Goal: Information Seeking & Learning: Learn about a topic

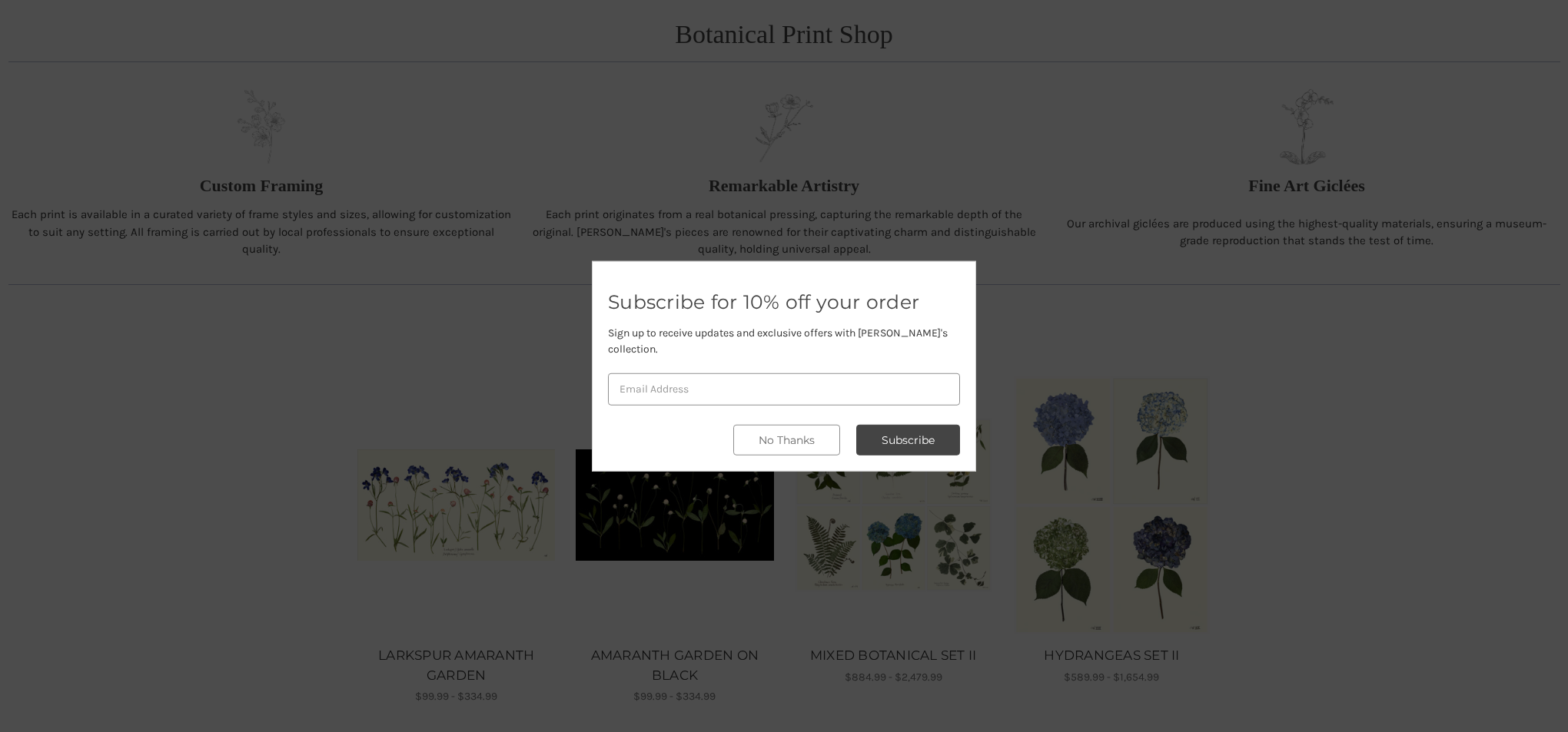
scroll to position [600, 0]
click at [806, 433] on button "No Thanks" at bounding box center [786, 440] width 107 height 31
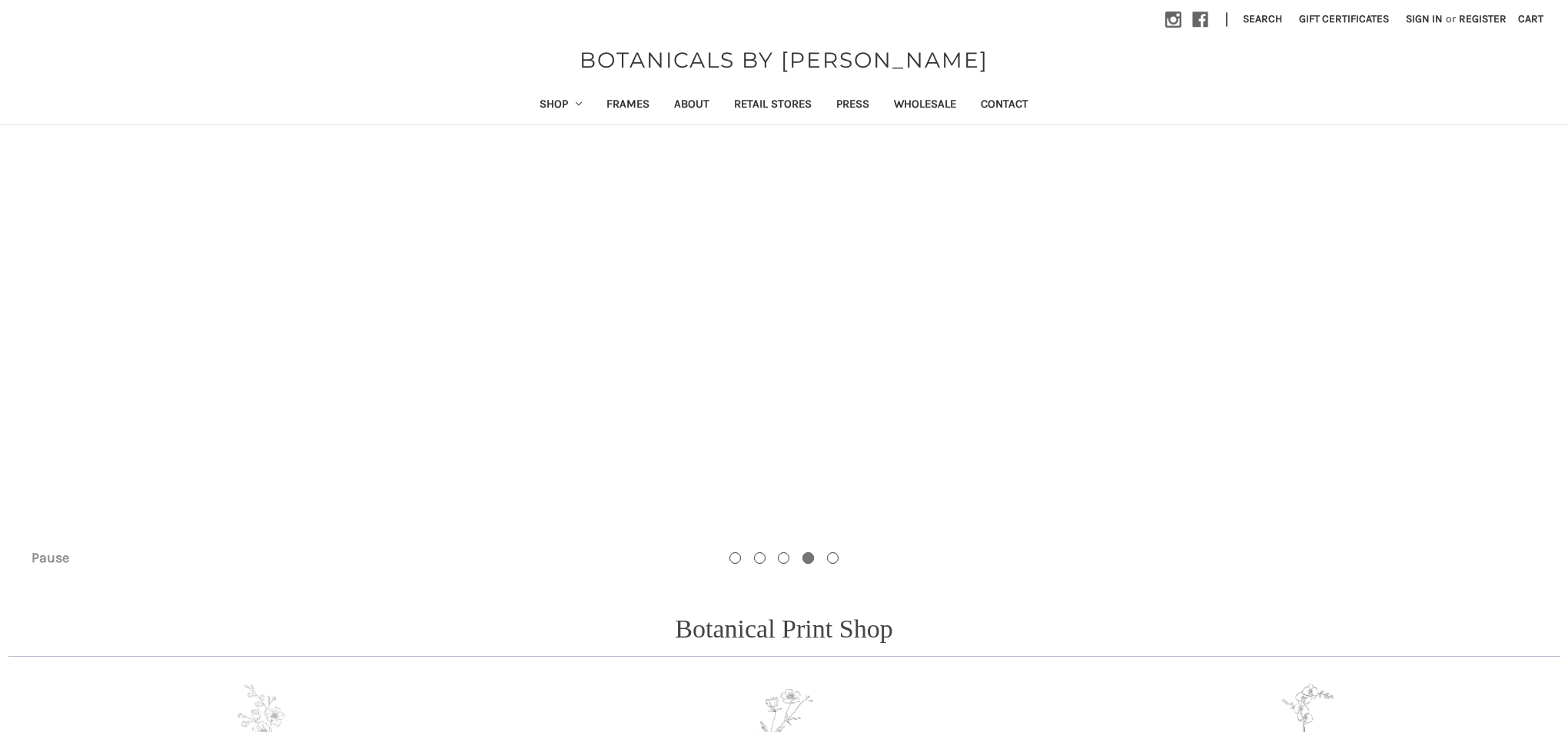
scroll to position [0, 0]
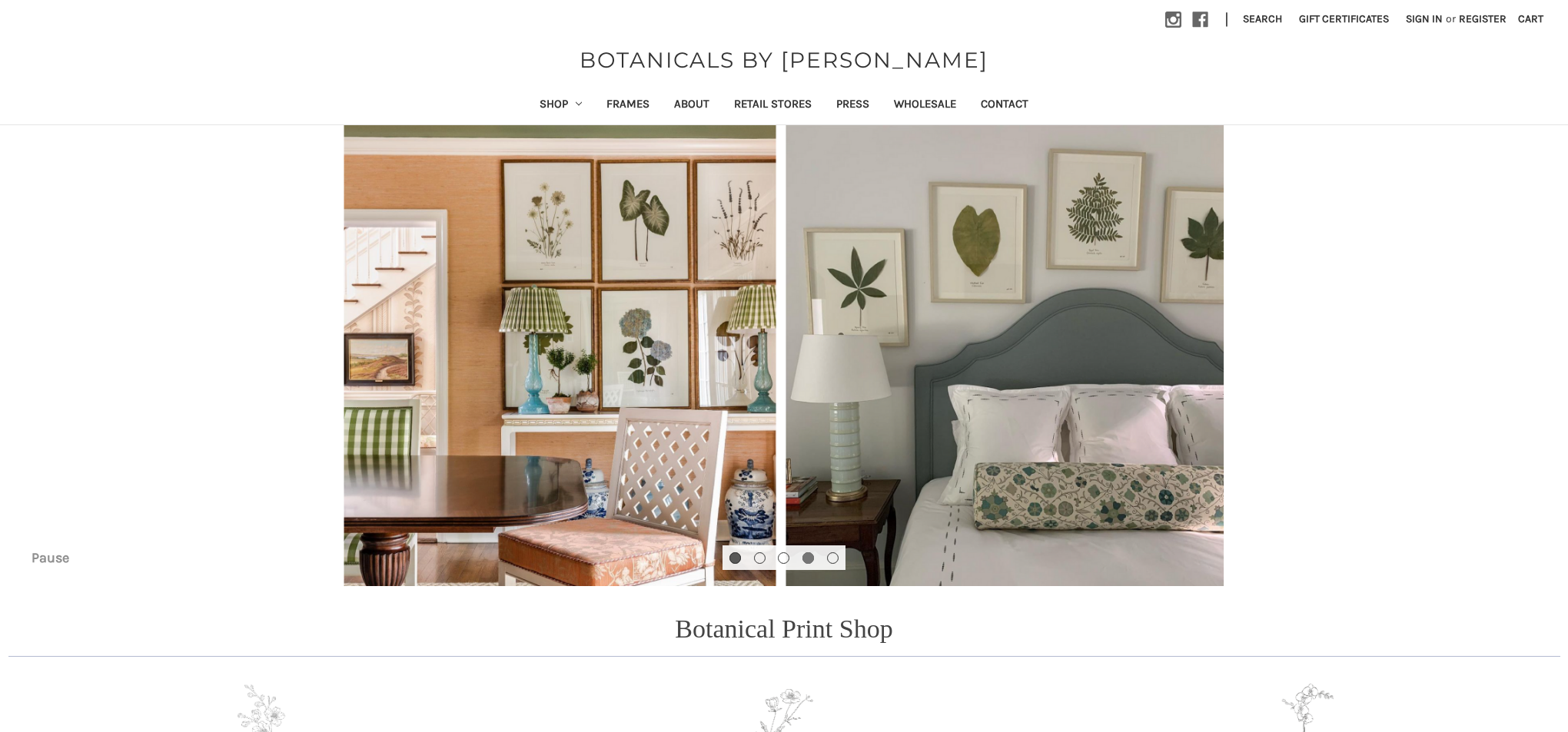
click at [733, 558] on button "Go to slide 1 of 5" at bounding box center [735, 558] width 12 height 12
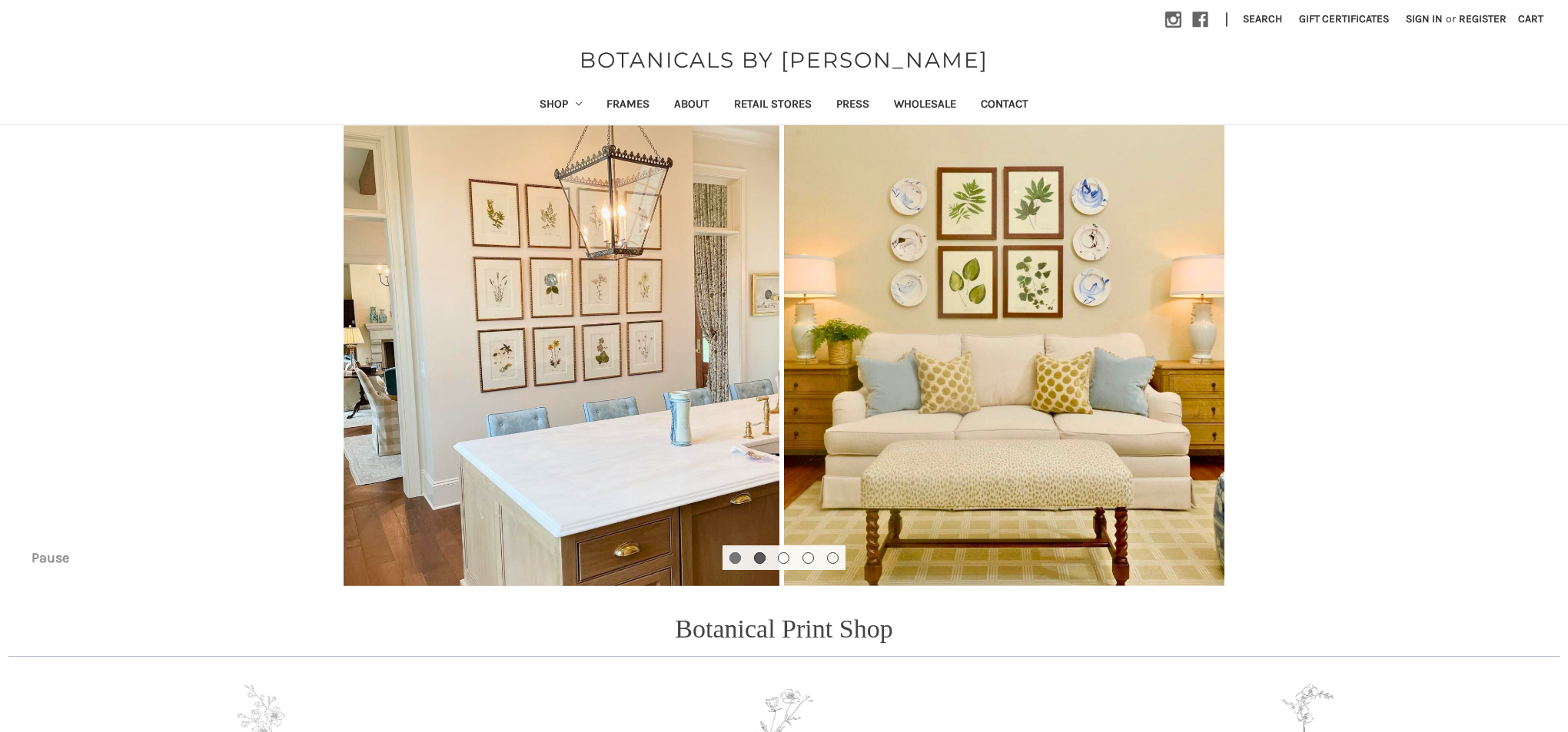
click at [757, 558] on button "Go to slide 2 of 5" at bounding box center [759, 558] width 12 height 12
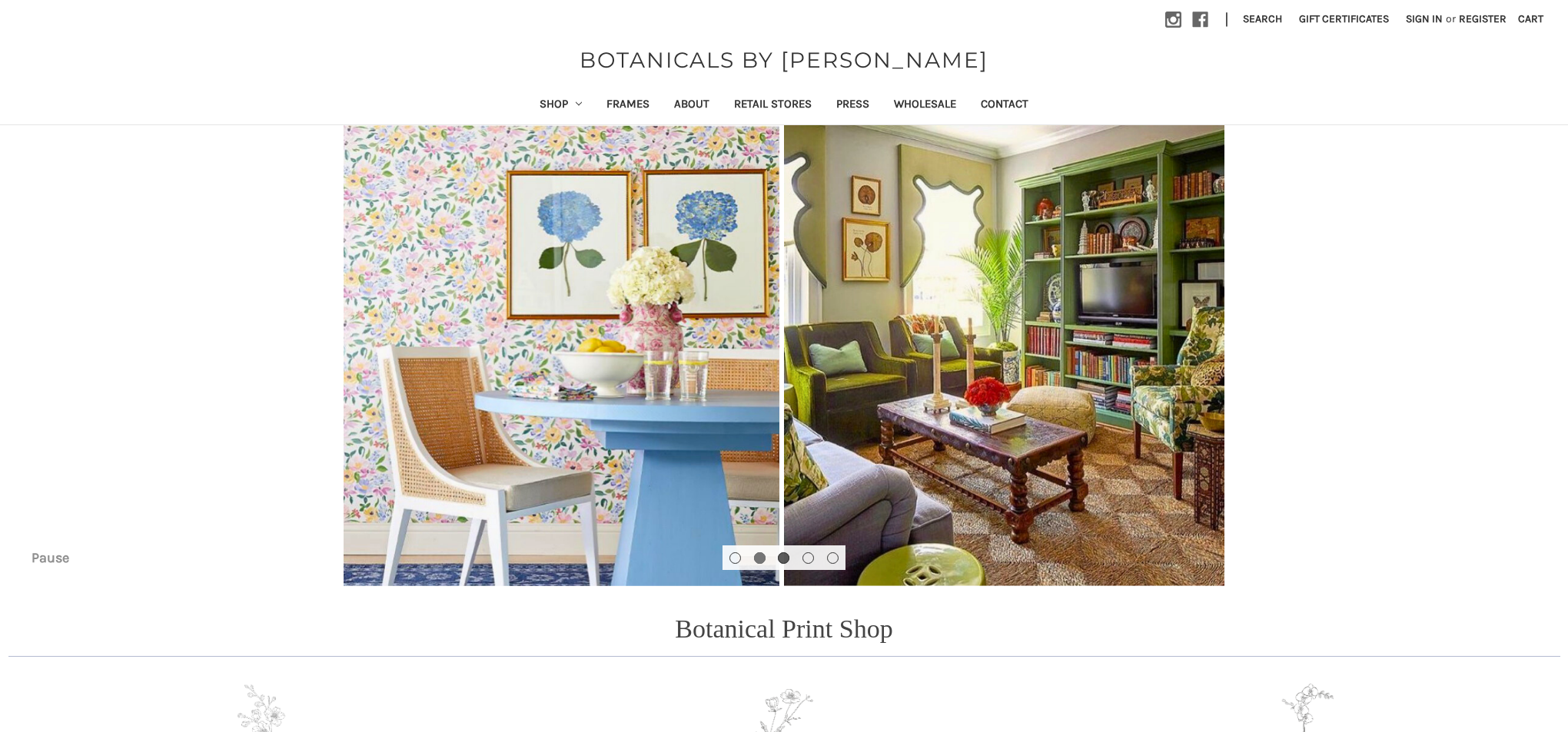
click at [784, 559] on button "Go to slide 3 of 5" at bounding box center [784, 558] width 12 height 12
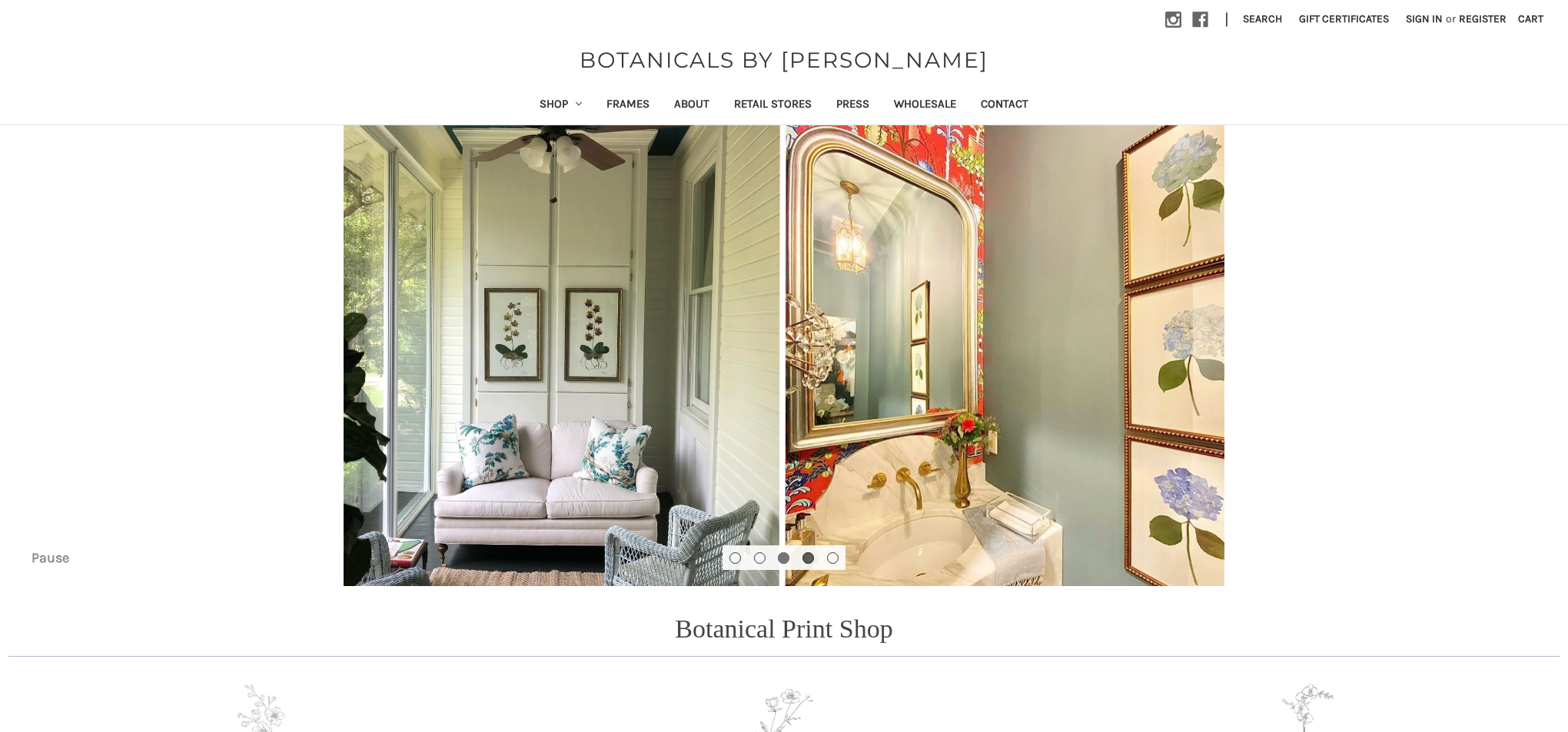
click at [806, 558] on button "Go to slide 4 of 5" at bounding box center [808, 558] width 12 height 12
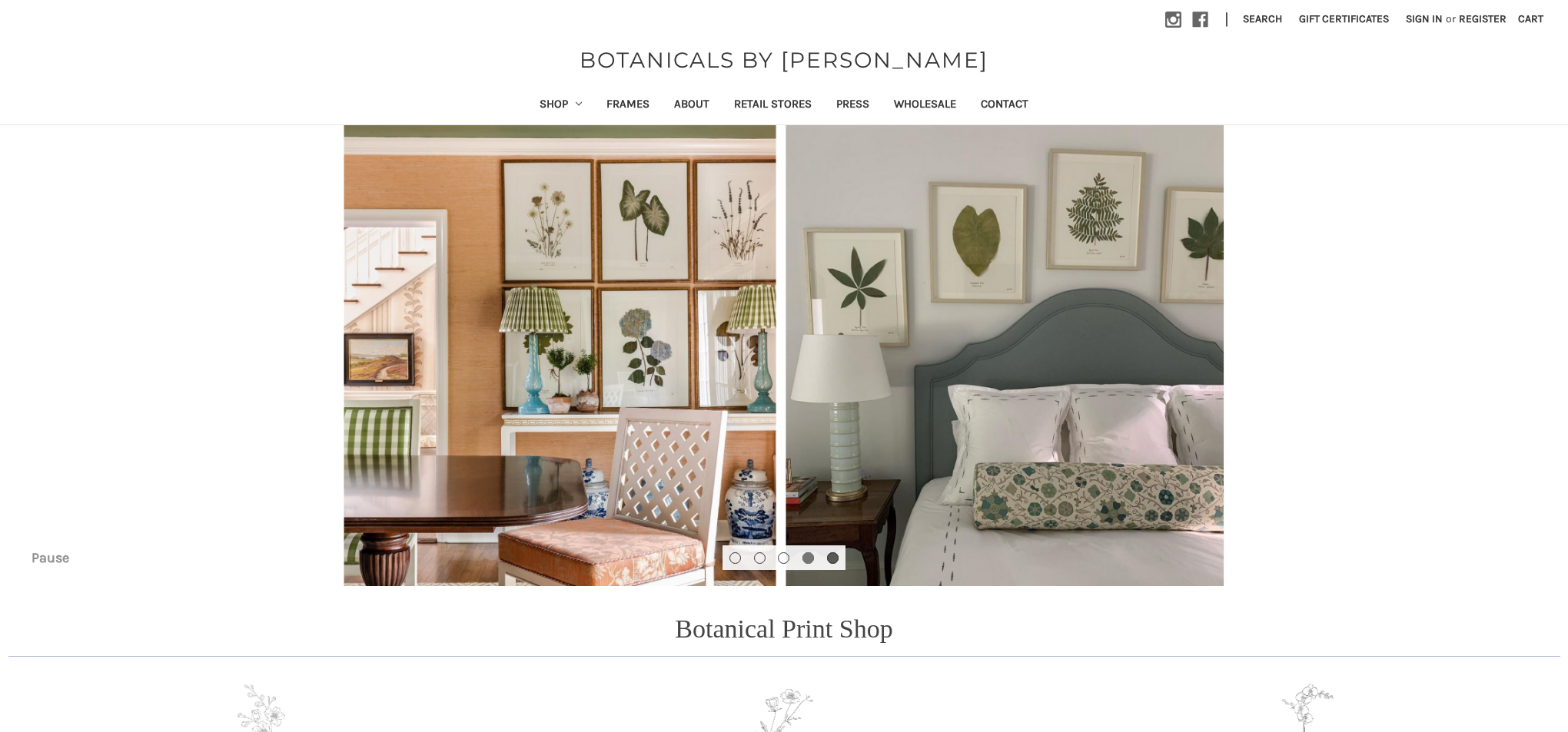
click at [829, 558] on button "Go to slide 5 of 5" at bounding box center [833, 558] width 12 height 12
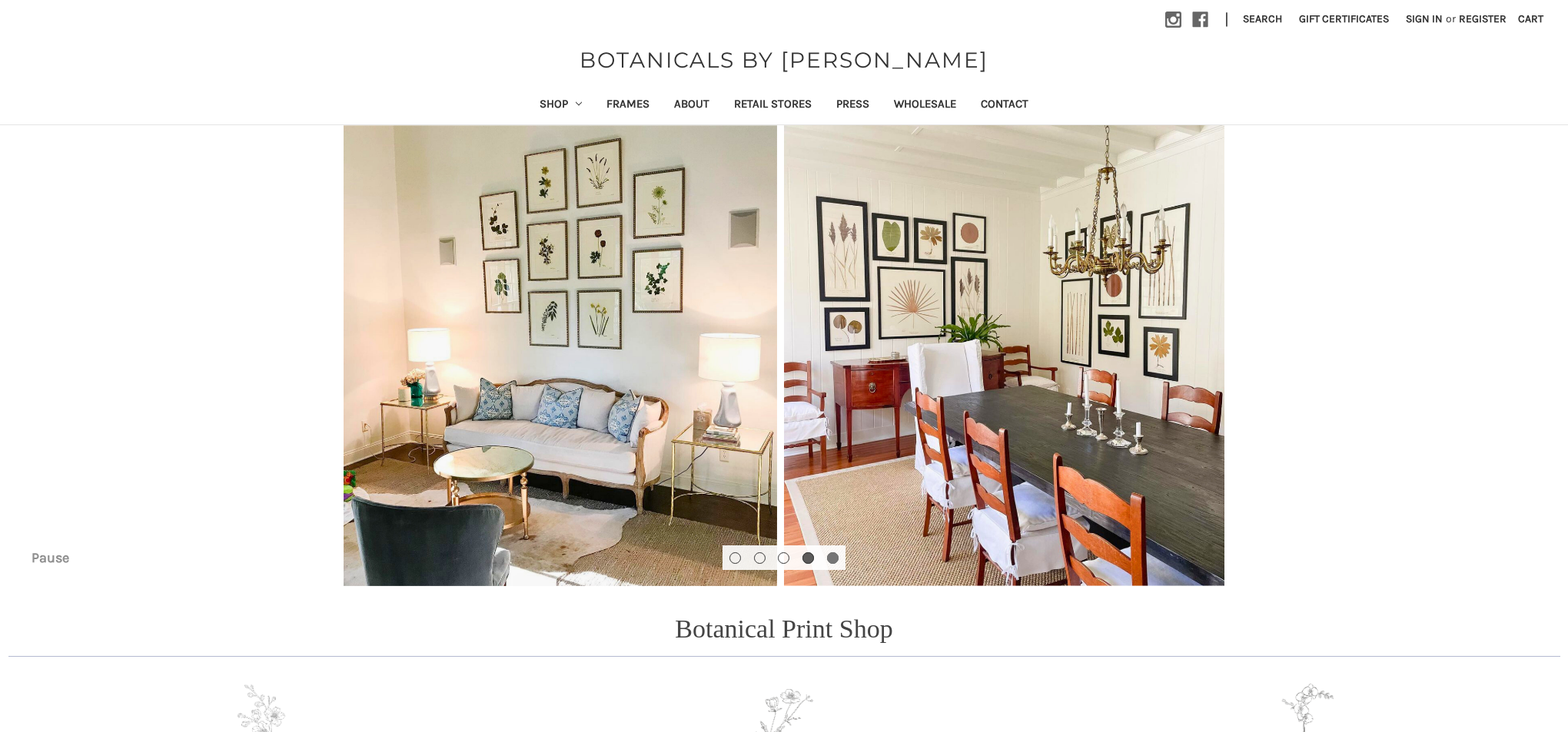
click at [810, 558] on button "Go to slide 4 of 5" at bounding box center [808, 558] width 12 height 12
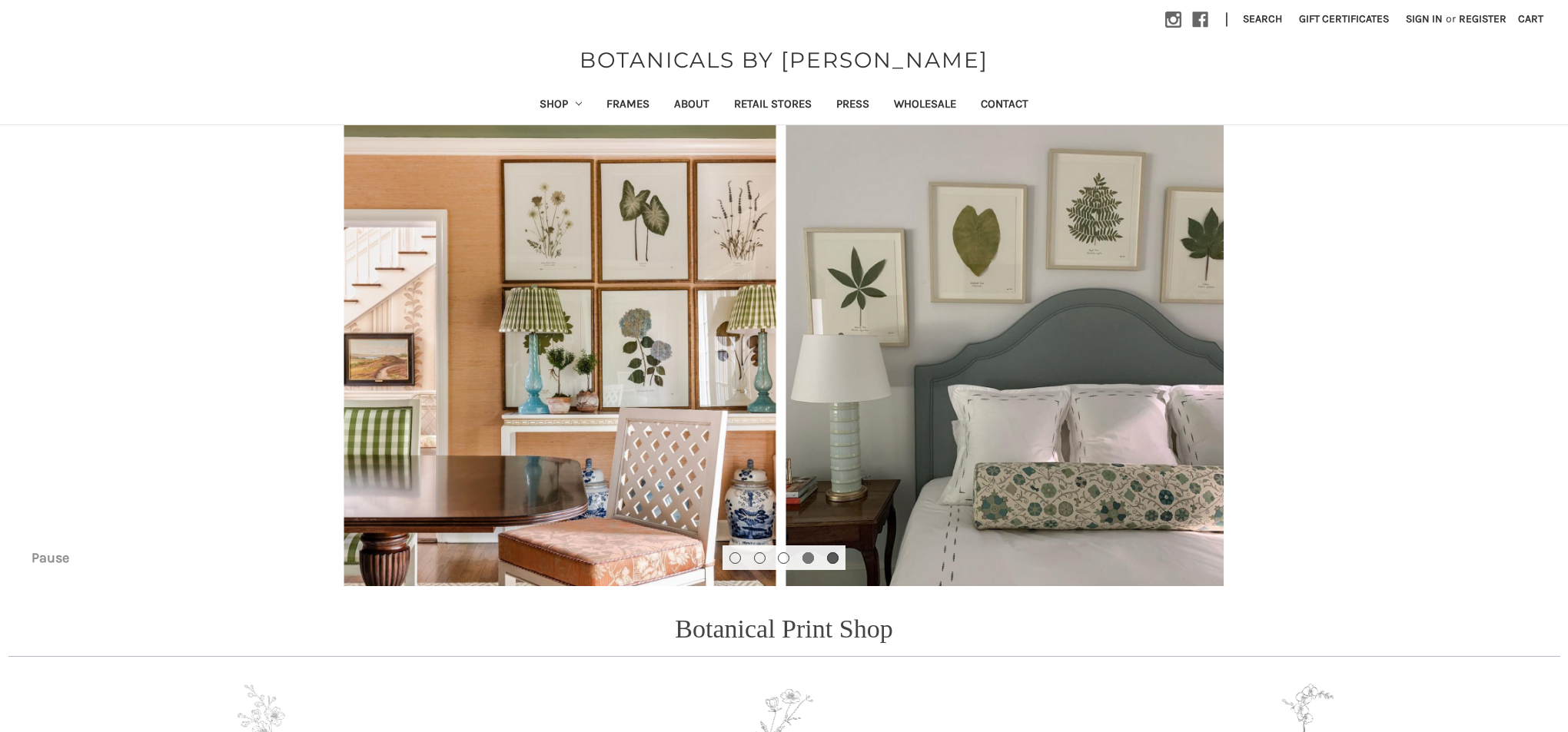
click at [833, 558] on button "Go to slide 5 of 5" at bounding box center [833, 558] width 12 height 12
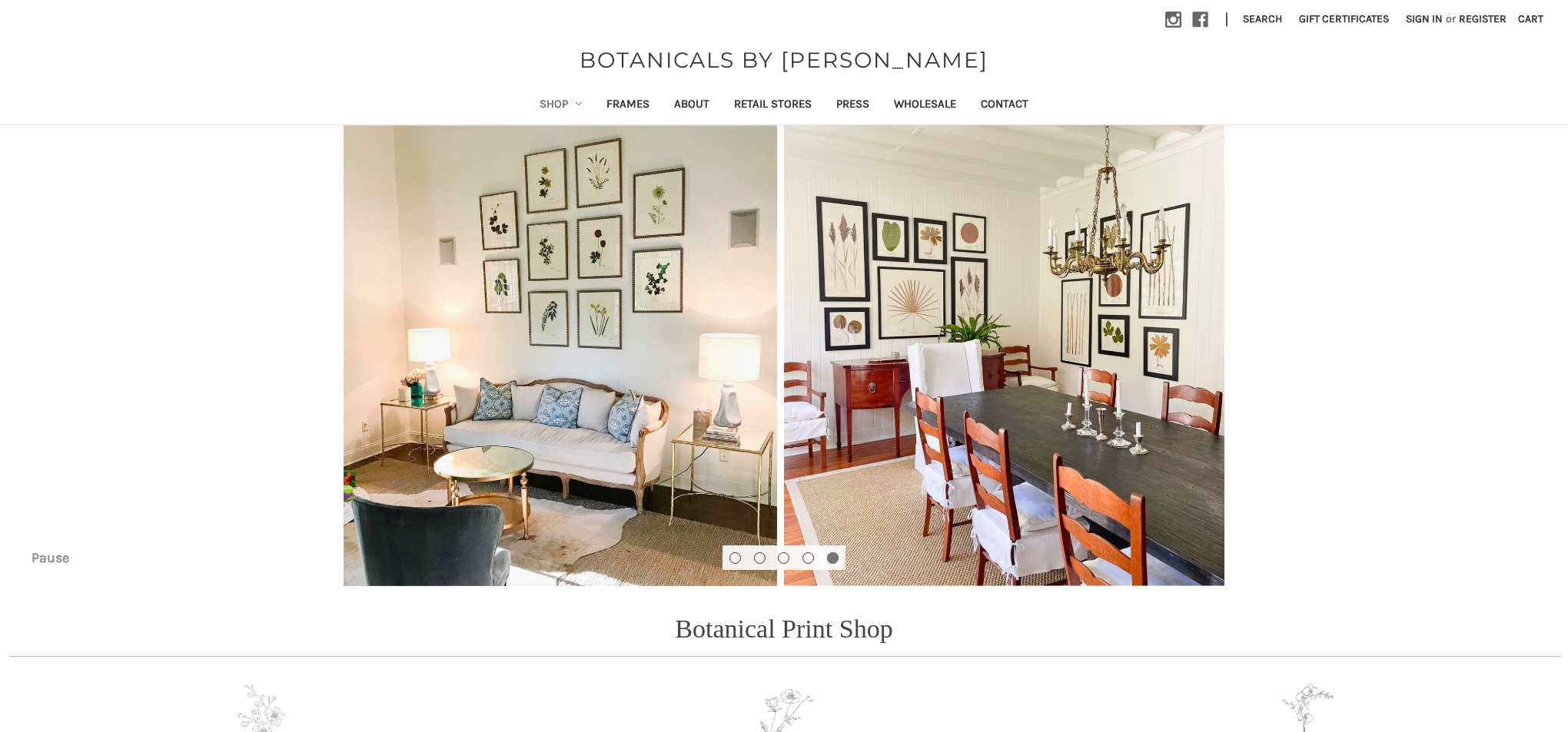
click at [543, 102] on link "Shop" at bounding box center [561, 105] width 68 height 38
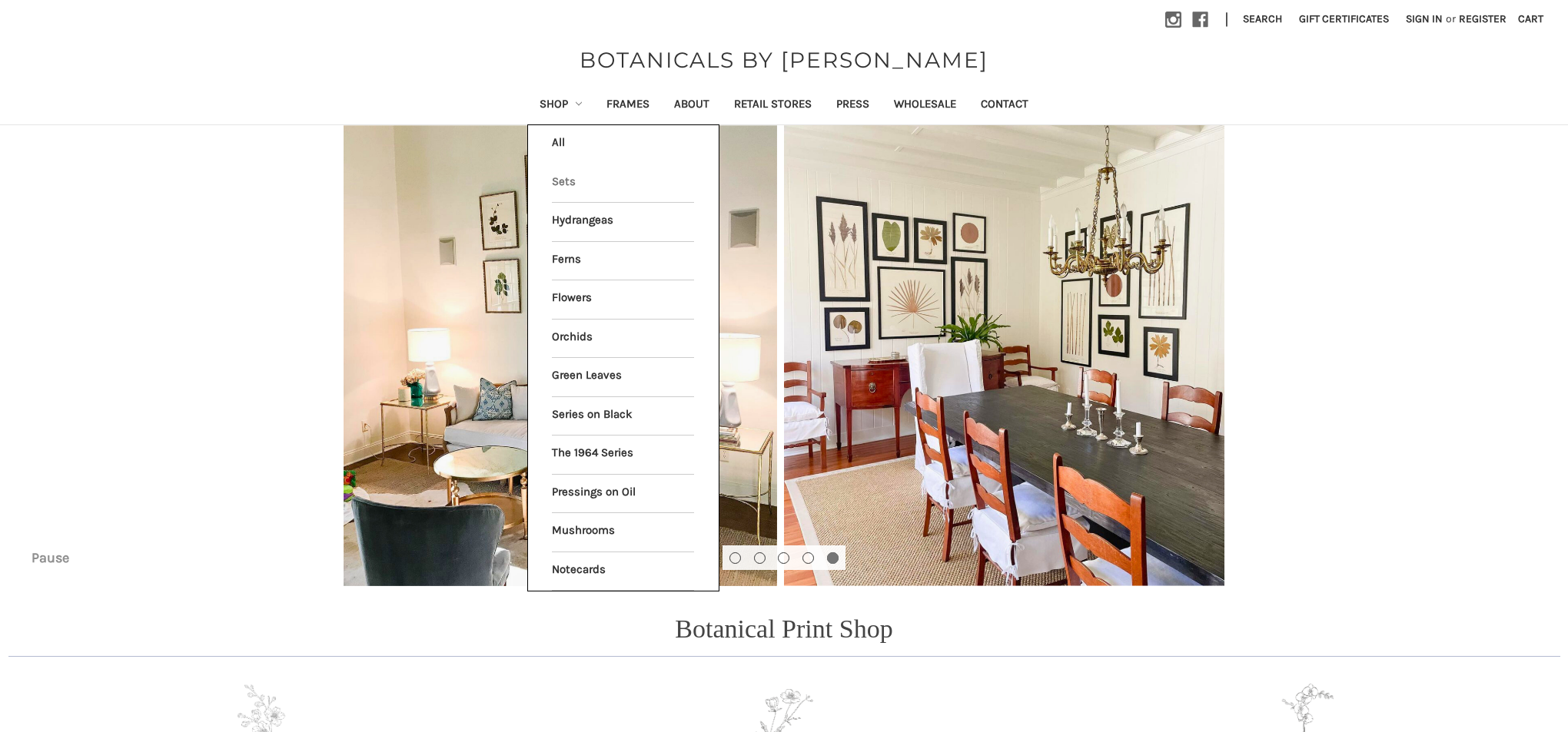
click at [556, 183] on link "Sets" at bounding box center [622, 183] width 142 height 39
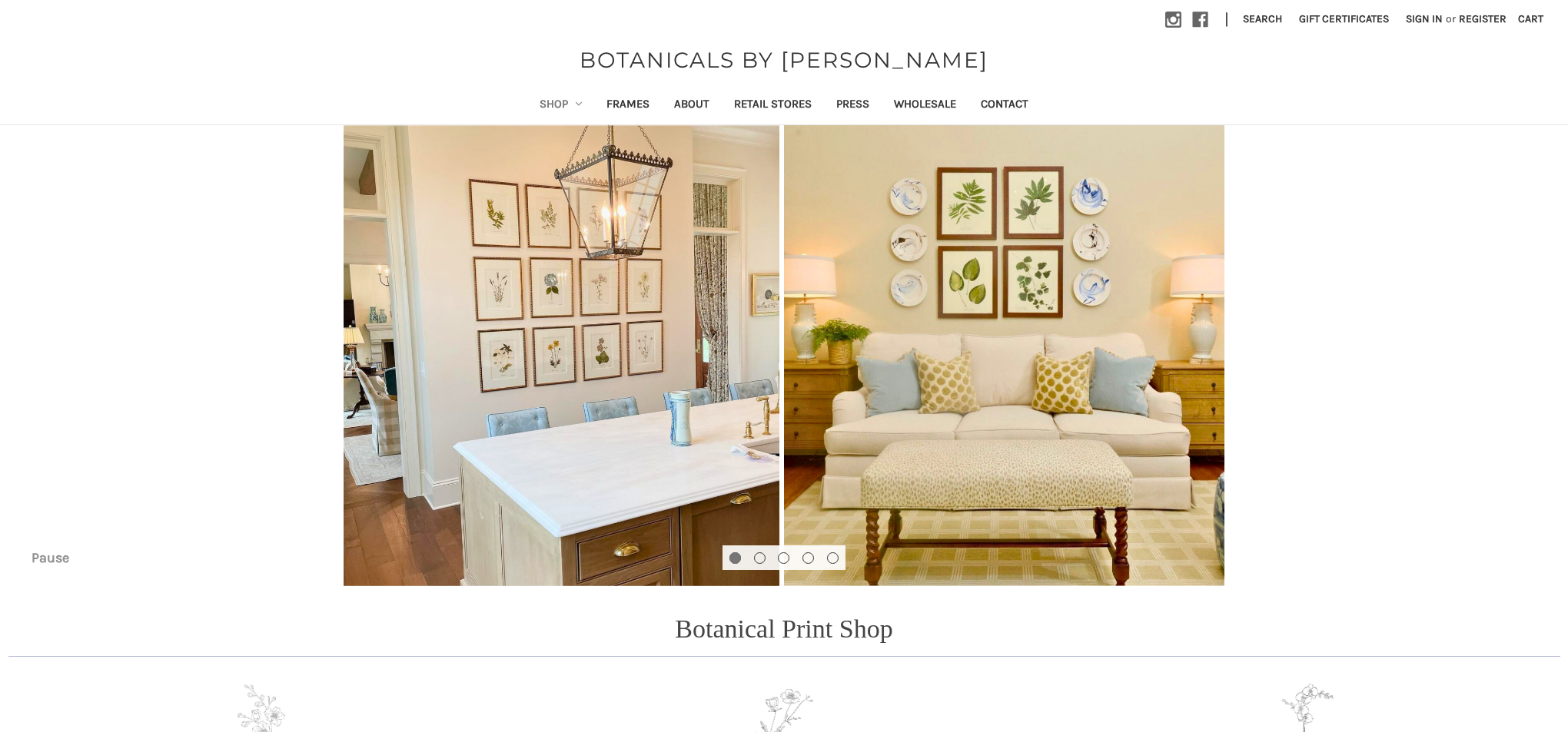
click at [539, 100] on link "Shop" at bounding box center [561, 105] width 68 height 38
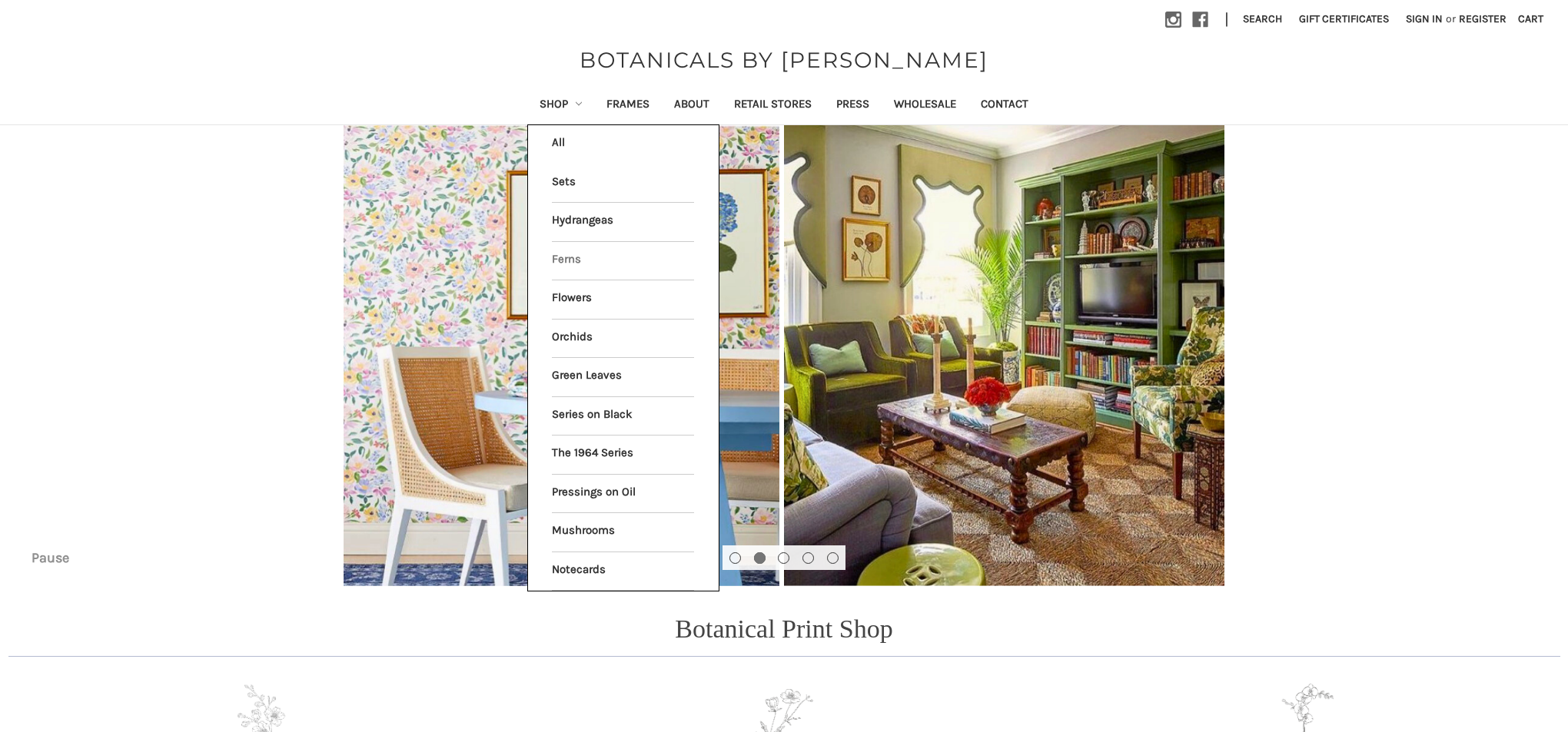
click at [555, 255] on link "Ferns" at bounding box center [622, 262] width 142 height 39
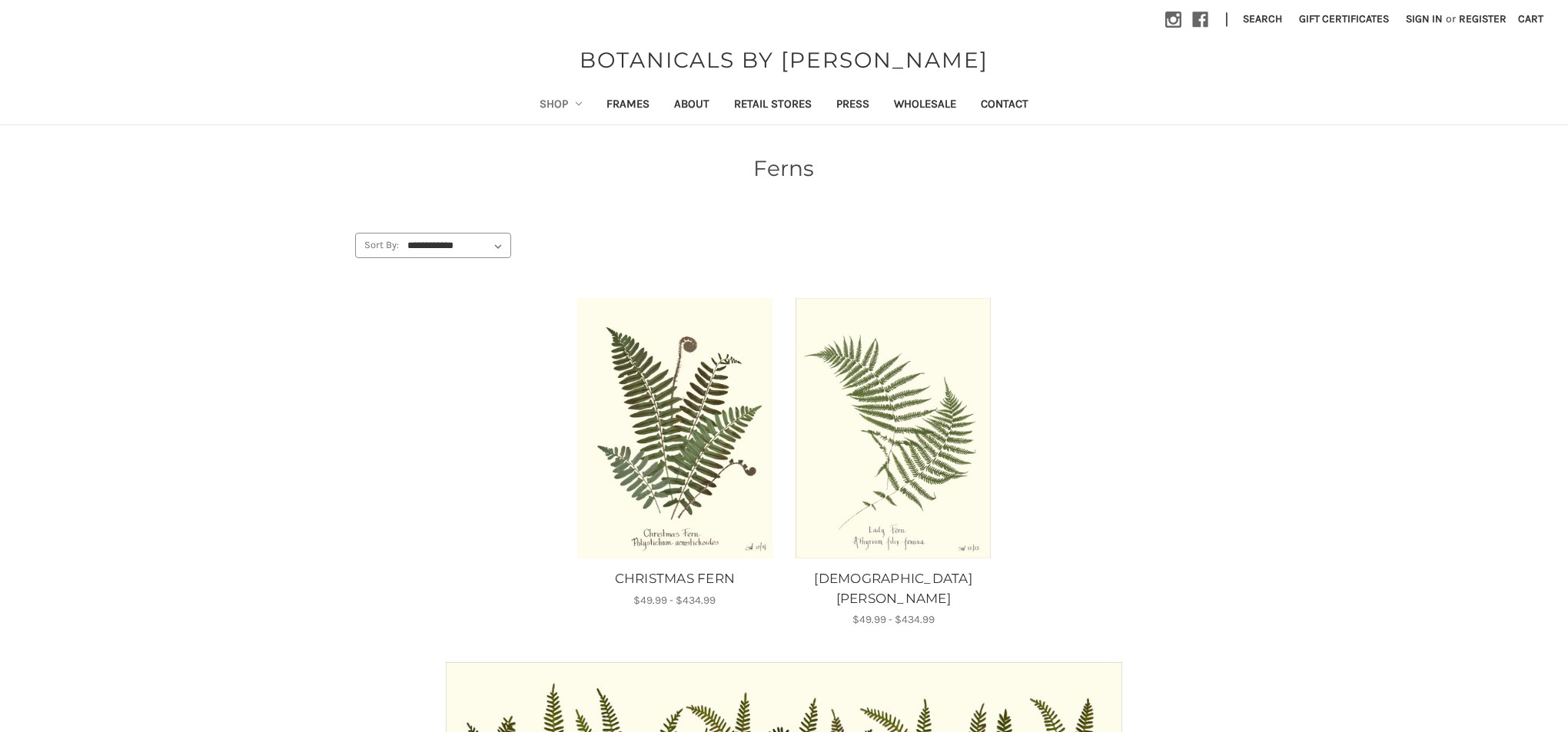
click at [545, 103] on link "Shop" at bounding box center [561, 105] width 68 height 38
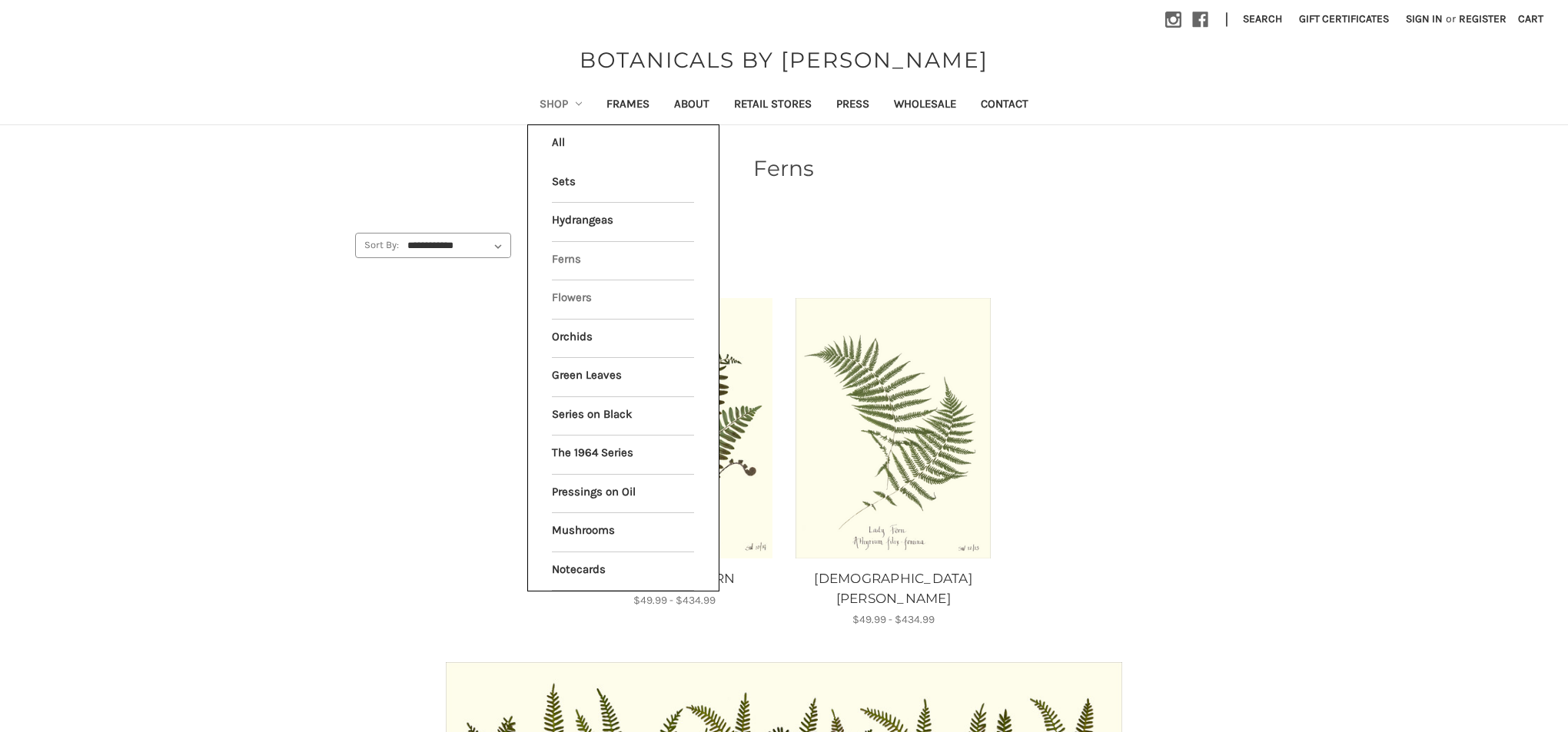
click at [556, 293] on link "Flowers" at bounding box center [622, 299] width 142 height 39
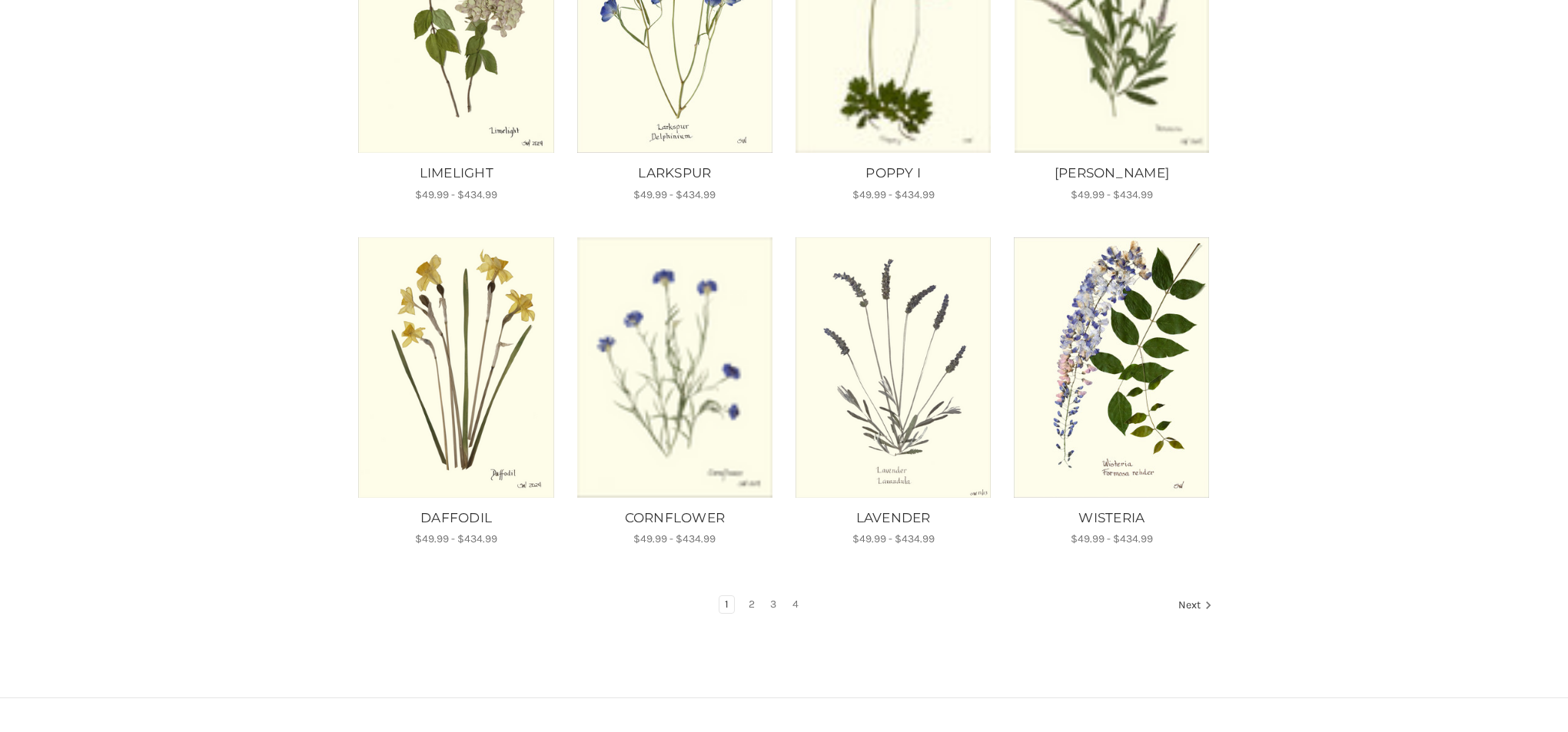
scroll to position [772, 0]
click at [750, 595] on link "2" at bounding box center [752, 604] width 17 height 17
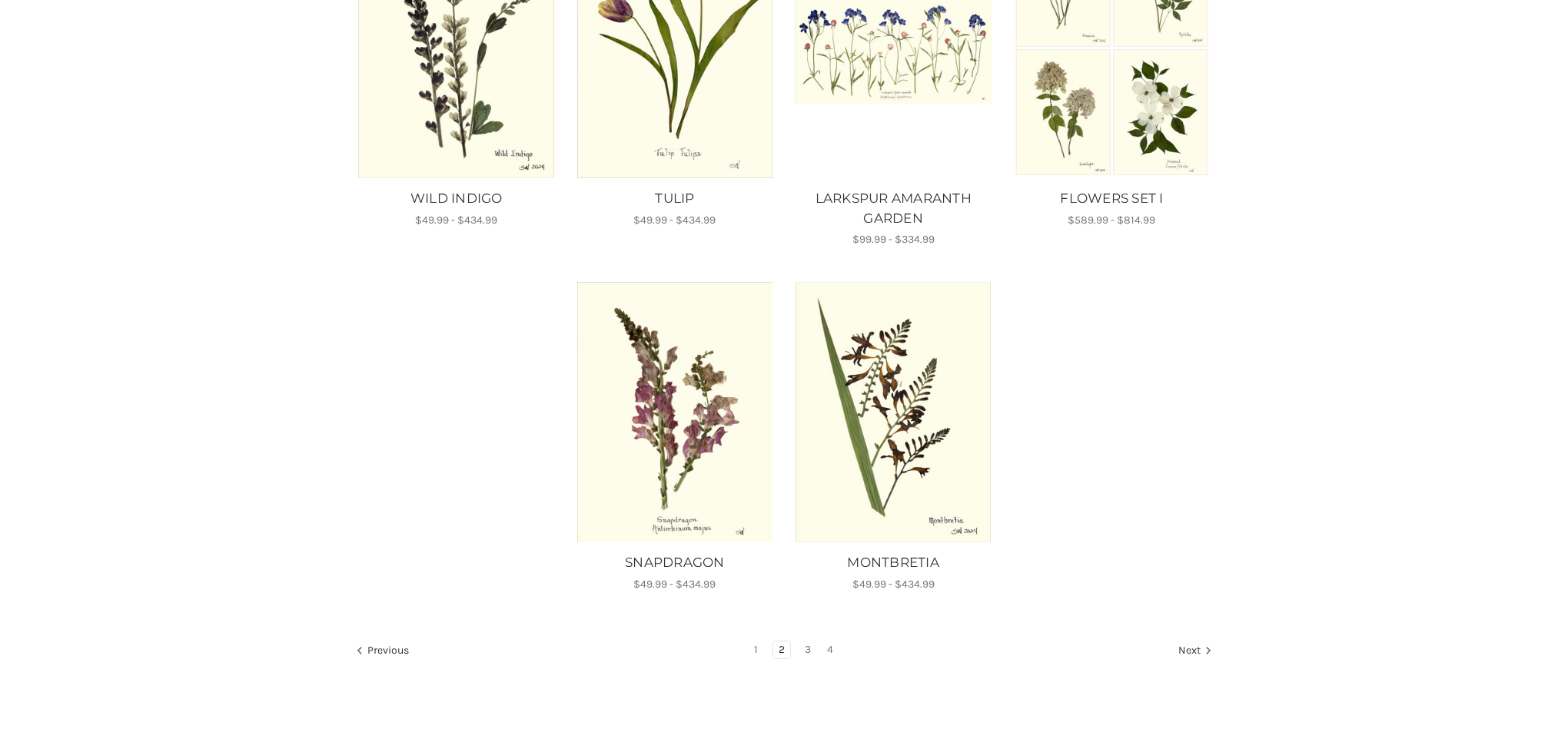
scroll to position [1071, 0]
click at [670, 472] on img "SNAPDRAGON, Price range from $49.99 to $434.99\a\a" at bounding box center [674, 410] width 197 height 261
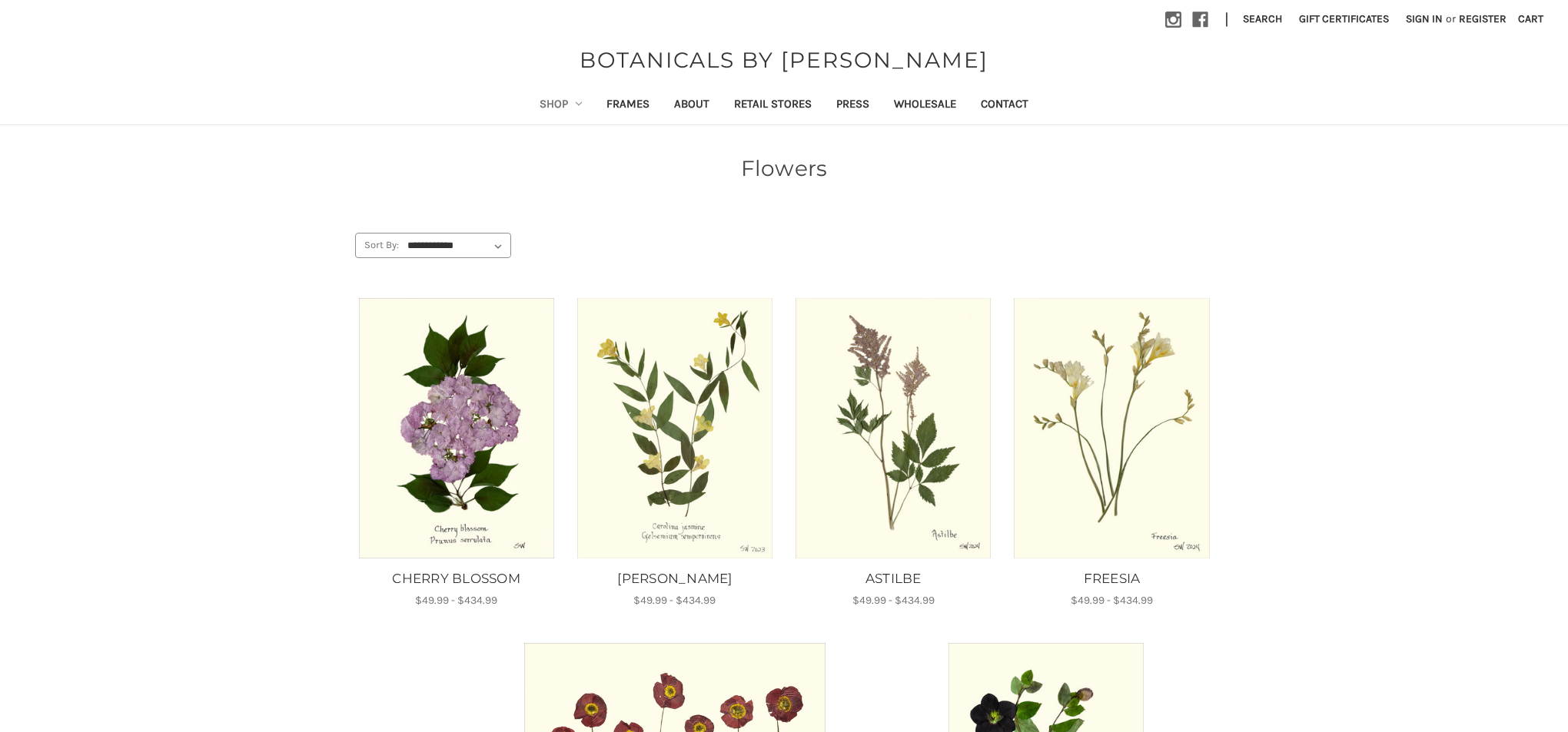
click at [547, 102] on link "Shop" at bounding box center [561, 105] width 68 height 38
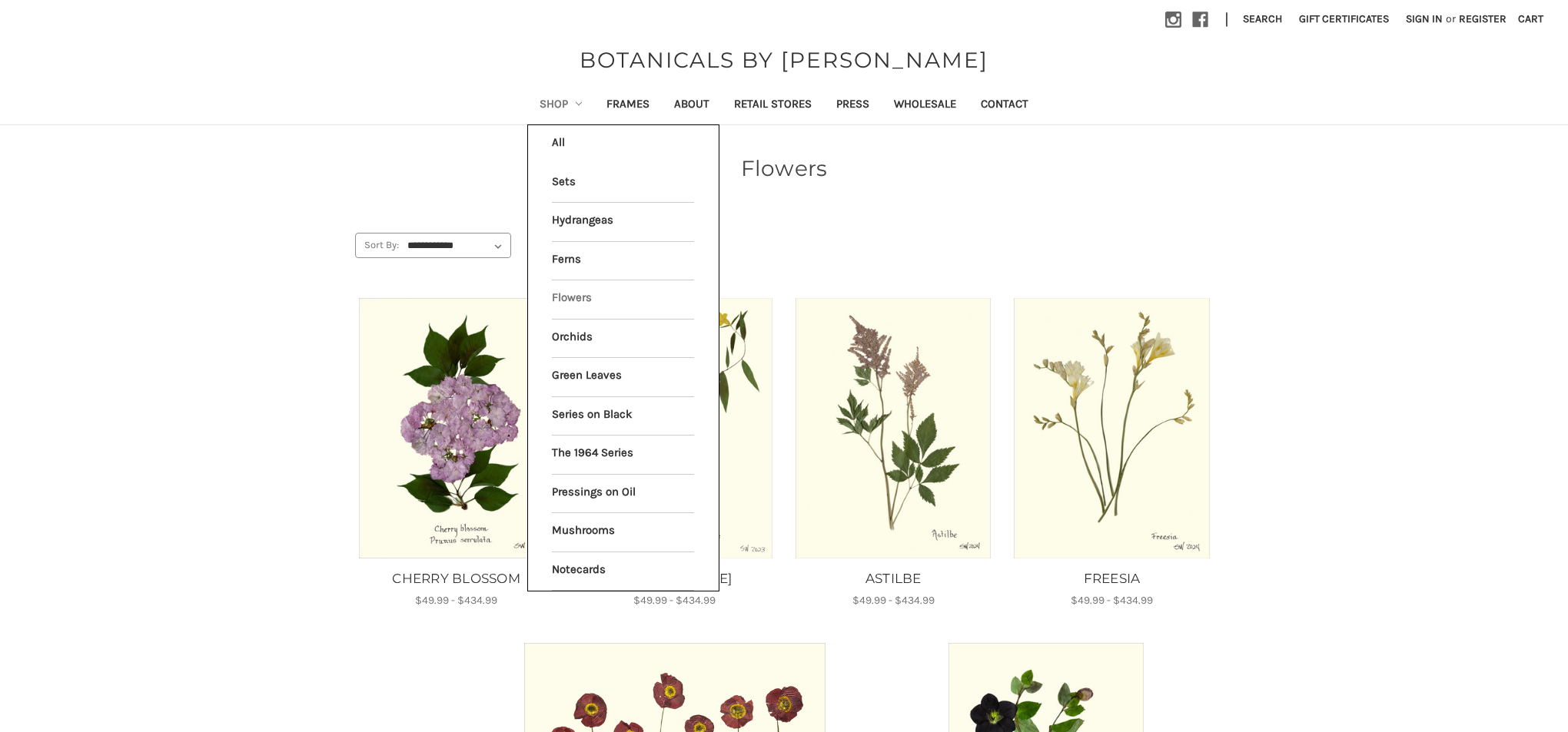
click at [553, 295] on link "Flowers" at bounding box center [622, 299] width 142 height 39
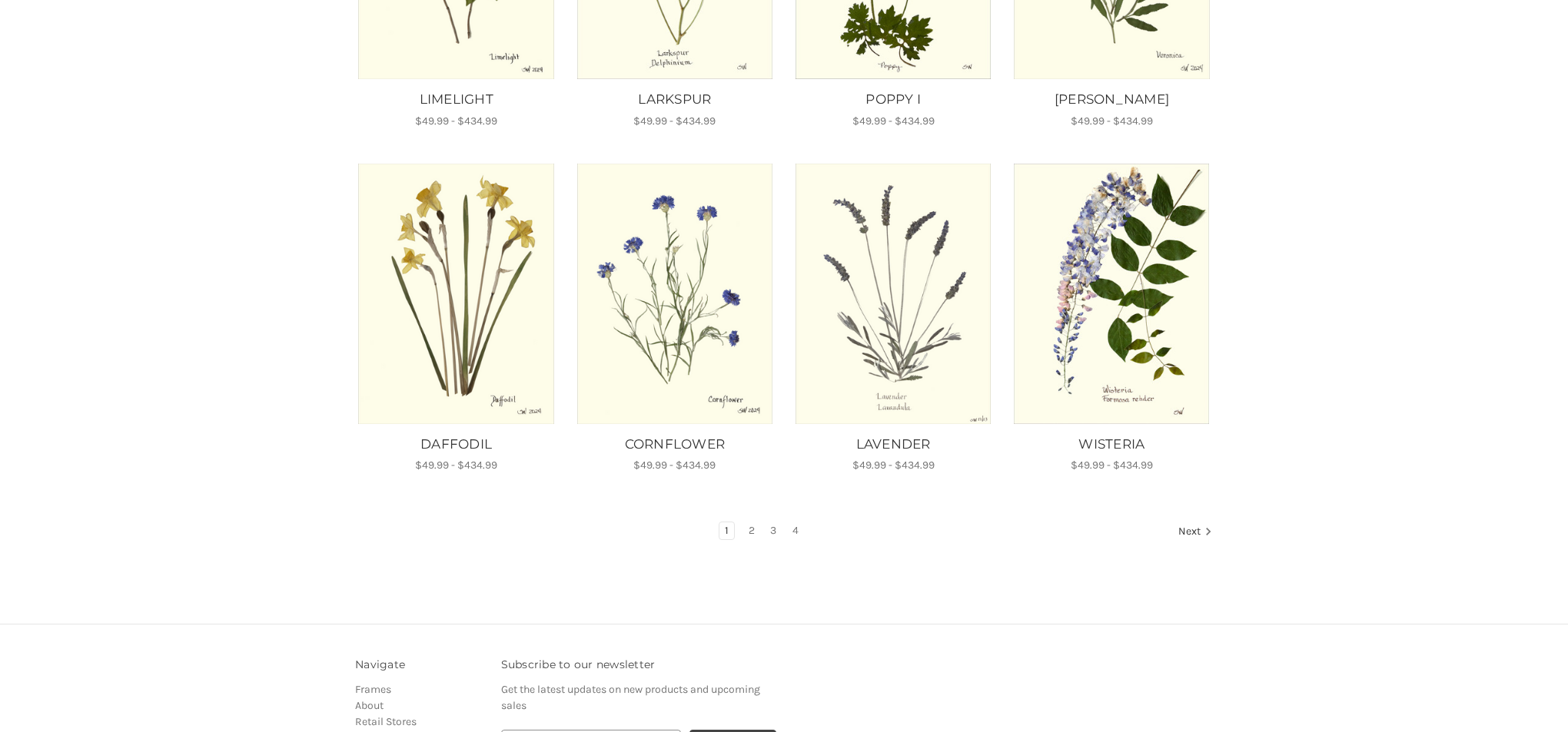
scroll to position [851, 0]
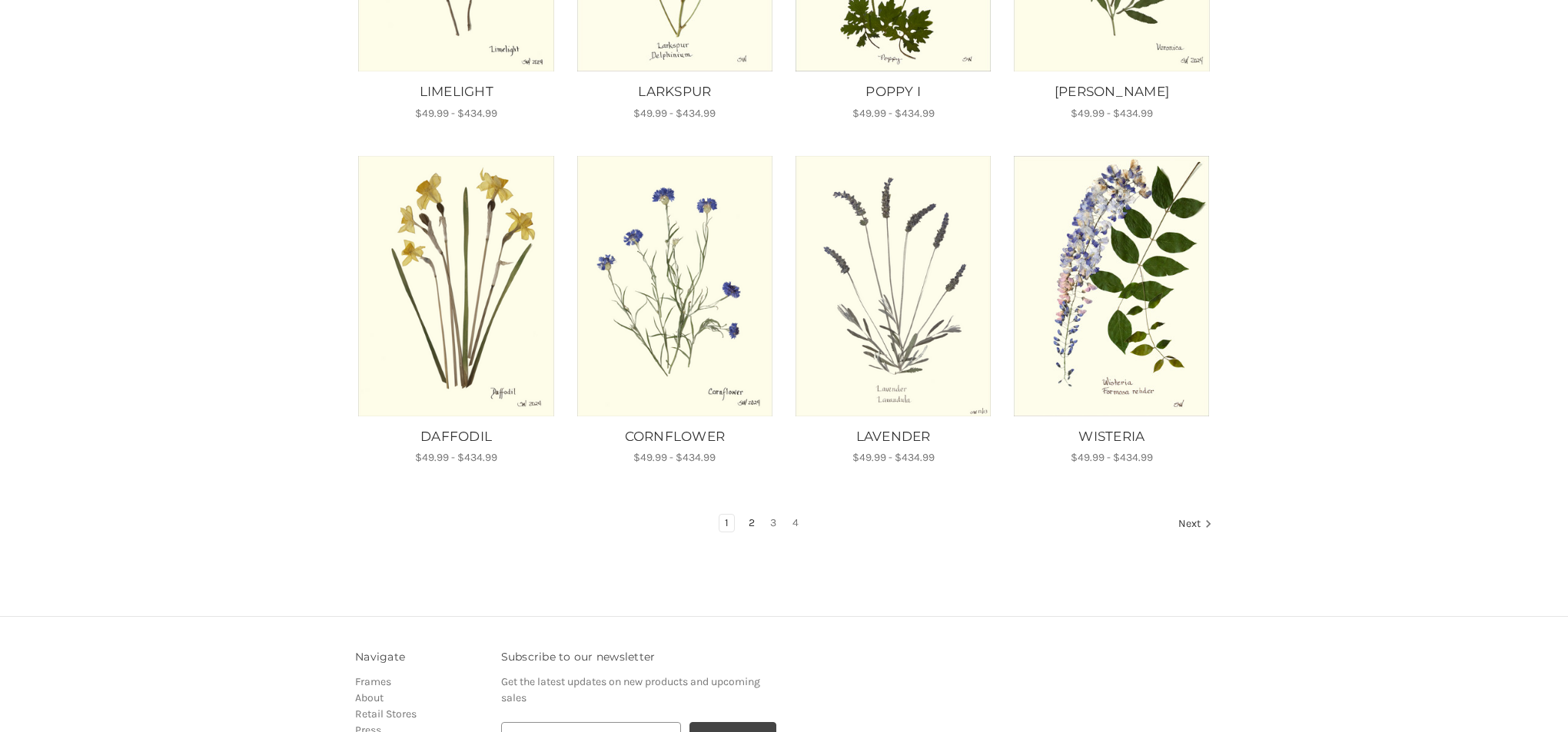
click at [751, 515] on link "2" at bounding box center [752, 523] width 17 height 17
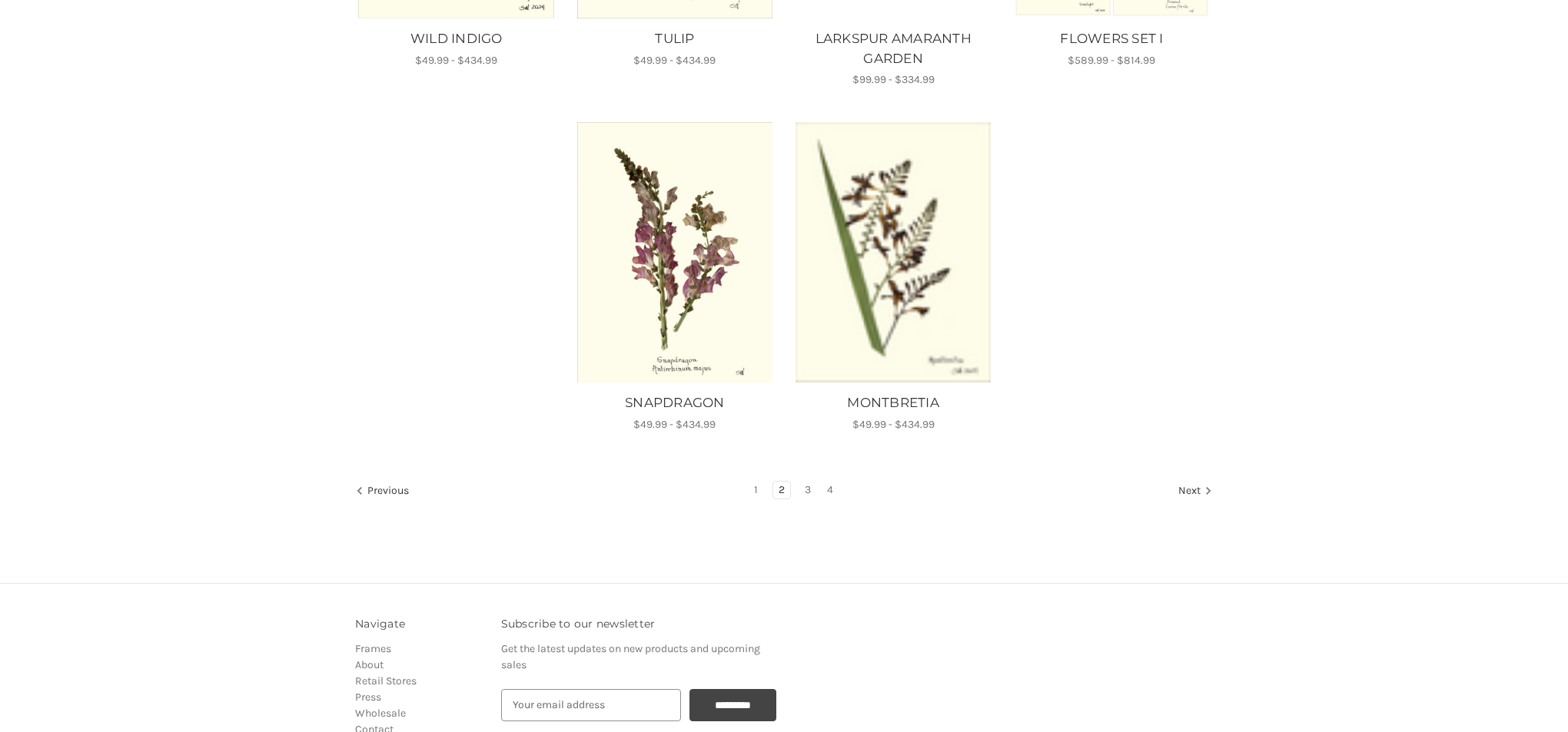
scroll to position [1234, 0]
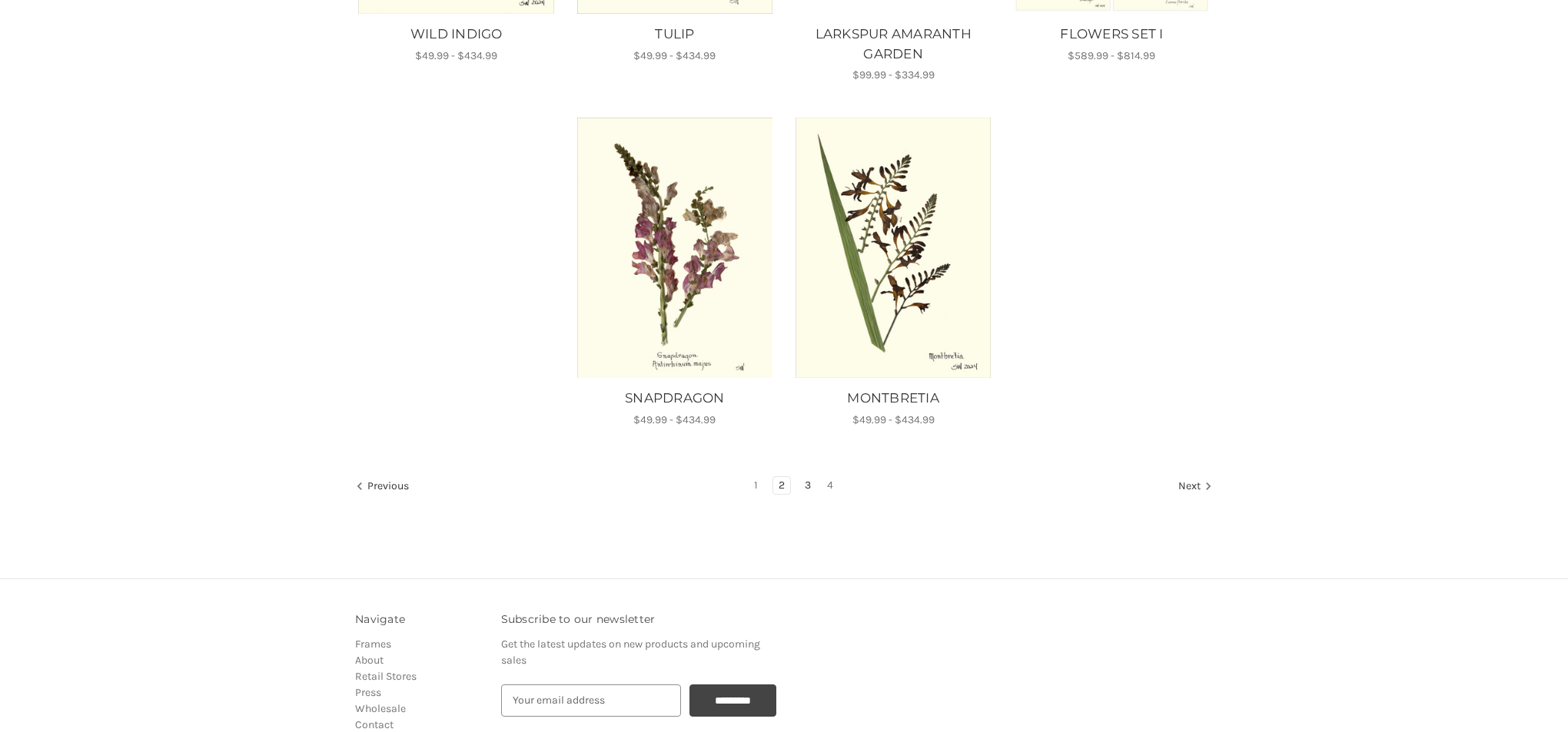
click at [810, 483] on link "3" at bounding box center [808, 486] width 17 height 17
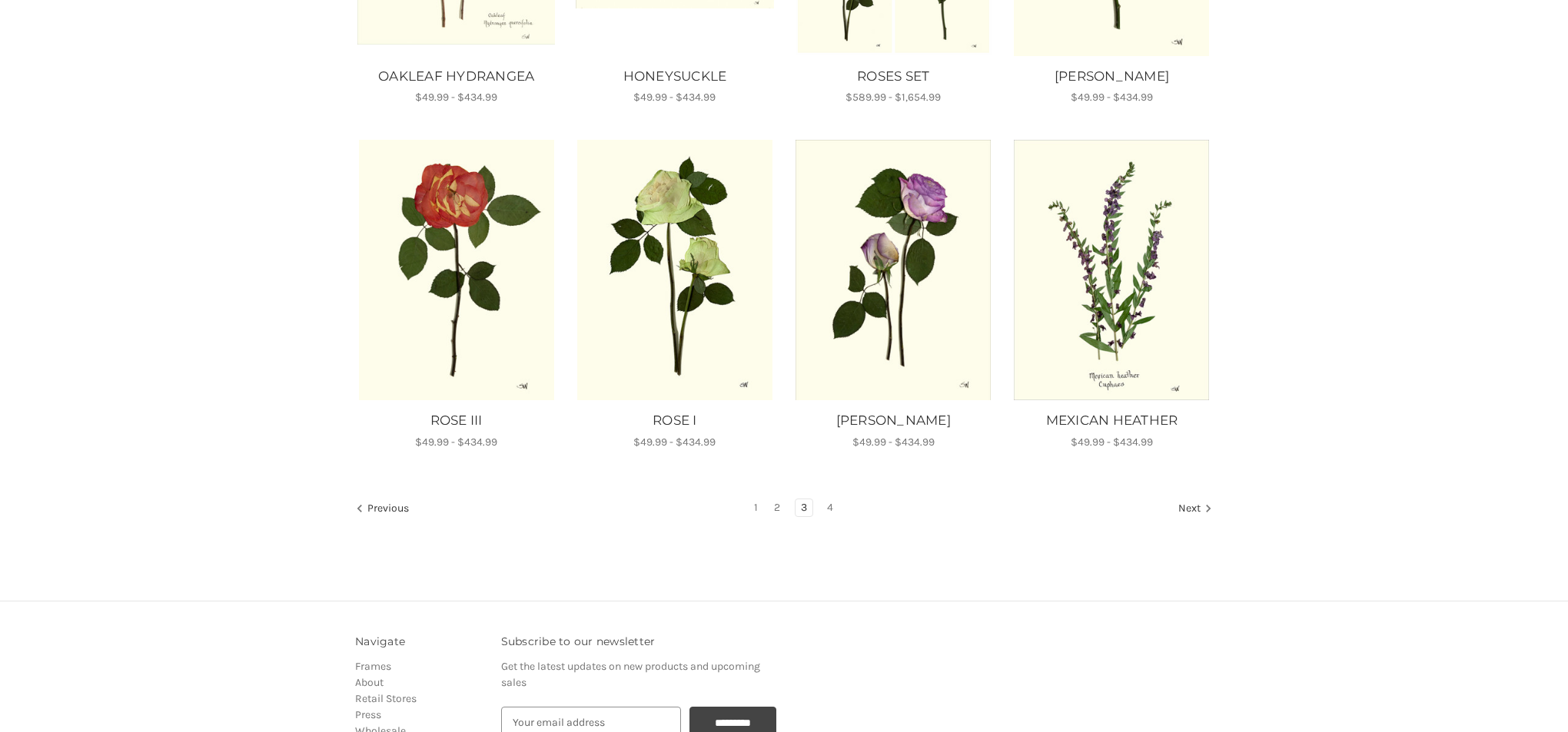
scroll to position [851, 0]
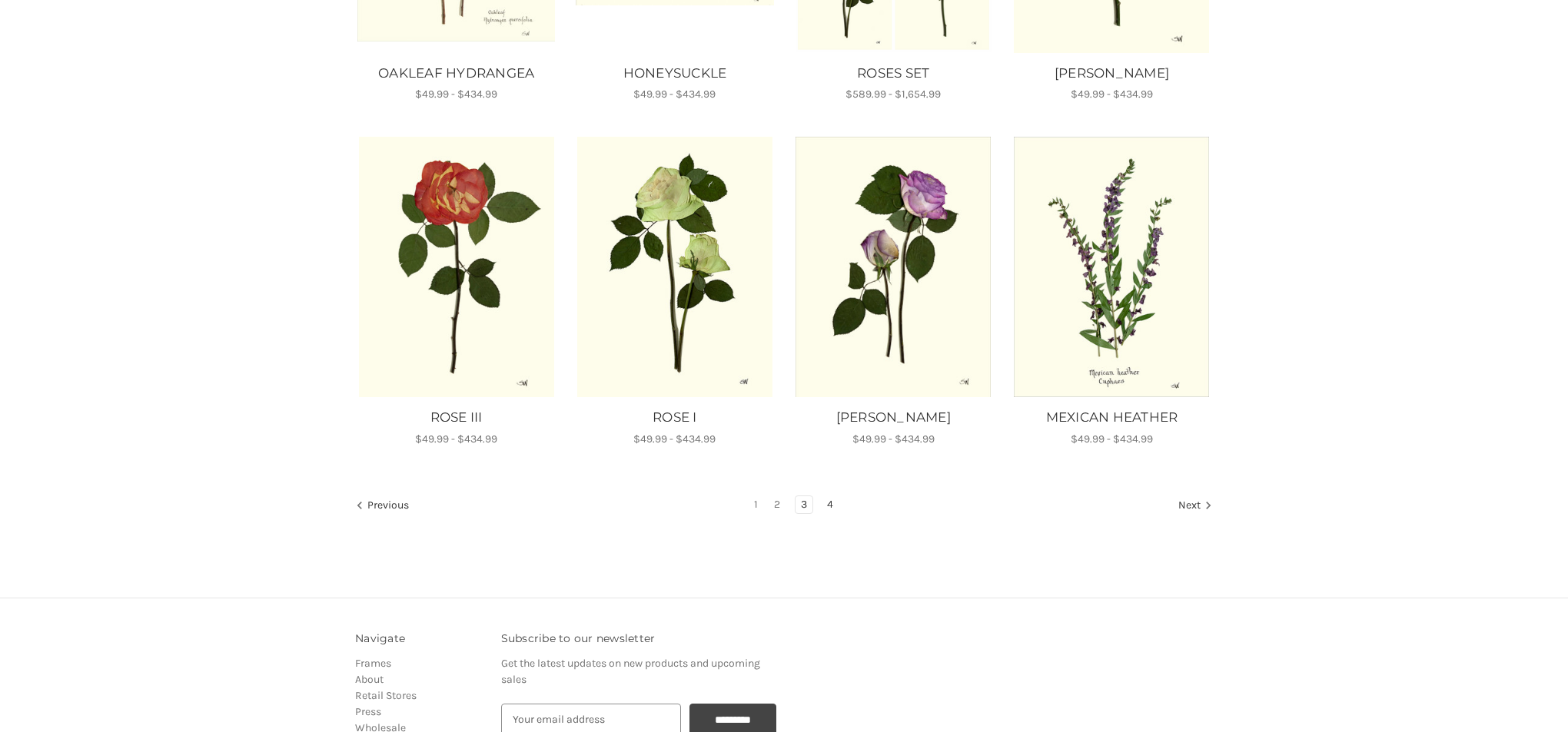
click at [832, 501] on link "4" at bounding box center [830, 505] width 17 height 17
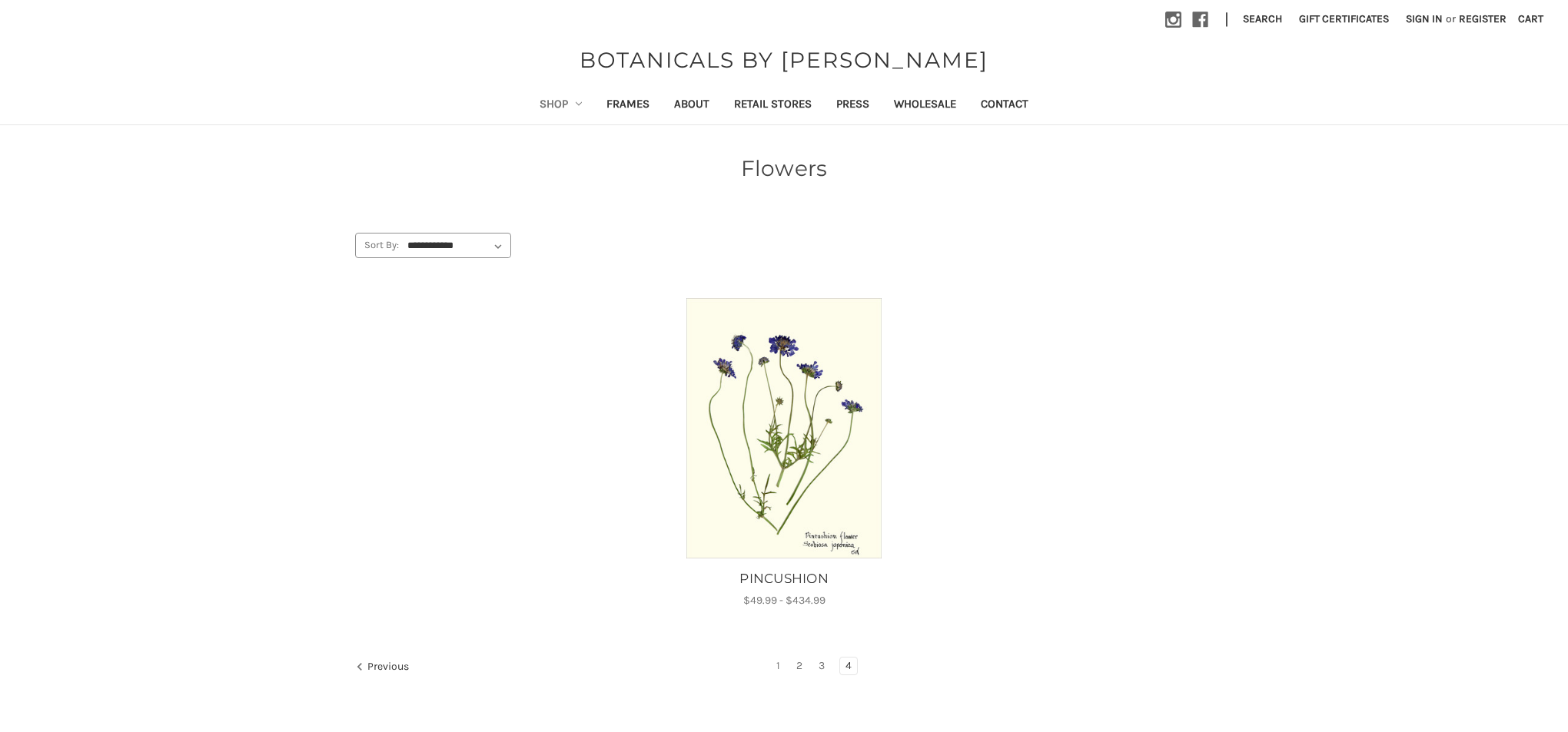
click at [535, 104] on link "Shop" at bounding box center [561, 105] width 68 height 38
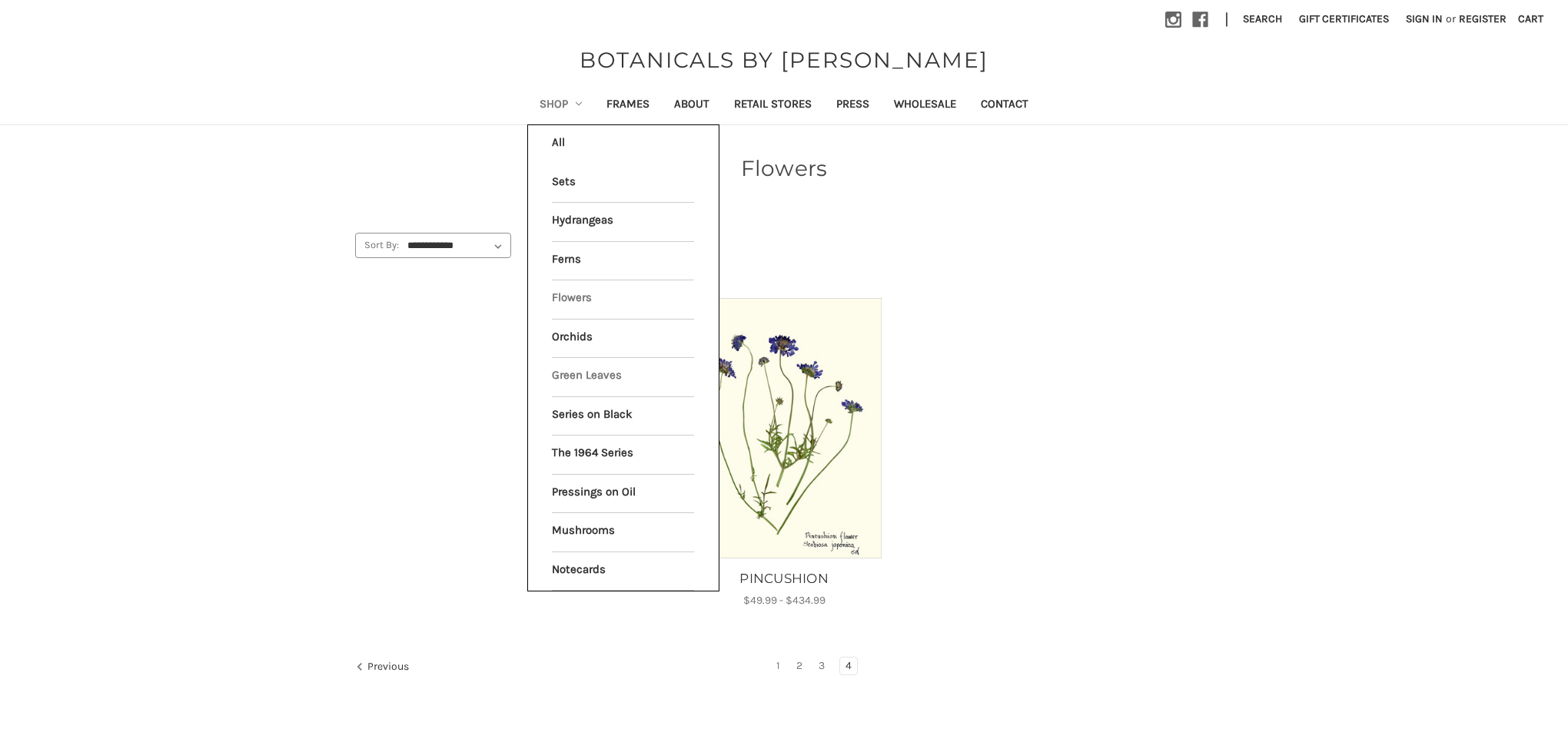
click at [603, 366] on link "Green Leaves" at bounding box center [622, 378] width 142 height 39
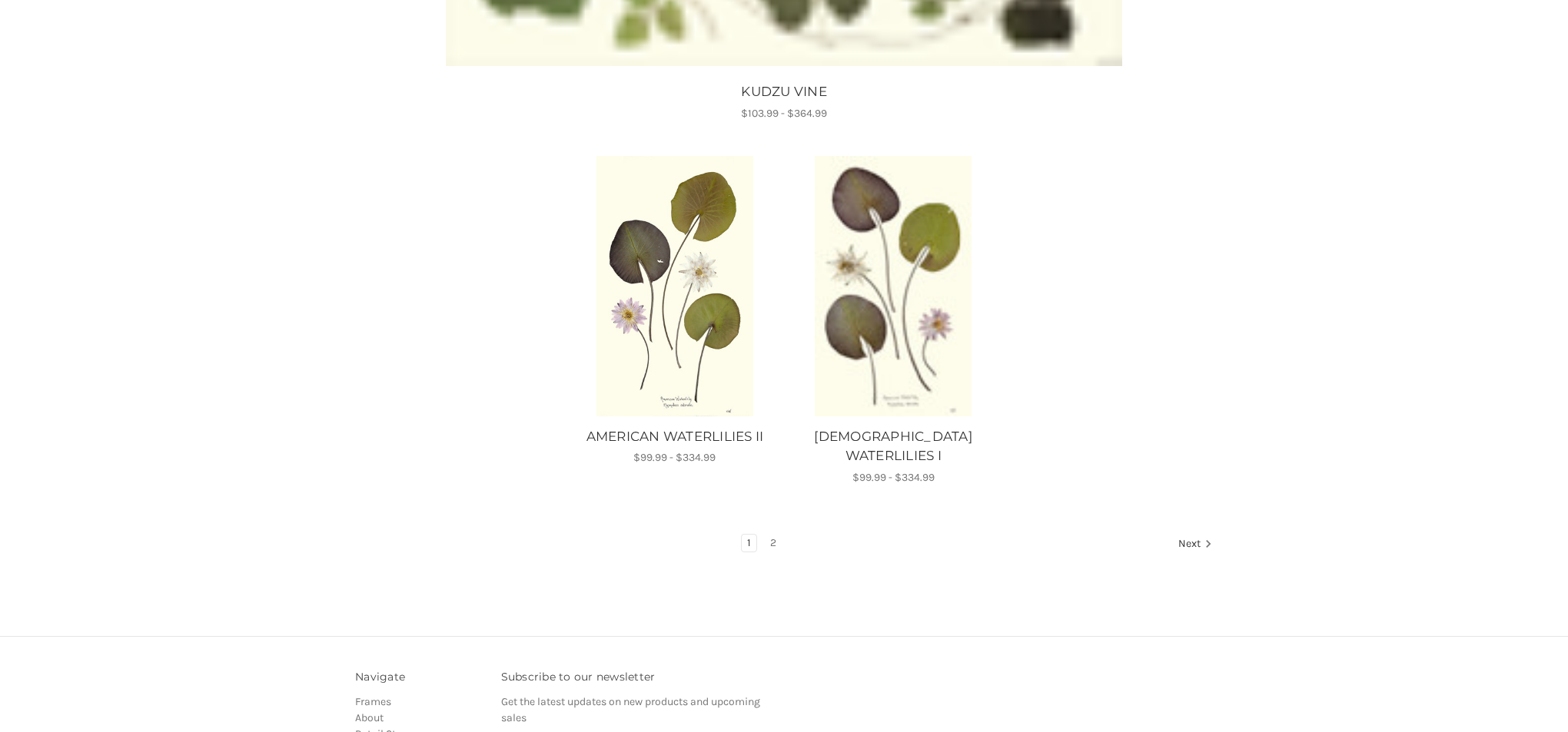
scroll to position [1810, 0]
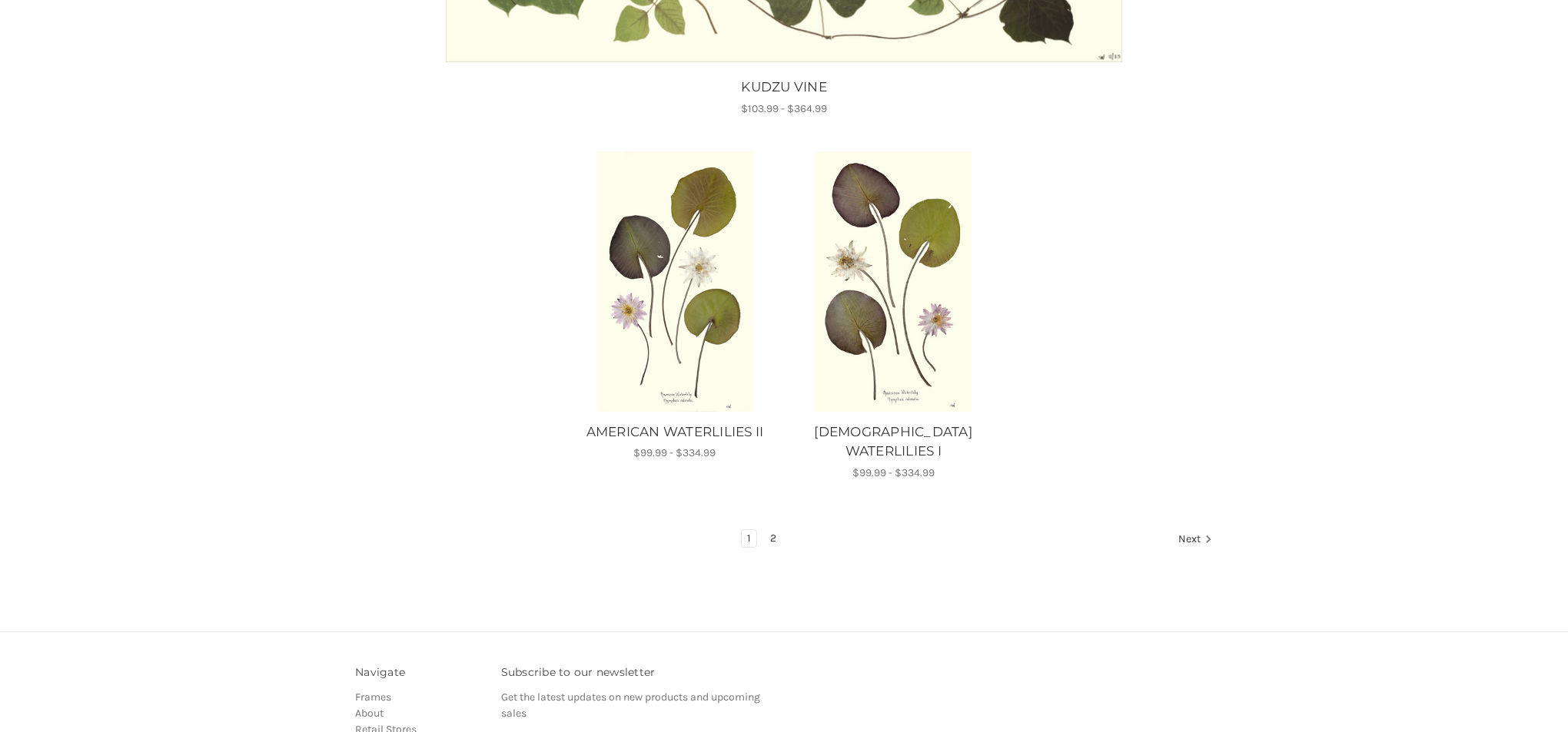
click at [770, 530] on link "2" at bounding box center [773, 539] width 17 height 17
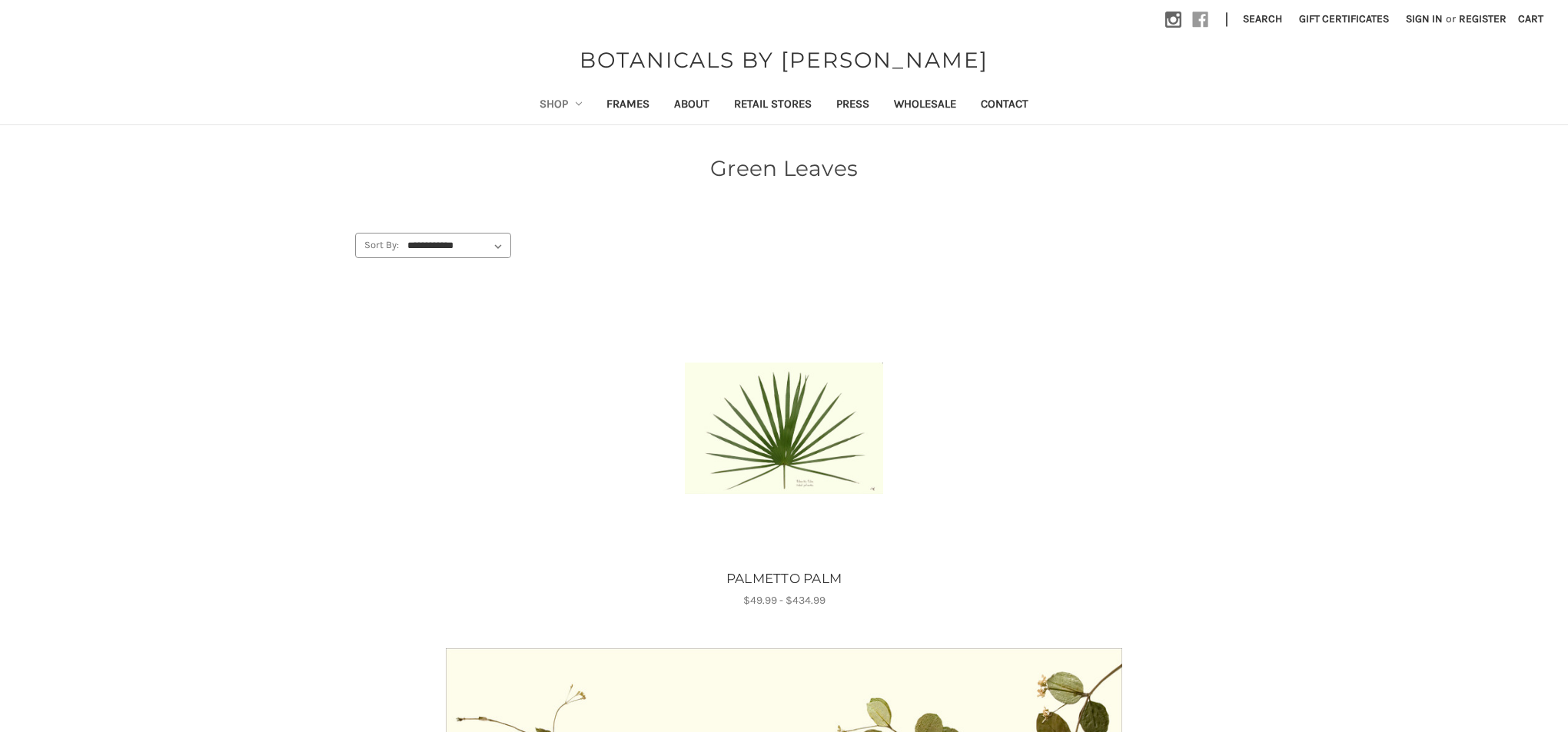
click at [1192, 20] on icon at bounding box center [1200, 19] width 16 height 16
click at [550, 104] on link "Shop" at bounding box center [561, 105] width 68 height 38
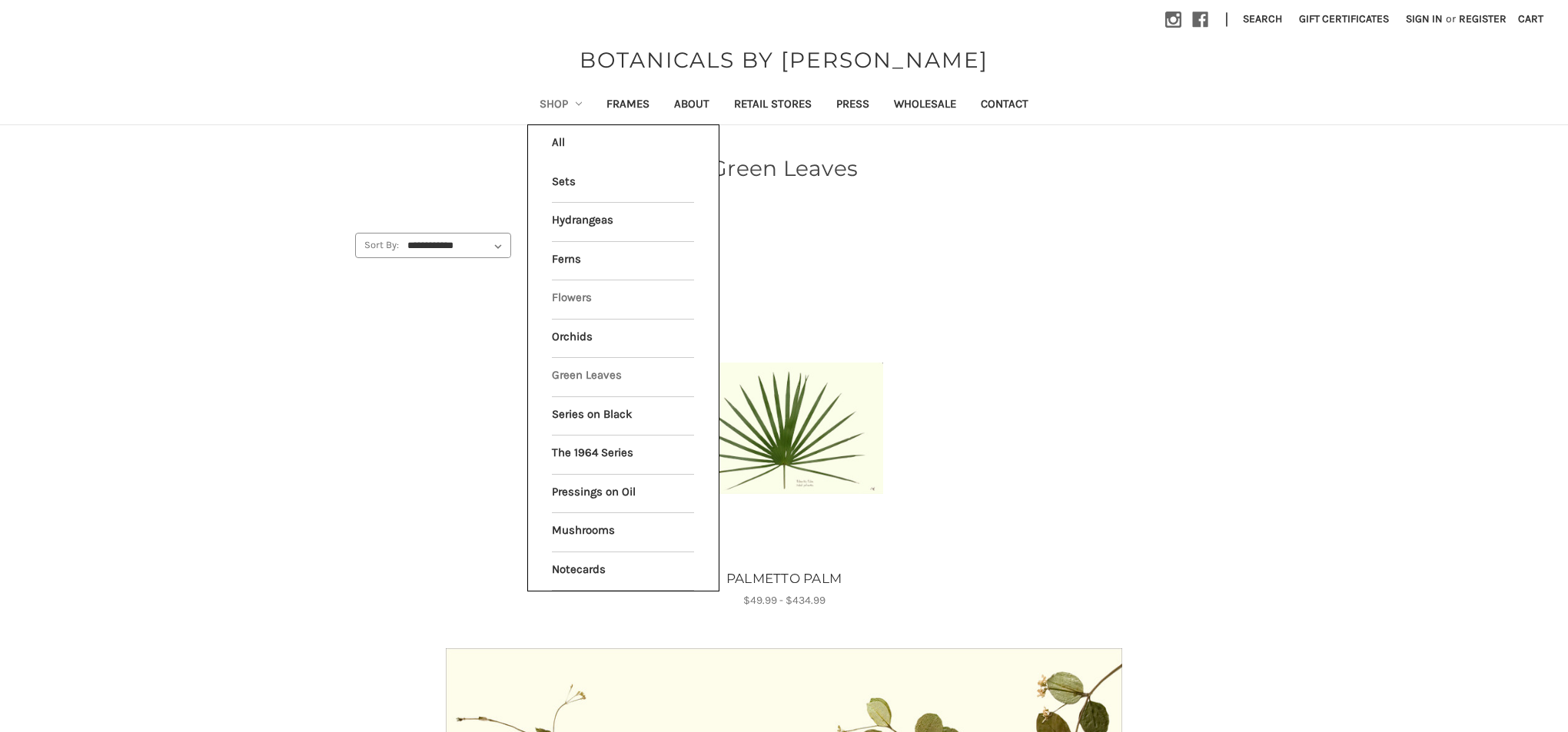
click at [558, 295] on link "Flowers" at bounding box center [622, 299] width 142 height 39
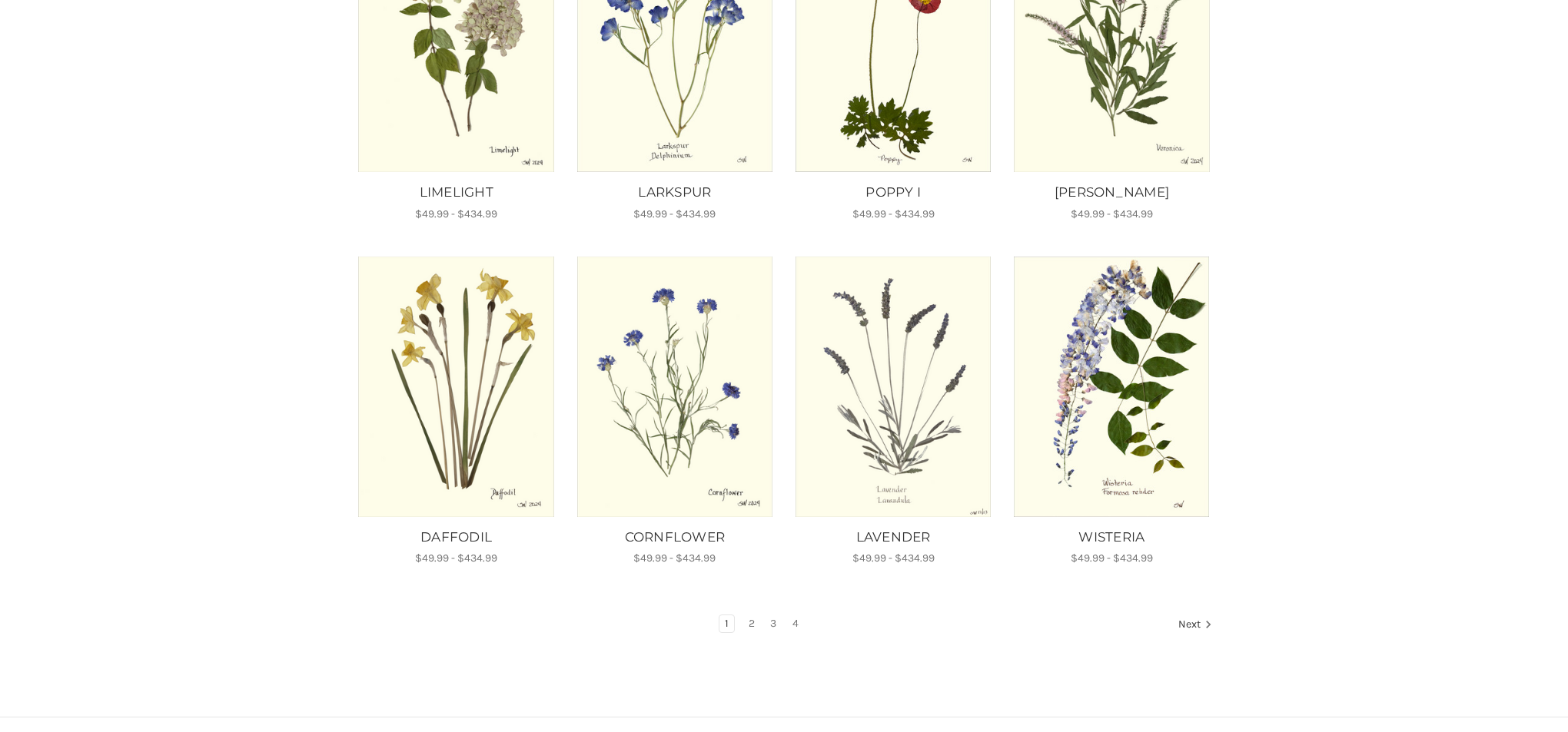
scroll to position [751, 0]
click at [751, 614] on link "2" at bounding box center [752, 623] width 17 height 17
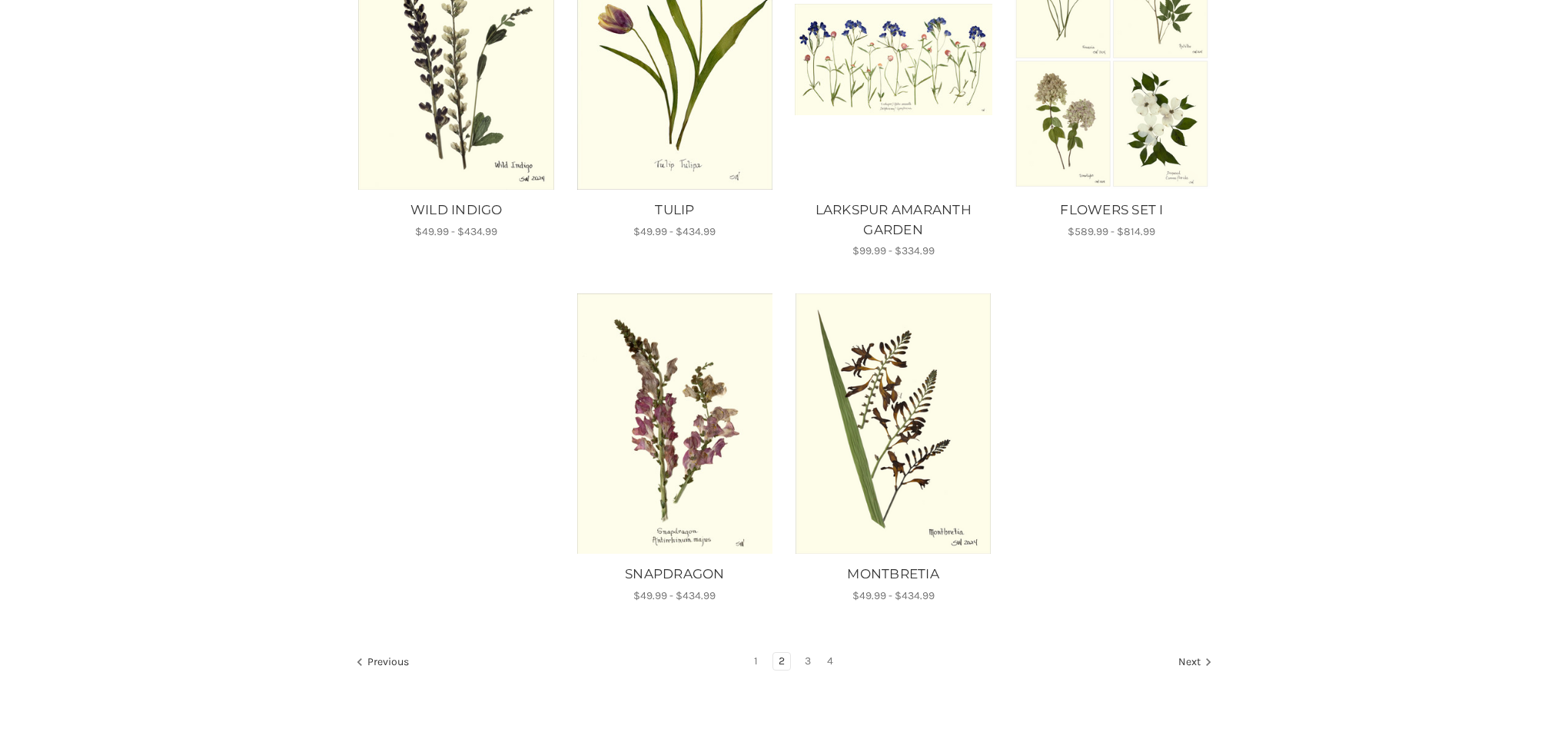
scroll to position [1058, 0]
click at [808, 657] on link "3" at bounding box center [808, 661] width 17 height 17
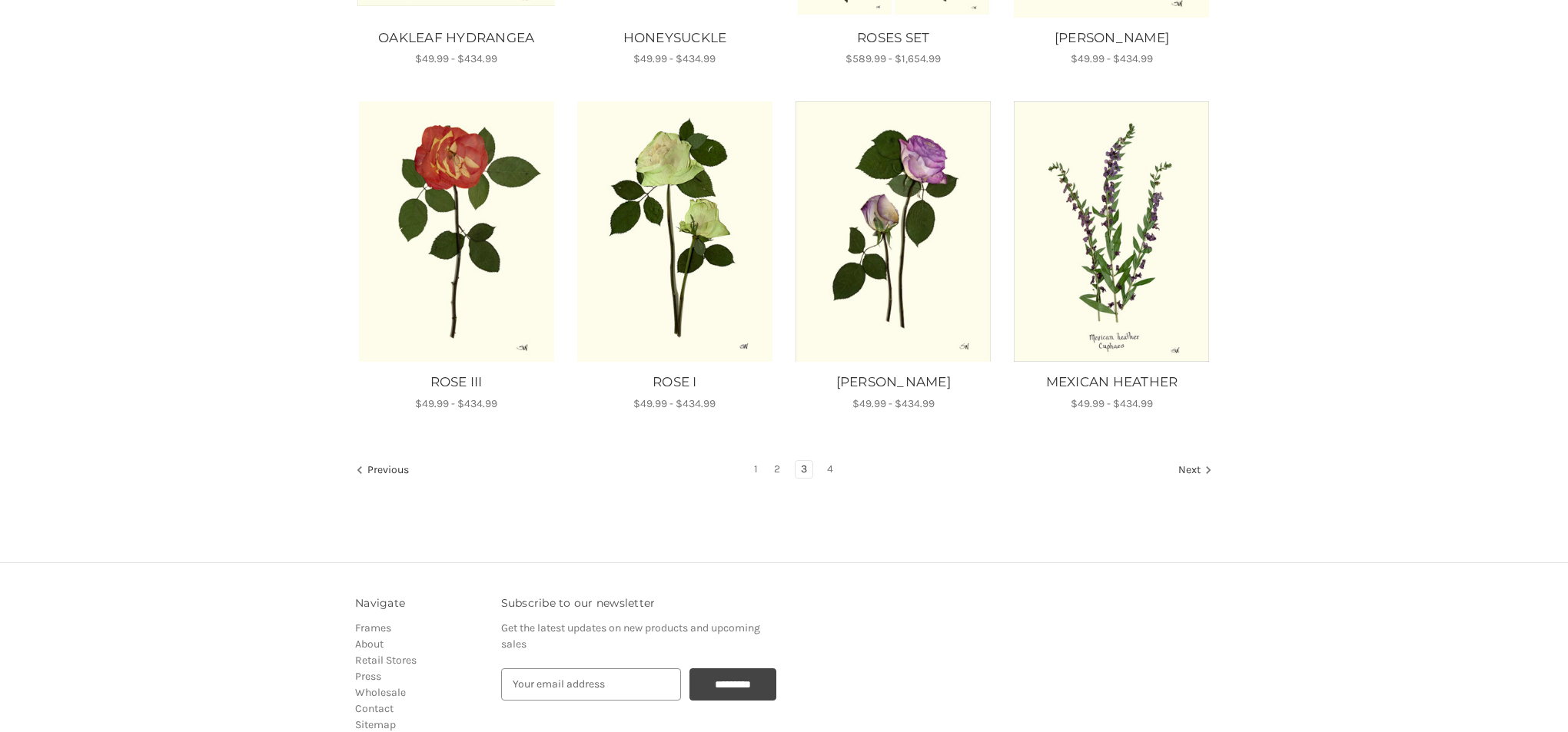
scroll to position [887, 0]
click at [829, 465] on link "4" at bounding box center [830, 468] width 17 height 17
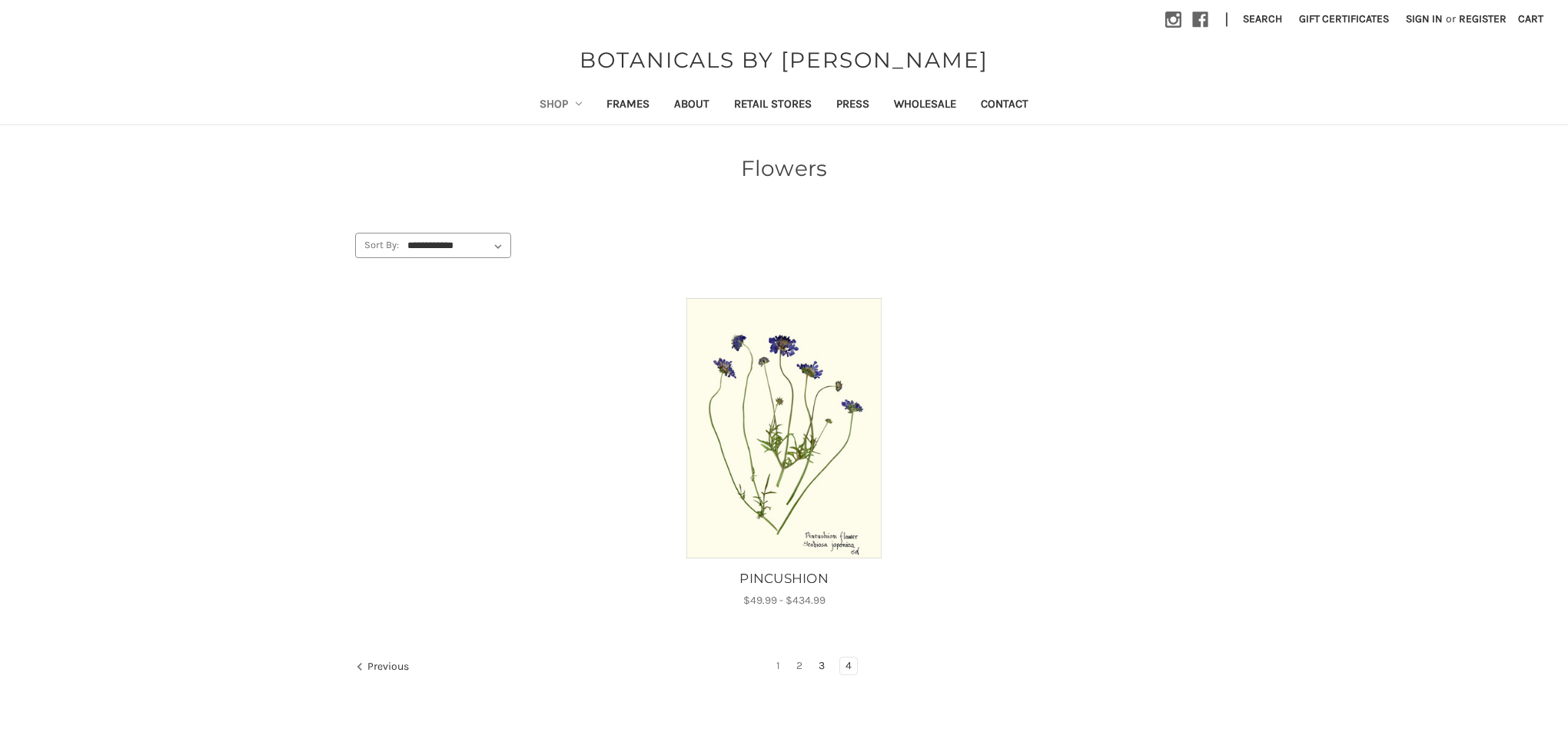
click at [825, 664] on link "3" at bounding box center [822, 666] width 17 height 17
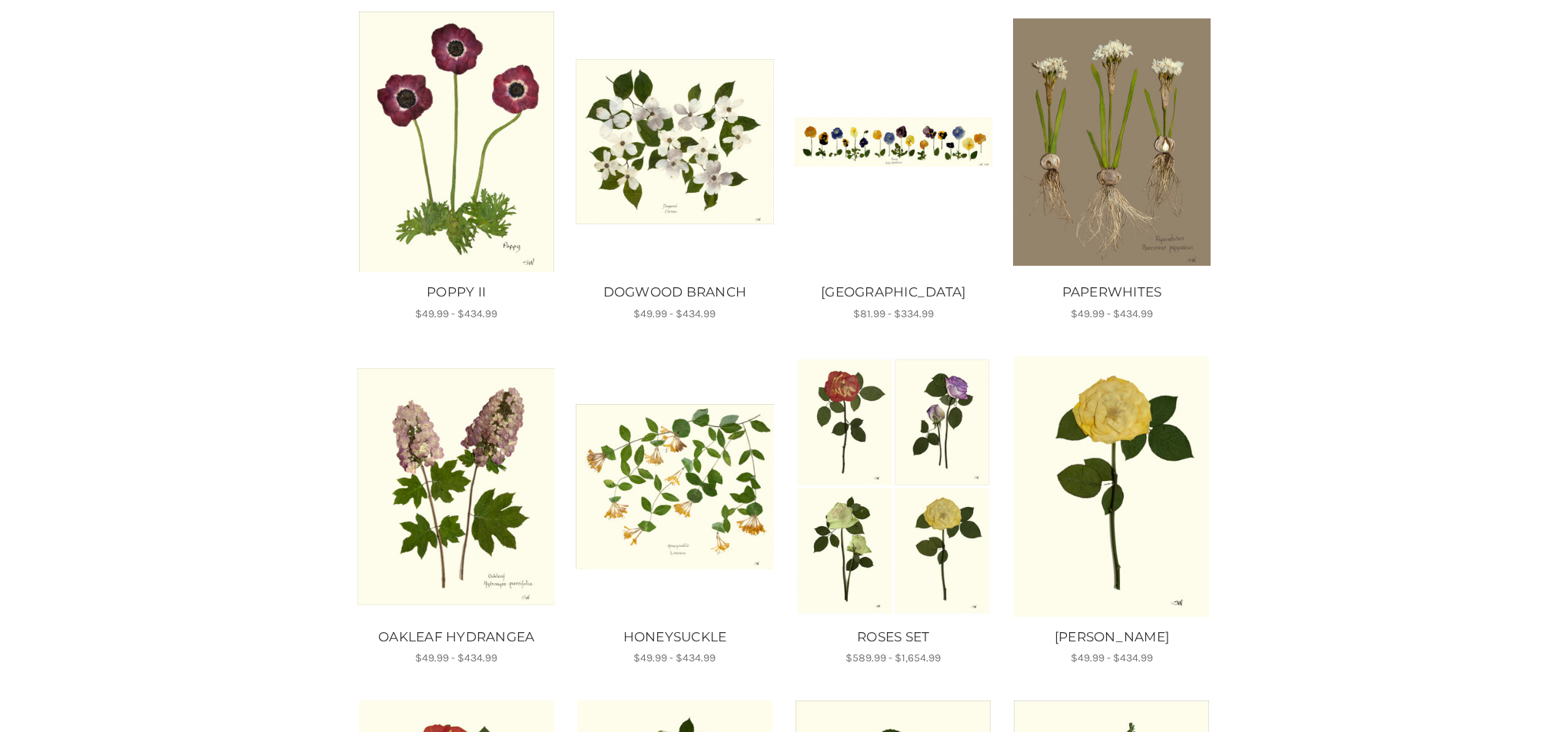
scroll to position [289, 0]
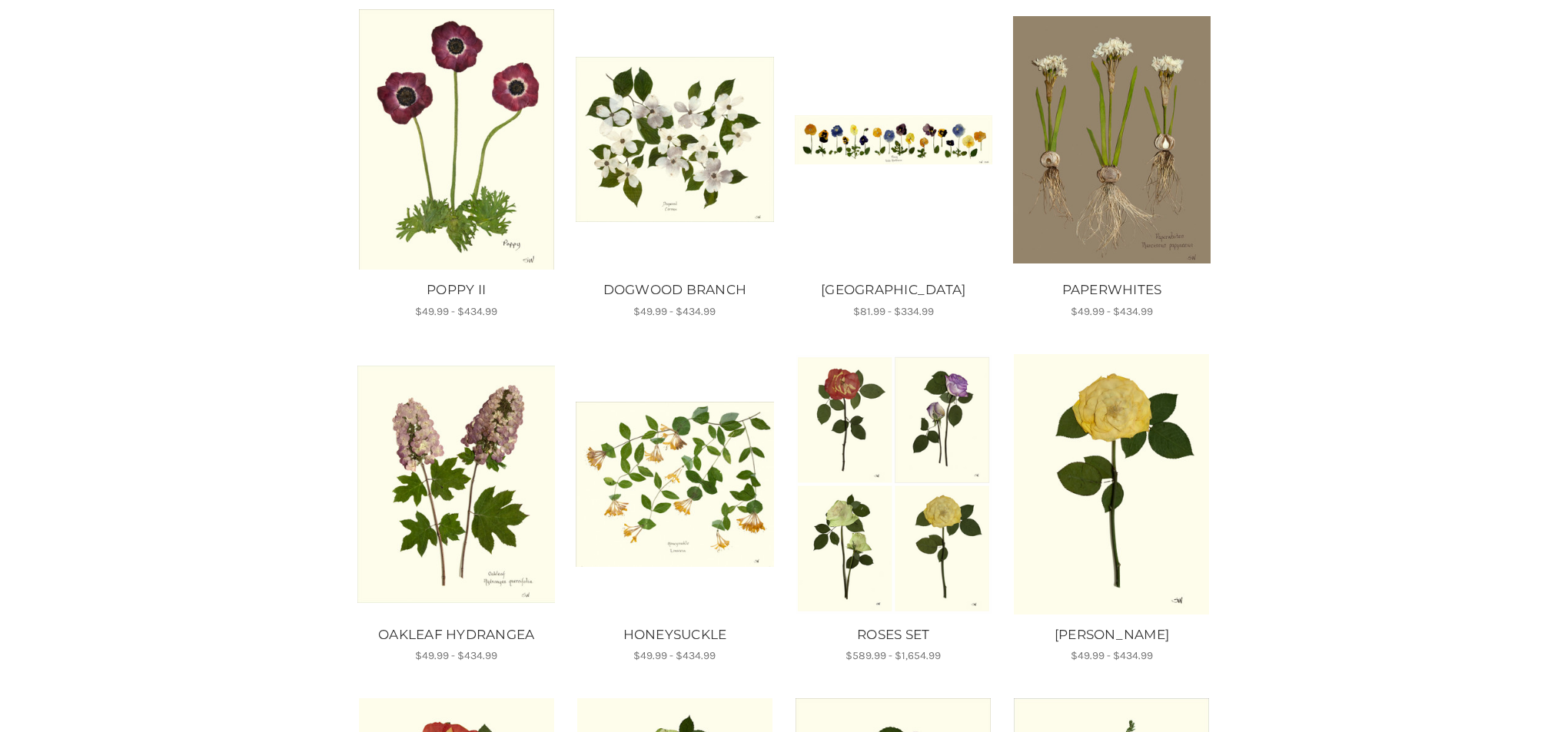
click at [511, 523] on img "OAKLEAF HYDRANGEA, Price range from $49.99 to $434.99\a\a" at bounding box center [456, 485] width 197 height 238
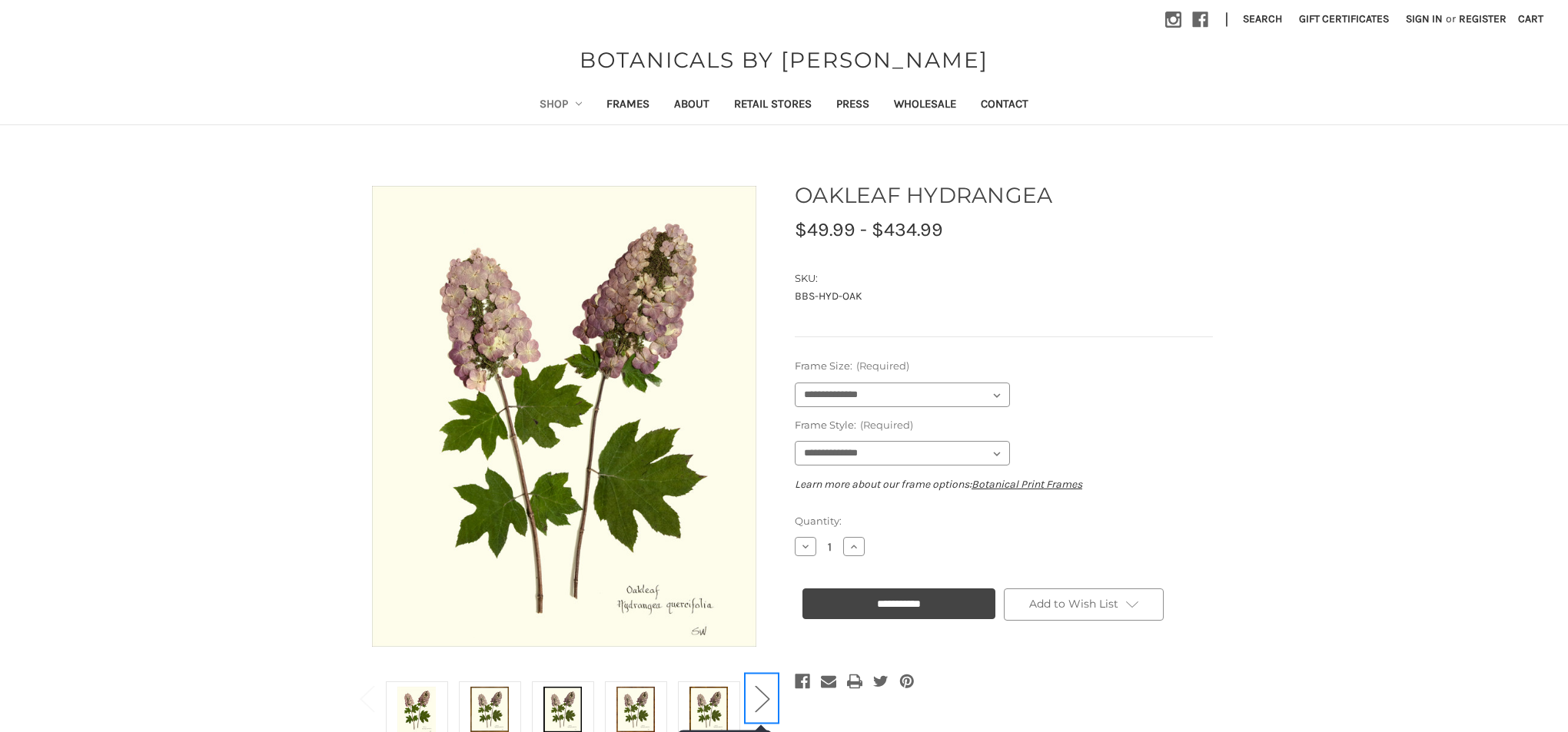
click at [764, 696] on button "Next" at bounding box center [761, 697] width 31 height 47
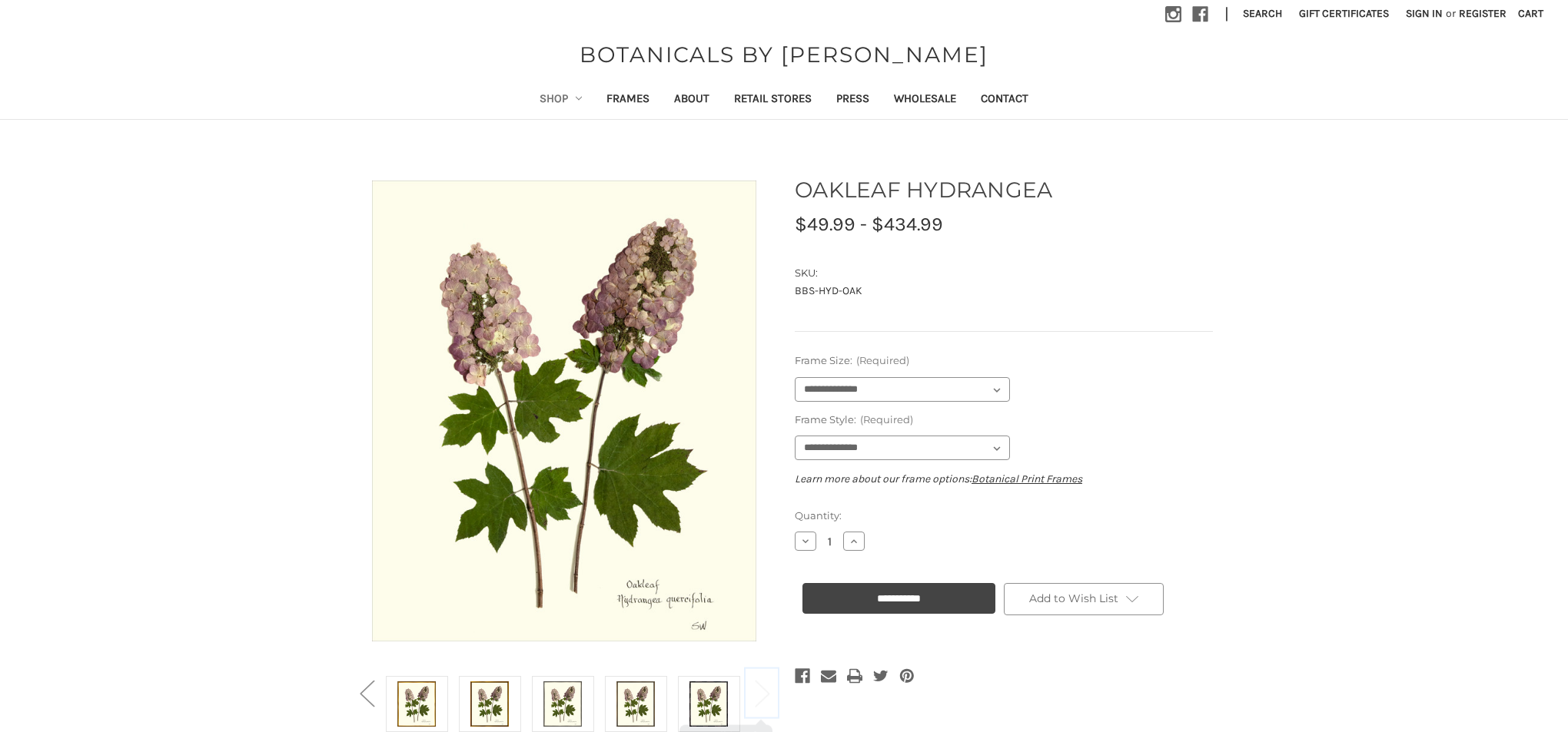
click at [764, 696] on button "Next" at bounding box center [761, 692] width 31 height 47
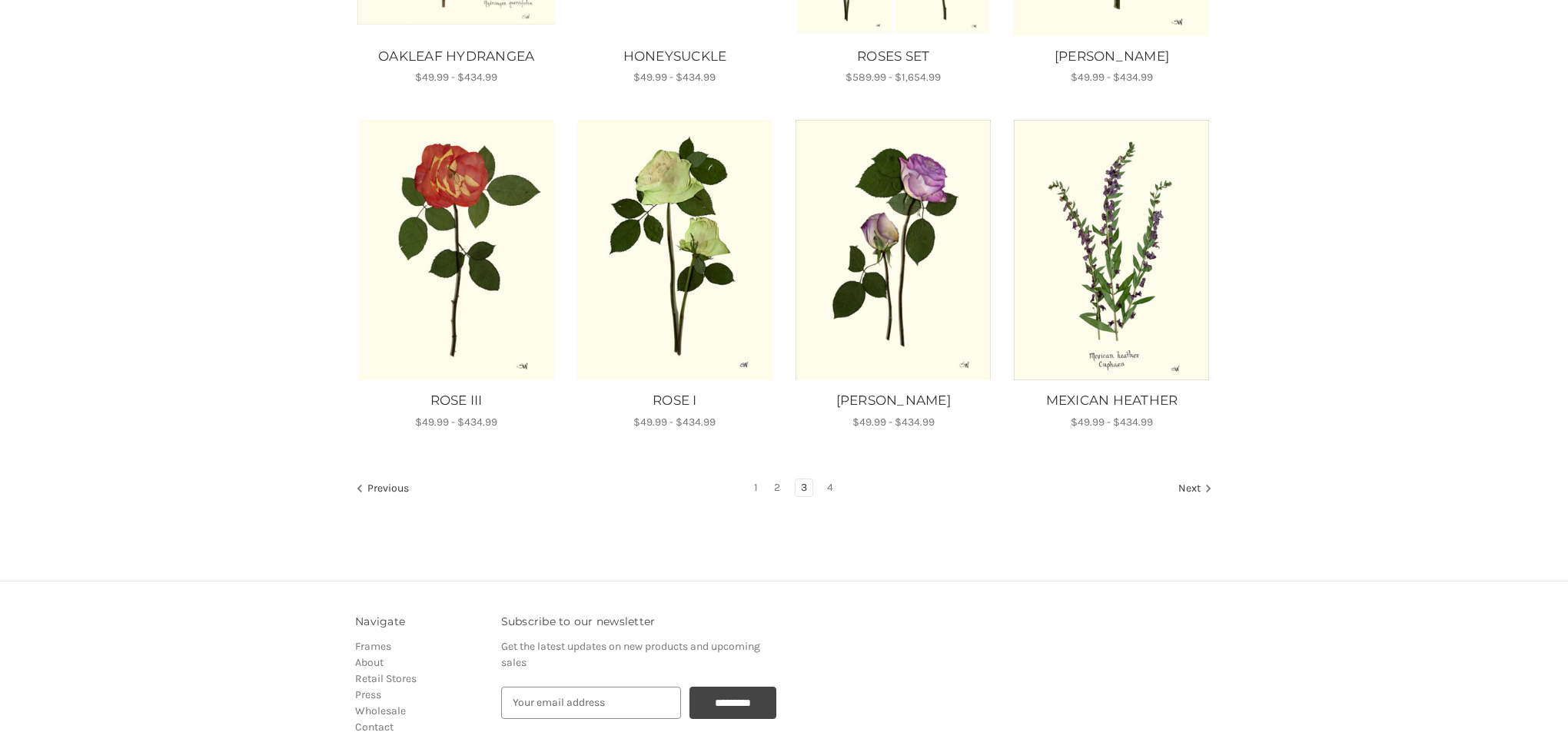
scroll to position [872, 0]
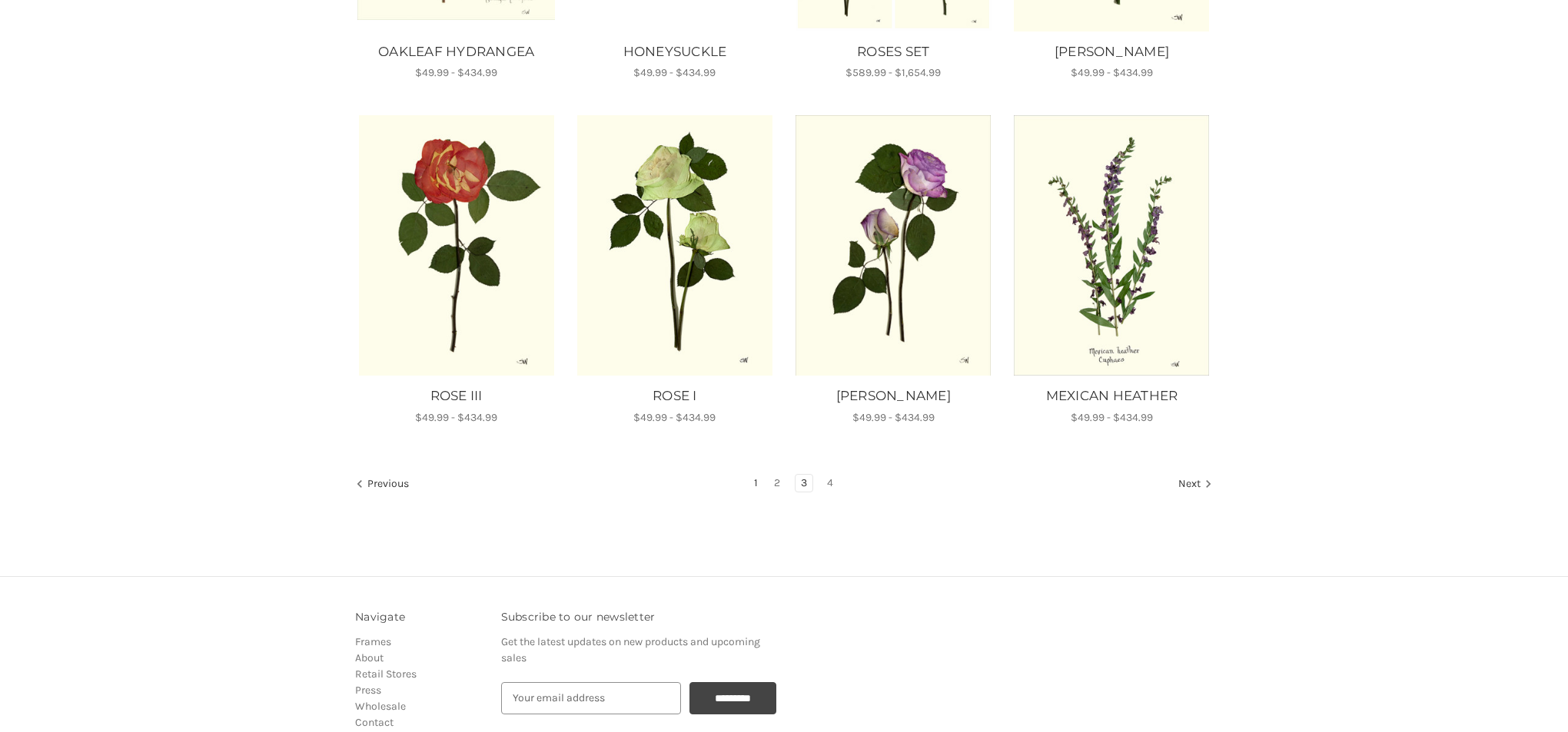
click at [756, 480] on link "1" at bounding box center [755, 484] width 14 height 17
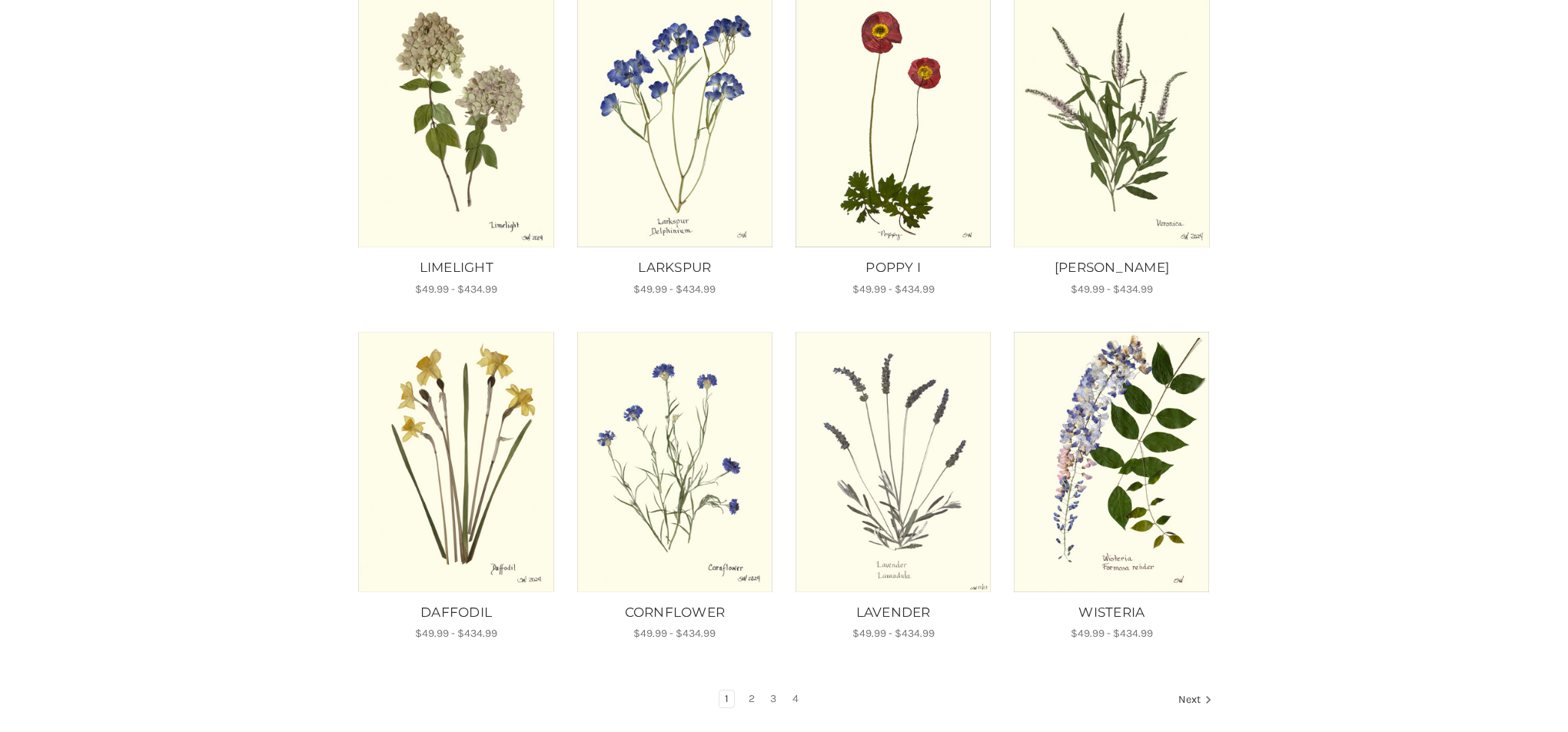
scroll to position [677, 0]
click at [475, 467] on img "DAFFODIL, Price range from $49.99 to $434.99\a\a" at bounding box center [456, 461] width 197 height 261
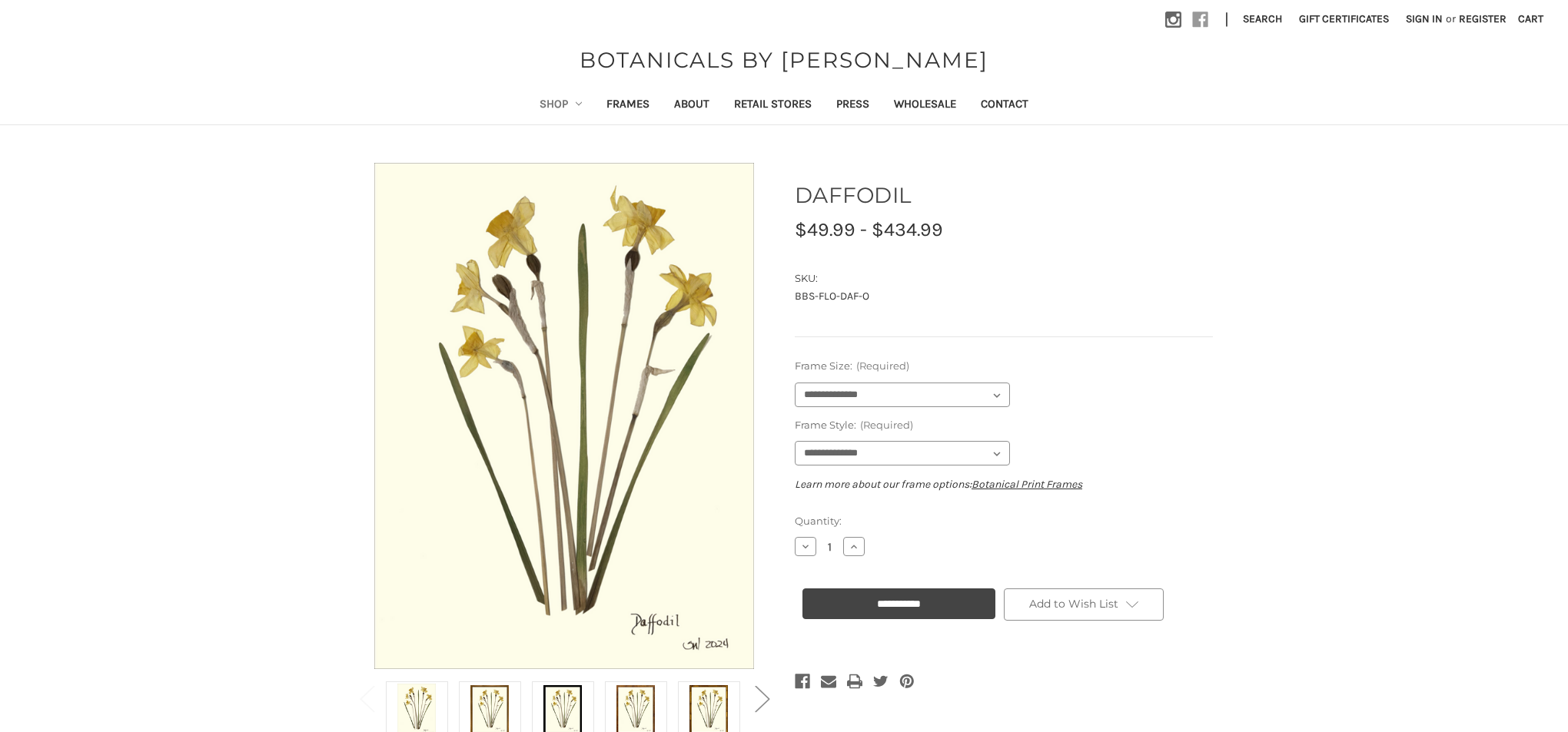
click at [1193, 23] on use at bounding box center [1201, 20] width 15 height 15
click at [1192, 20] on icon at bounding box center [1200, 19] width 16 height 16
click at [551, 103] on link "Shop" at bounding box center [561, 105] width 68 height 38
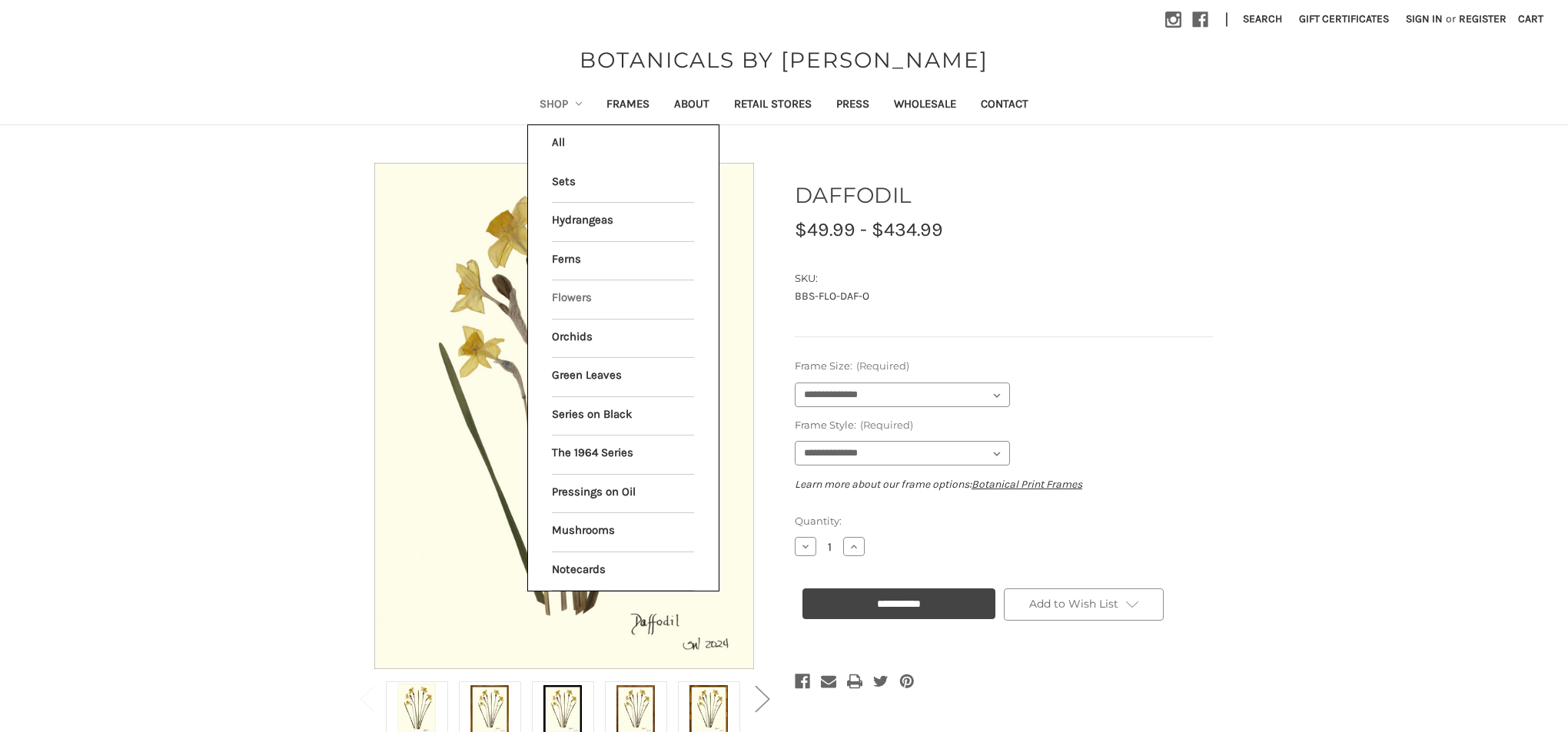
click at [566, 291] on link "Flowers" at bounding box center [622, 299] width 142 height 39
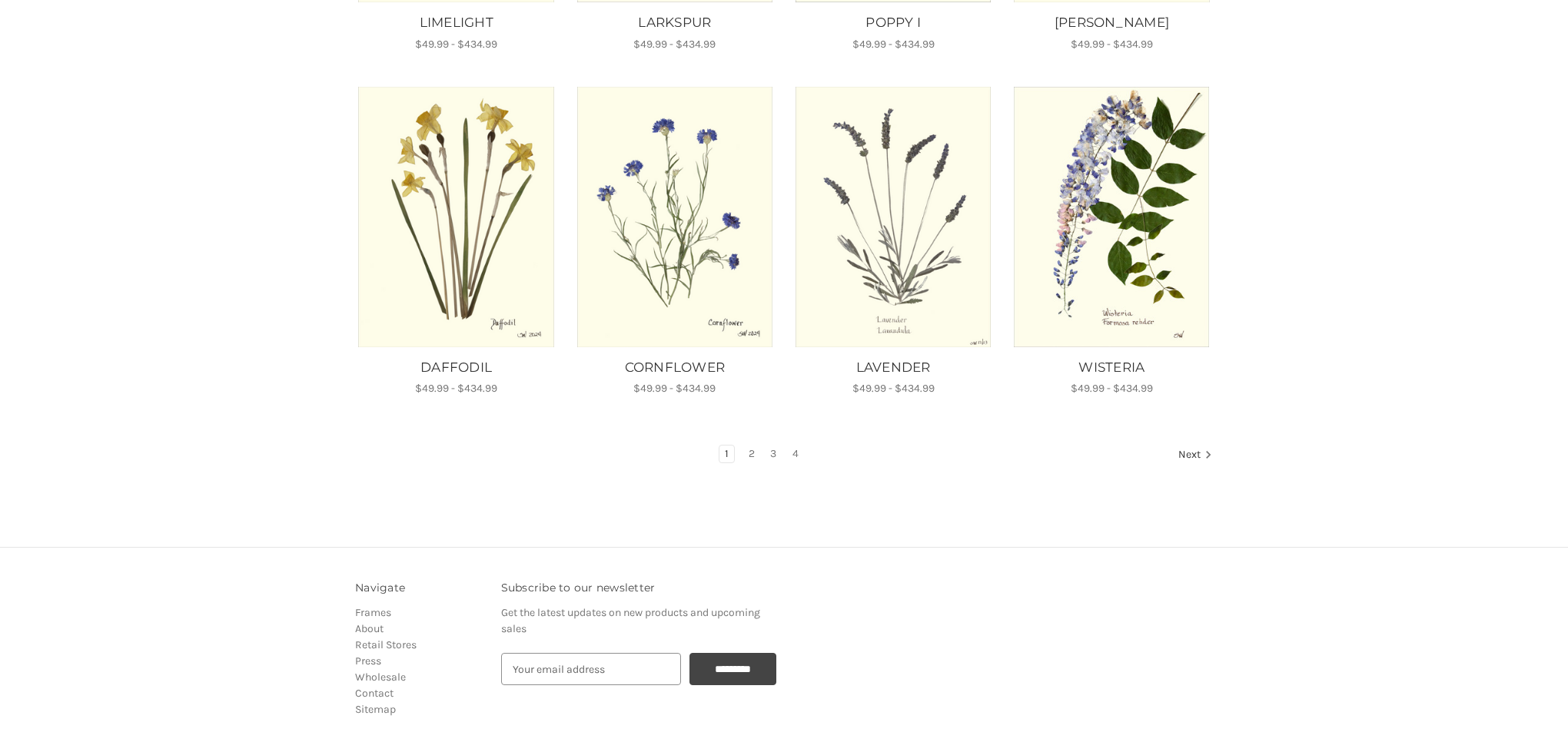
scroll to position [922, 0]
click at [750, 444] on link "2" at bounding box center [752, 453] width 17 height 17
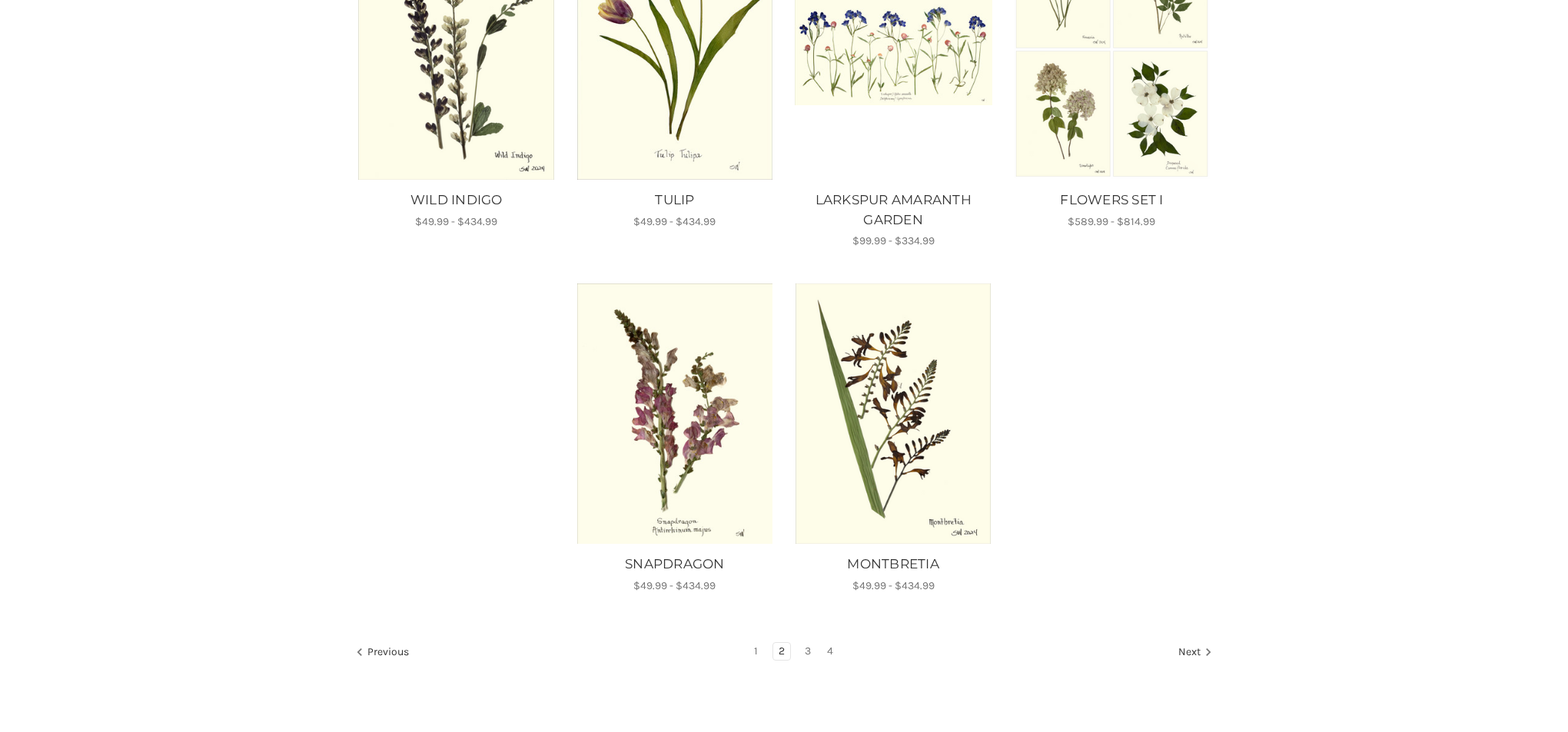
scroll to position [1068, 0]
click at [678, 387] on img "SNAPDRAGON, Price range from $49.99 to $434.99\a\a" at bounding box center [674, 413] width 197 height 261
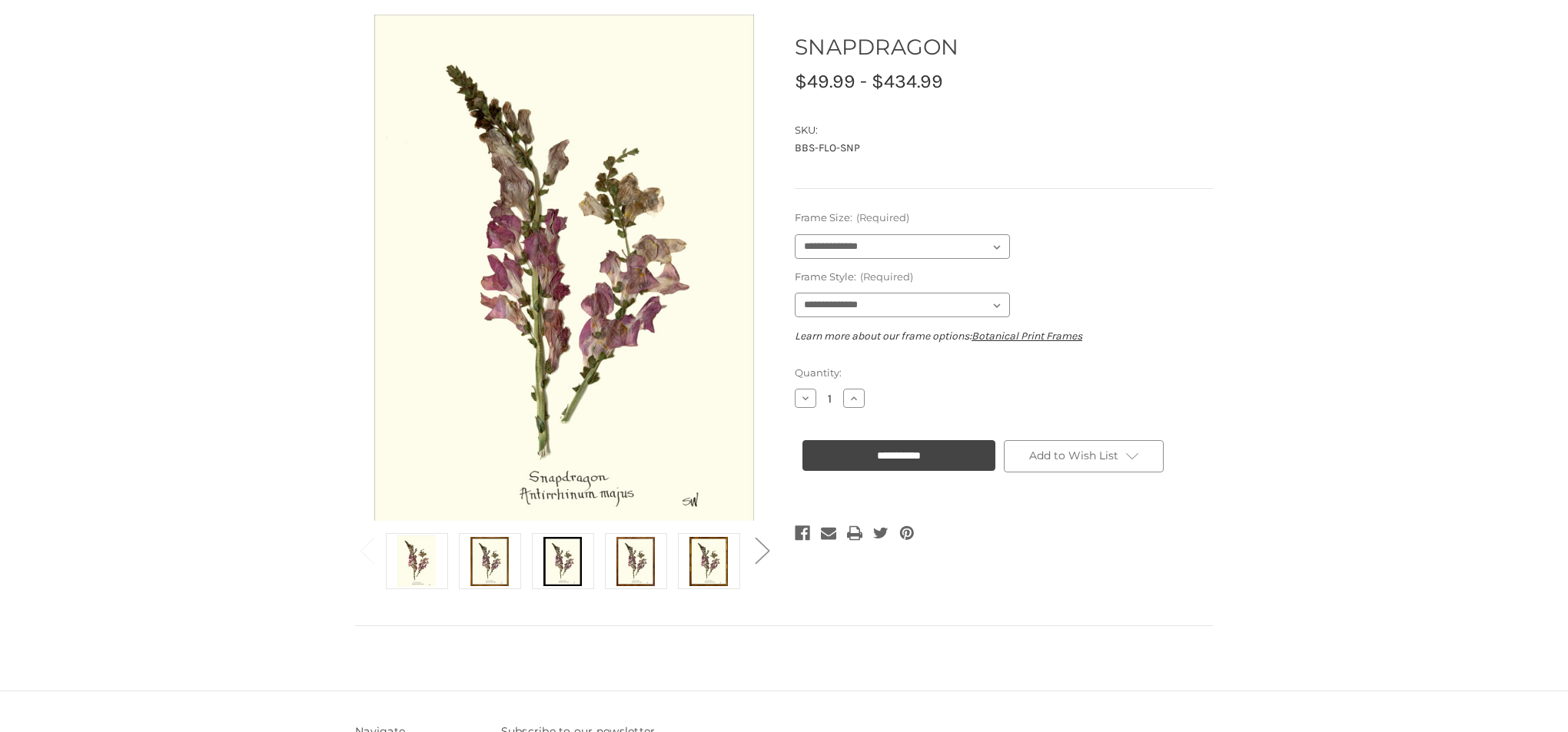
scroll to position [151, 0]
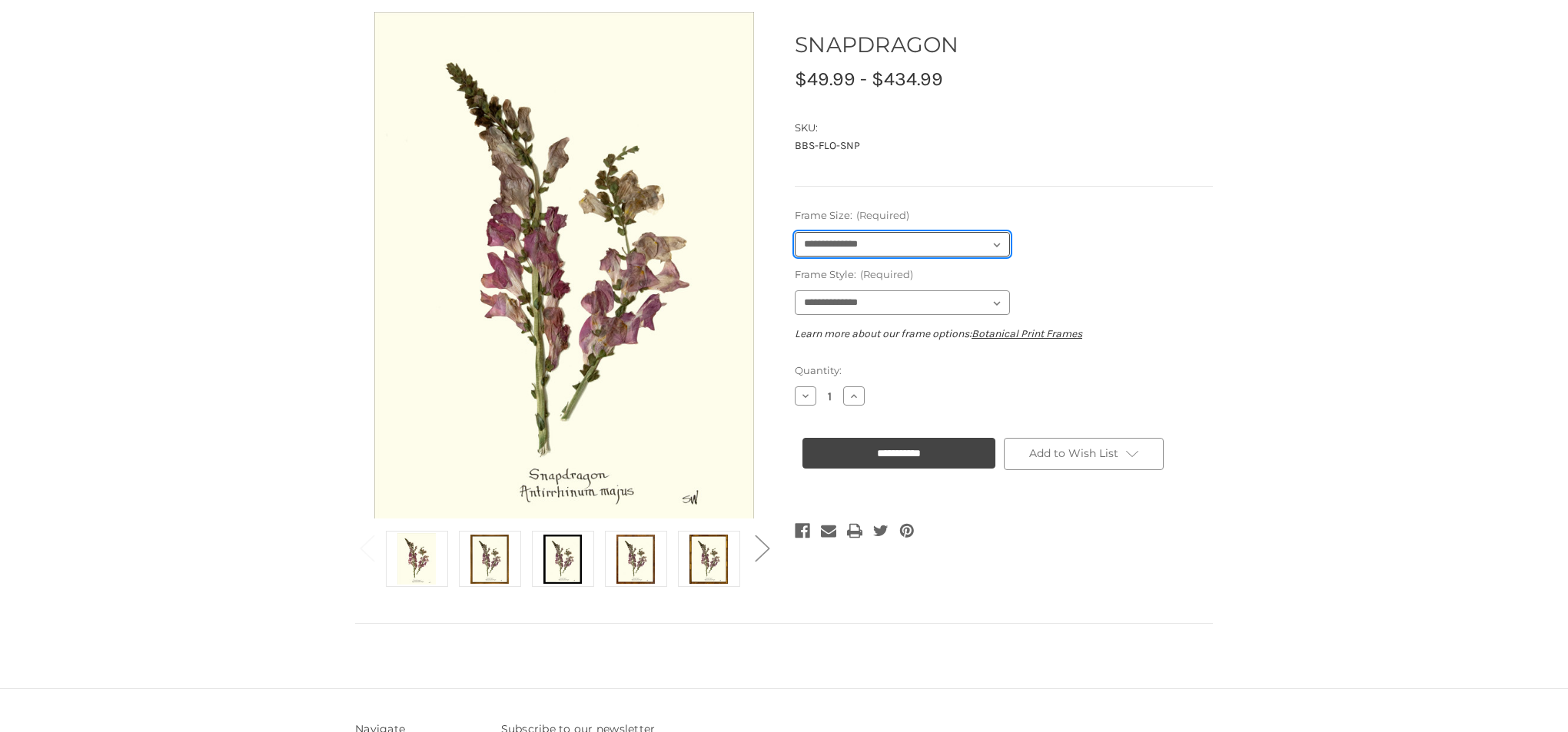
select select "****"
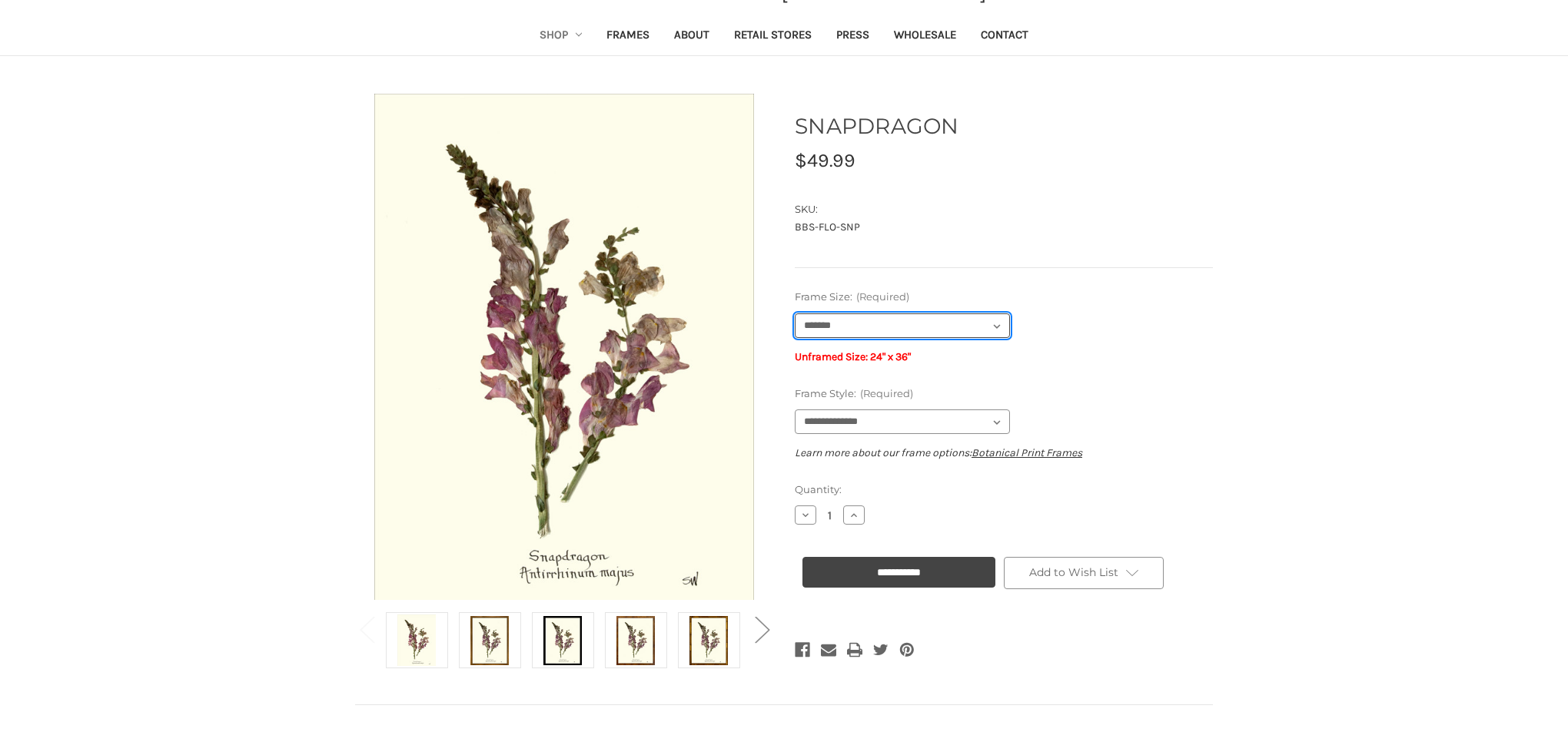
scroll to position [66, 0]
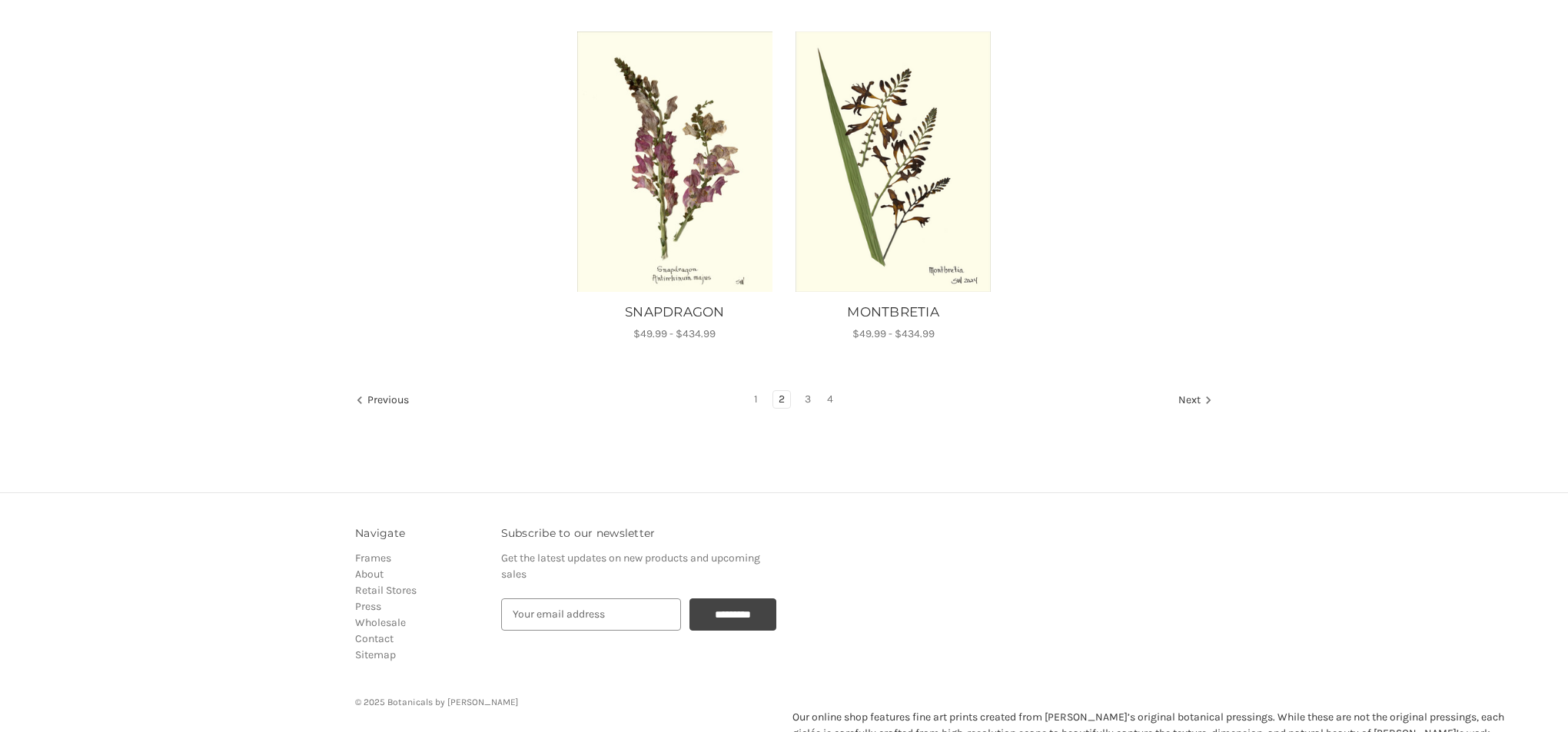
scroll to position [1320, 0]
click at [808, 396] on link "3" at bounding box center [808, 399] width 17 height 17
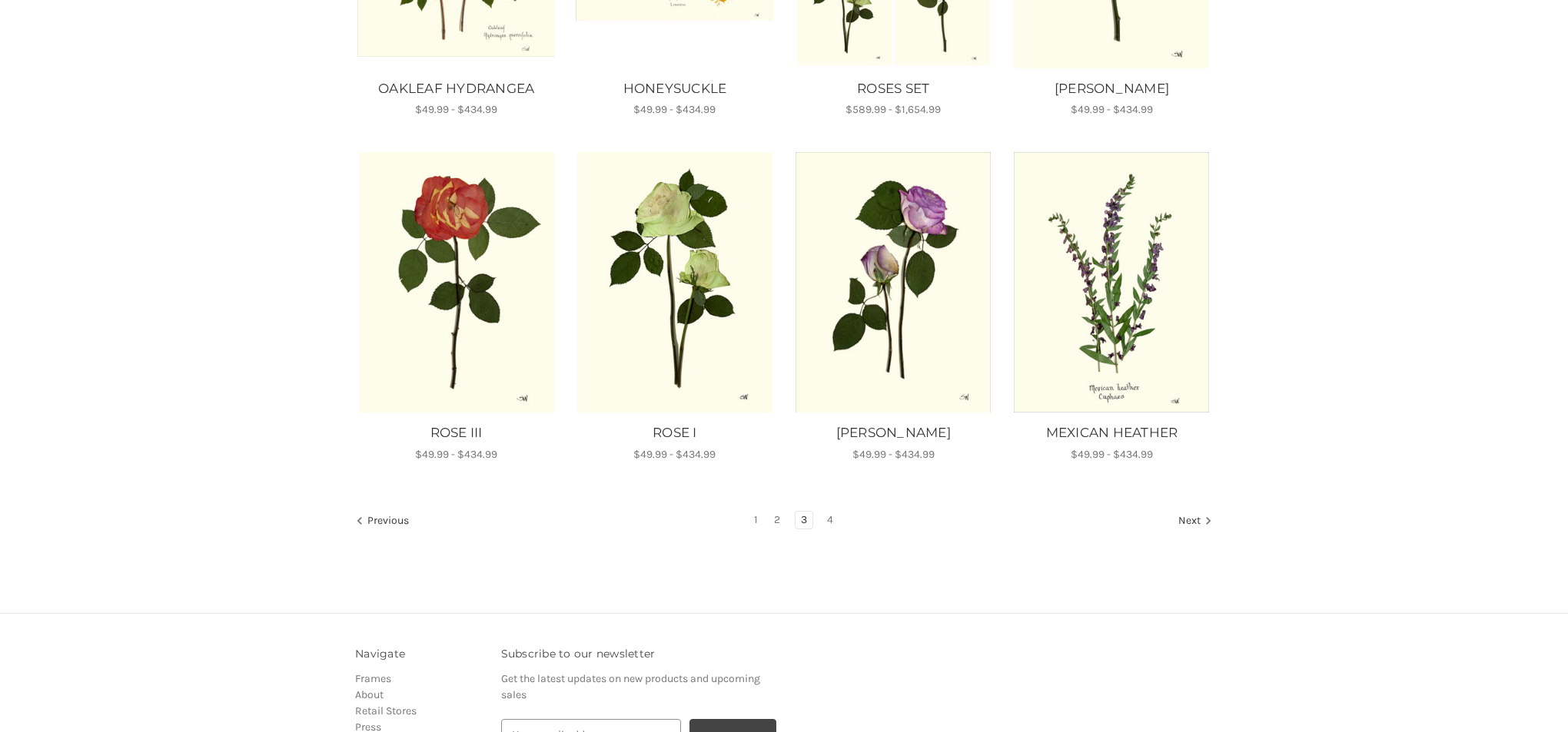
scroll to position [859, 0]
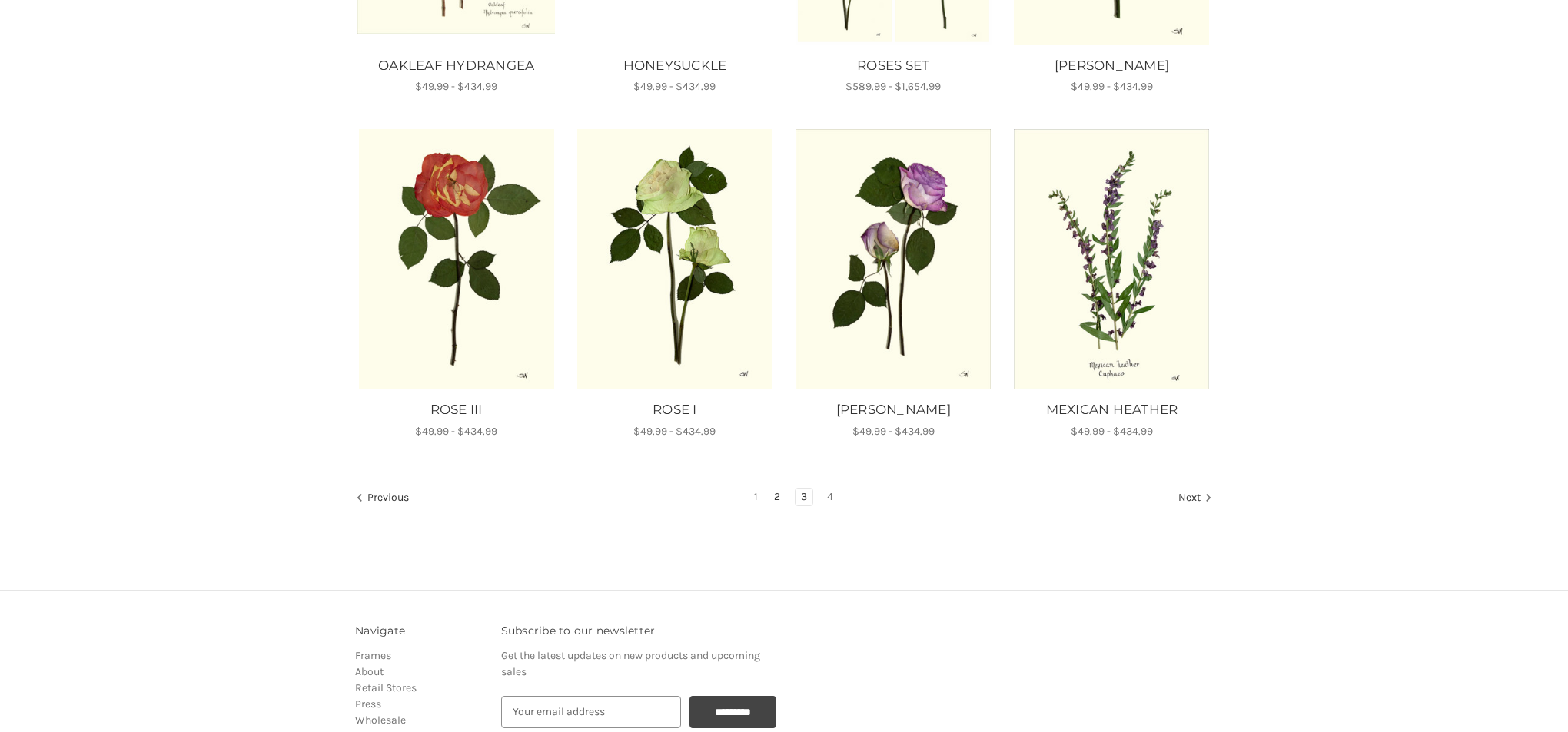
click at [779, 493] on link "2" at bounding box center [777, 497] width 17 height 17
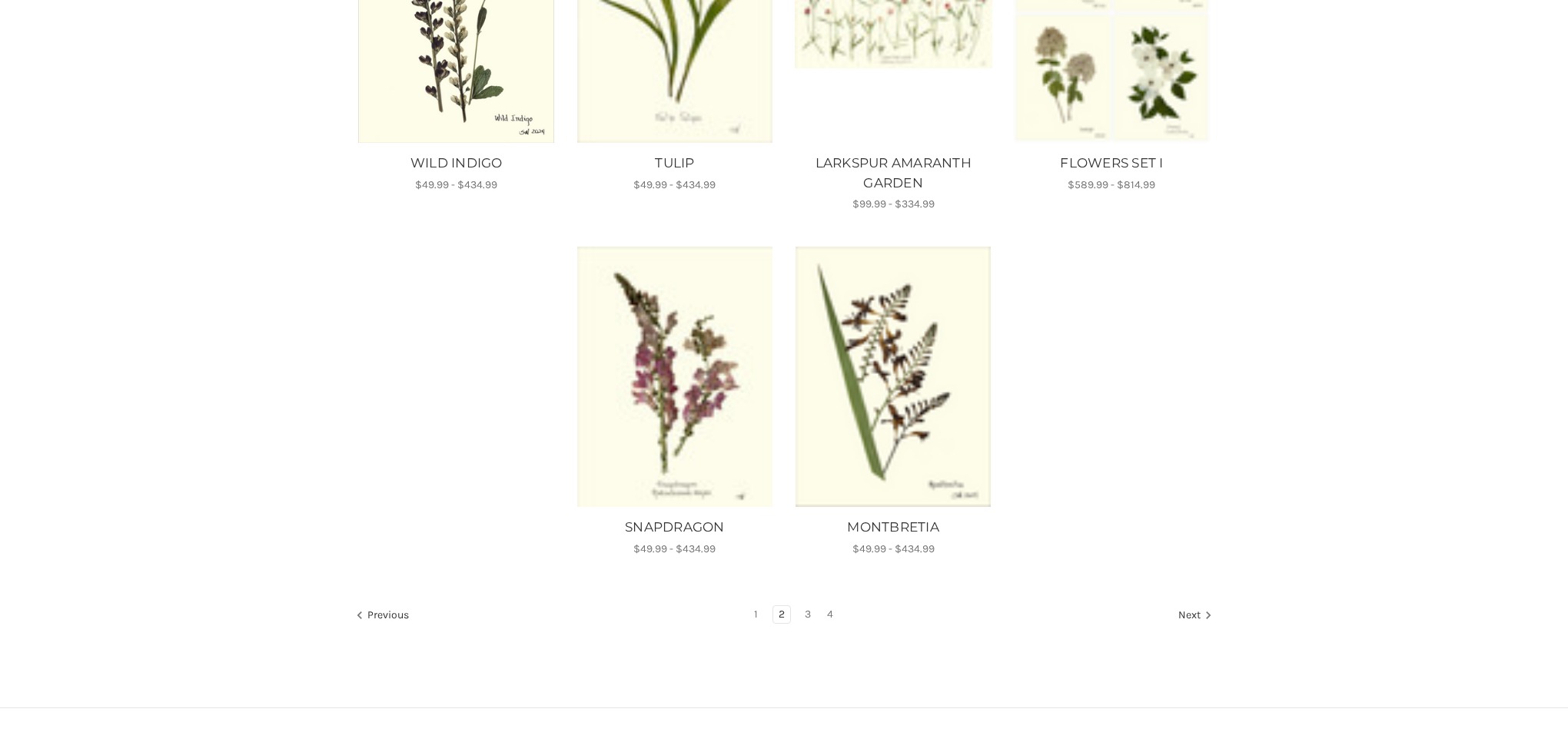
scroll to position [1108, 0]
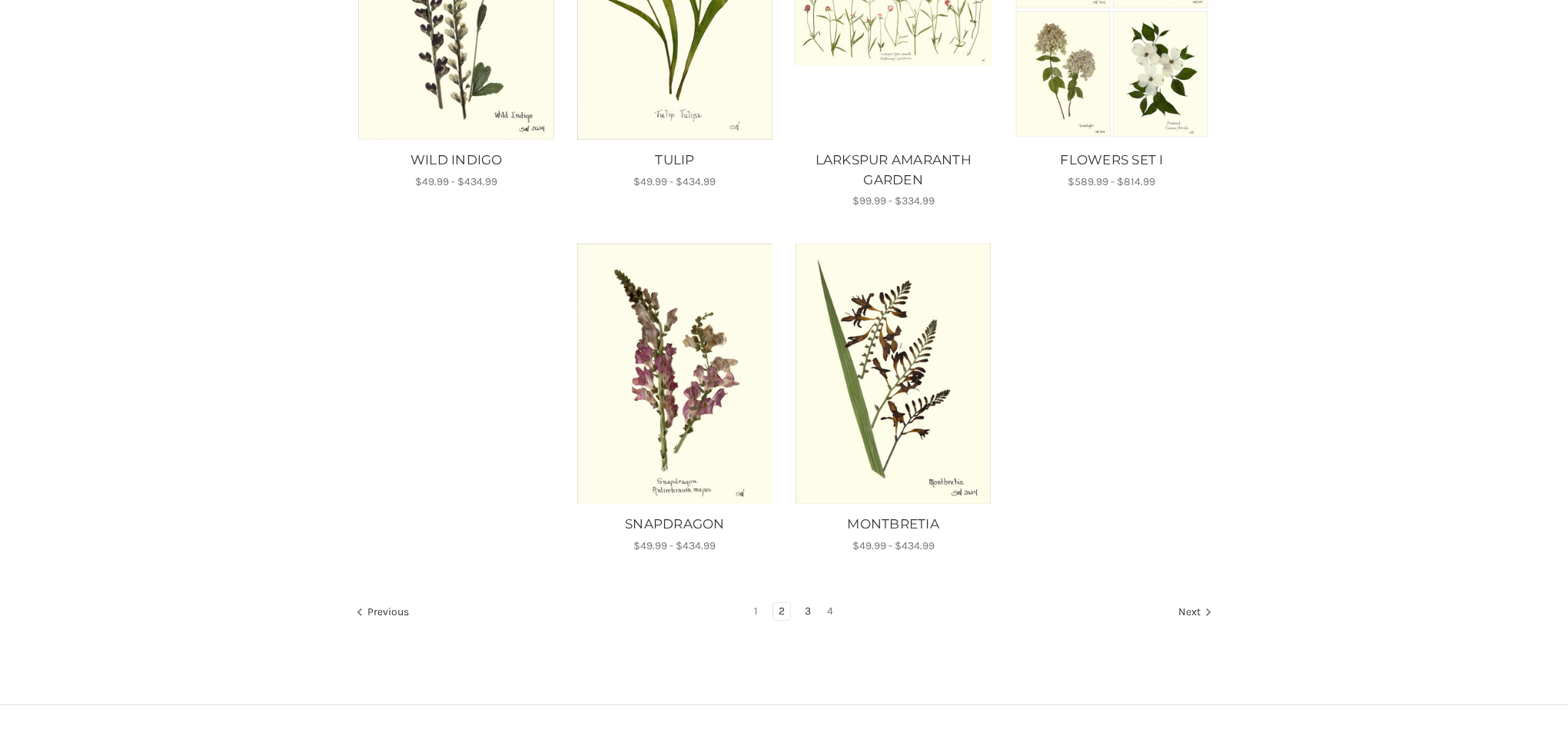
click at [809, 610] on link "3" at bounding box center [808, 611] width 17 height 17
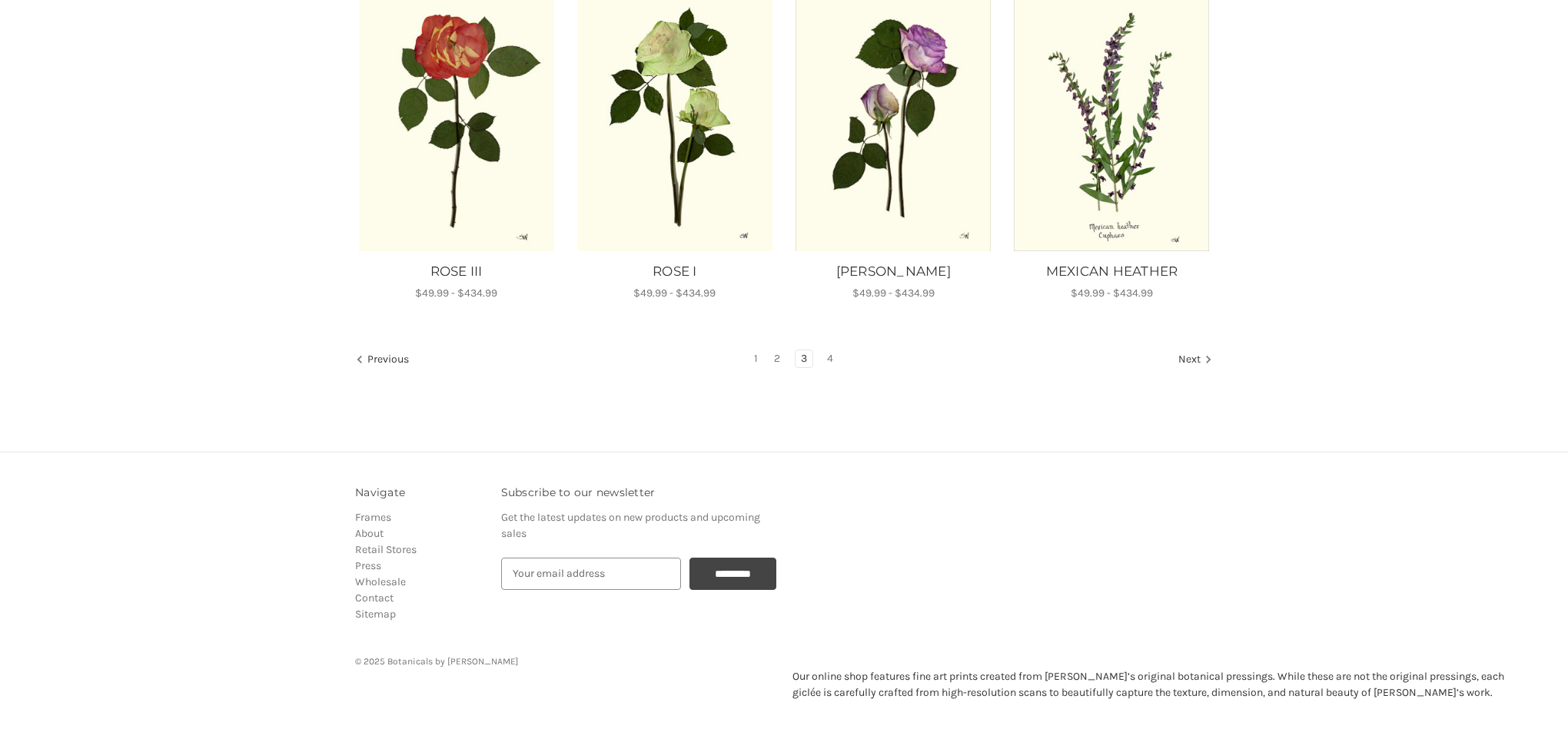
scroll to position [995, 0]
click at [829, 358] on link "4" at bounding box center [830, 360] width 17 height 17
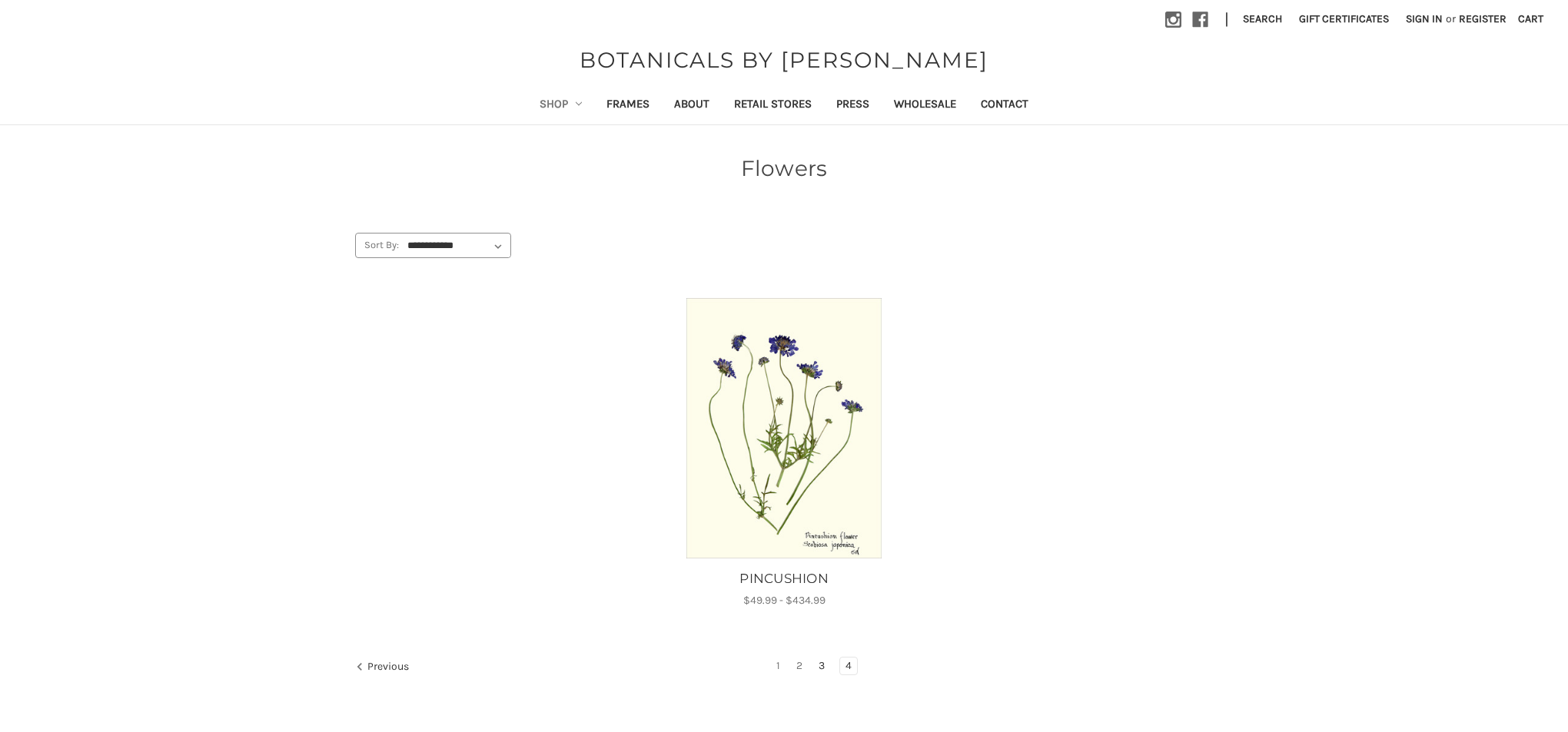
click at [824, 664] on link "3" at bounding box center [822, 666] width 17 height 17
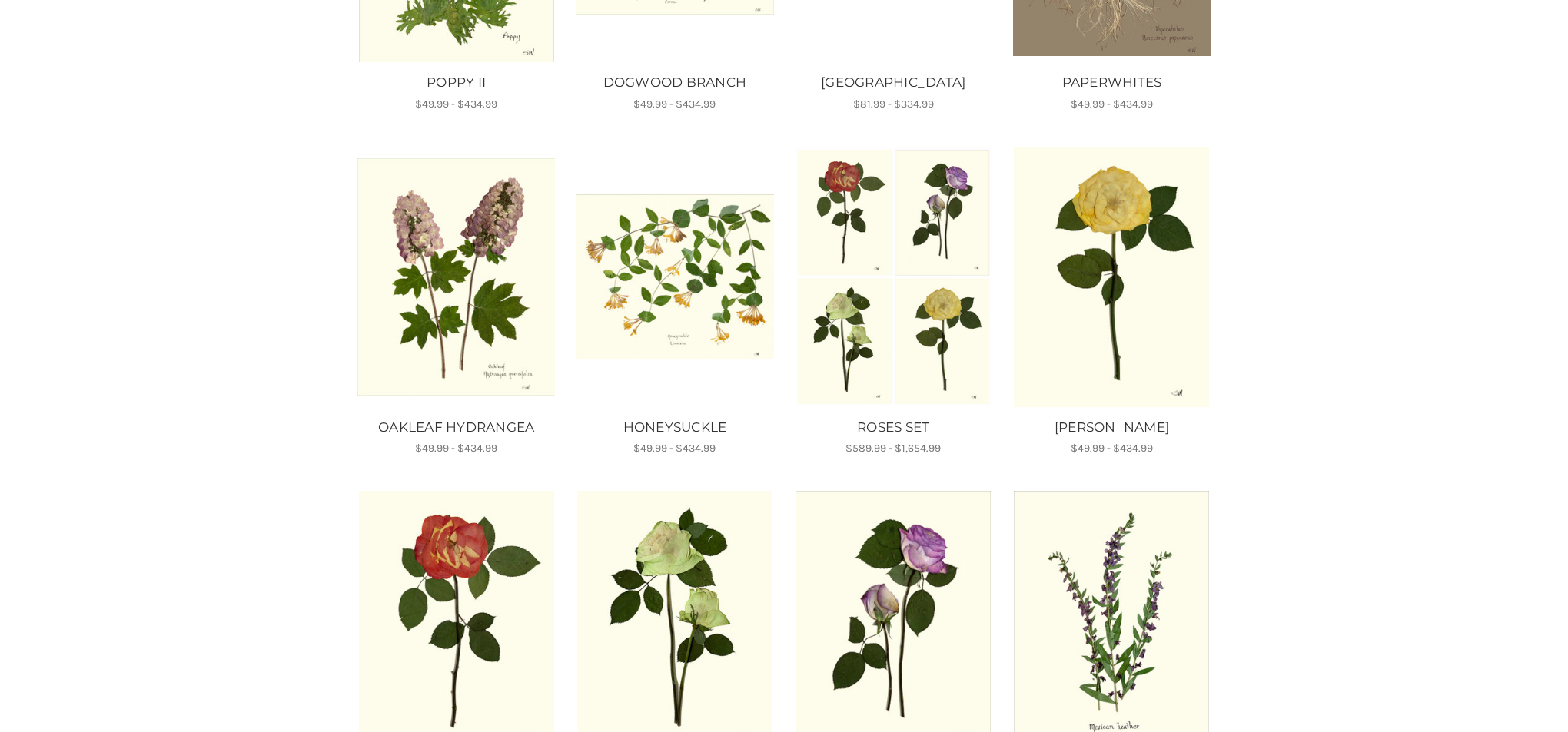
scroll to position [497, 0]
click at [454, 303] on img "OAKLEAF HYDRANGEA, Price range from $49.99 to $434.99\a\a" at bounding box center [456, 276] width 197 height 238
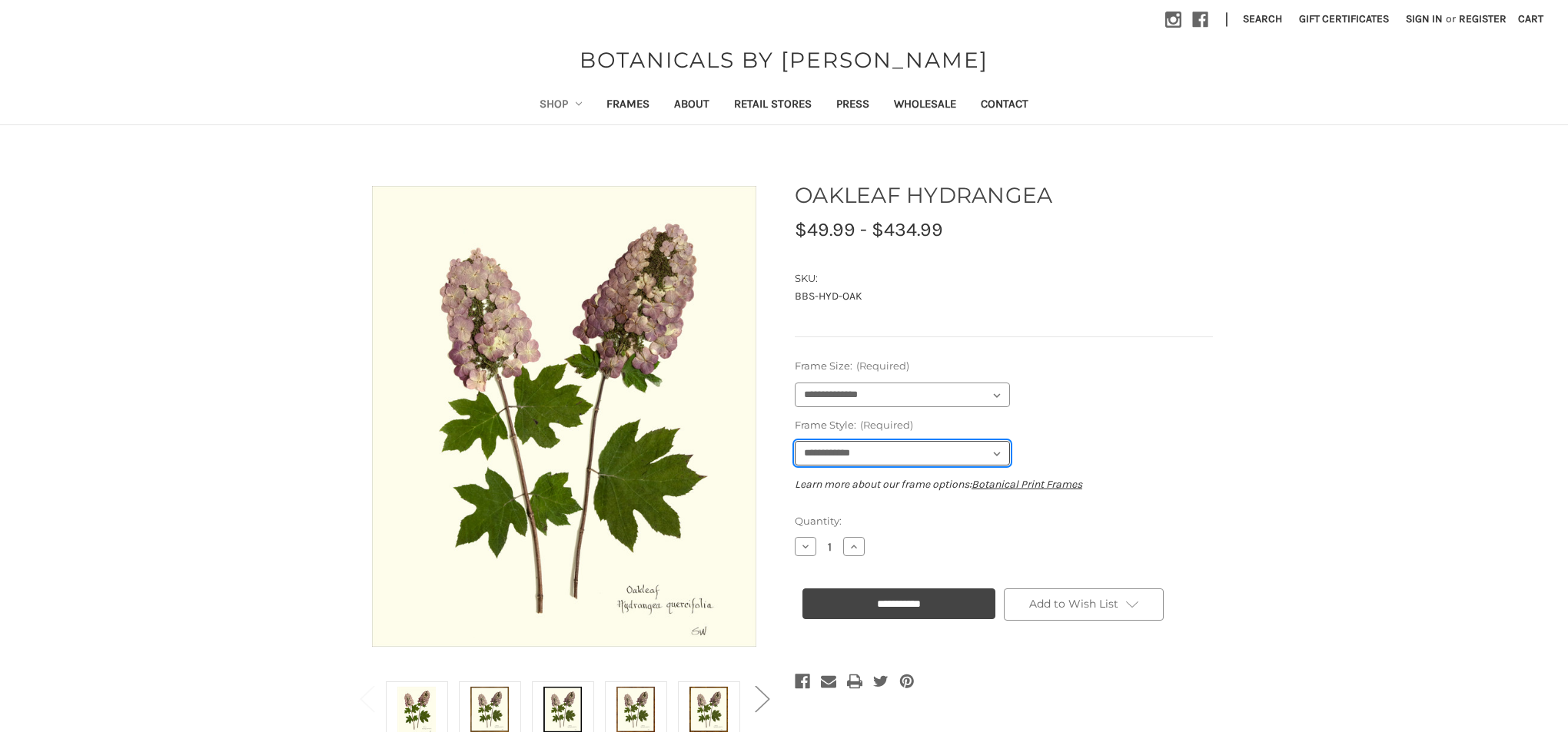
select select "****"
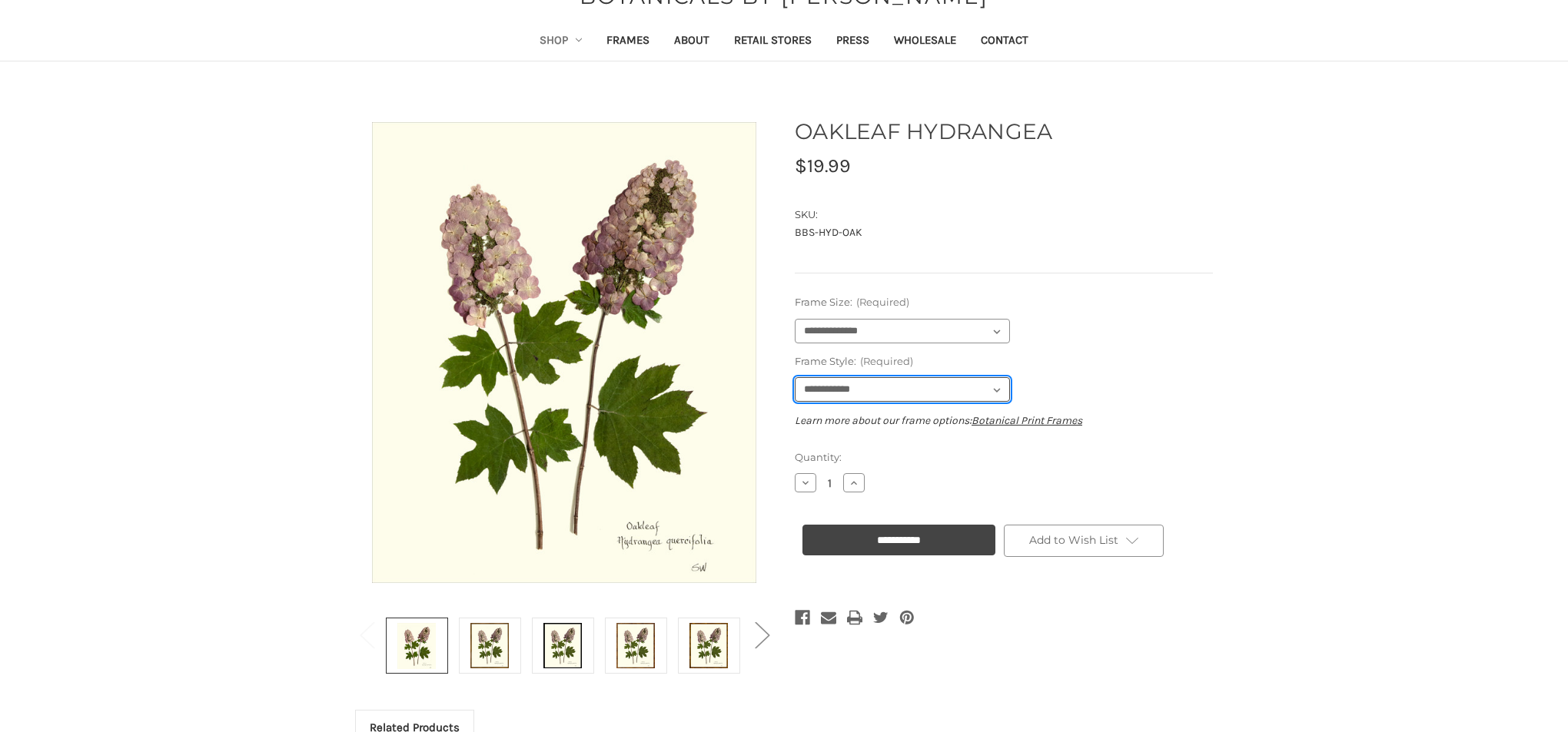
scroll to position [64, 0]
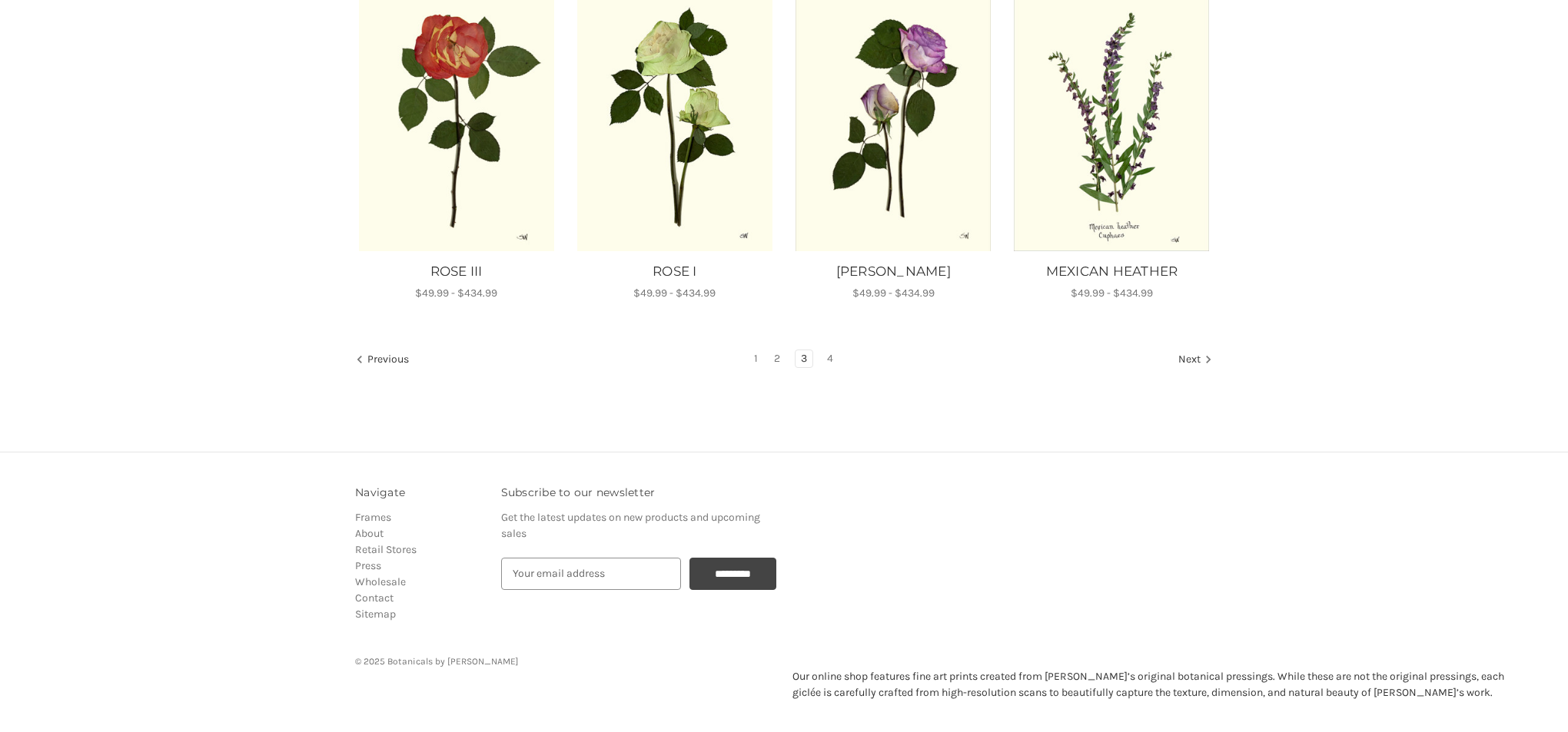
scroll to position [995, 0]
click at [777, 359] on link "2" at bounding box center [777, 360] width 17 height 17
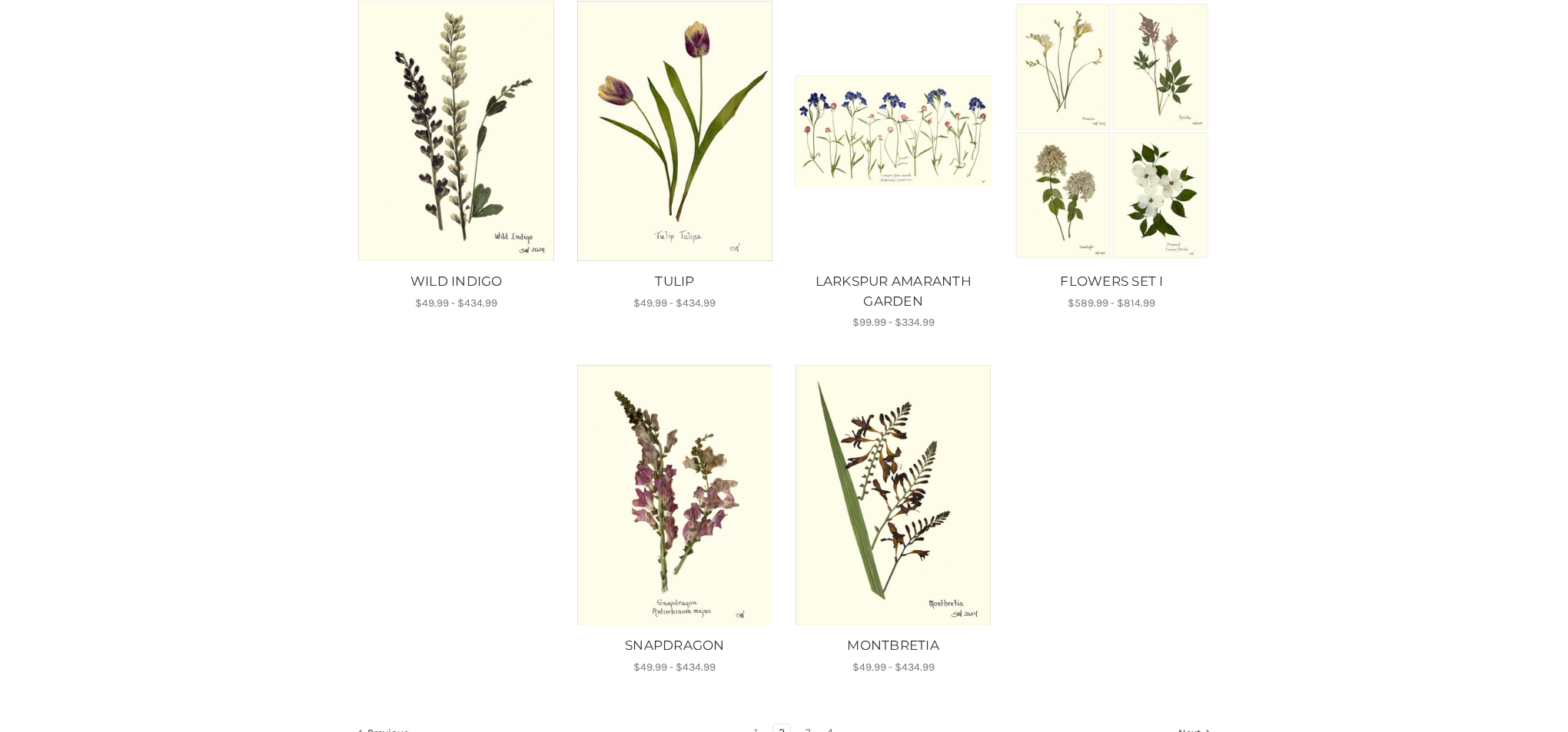
scroll to position [988, 0]
click at [661, 521] on img "SNAPDRAGON, Price range from $49.99 to $434.99\a\a" at bounding box center [674, 493] width 197 height 261
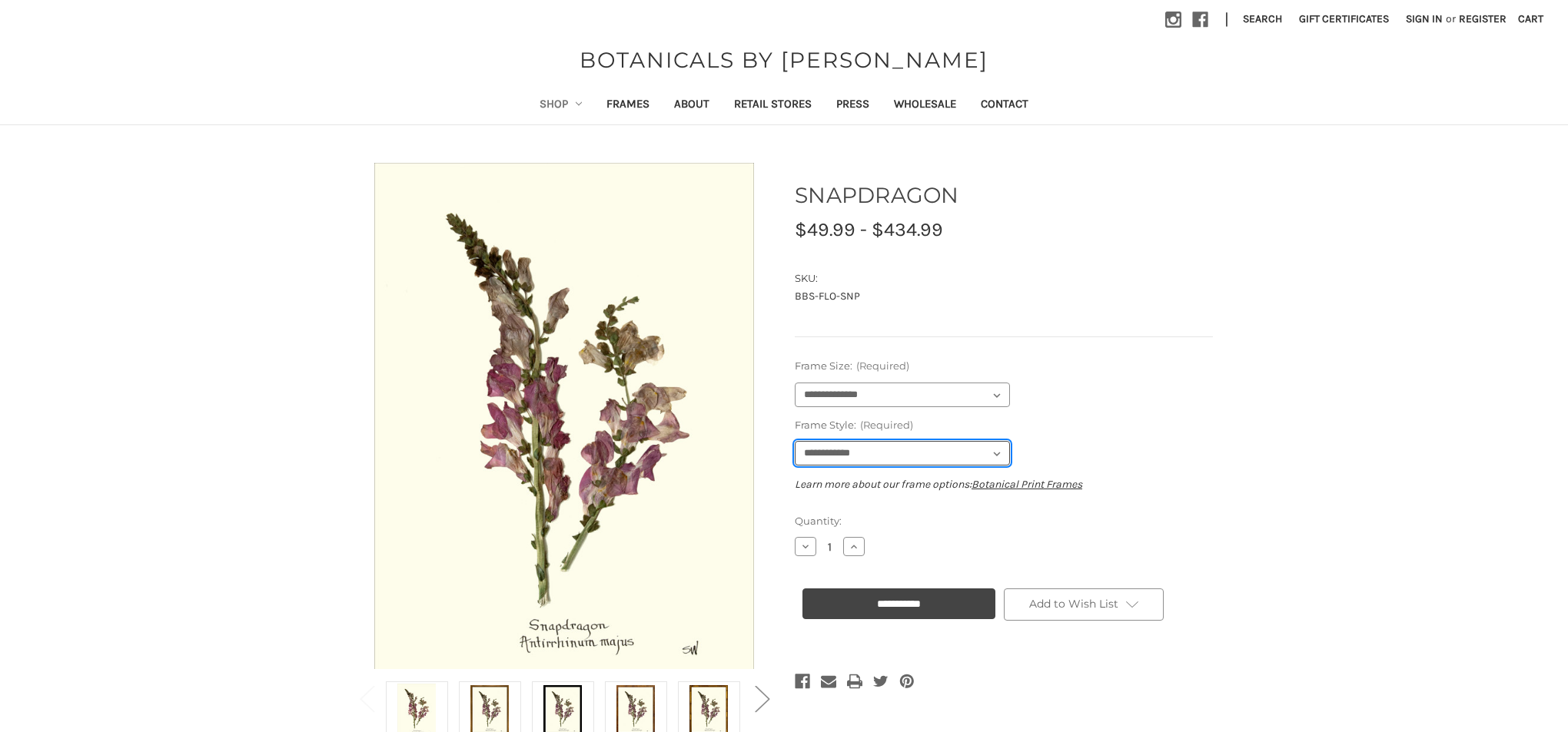
select select "****"
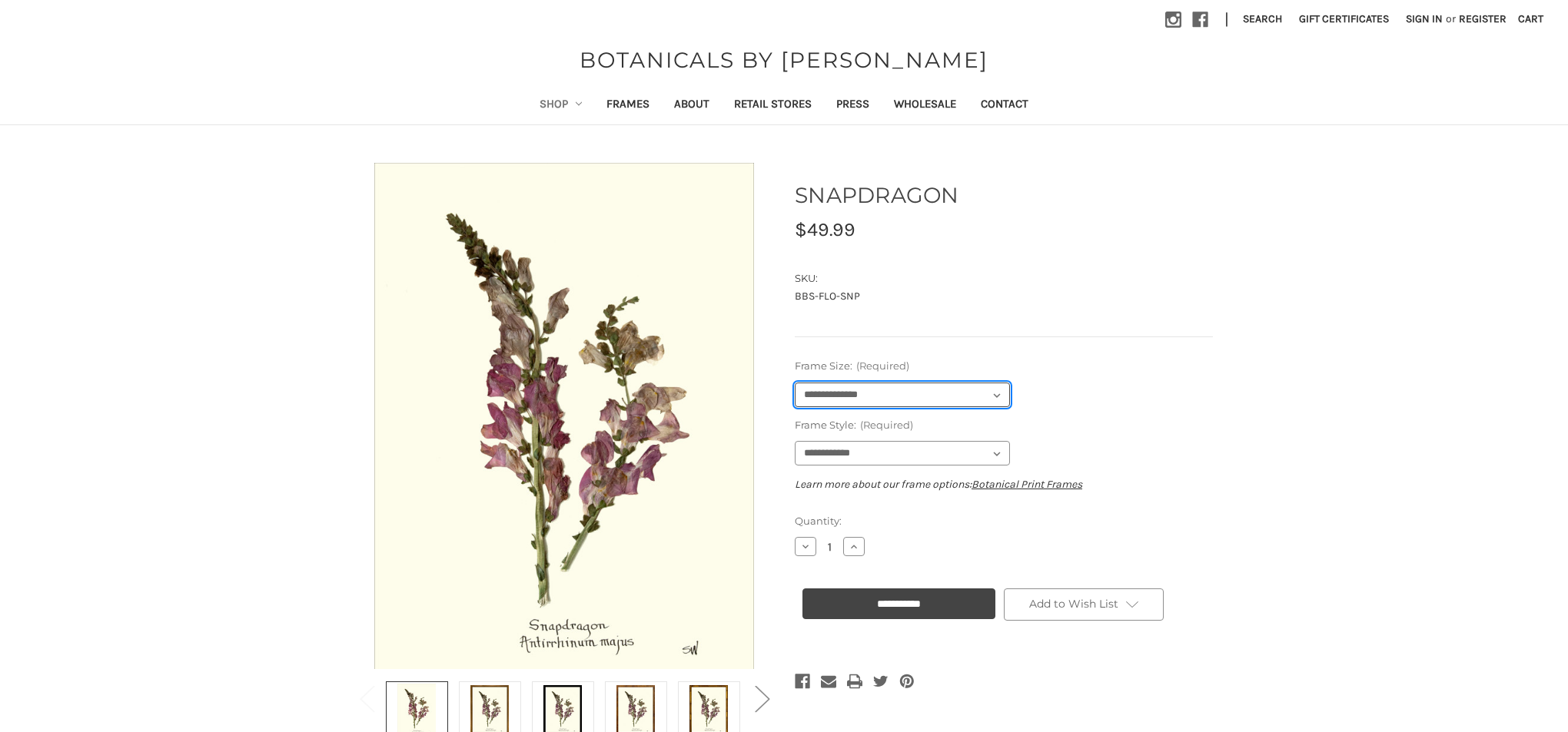
select select "****"
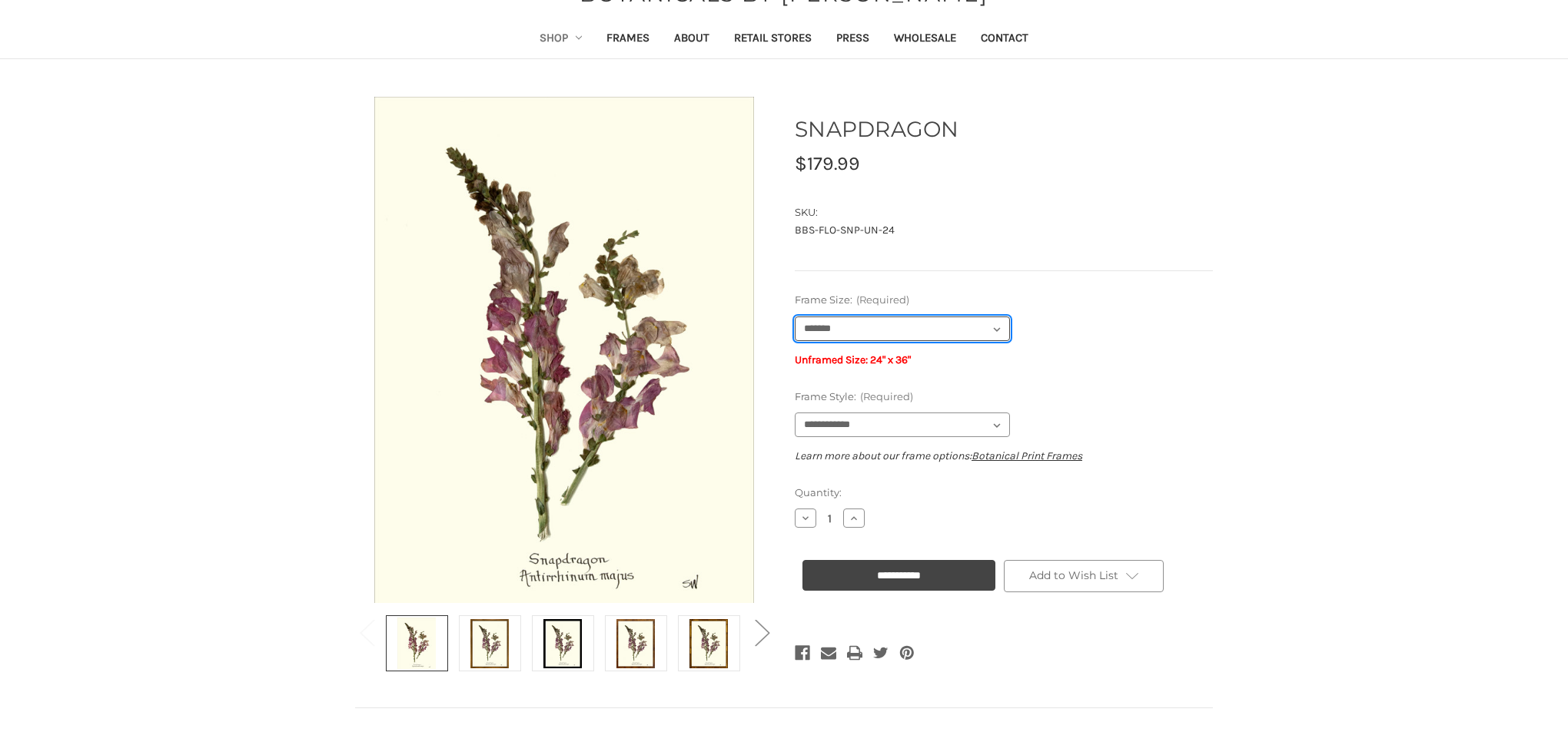
scroll to position [70, 0]
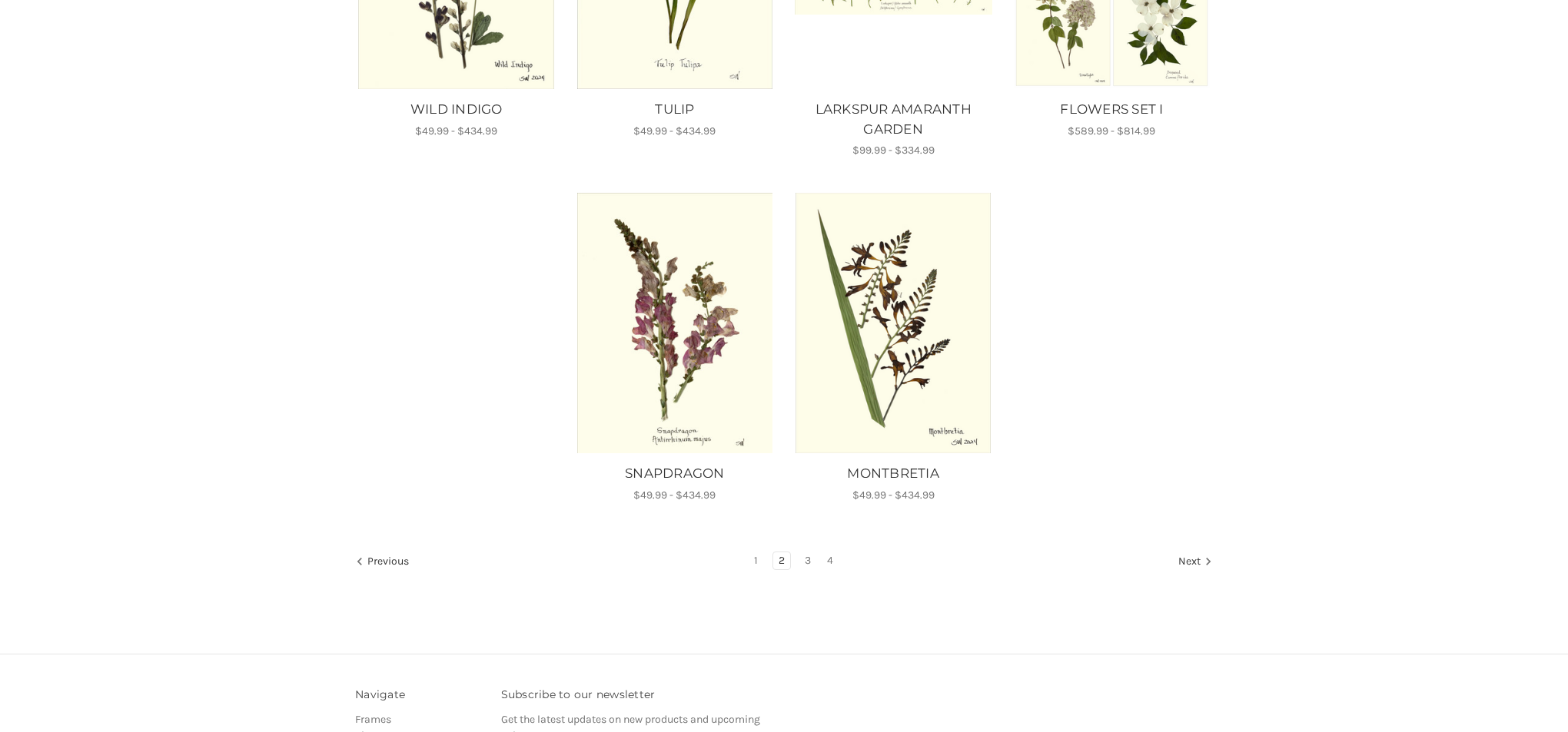
scroll to position [1161, 0]
click at [810, 556] on link "3" at bounding box center [808, 559] width 17 height 17
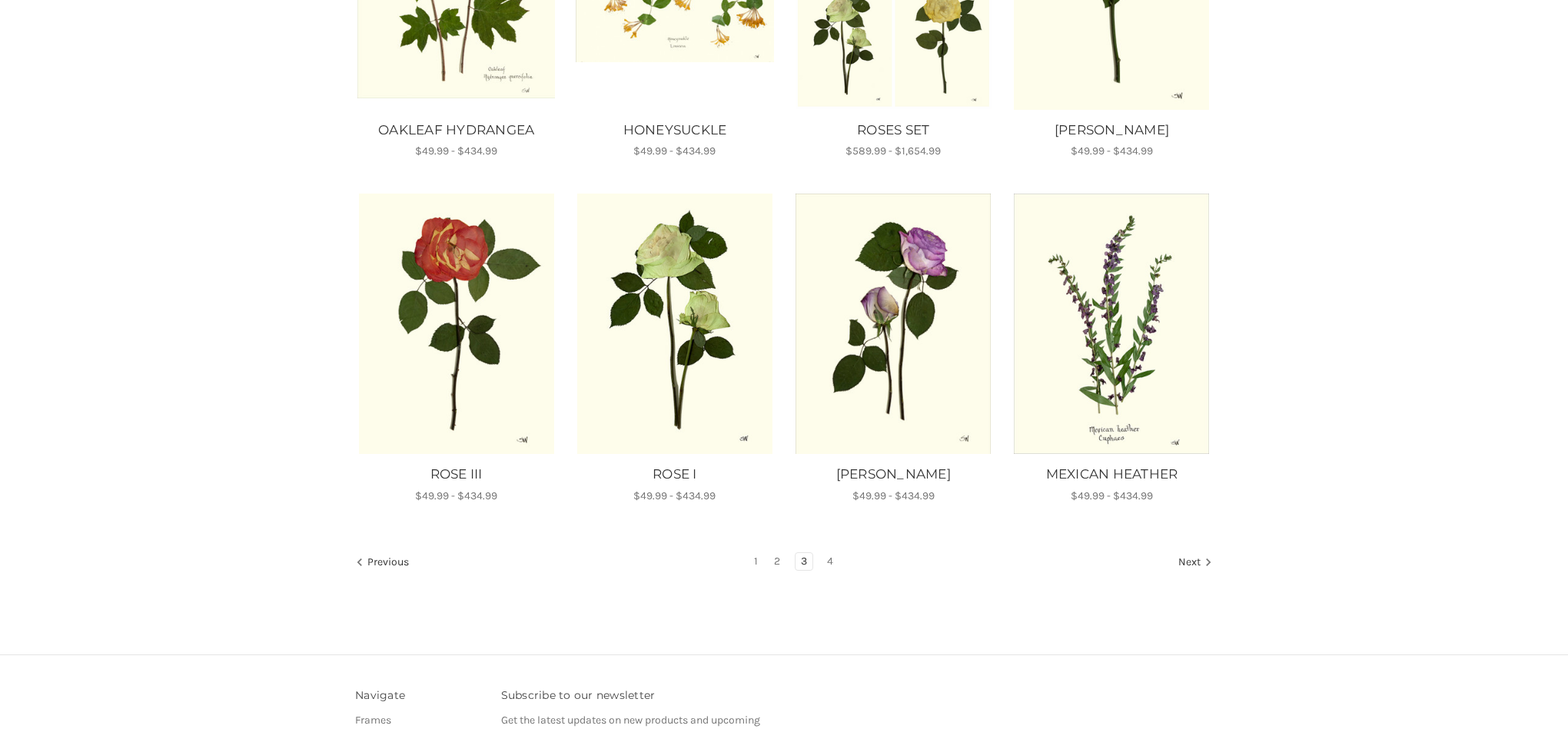
scroll to position [795, 0]
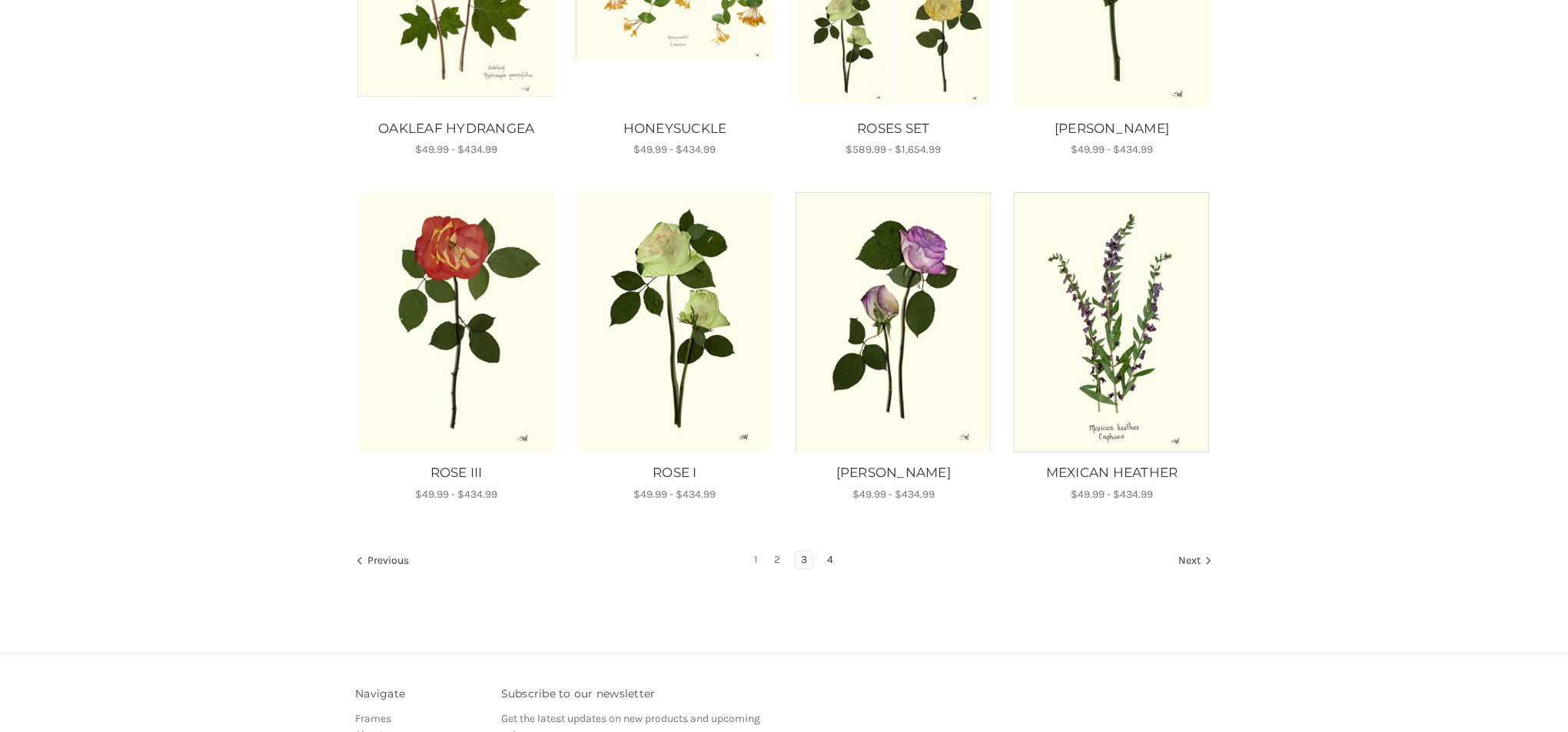
click at [834, 558] on link "4" at bounding box center [830, 560] width 17 height 17
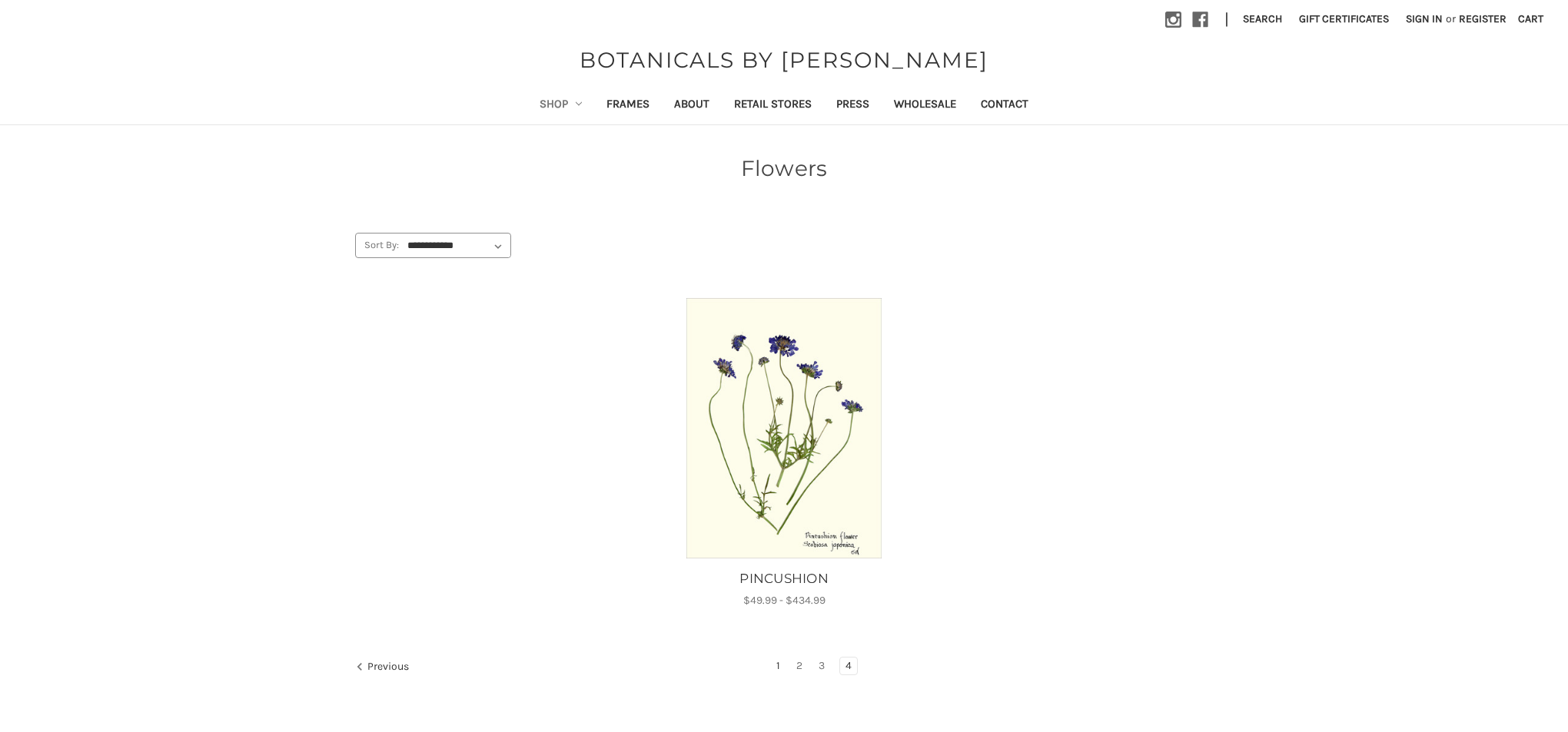
click at [781, 665] on link "1" at bounding box center [778, 666] width 14 height 17
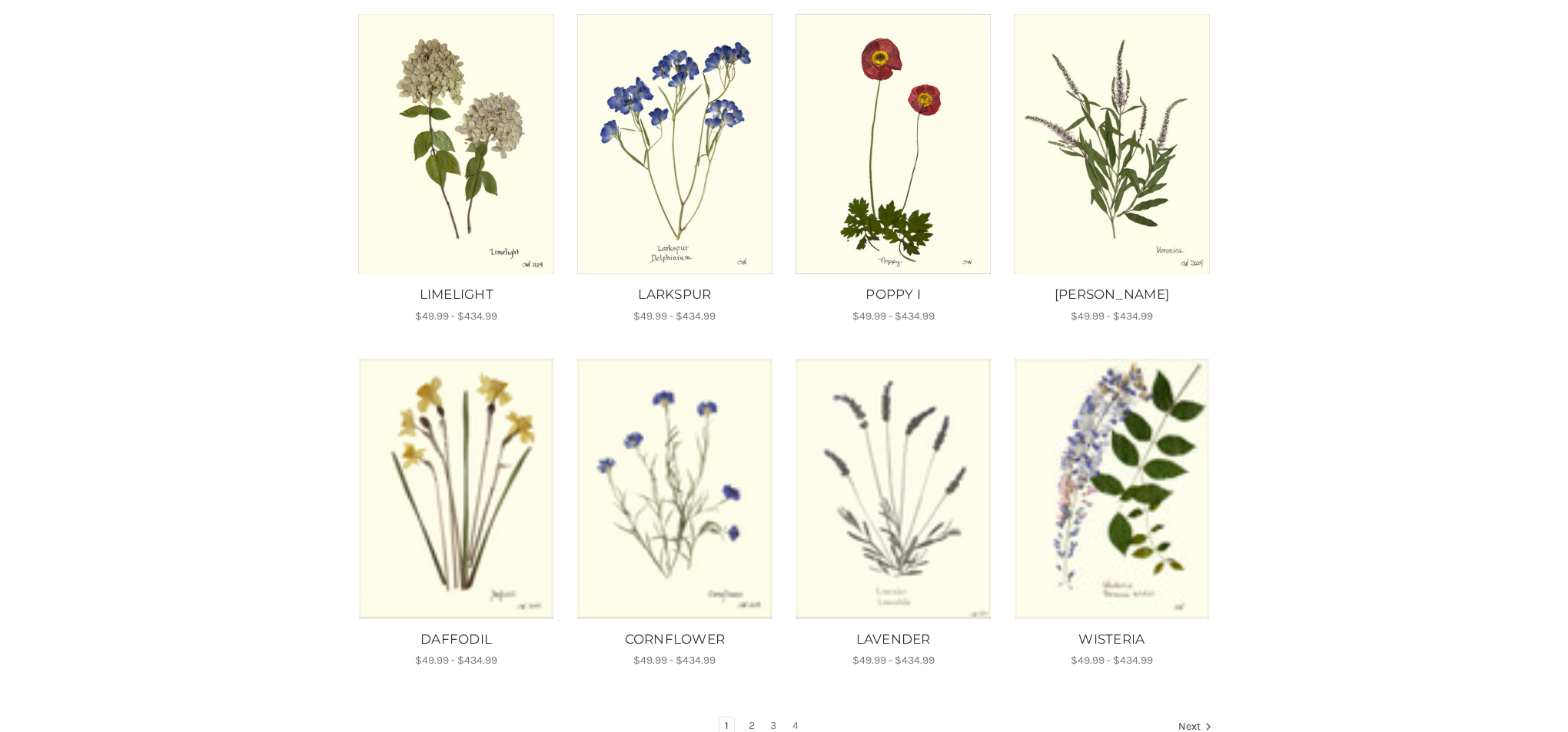
scroll to position [651, 0]
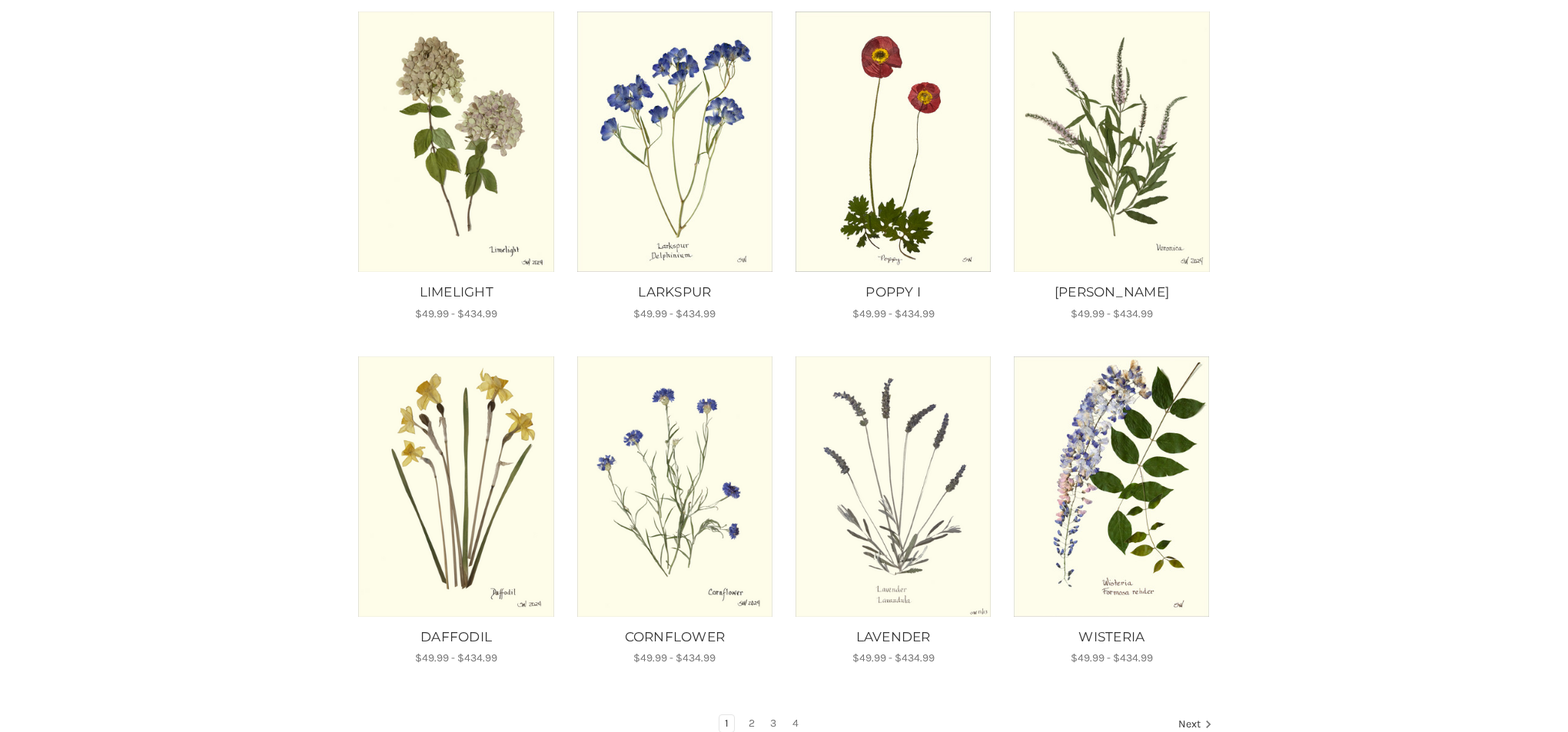
click at [469, 545] on img "DAFFODIL, Price range from $49.99 to $434.99\a\a" at bounding box center [456, 487] width 197 height 261
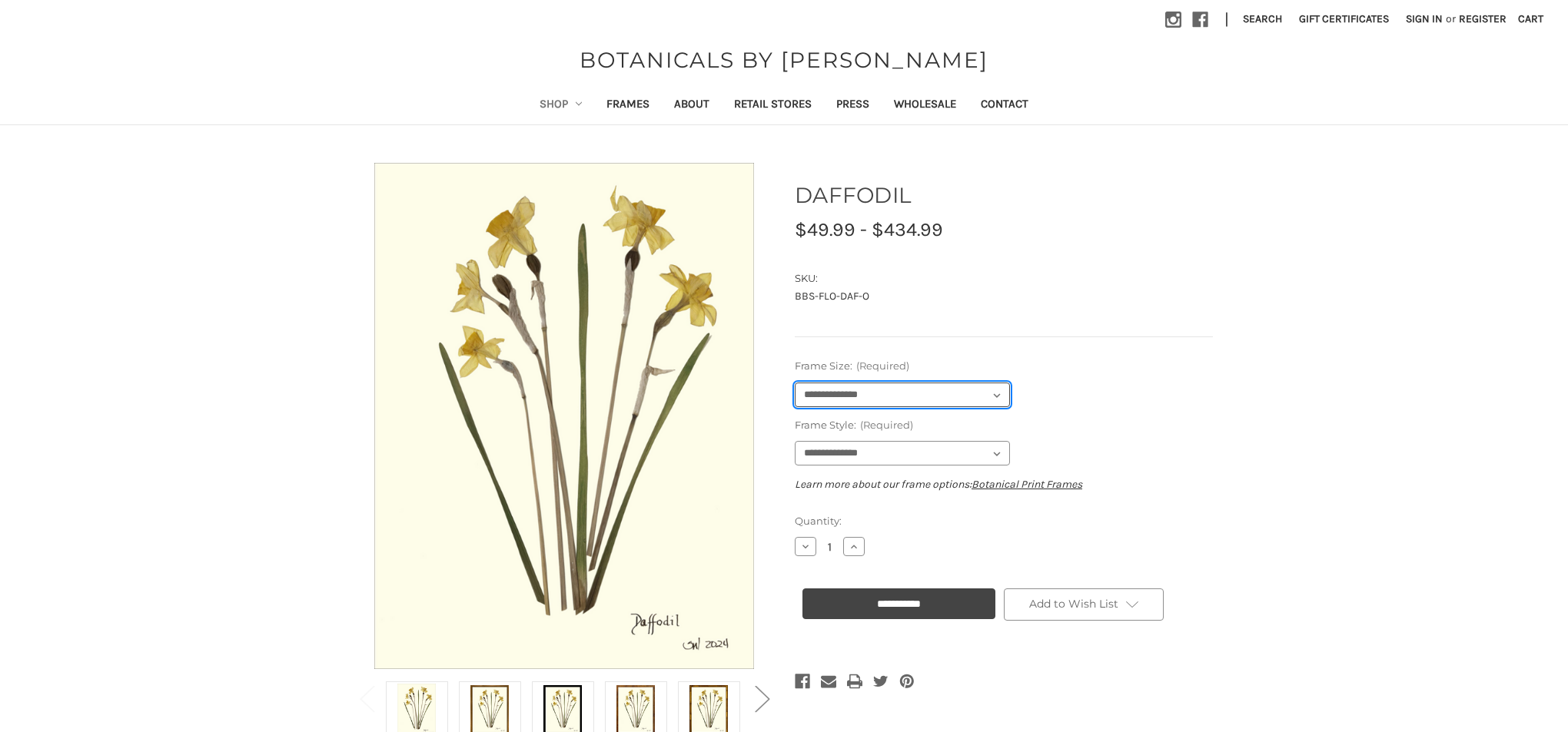
select select "****"
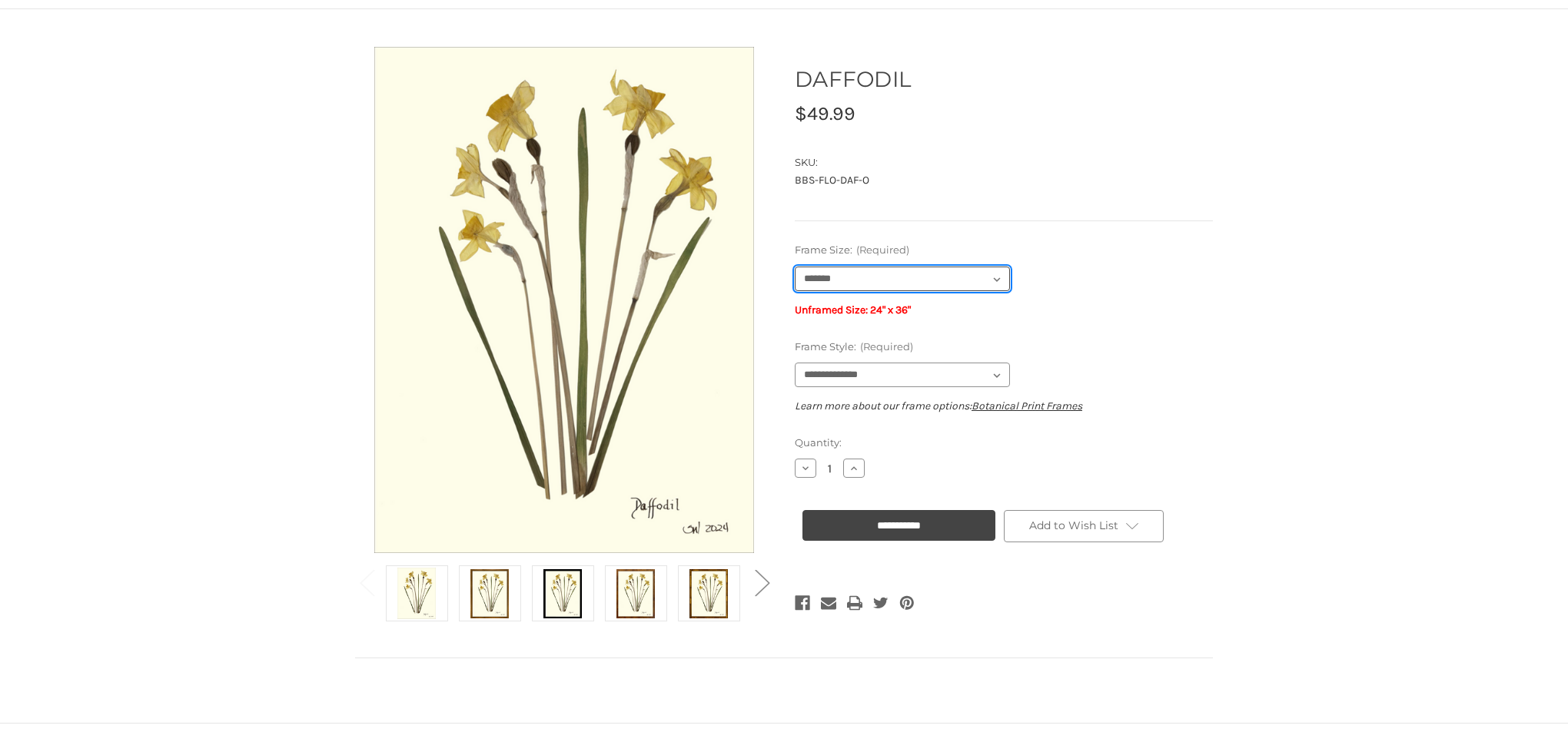
scroll to position [119, 0]
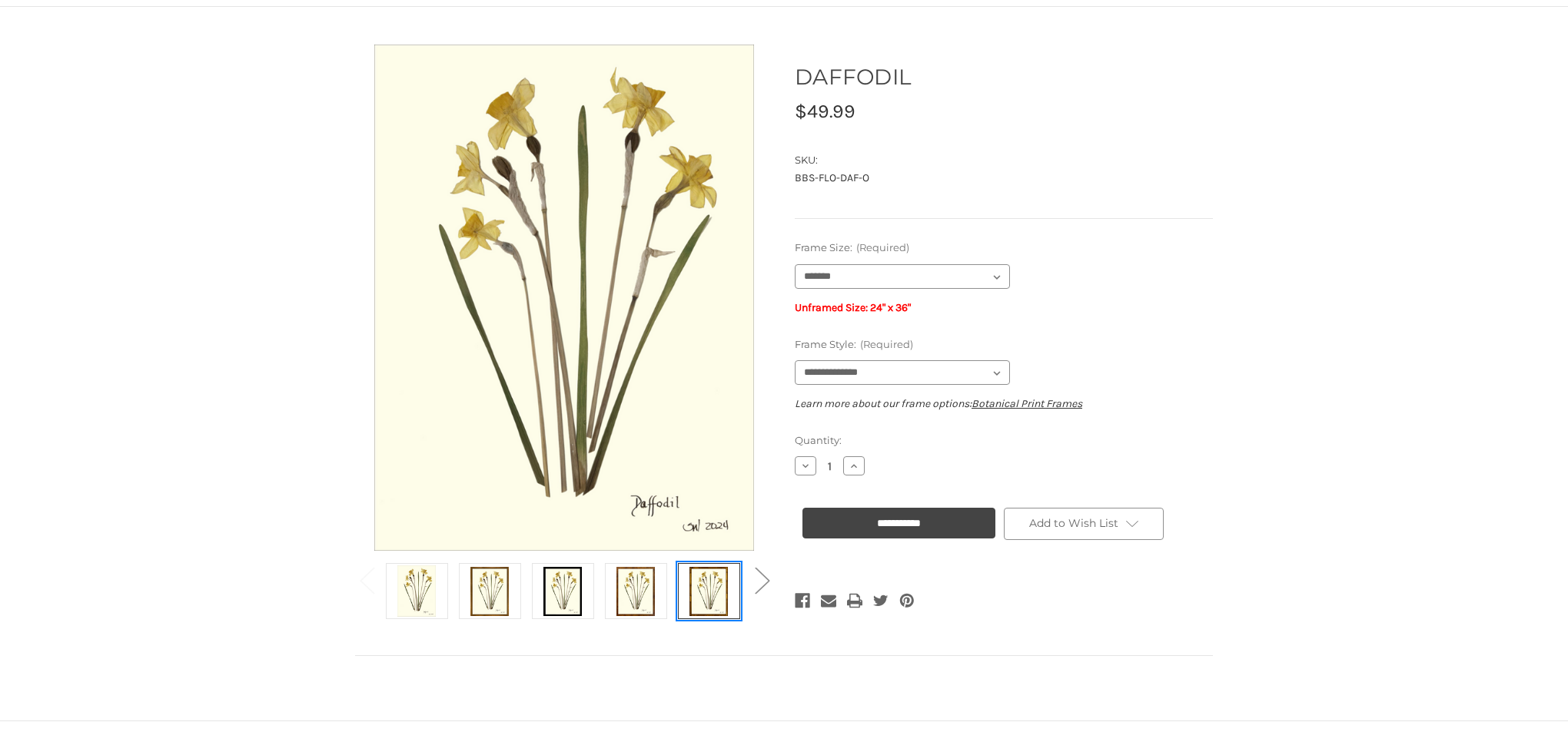
click at [713, 595] on img at bounding box center [709, 590] width 39 height 51
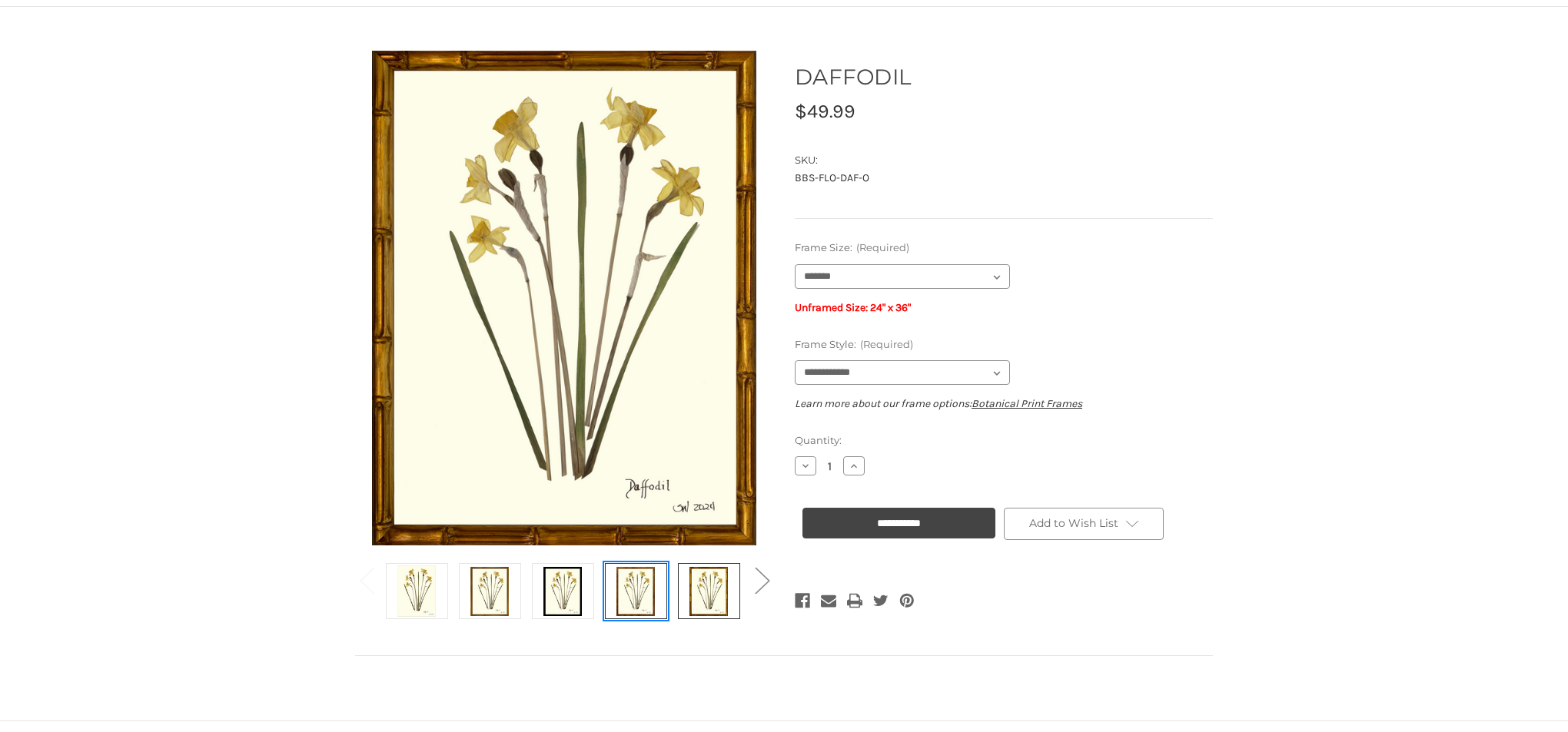
click at [652, 595] on img at bounding box center [636, 590] width 39 height 51
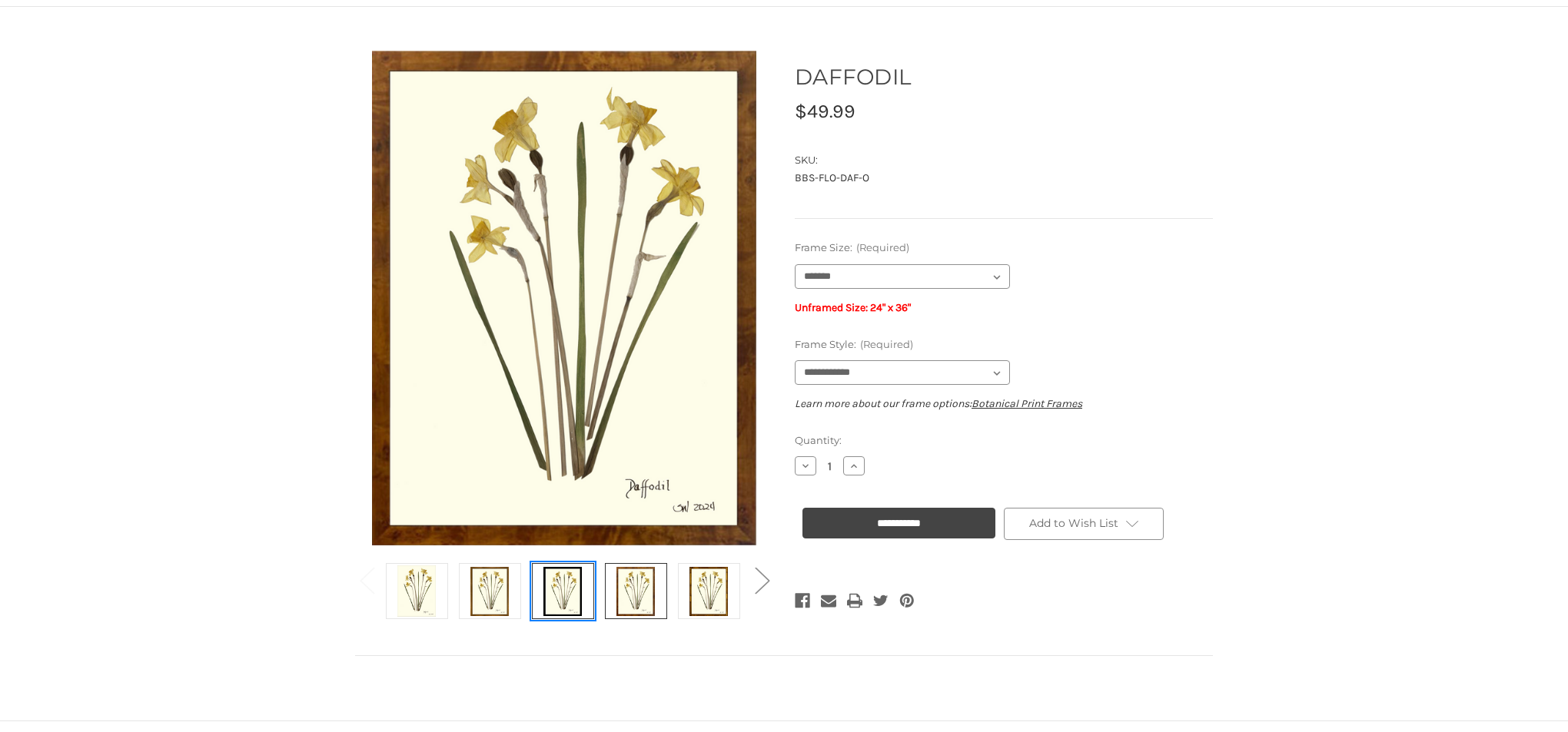
click at [560, 592] on img at bounding box center [562, 590] width 39 height 51
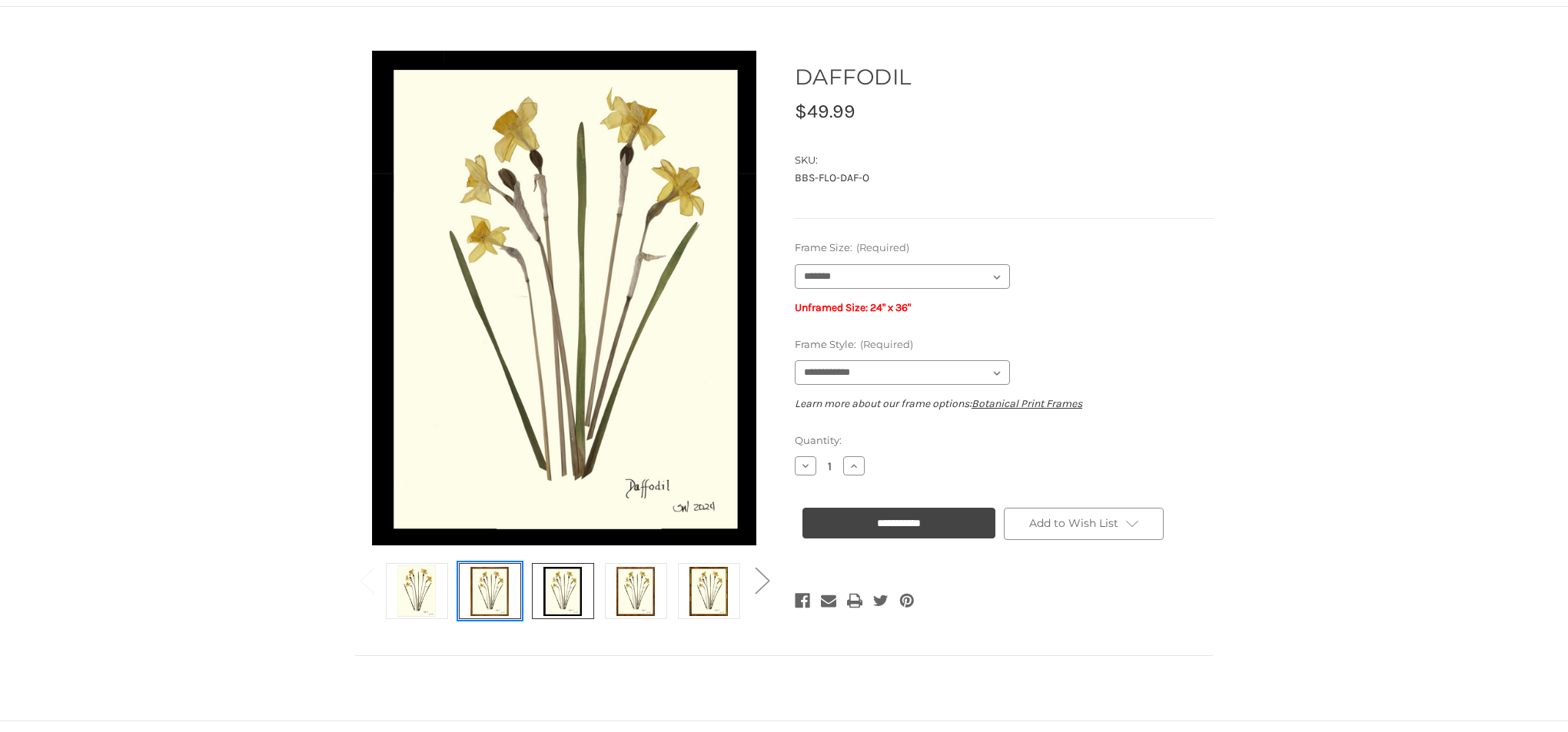
click at [499, 592] on img at bounding box center [490, 590] width 39 height 51
select select "****"
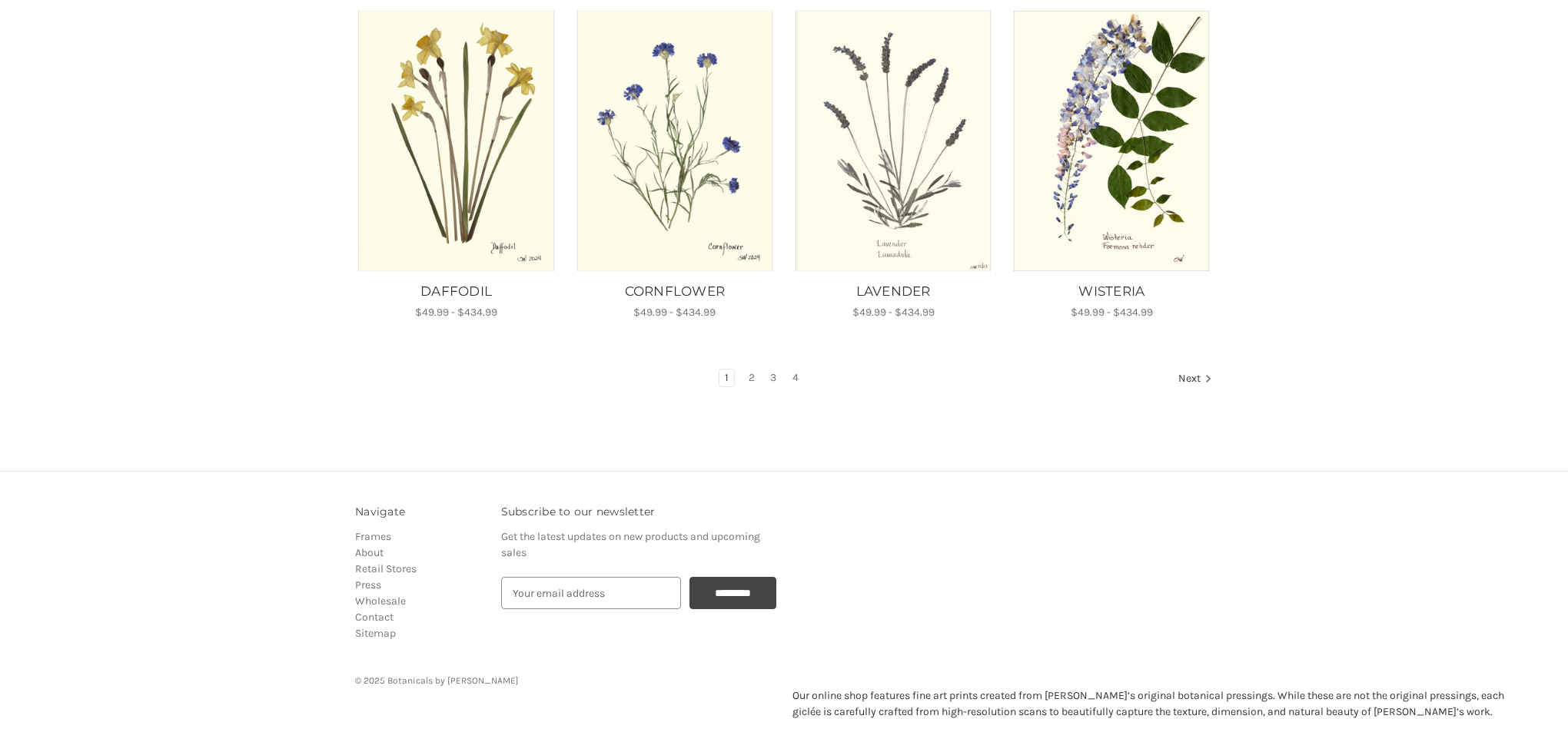
scroll to position [995, 0]
click at [750, 371] on link "2" at bounding box center [752, 380] width 17 height 17
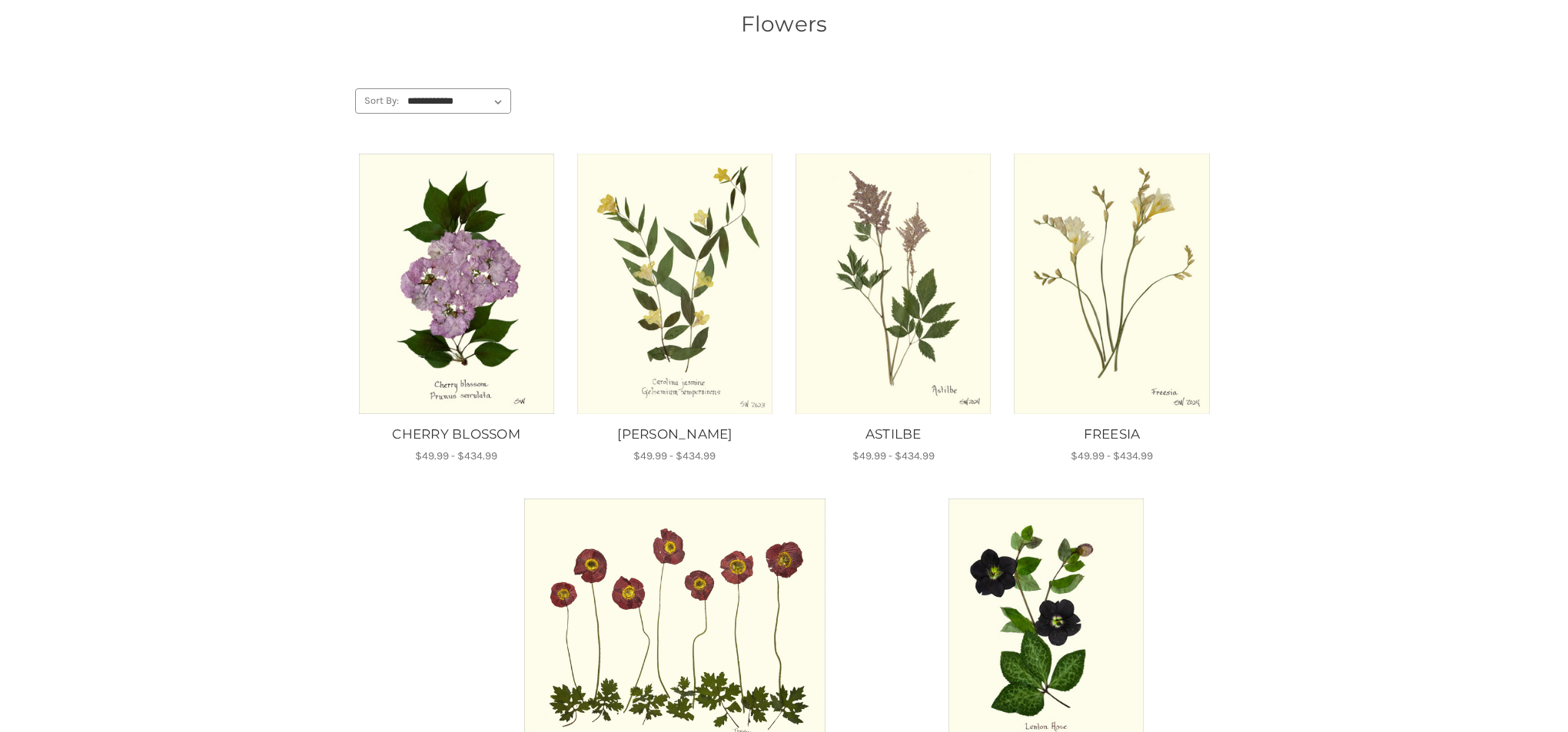
scroll to position [147, 0]
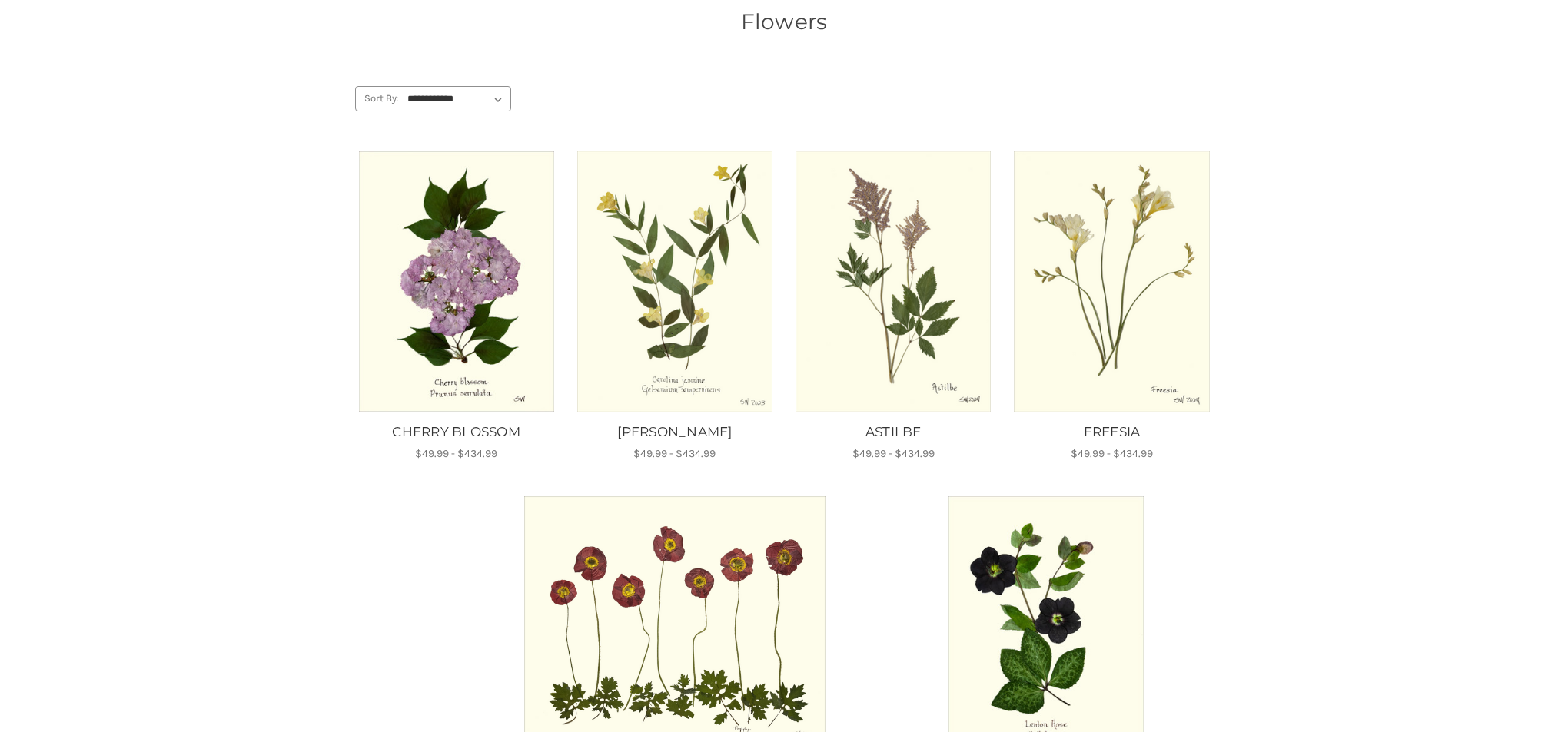
click at [1122, 384] on img "FREESIA, Price range from $49.99 to $434.99\a\a" at bounding box center [1111, 282] width 197 height 261
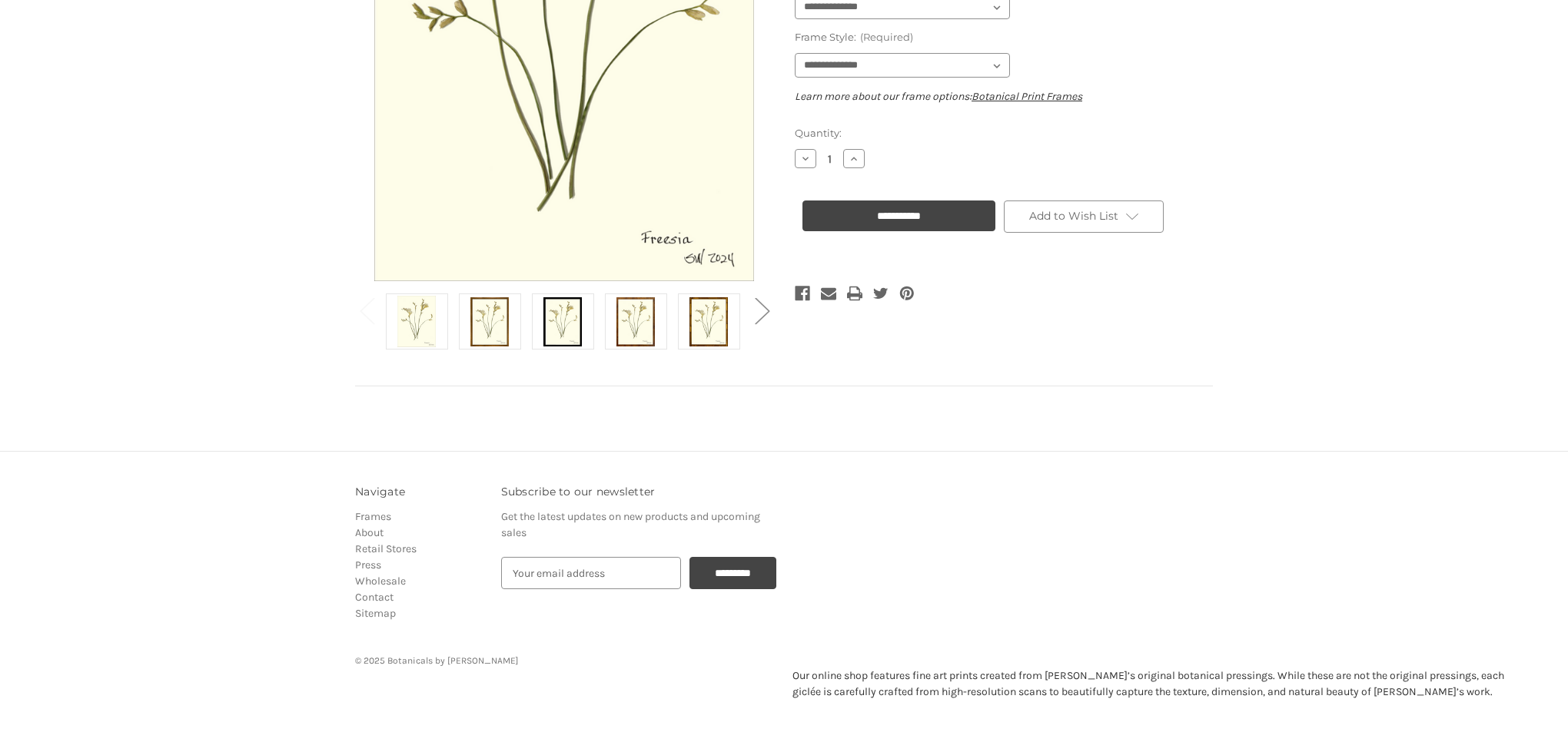
scroll to position [388, 0]
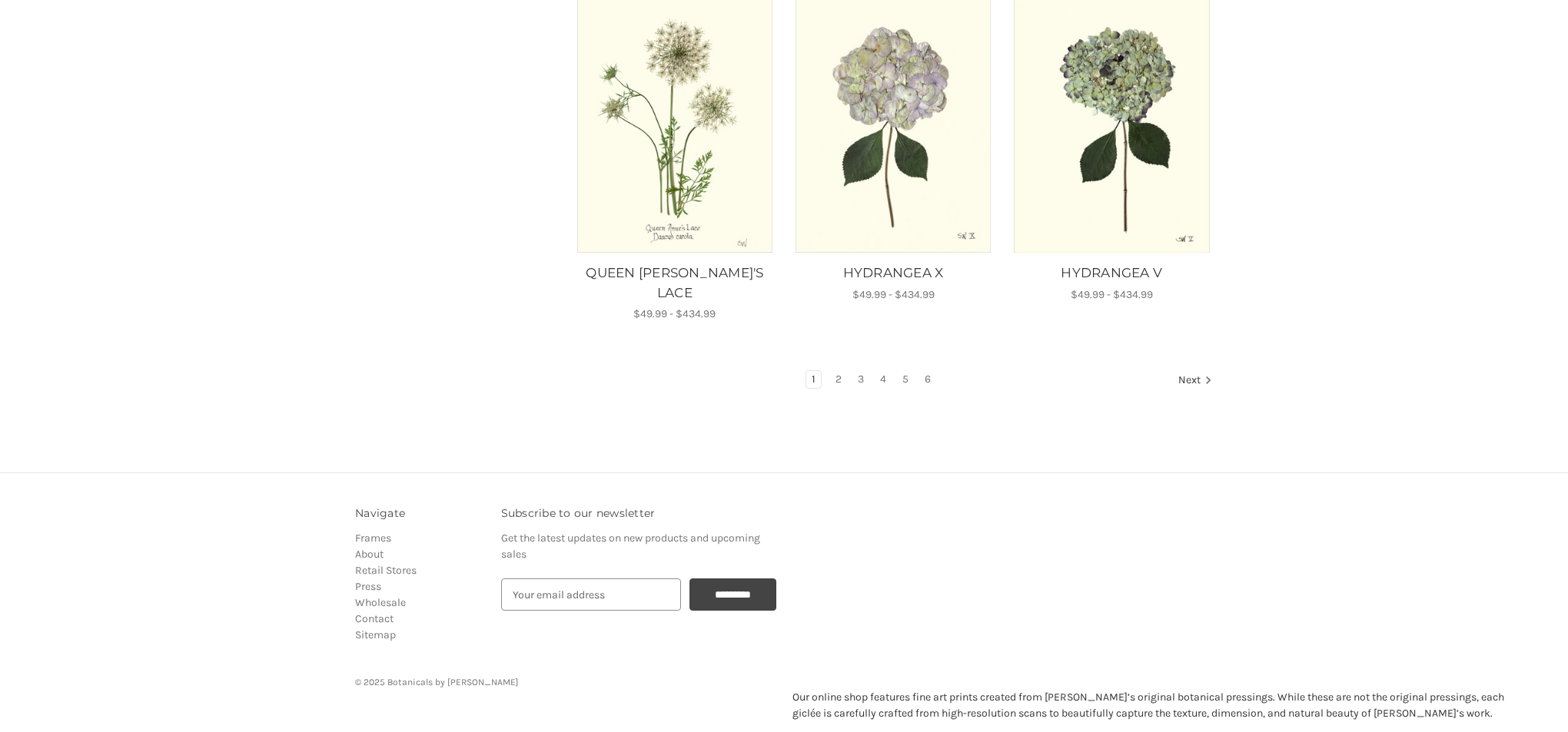
scroll to position [1358, 0]
click at [834, 372] on link "2" at bounding box center [839, 380] width 17 height 17
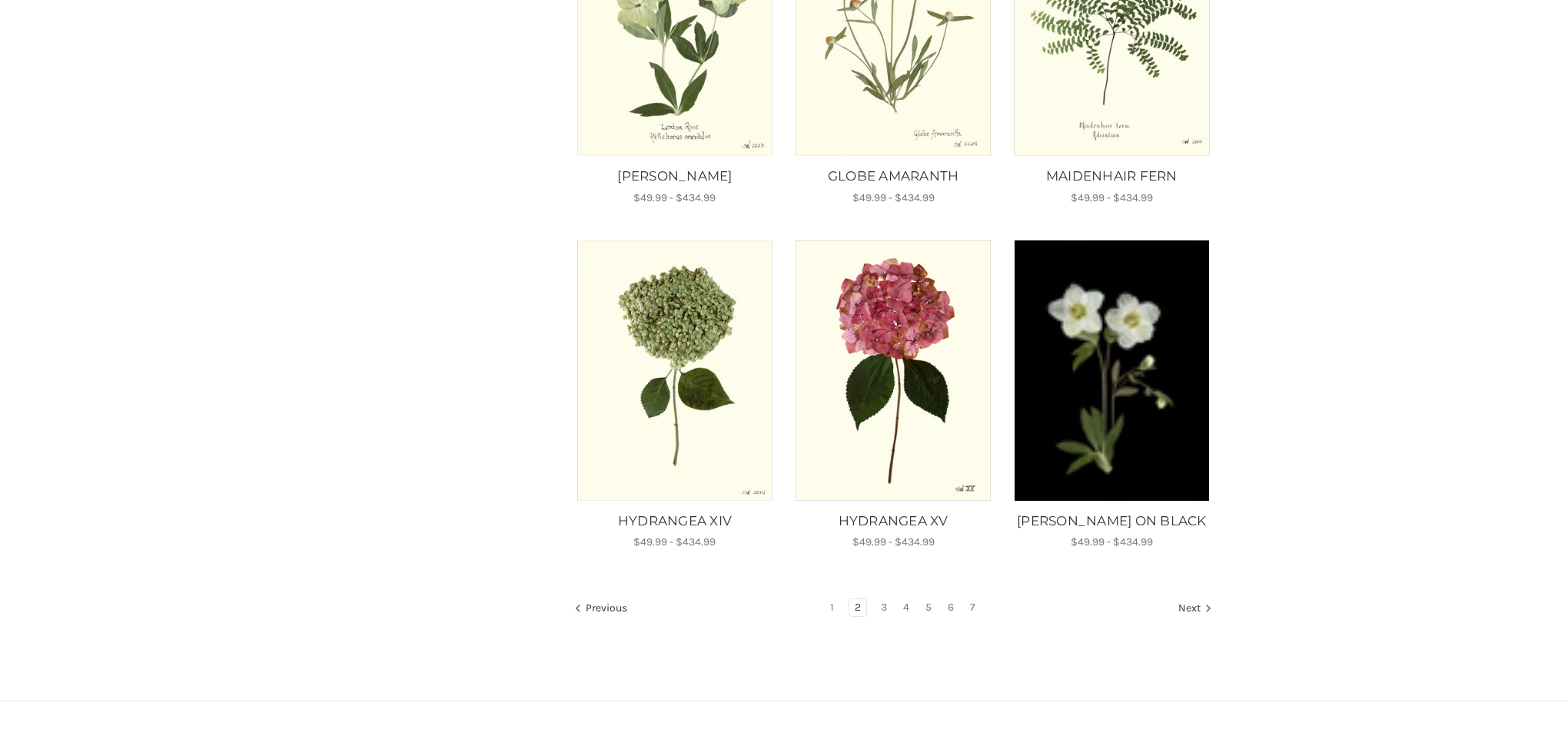
scroll to position [1365, 0]
click at [885, 599] on link "3" at bounding box center [884, 607] width 17 height 17
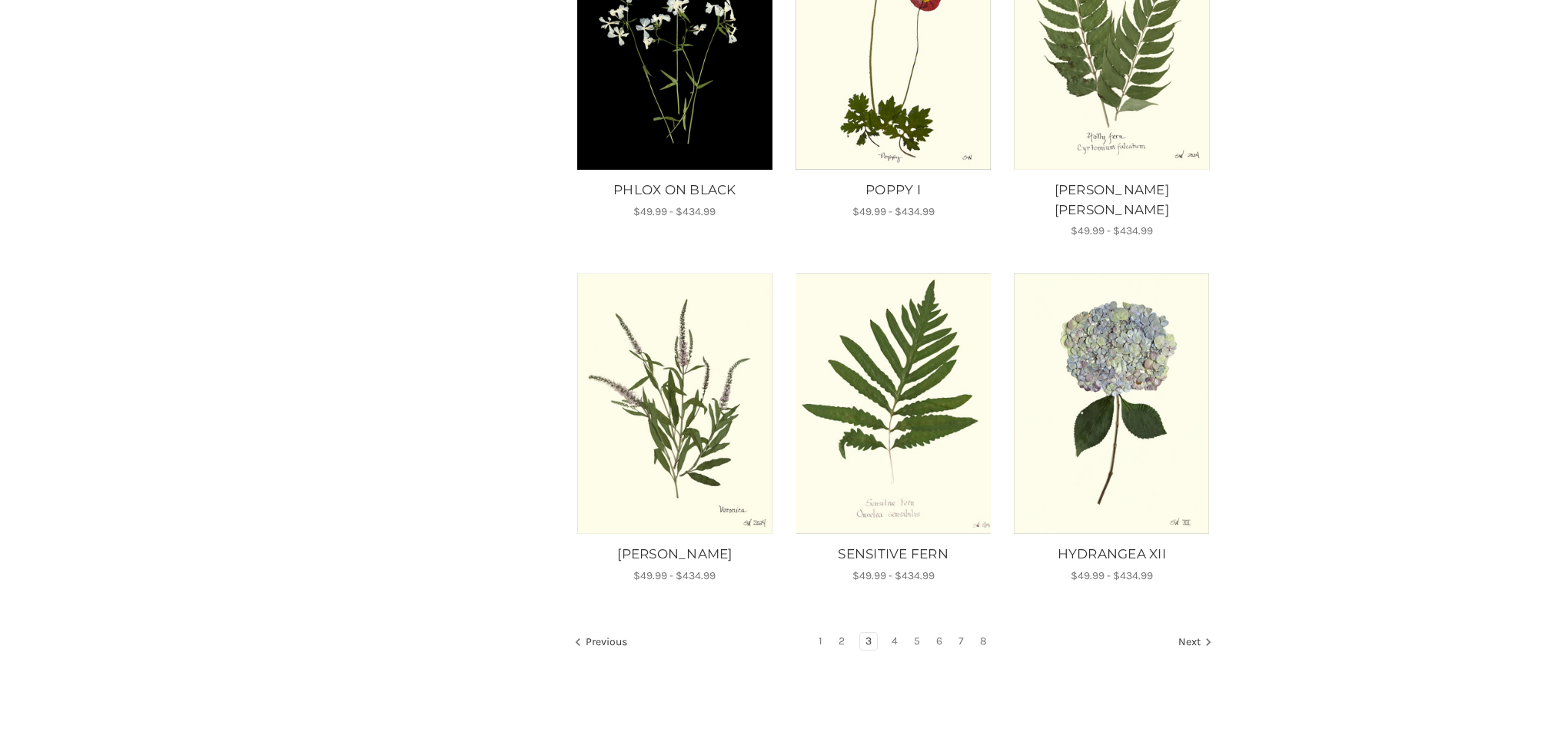
scroll to position [1120, 0]
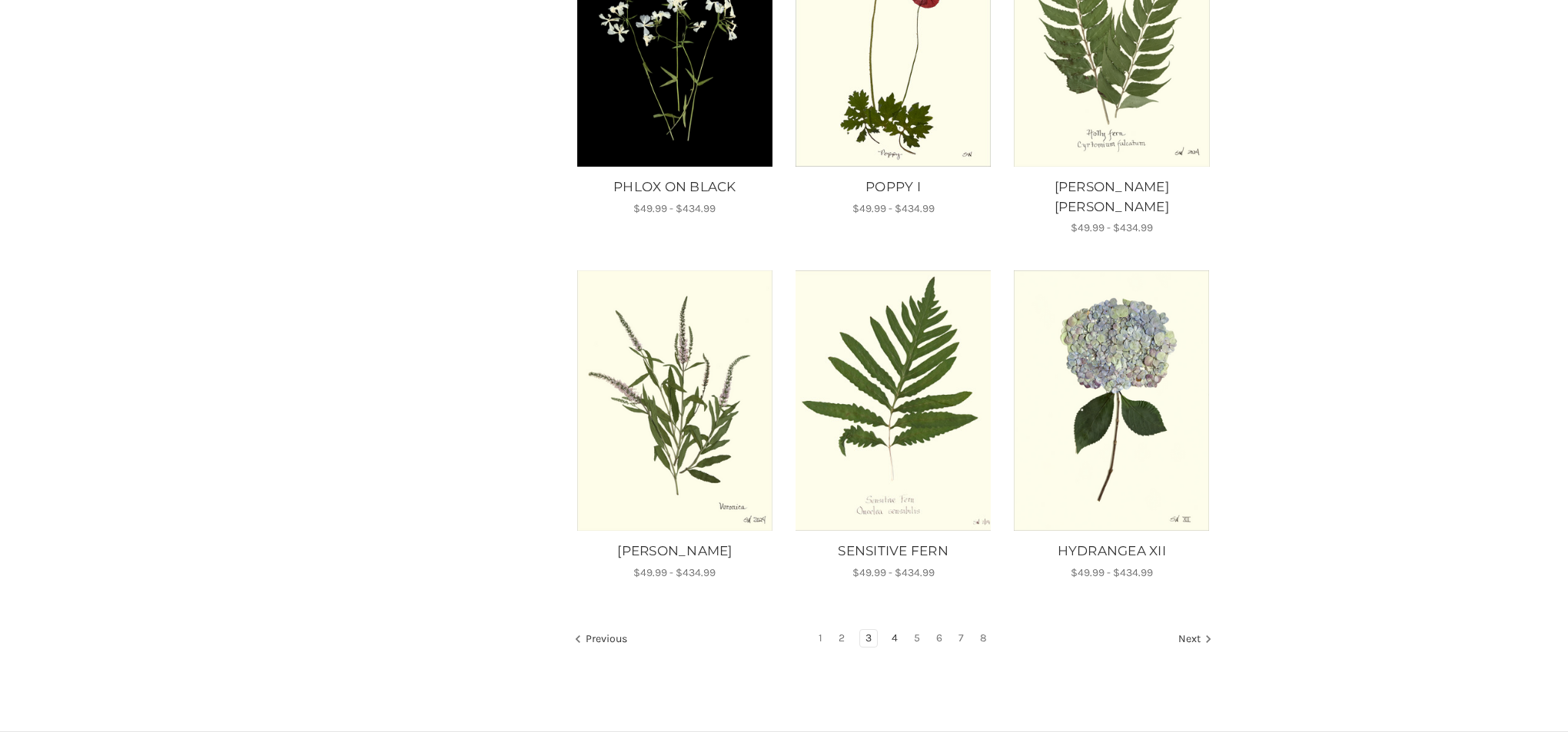
click at [894, 630] on link "4" at bounding box center [895, 638] width 17 height 17
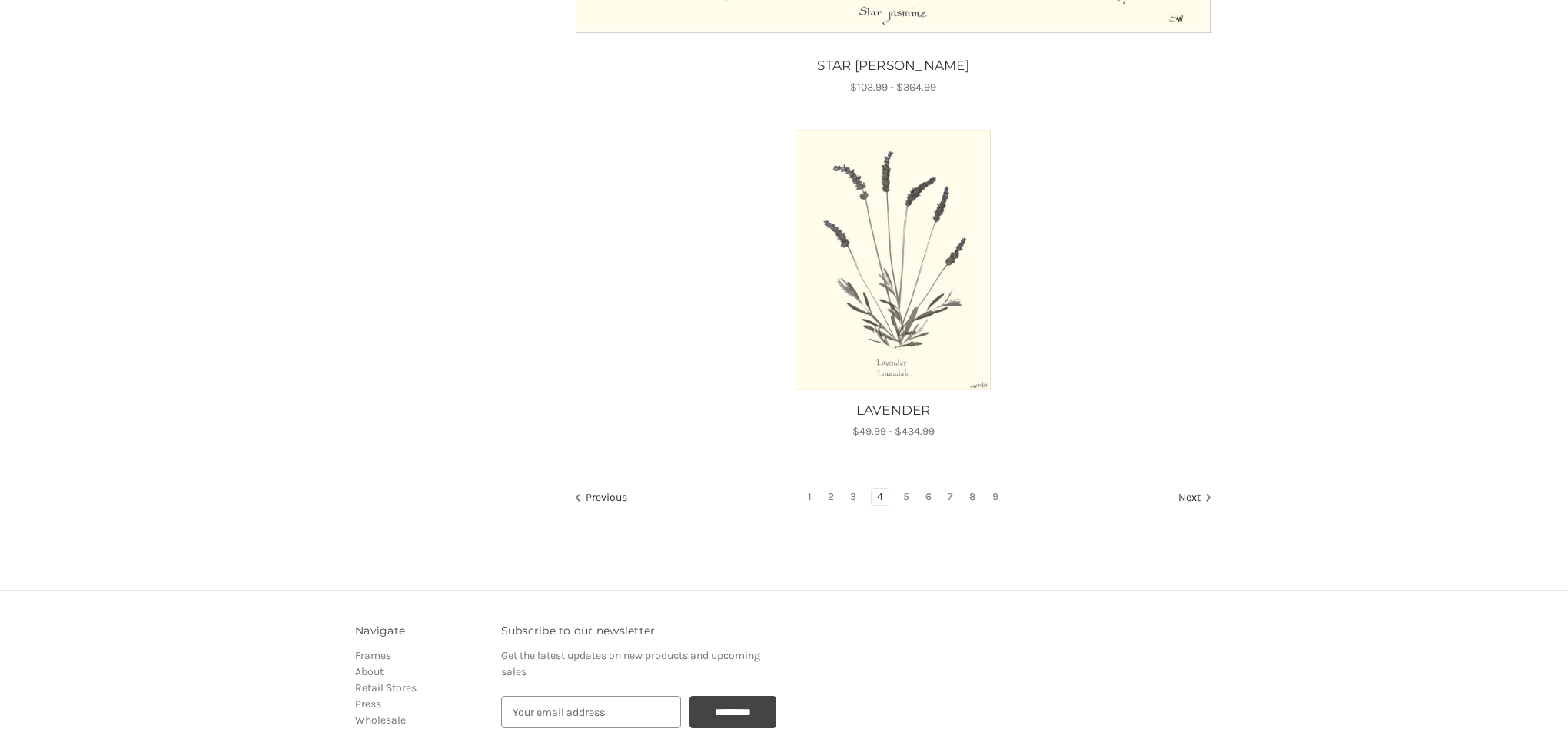
scroll to position [1864, 0]
click at [906, 493] on link "5" at bounding box center [906, 495] width 17 height 17
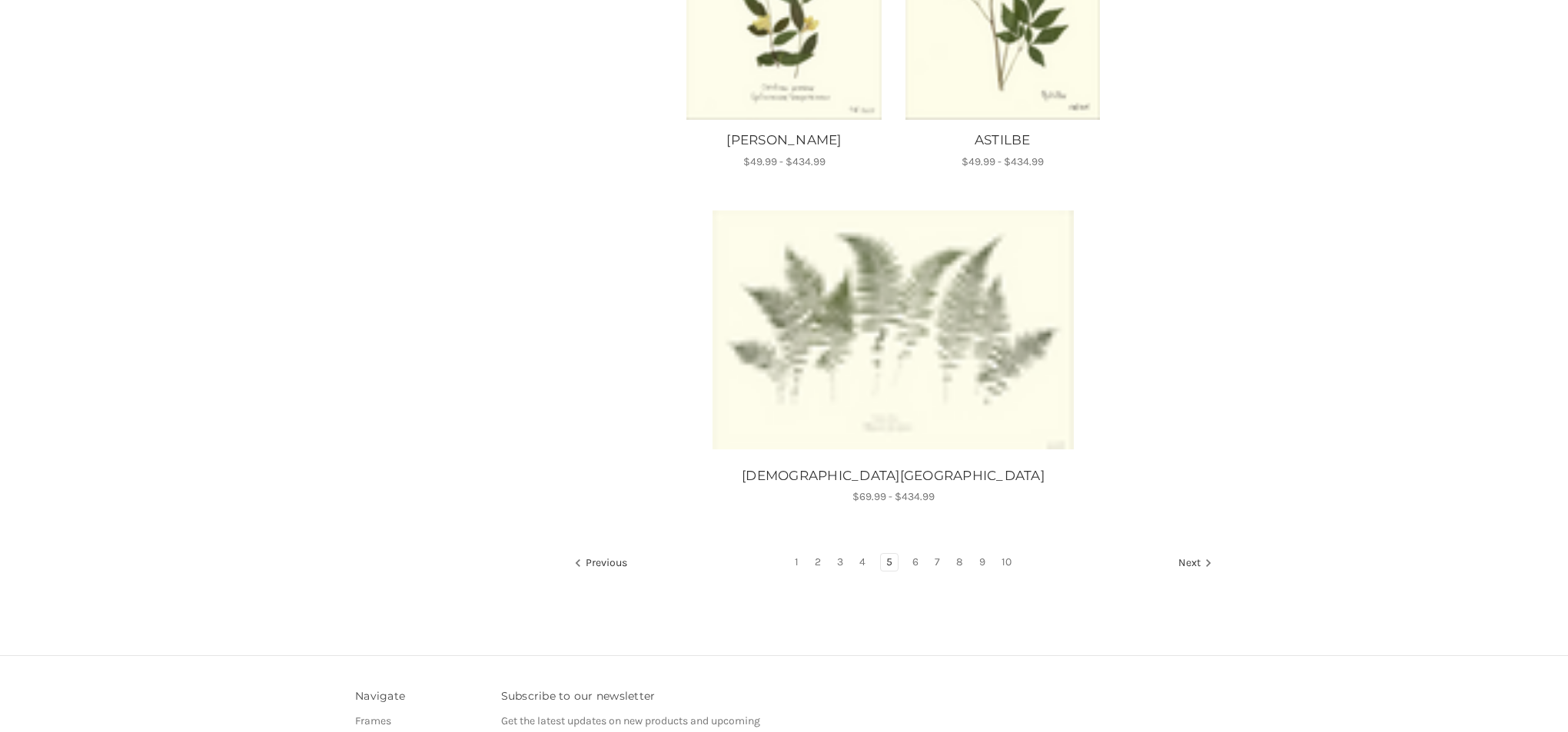
scroll to position [1501, 0]
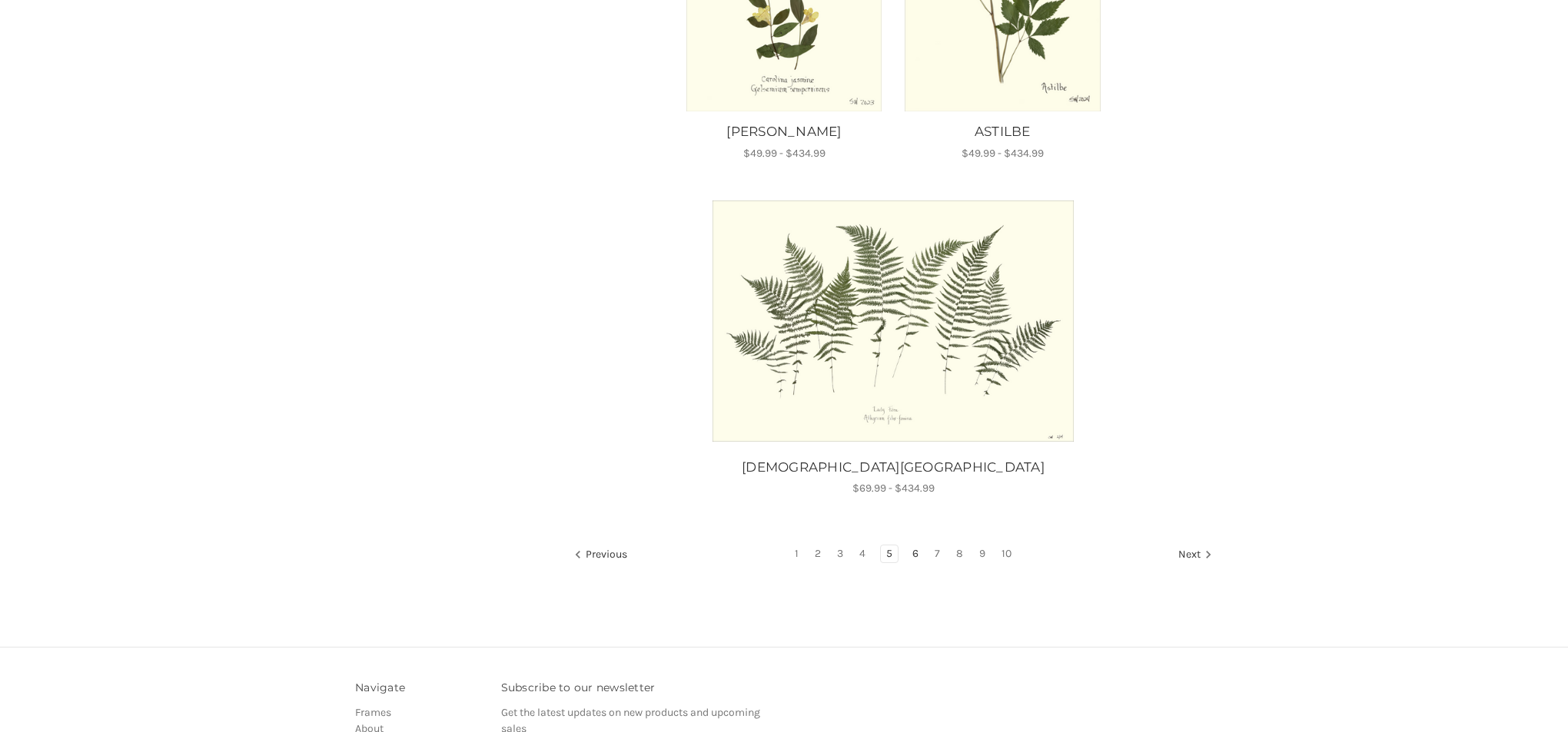
click at [919, 553] on link "6" at bounding box center [916, 554] width 17 height 17
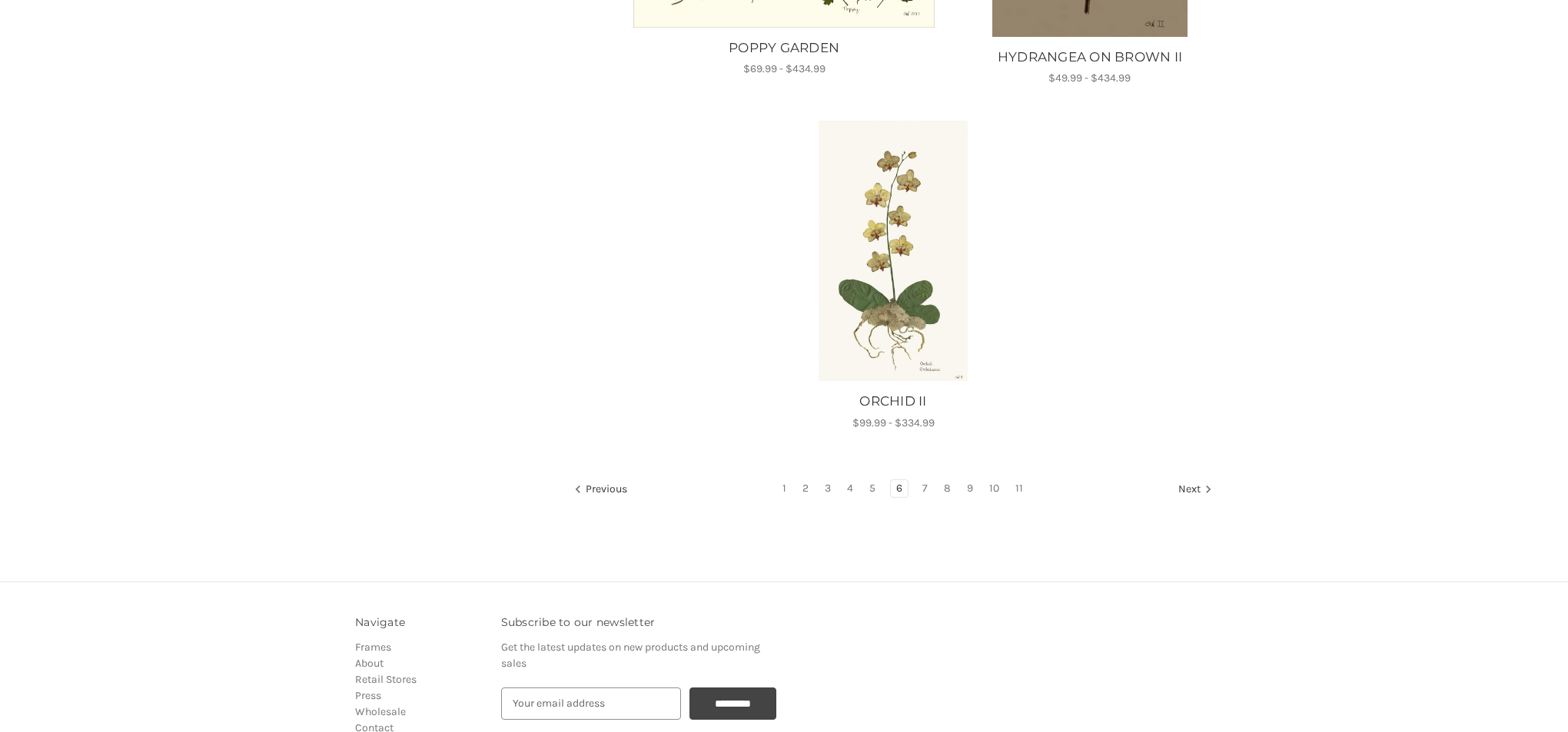
scroll to position [1558, 0]
click at [927, 494] on link "7" at bounding box center [925, 487] width 16 height 17
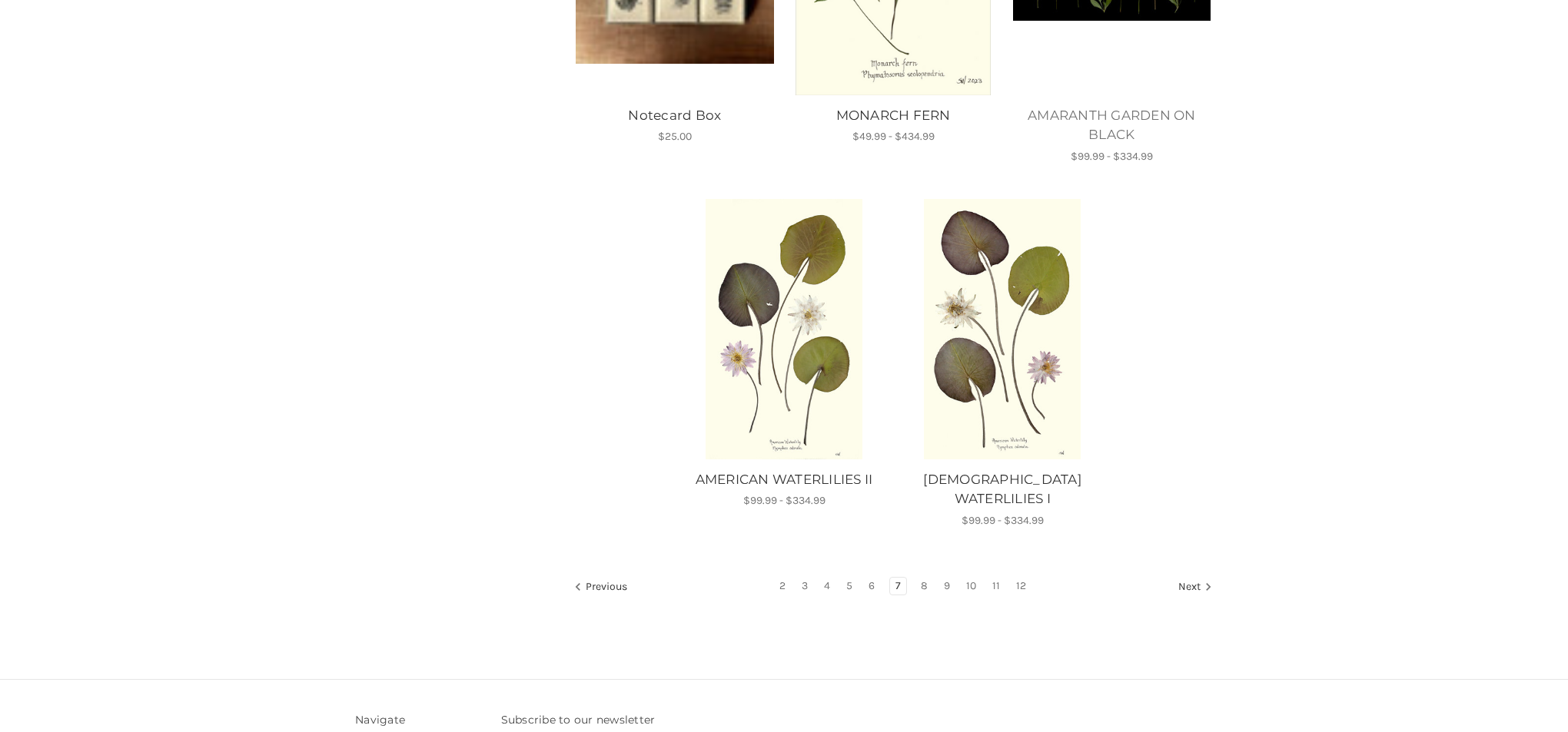
scroll to position [1481, 0]
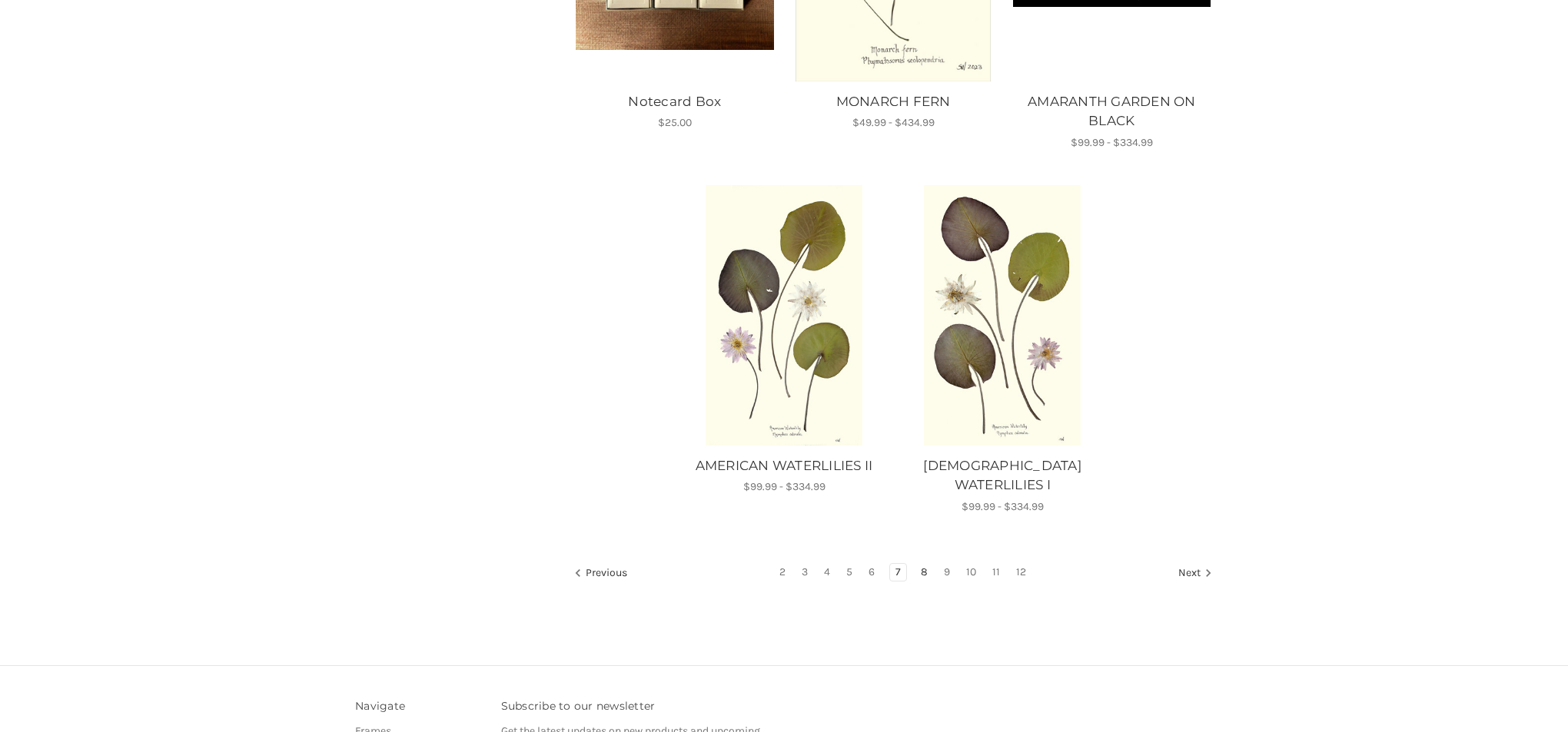
click at [927, 564] on link "8" at bounding box center [924, 573] width 17 height 17
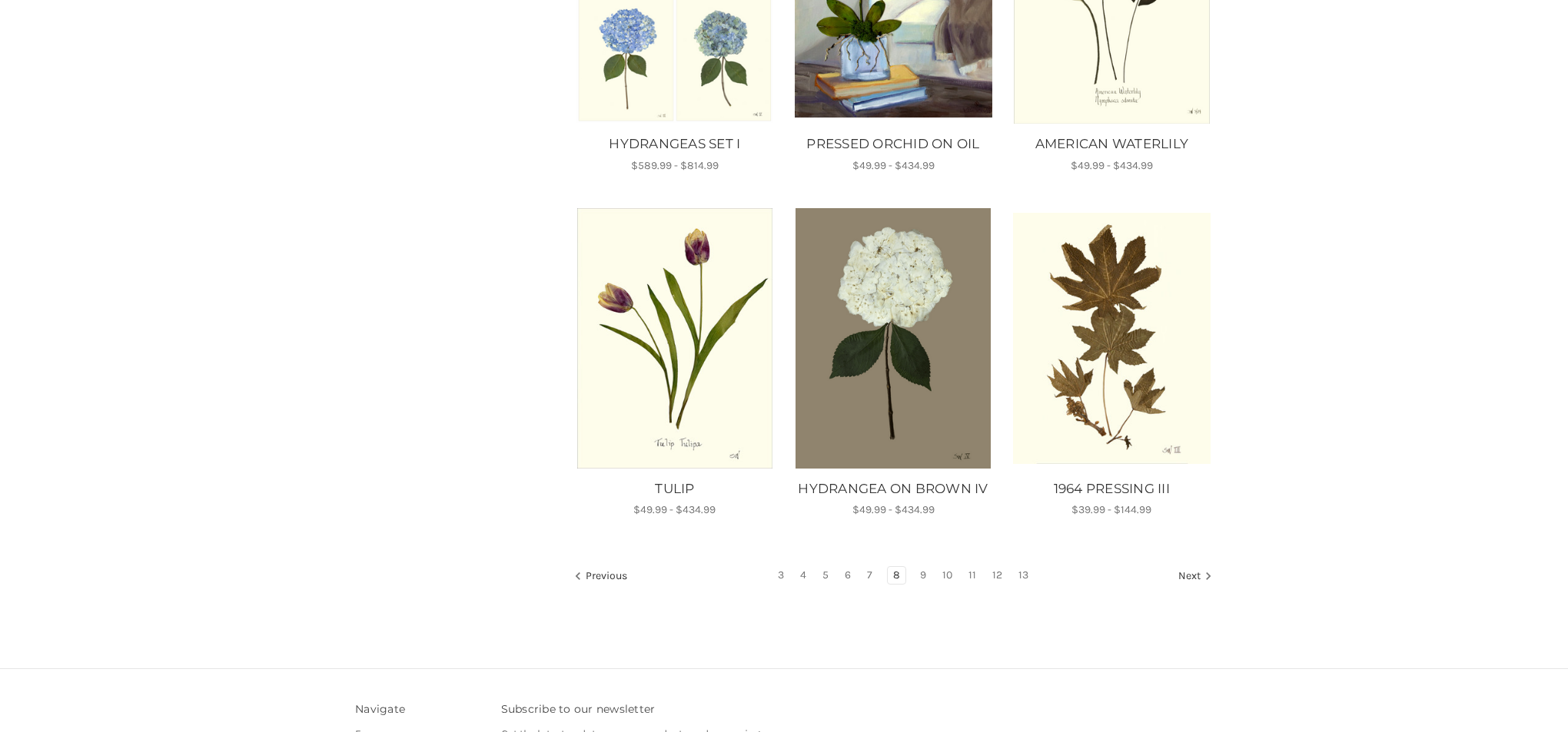
scroll to position [1134, 0]
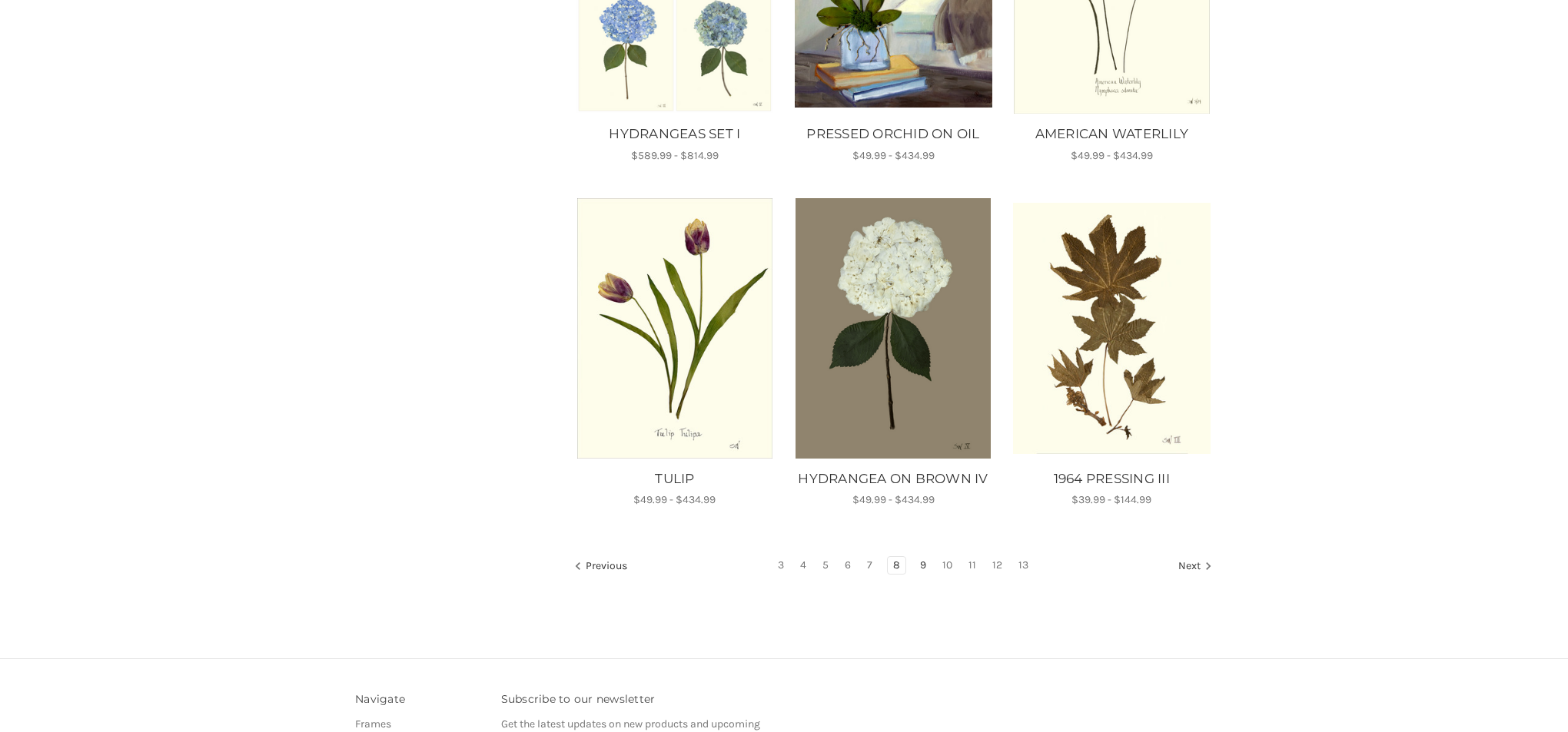
click at [926, 562] on link "9" at bounding box center [924, 566] width 17 height 17
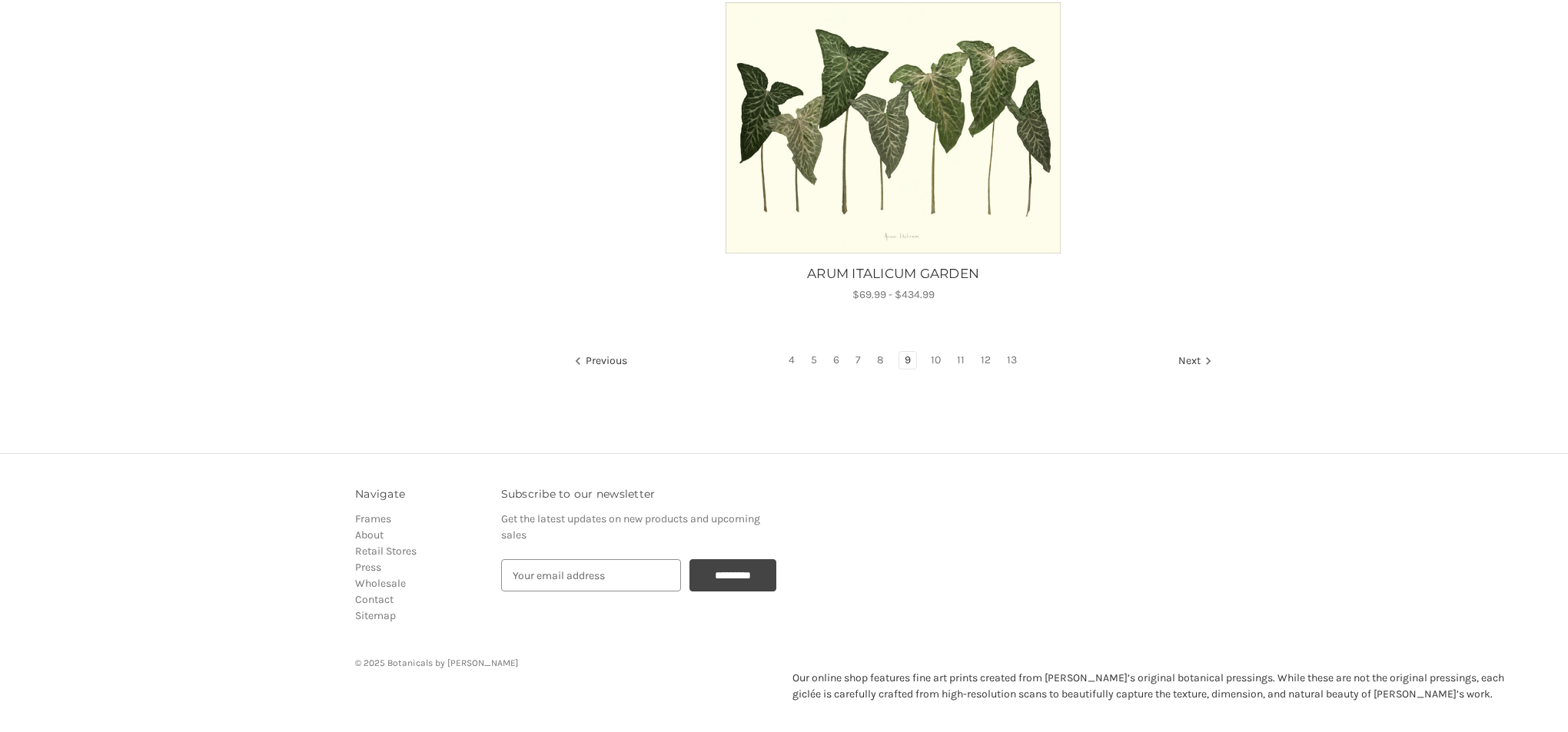
scroll to position [1693, 0]
click at [937, 358] on link "10" at bounding box center [935, 361] width 20 height 17
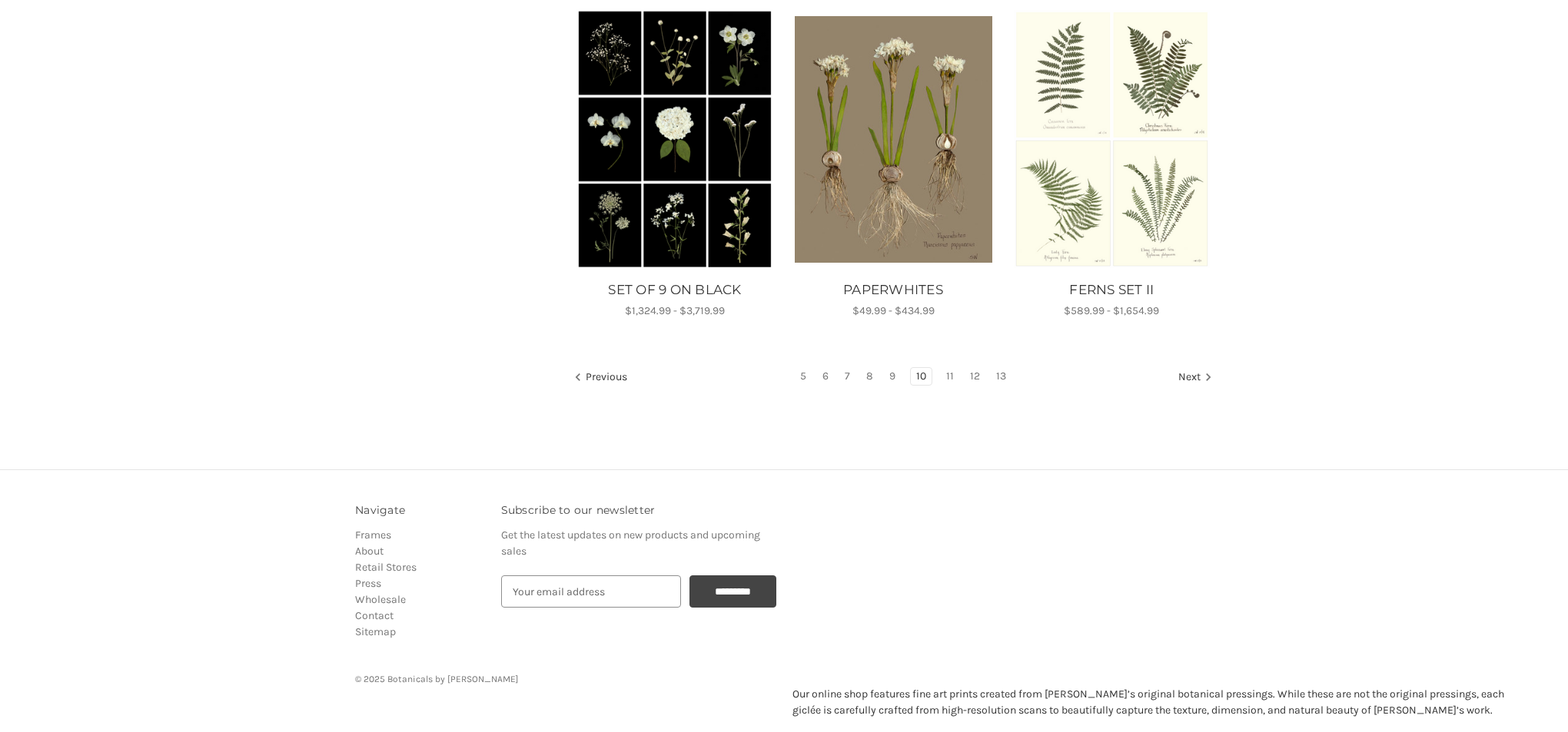
scroll to position [1324, 0]
click at [947, 370] on link "11" at bounding box center [950, 375] width 18 height 17
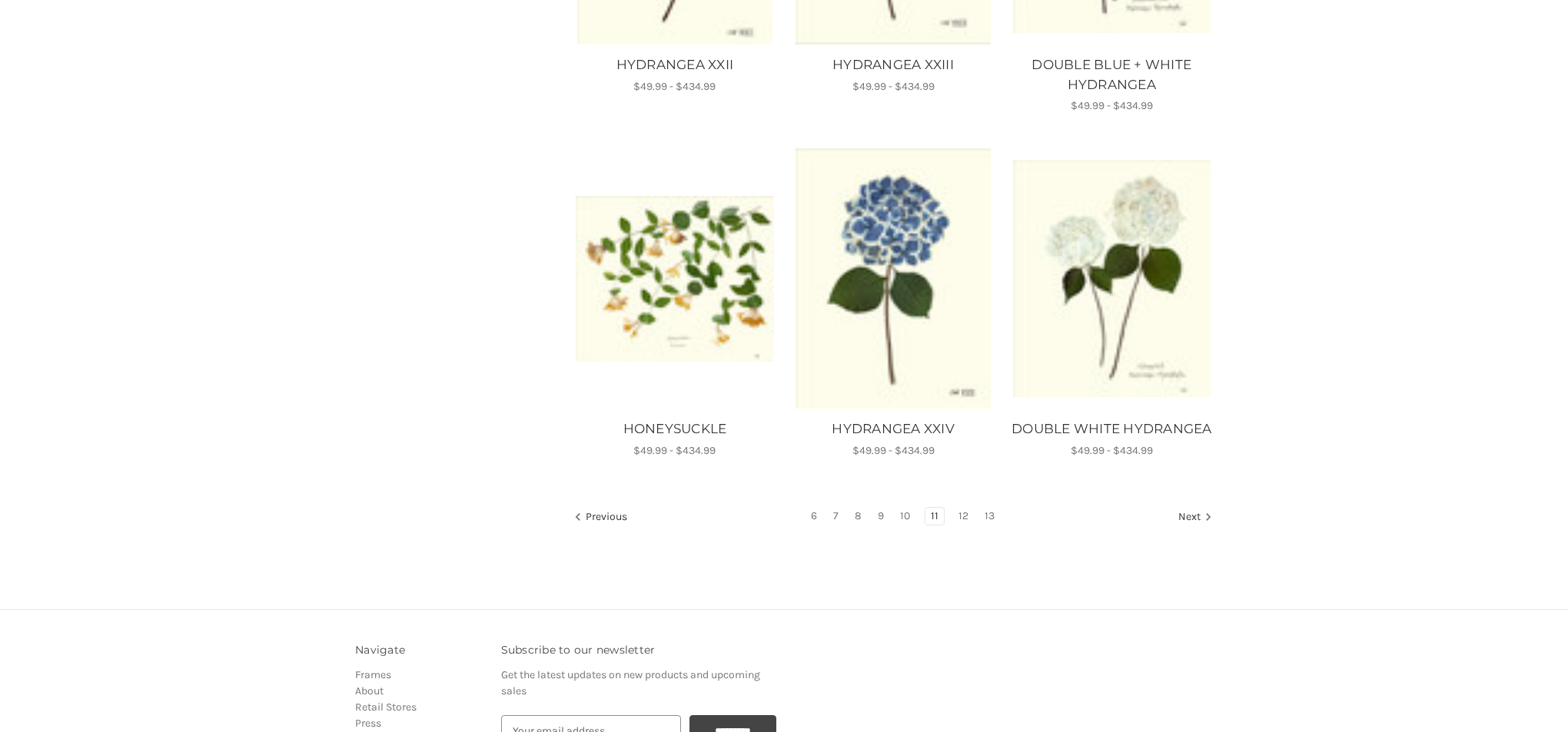
scroll to position [1203, 0]
click at [961, 515] on link "12" at bounding box center [962, 516] width 20 height 17
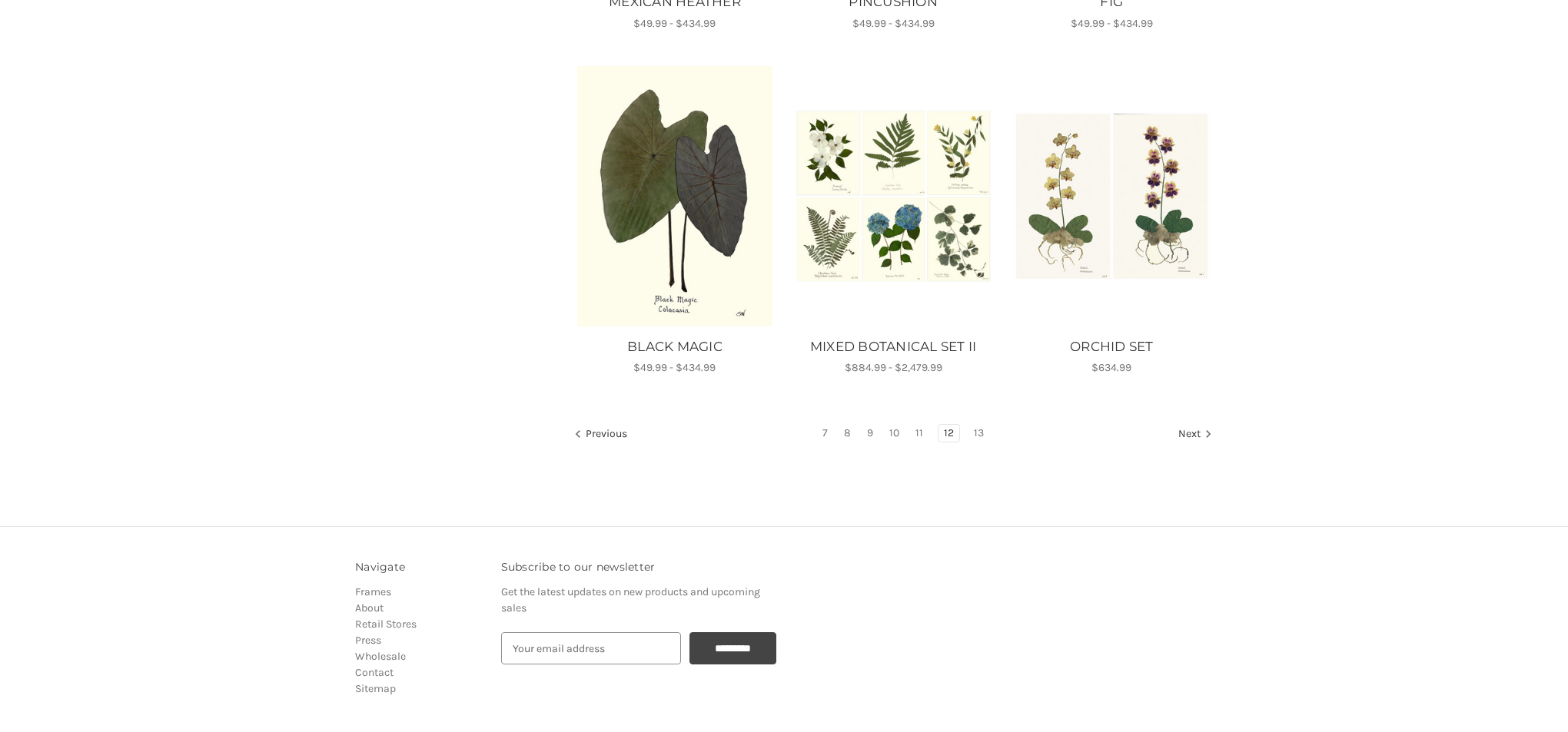
scroll to position [1272, 0]
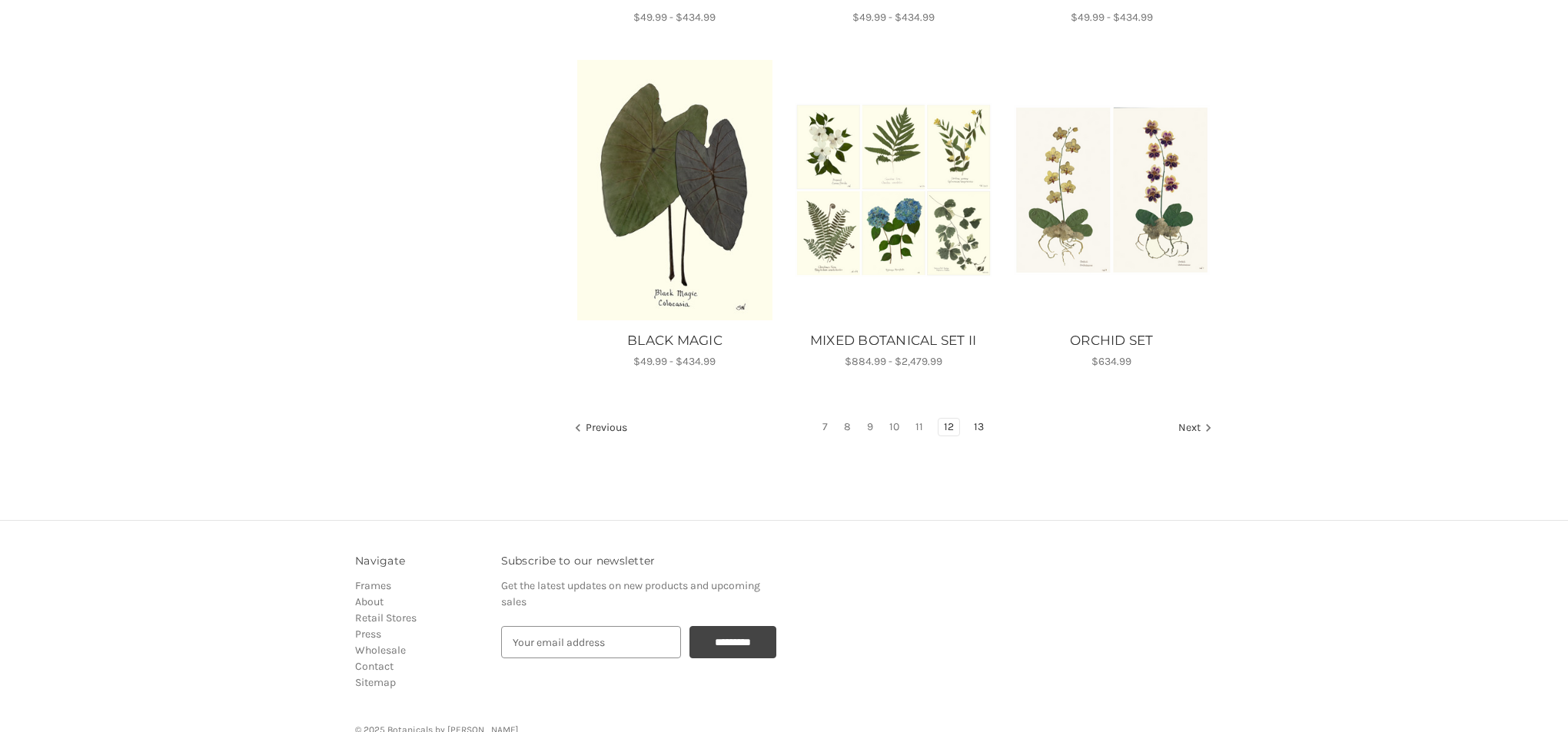
click at [977, 427] on link "13" at bounding box center [978, 428] width 20 height 17
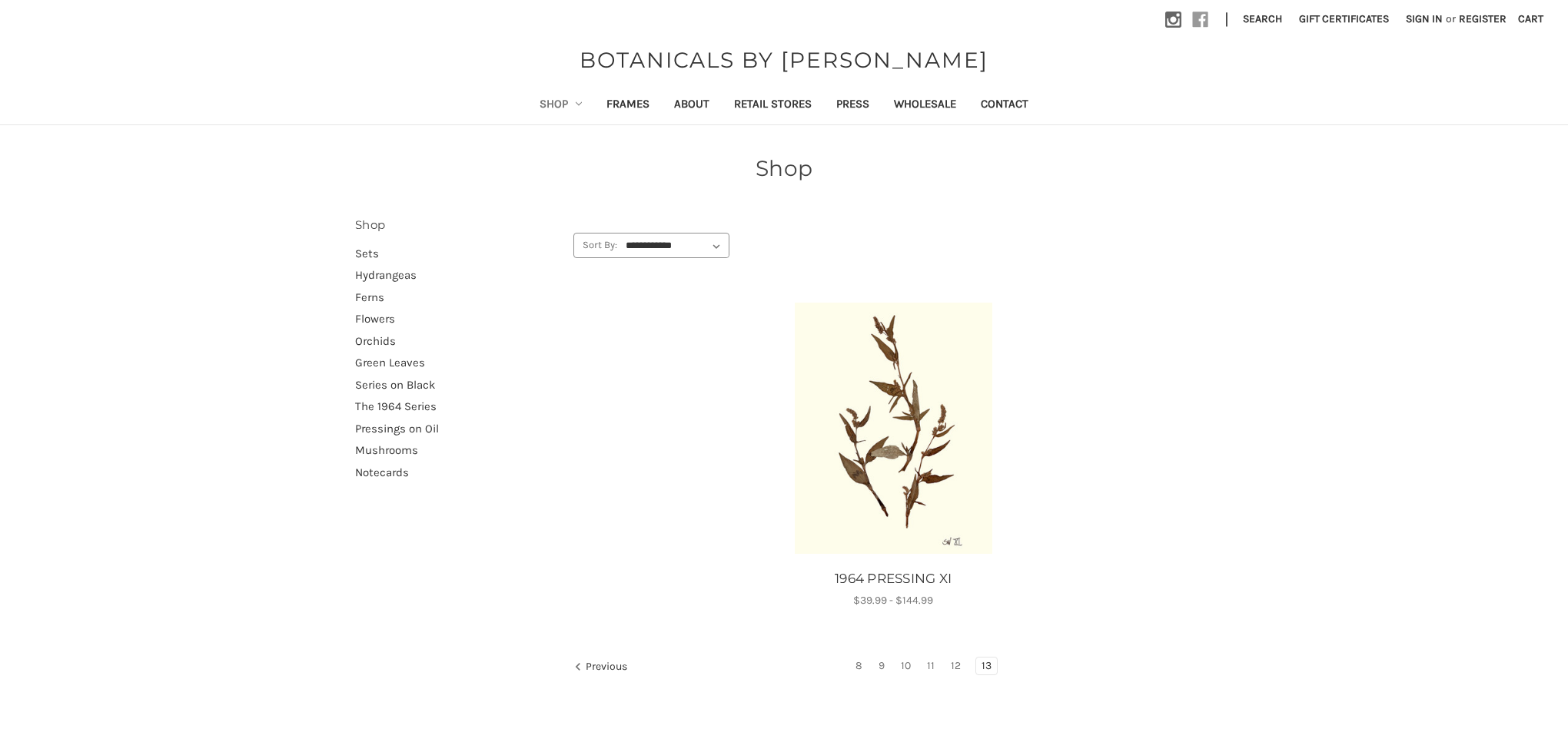
click at [1193, 22] on use at bounding box center [1201, 20] width 15 height 15
click at [382, 318] on link "Flowers" at bounding box center [456, 319] width 202 height 22
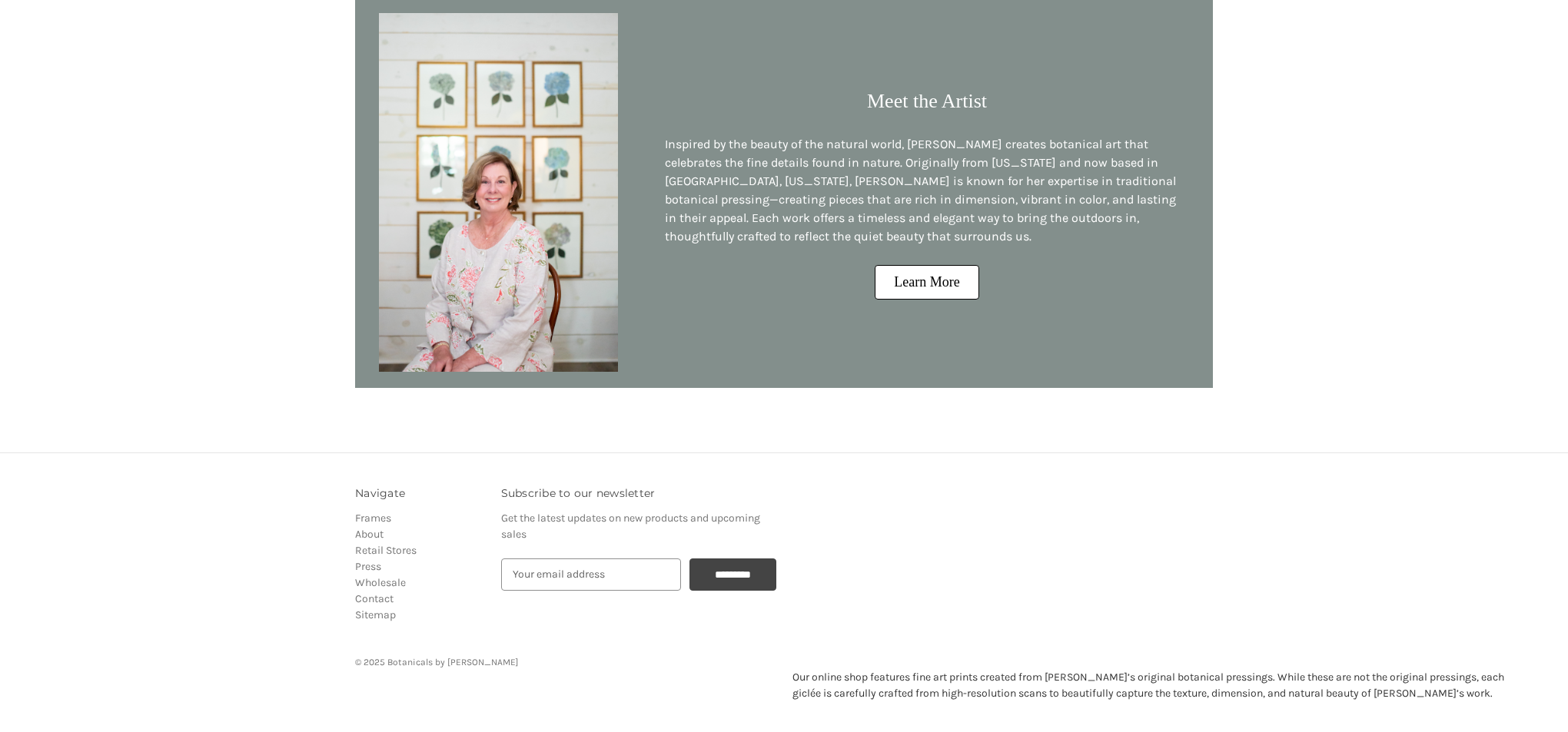
scroll to position [1348, 0]
click at [937, 293] on link "Learn More" at bounding box center [926, 284] width 103 height 35
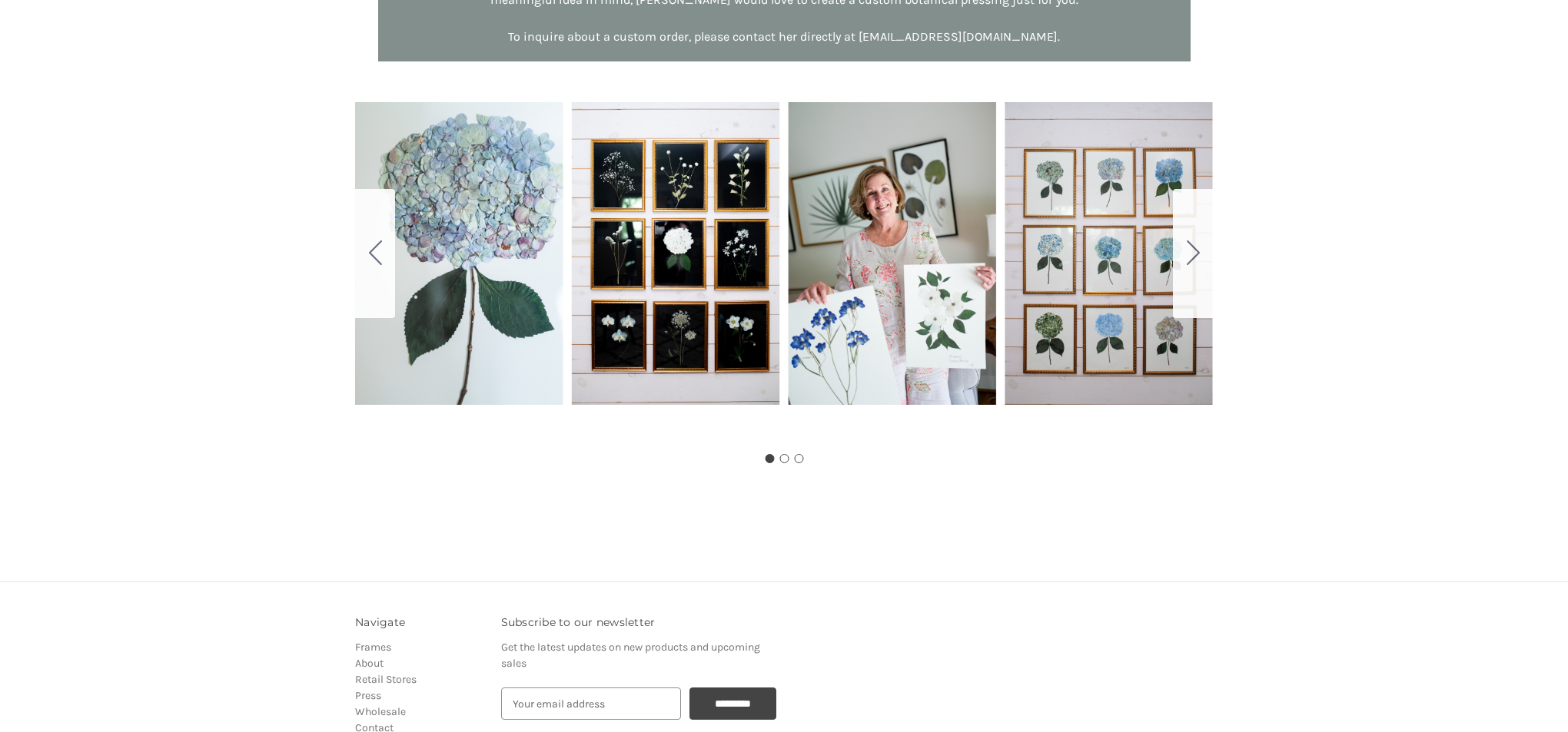
scroll to position [917, 0]
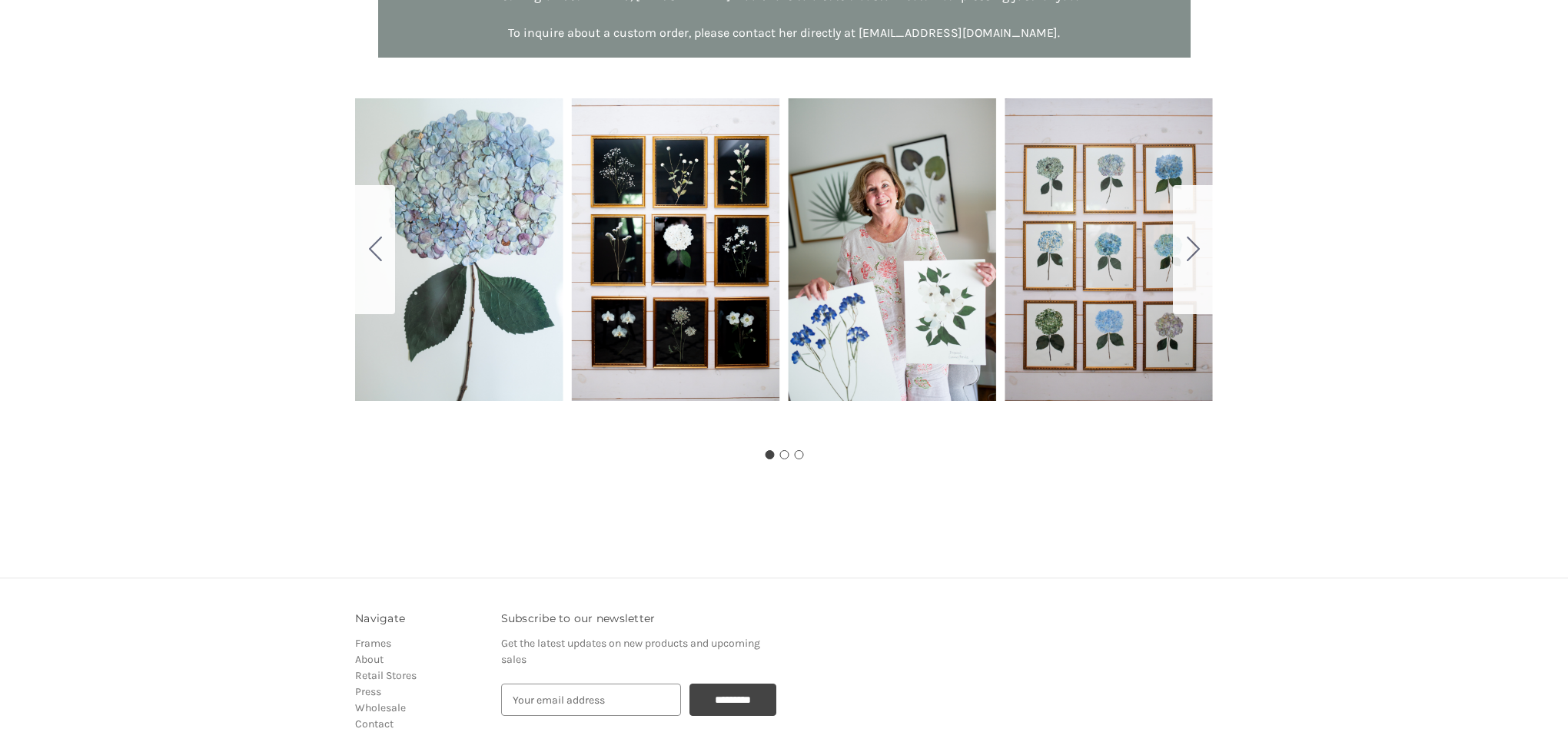
click at [785, 452] on button "Go to slide 2" at bounding box center [784, 455] width 10 height 10
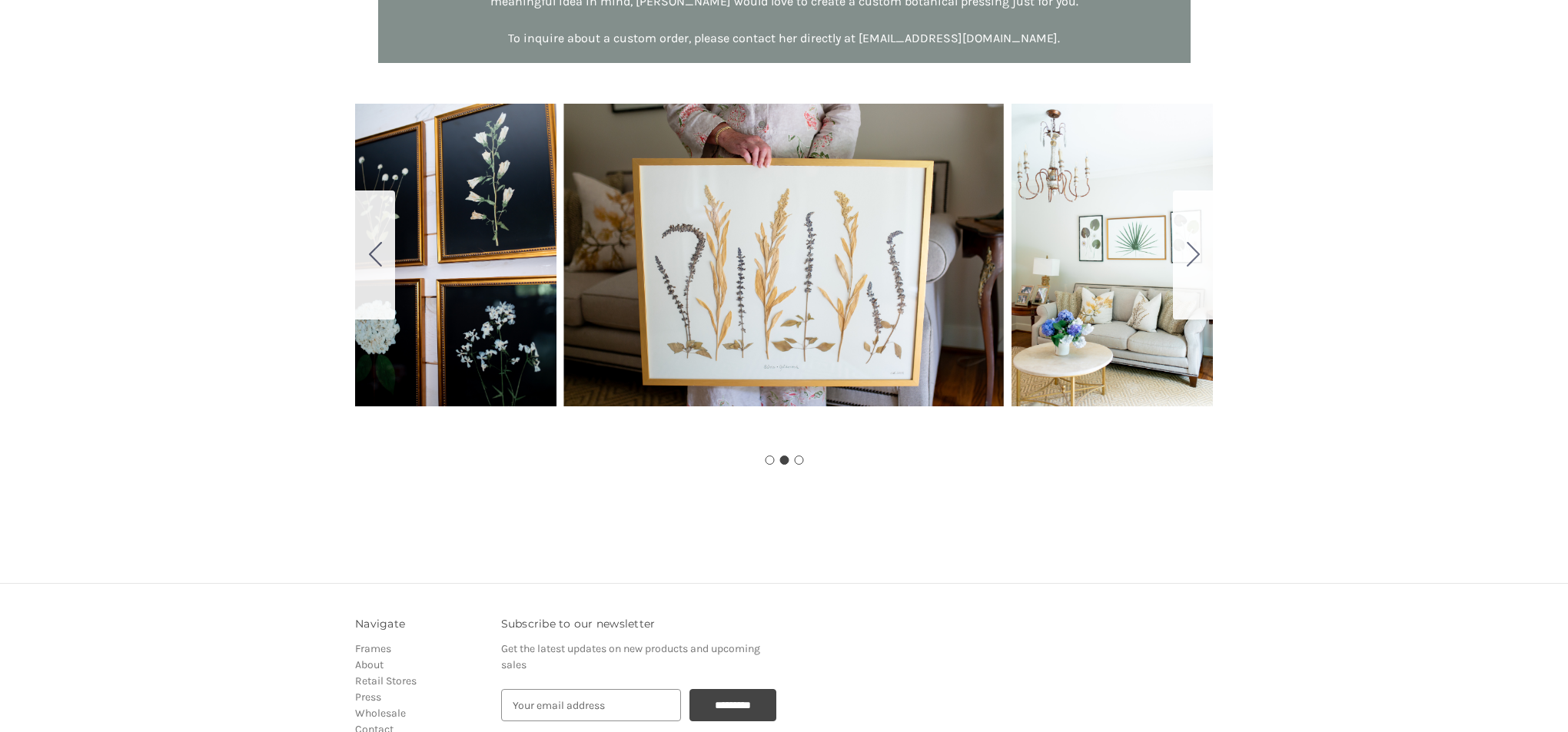
click at [798, 458] on button "Go to slide 3" at bounding box center [799, 461] width 10 height 10
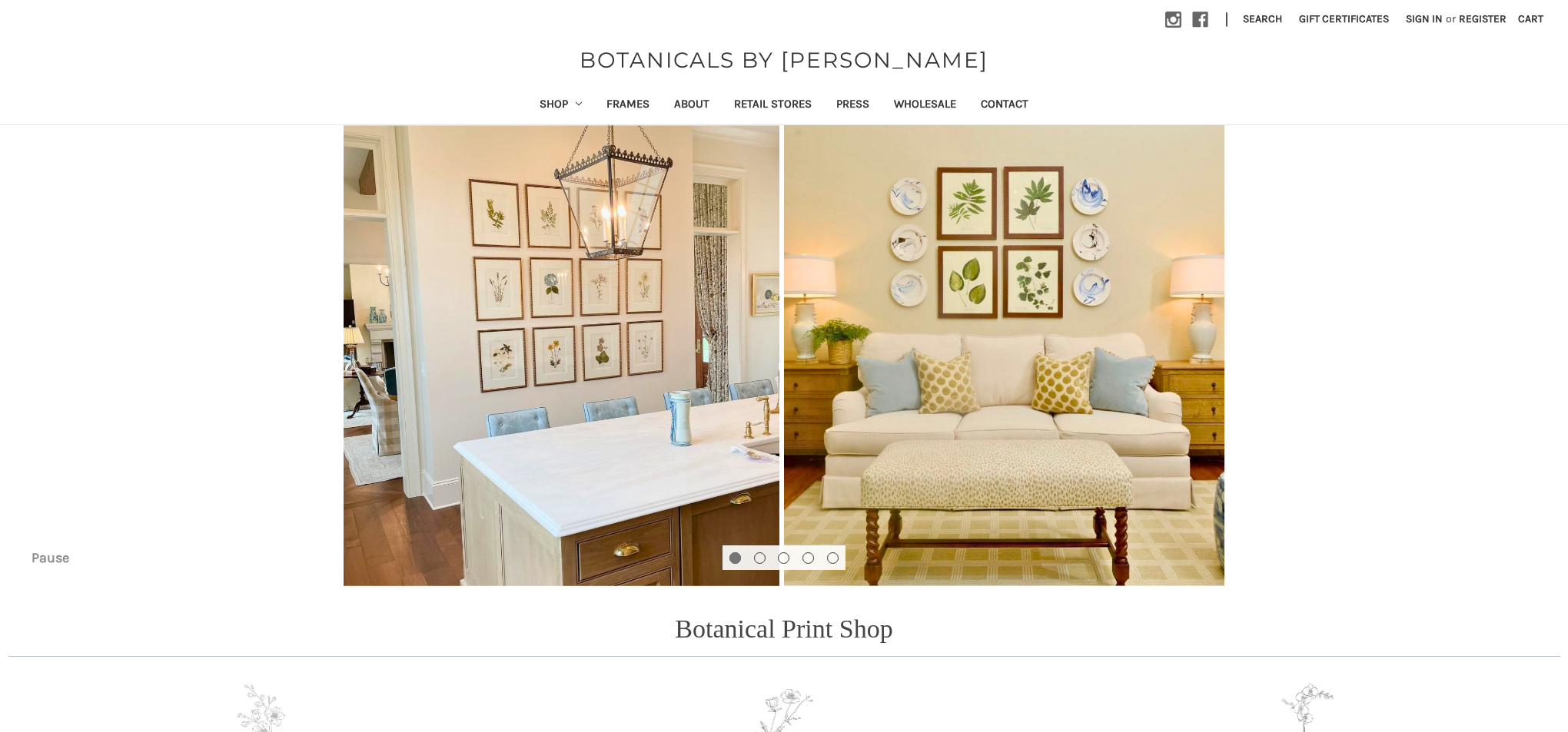
scroll to position [1348, 0]
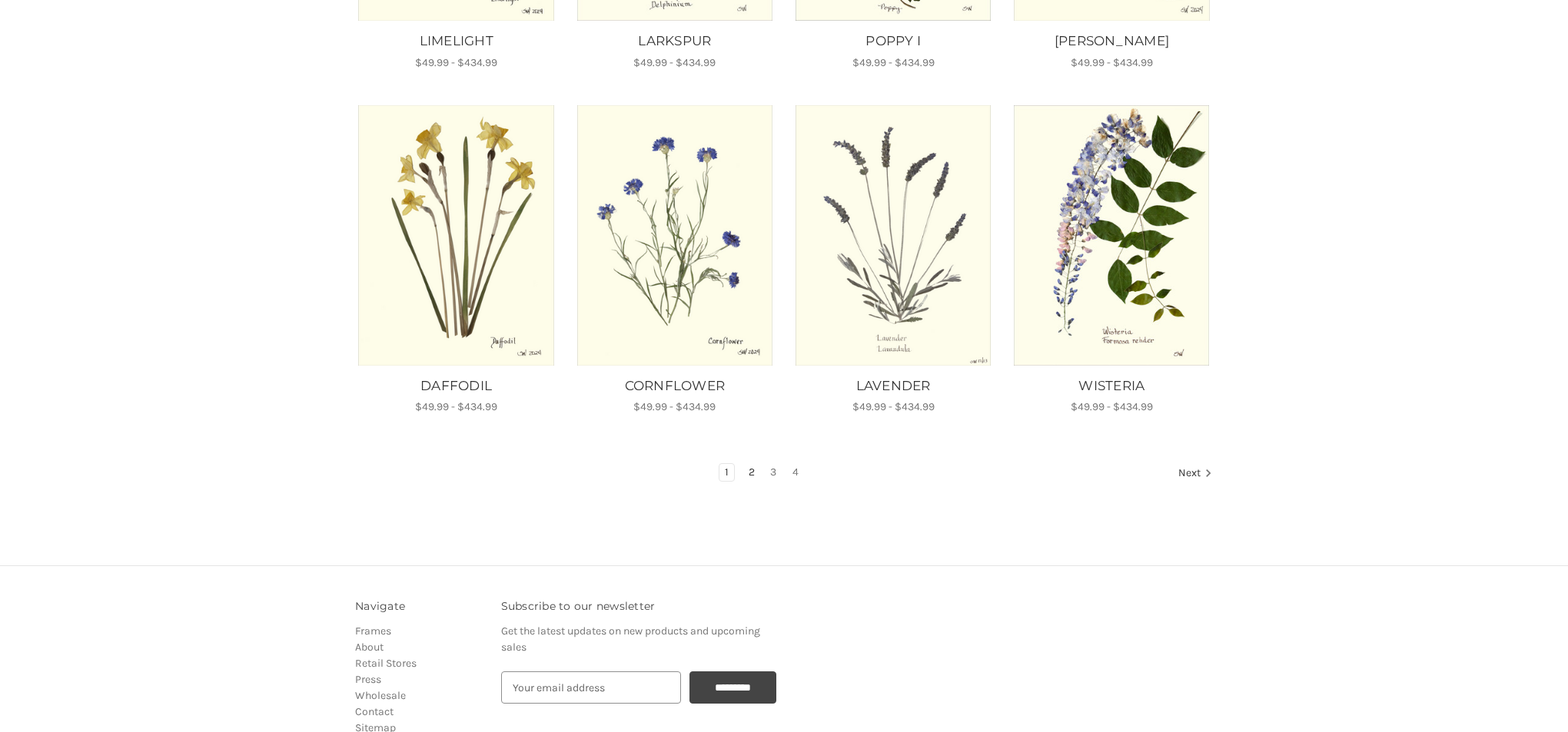
scroll to position [901, 0]
click at [752, 465] on link "2" at bounding box center [752, 473] width 17 height 17
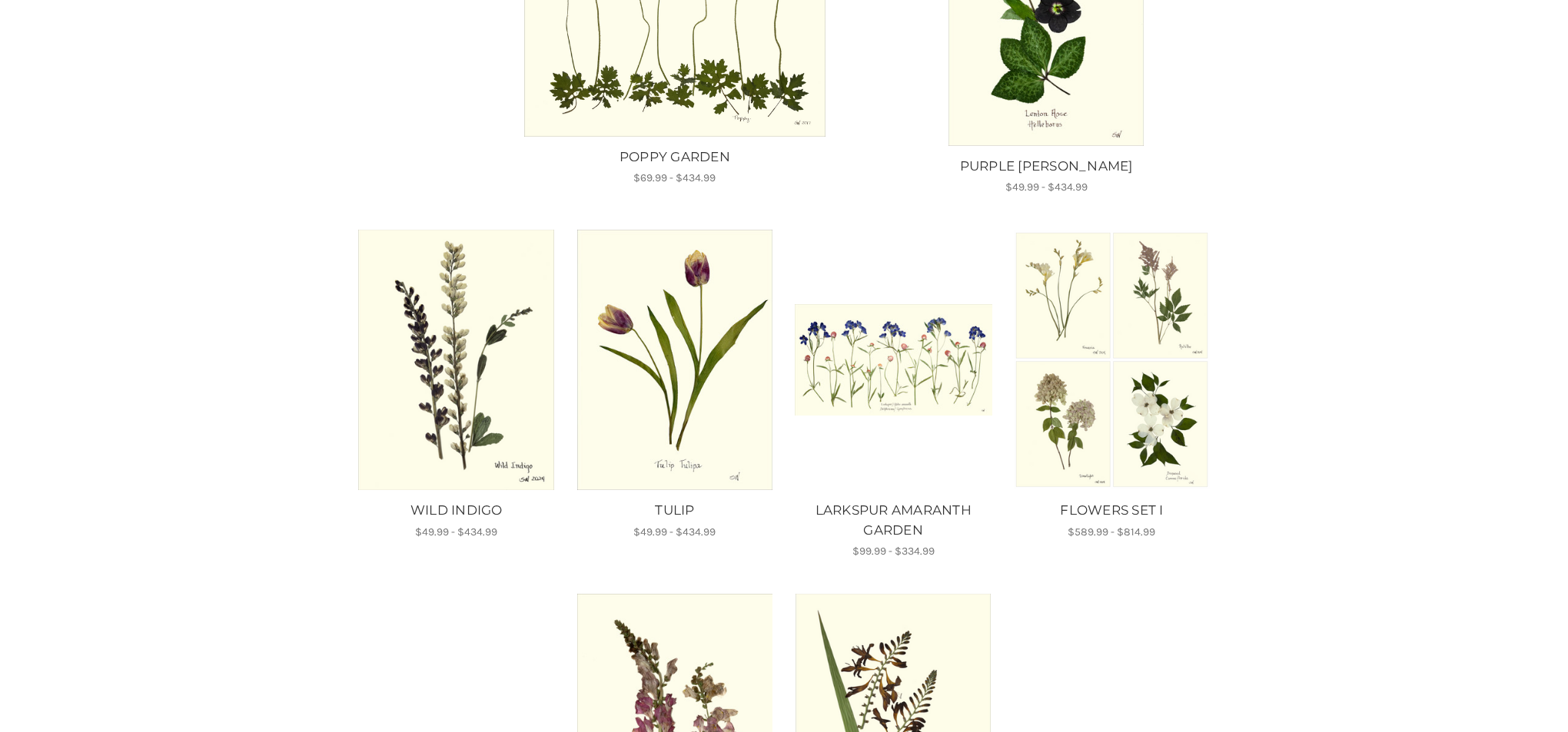
scroll to position [758, 0]
click at [489, 412] on img "WILD INDIGO, Price range from $49.99 to $434.99\a\a" at bounding box center [456, 359] width 197 height 261
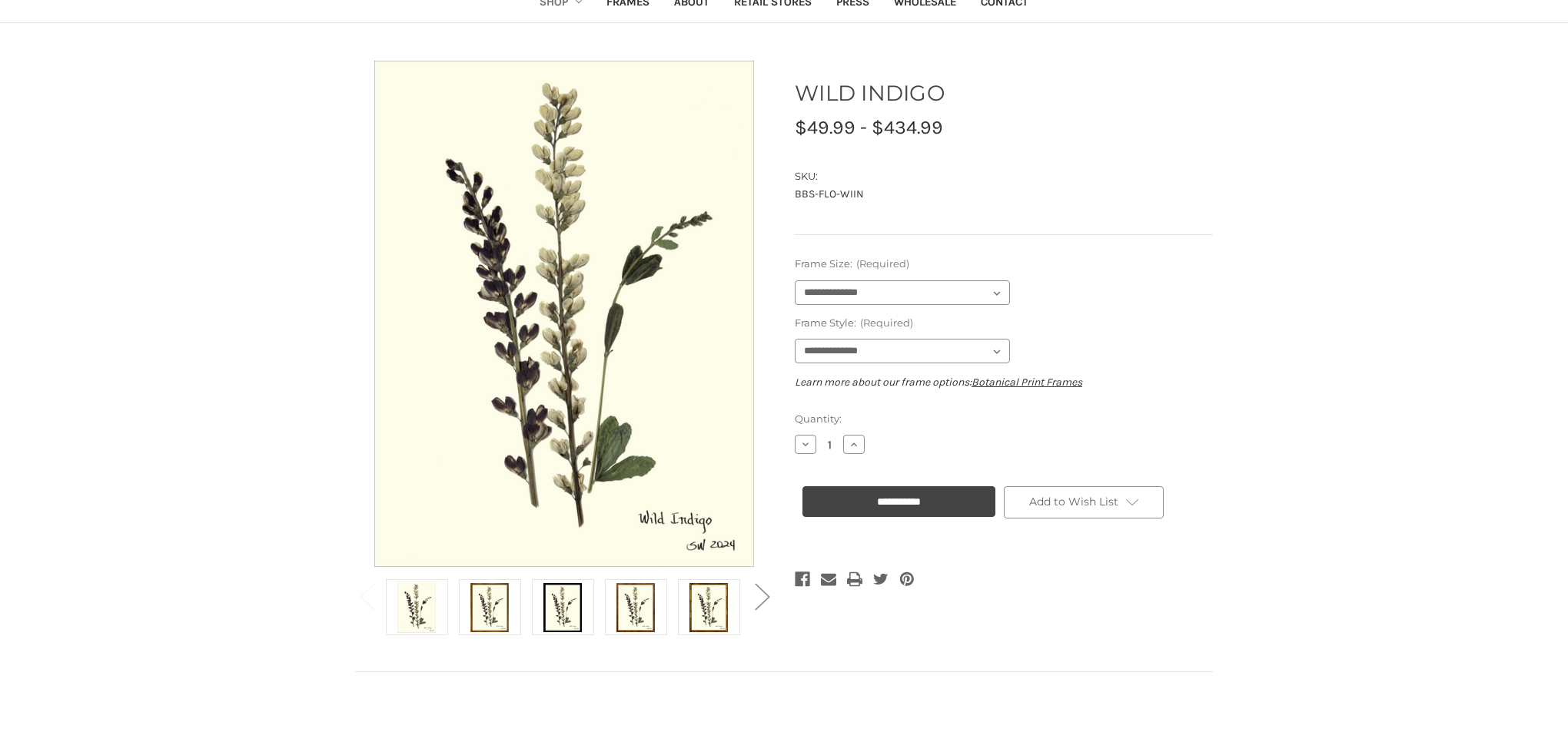
scroll to position [103, 0]
click at [718, 588] on img at bounding box center [709, 605] width 39 height 51
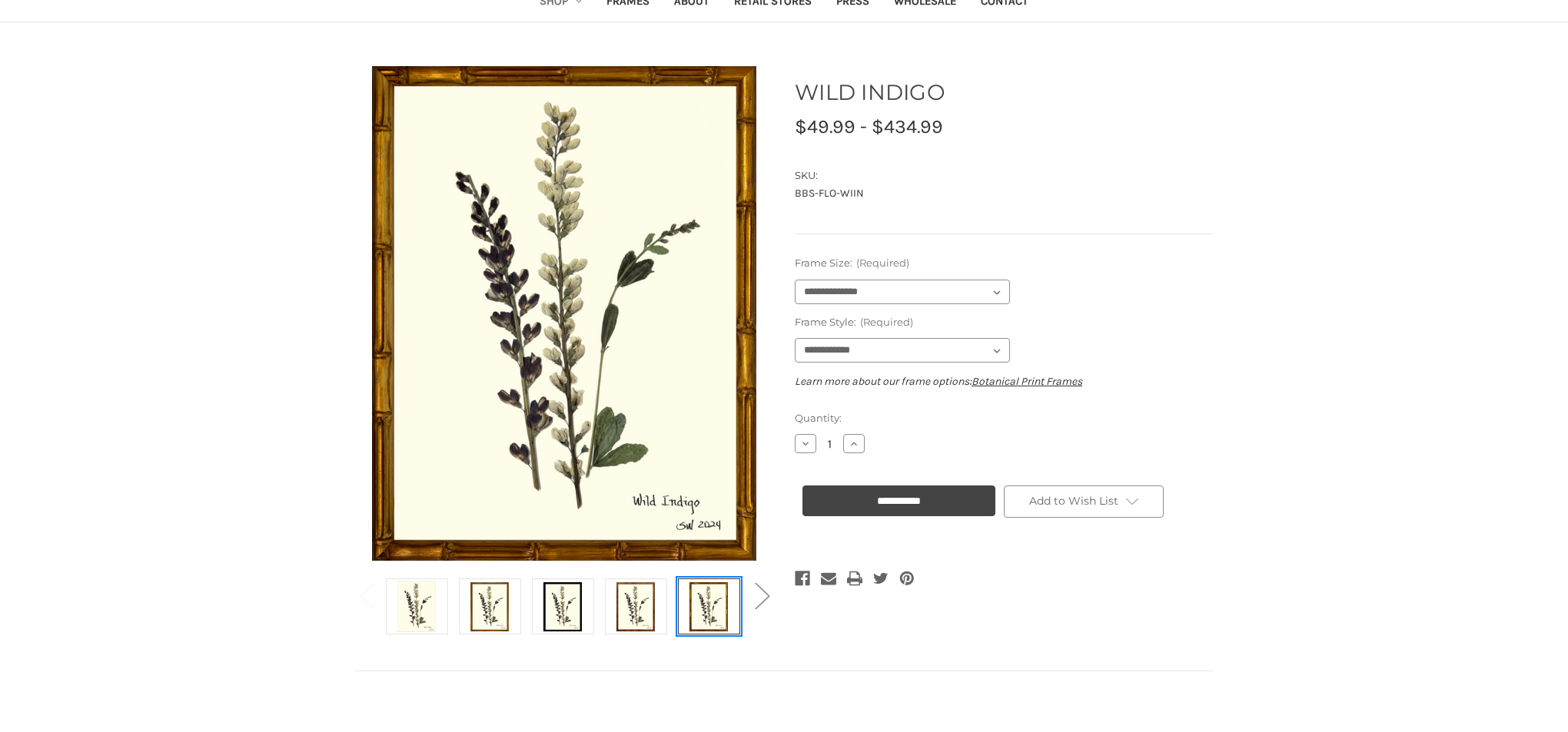
select select "****"
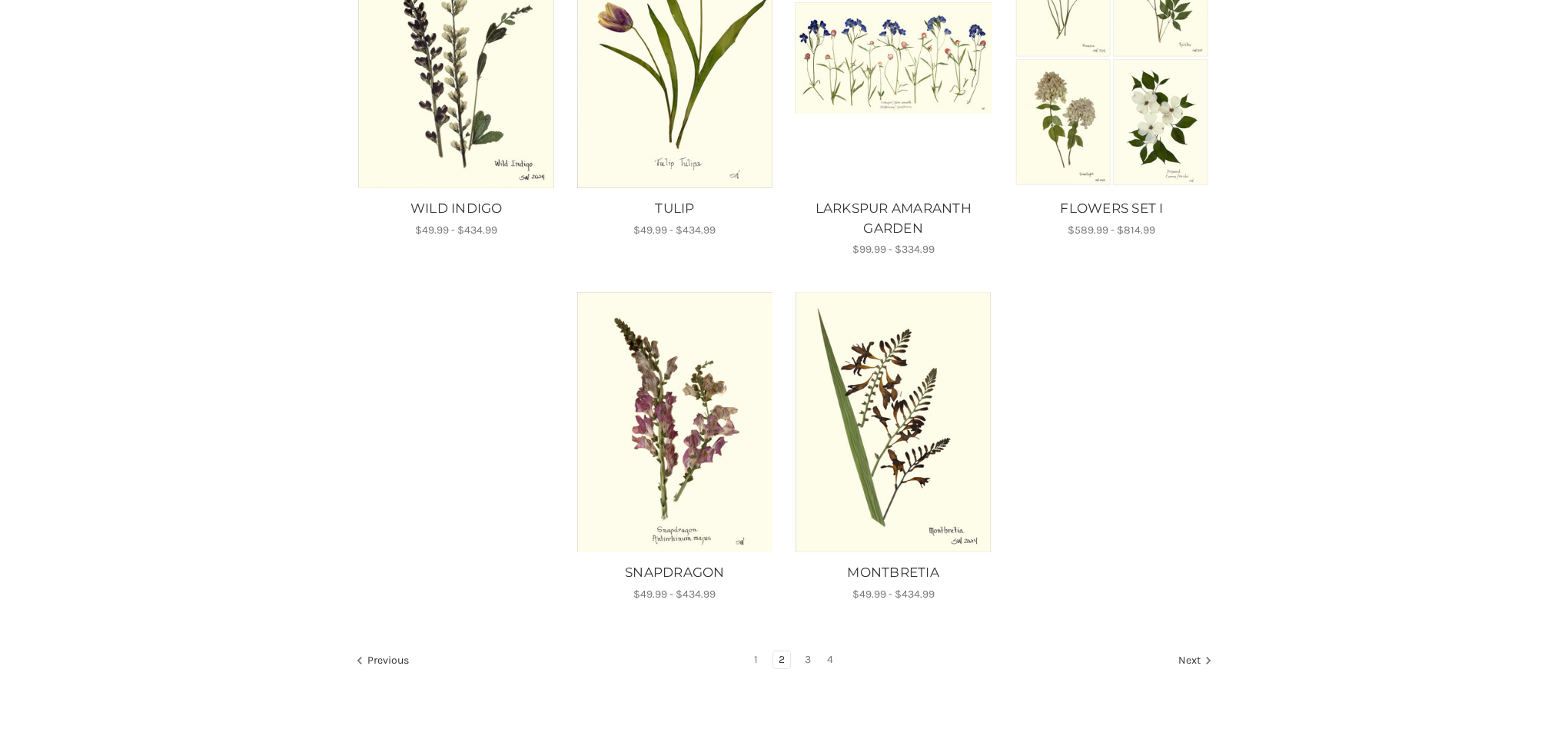
scroll to position [1060, 0]
click at [691, 435] on img "SNAPDRAGON, Price range from $49.99 to $434.99\a\a" at bounding box center [674, 421] width 197 height 261
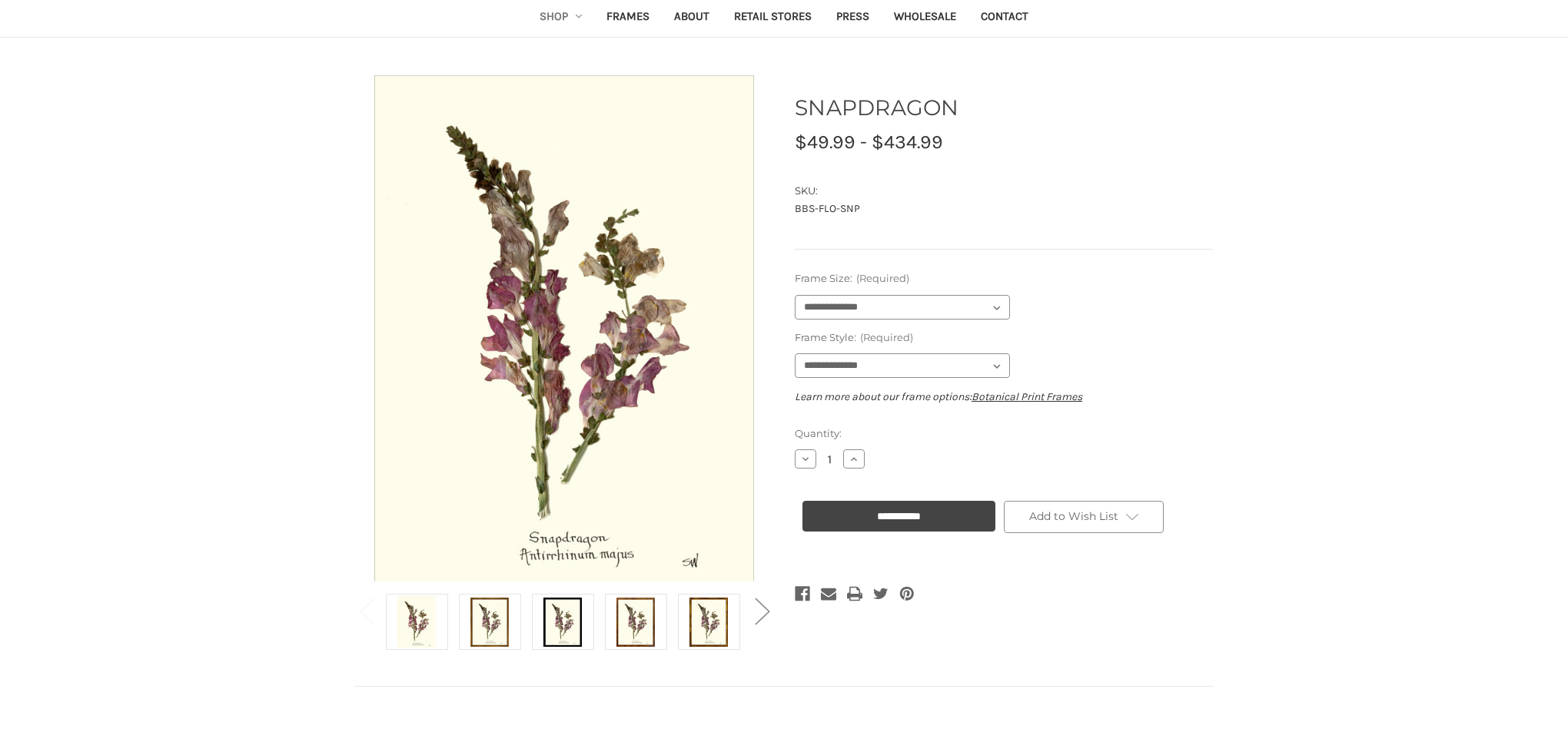
scroll to position [85, 0]
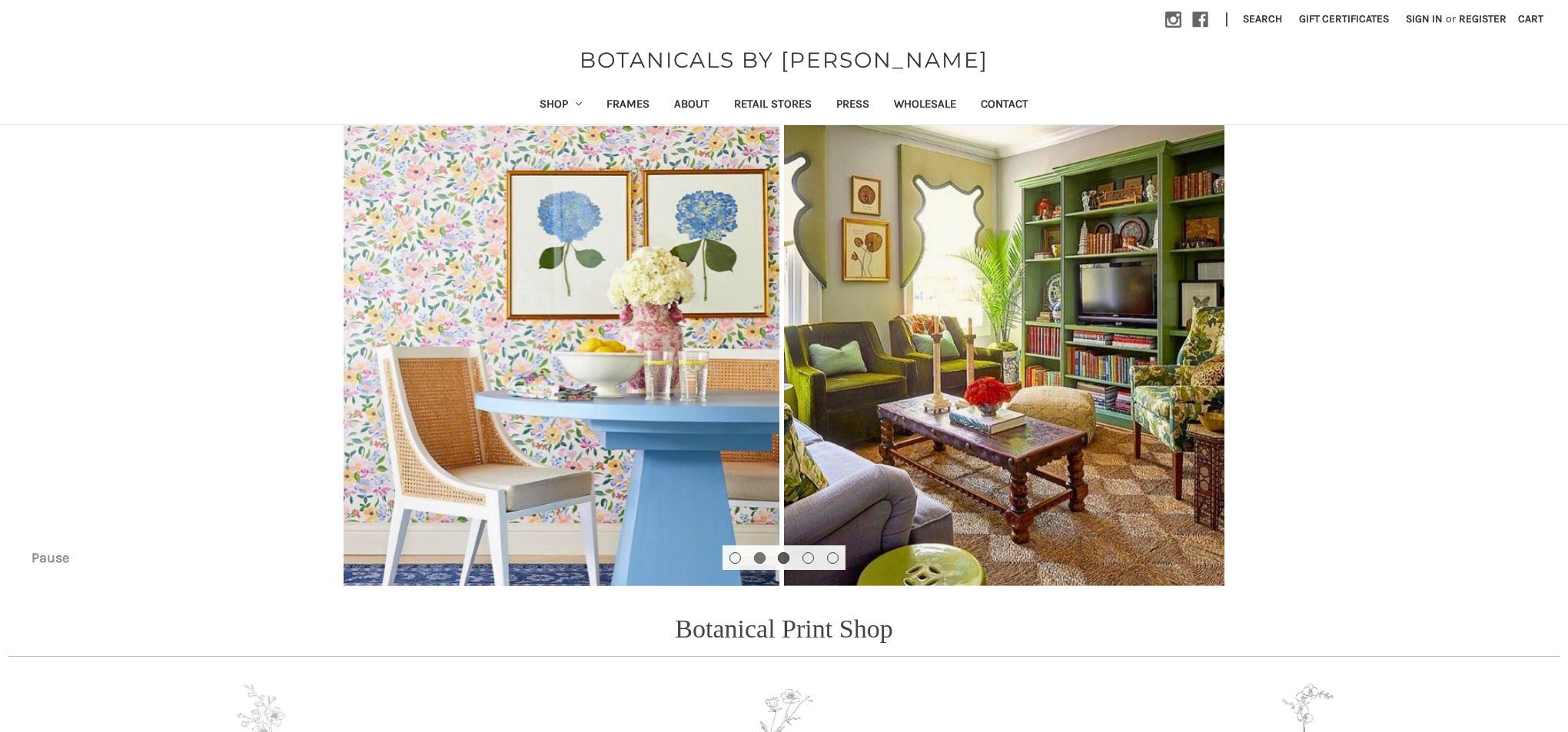
click at [784, 555] on button "Go to slide 3 of 5" at bounding box center [784, 558] width 12 height 12
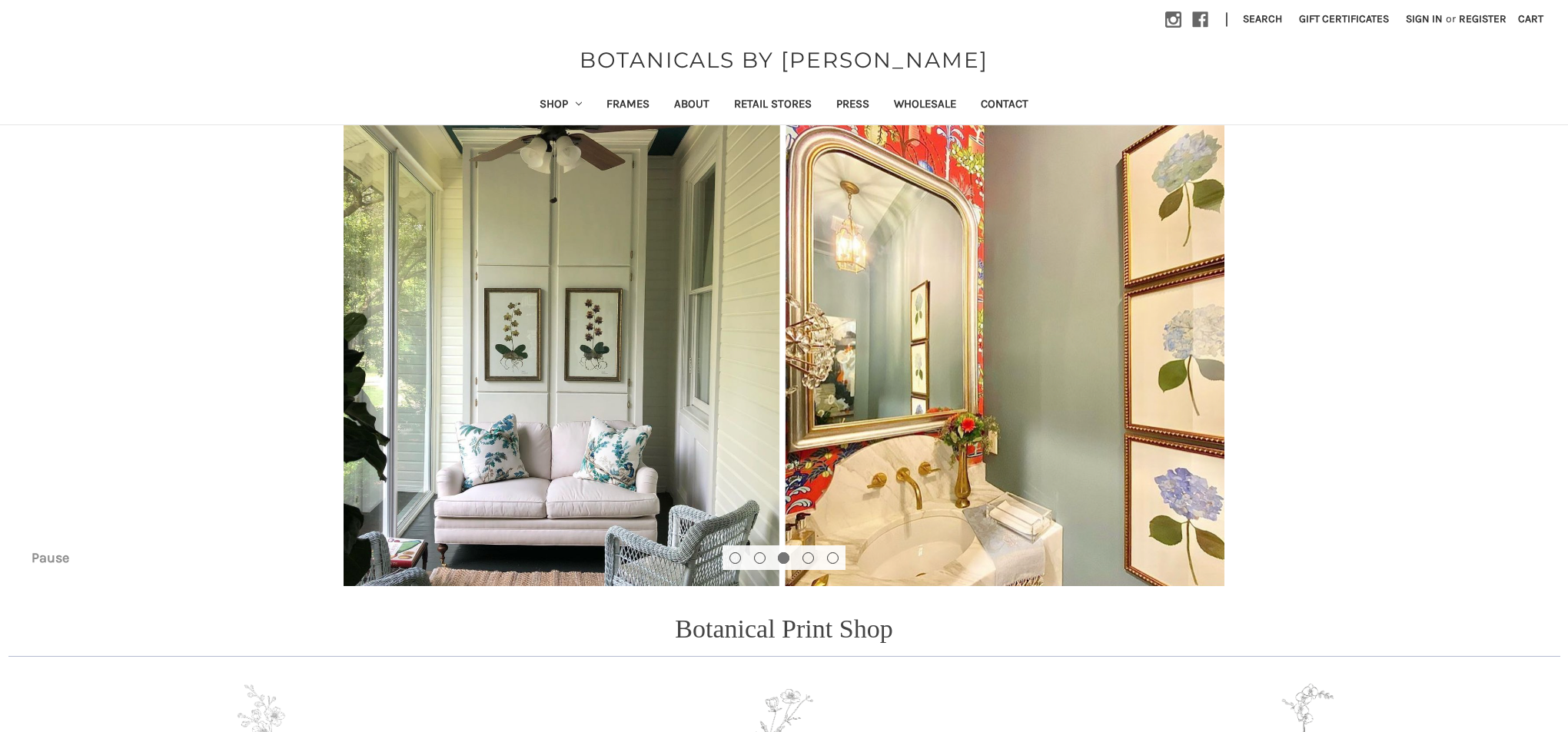
click at [613, 444] on img "Slide number 3" at bounding box center [784, 355] width 1568 height 461
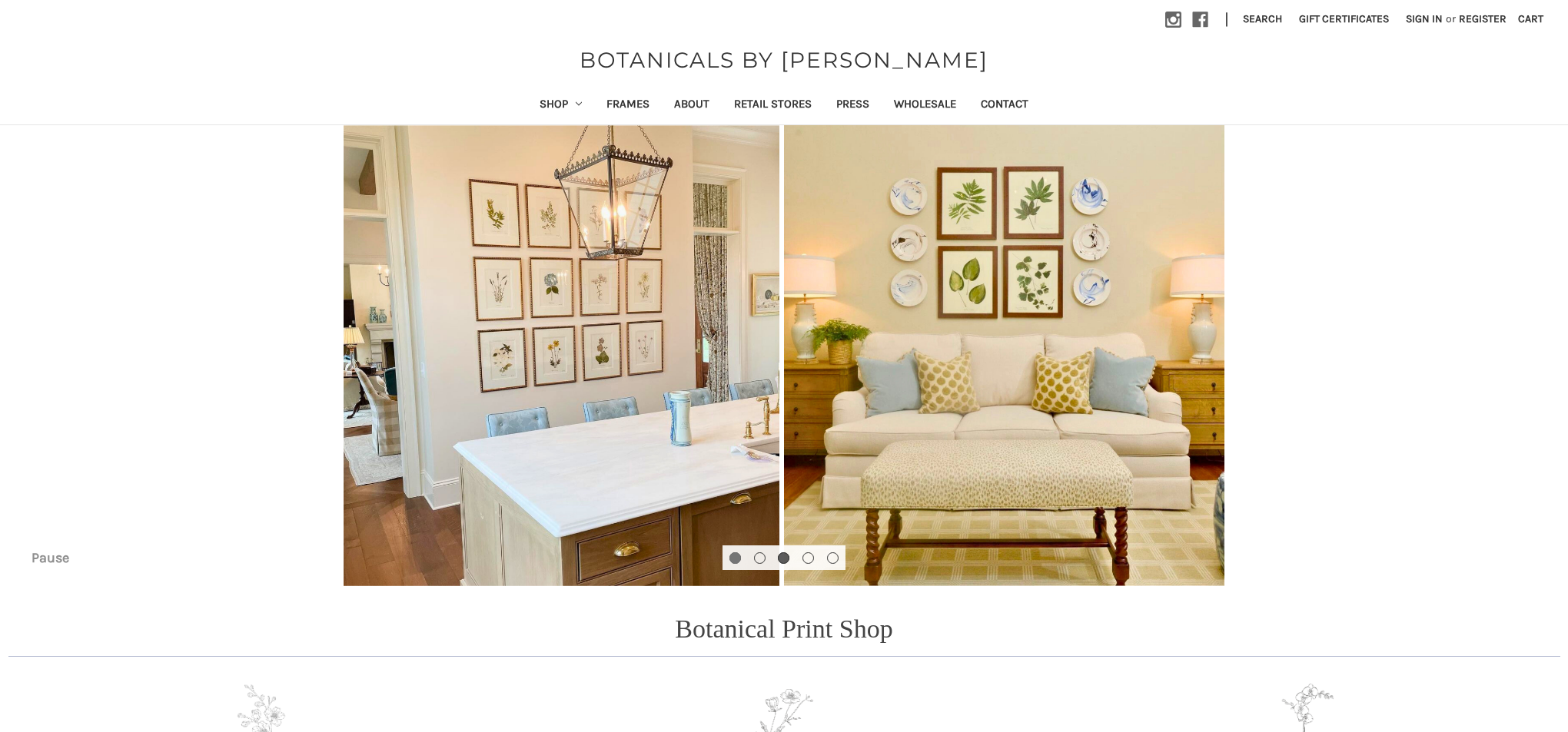
click at [784, 561] on button "Go to slide 3 of 5" at bounding box center [784, 558] width 12 height 12
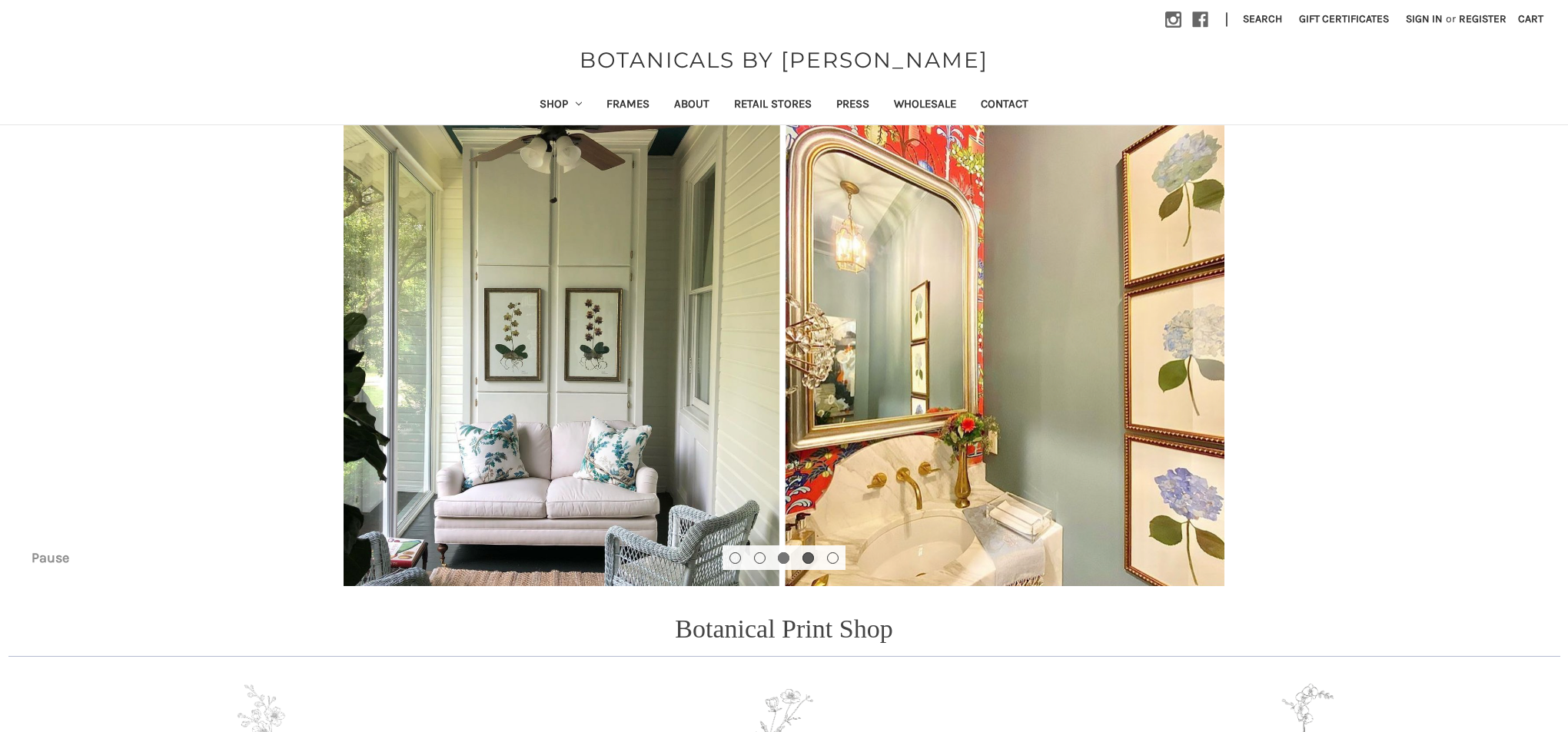
click at [810, 556] on button "Go to slide 4 of 5" at bounding box center [808, 558] width 12 height 12
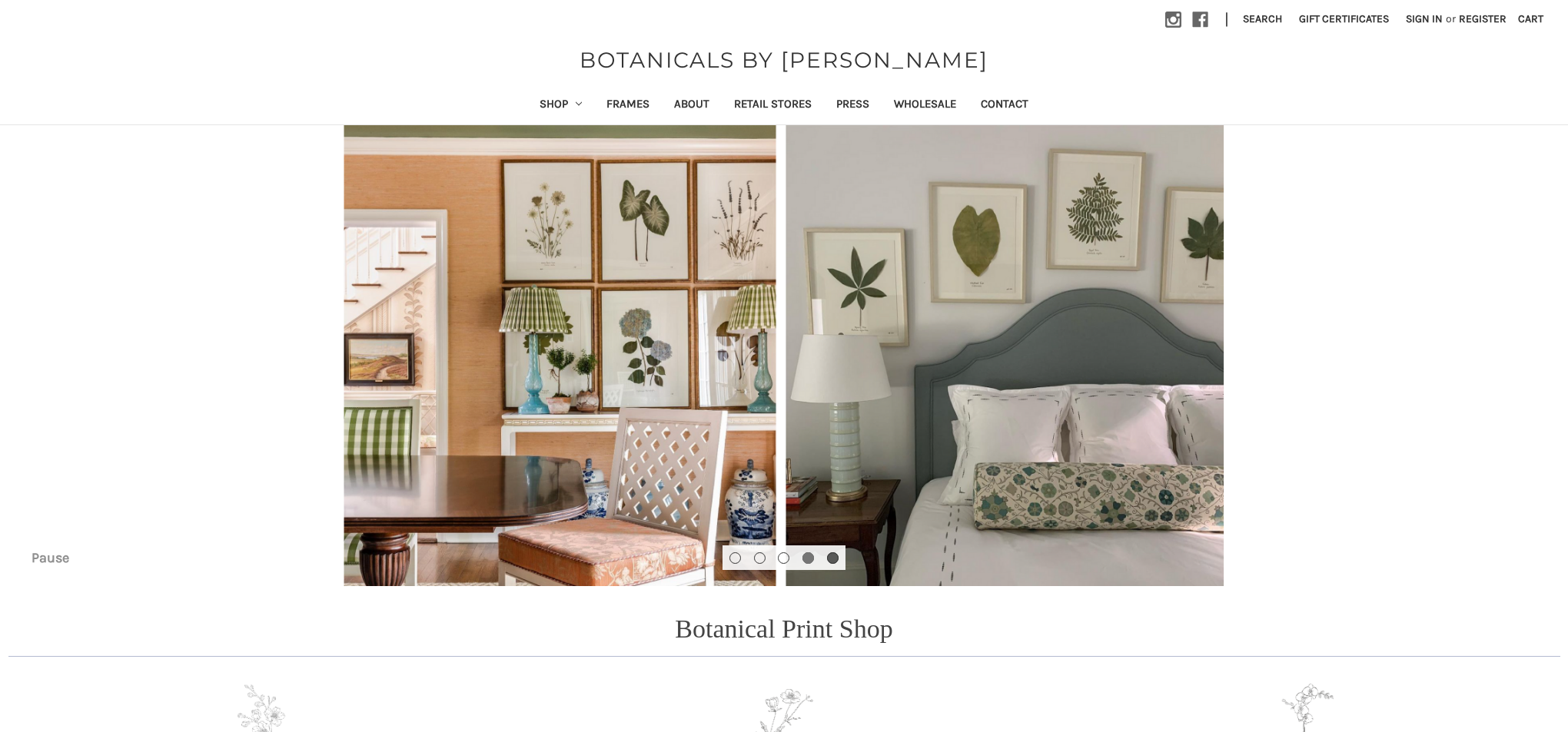
click at [832, 559] on button "Go to slide 5 of 5" at bounding box center [833, 558] width 12 height 12
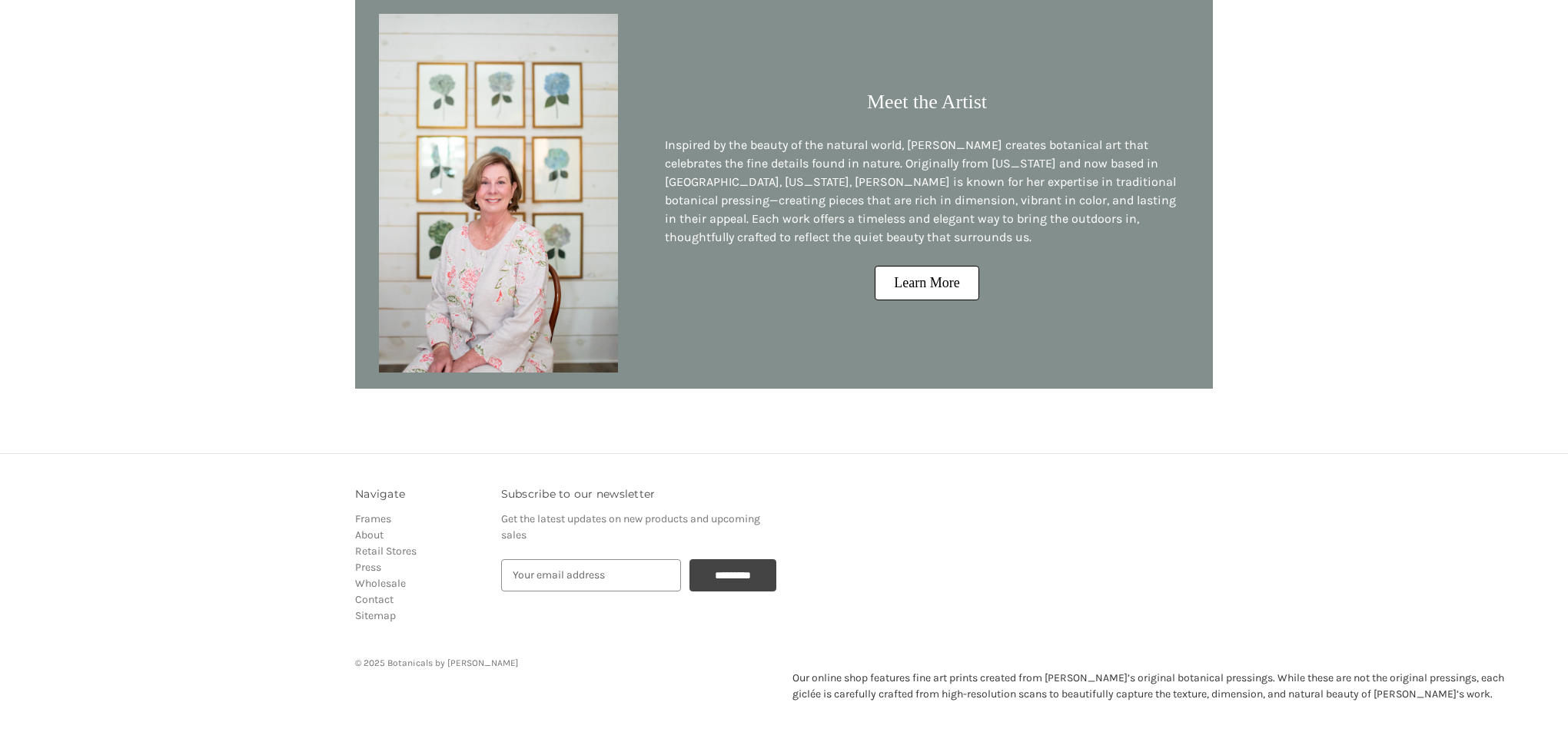
scroll to position [1348, 0]
click at [388, 596] on link "Contact" at bounding box center [375, 601] width 39 height 14
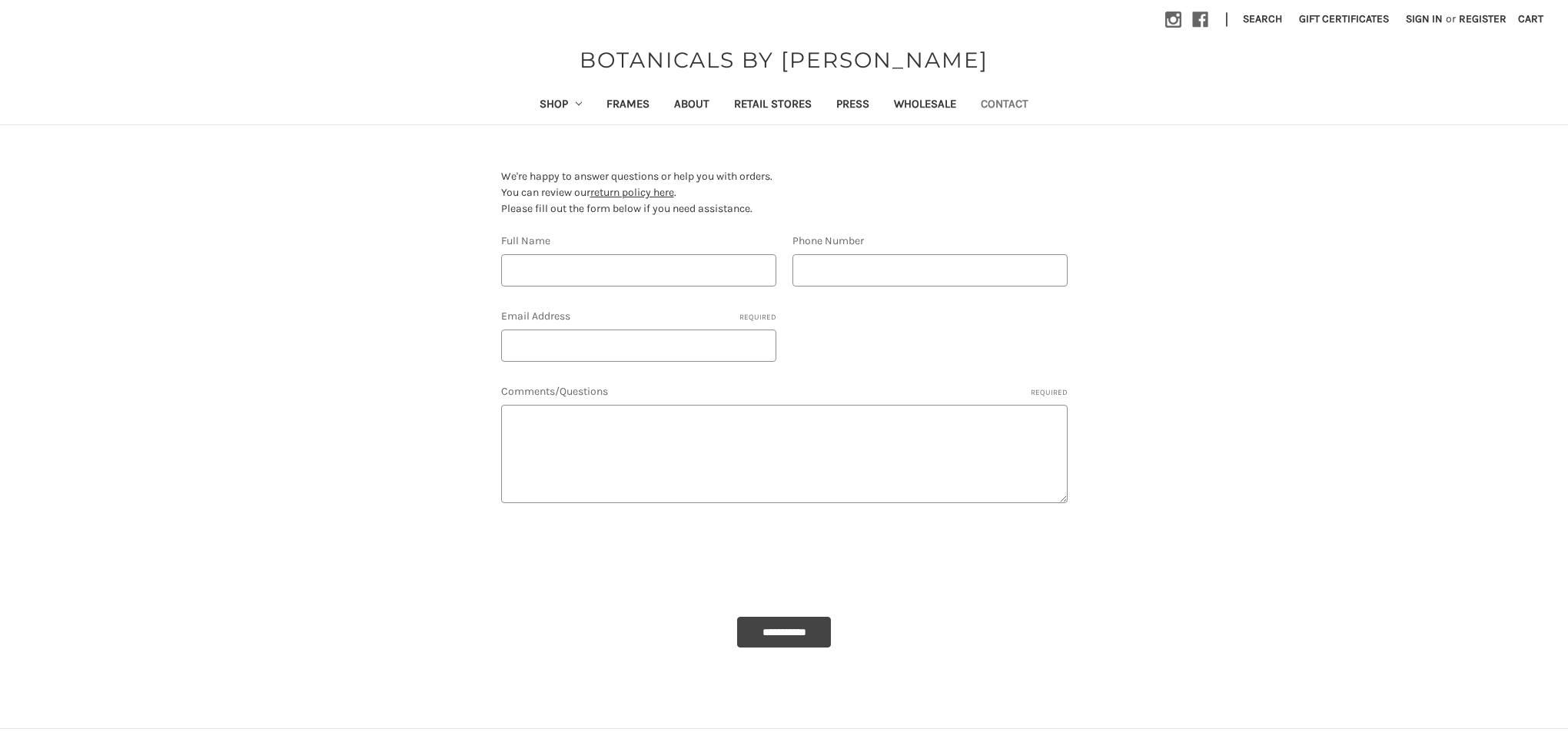
click at [1022, 103] on link "Contact" at bounding box center [1004, 105] width 72 height 38
click at [1193, 24] on use at bounding box center [1201, 20] width 15 height 15
click at [1193, 18] on use at bounding box center [1201, 20] width 15 height 15
click at [1192, 23] on icon at bounding box center [1200, 19] width 16 height 16
click at [1172, 14] on li "Instagram Facebook" at bounding box center [1192, 19] width 54 height 36
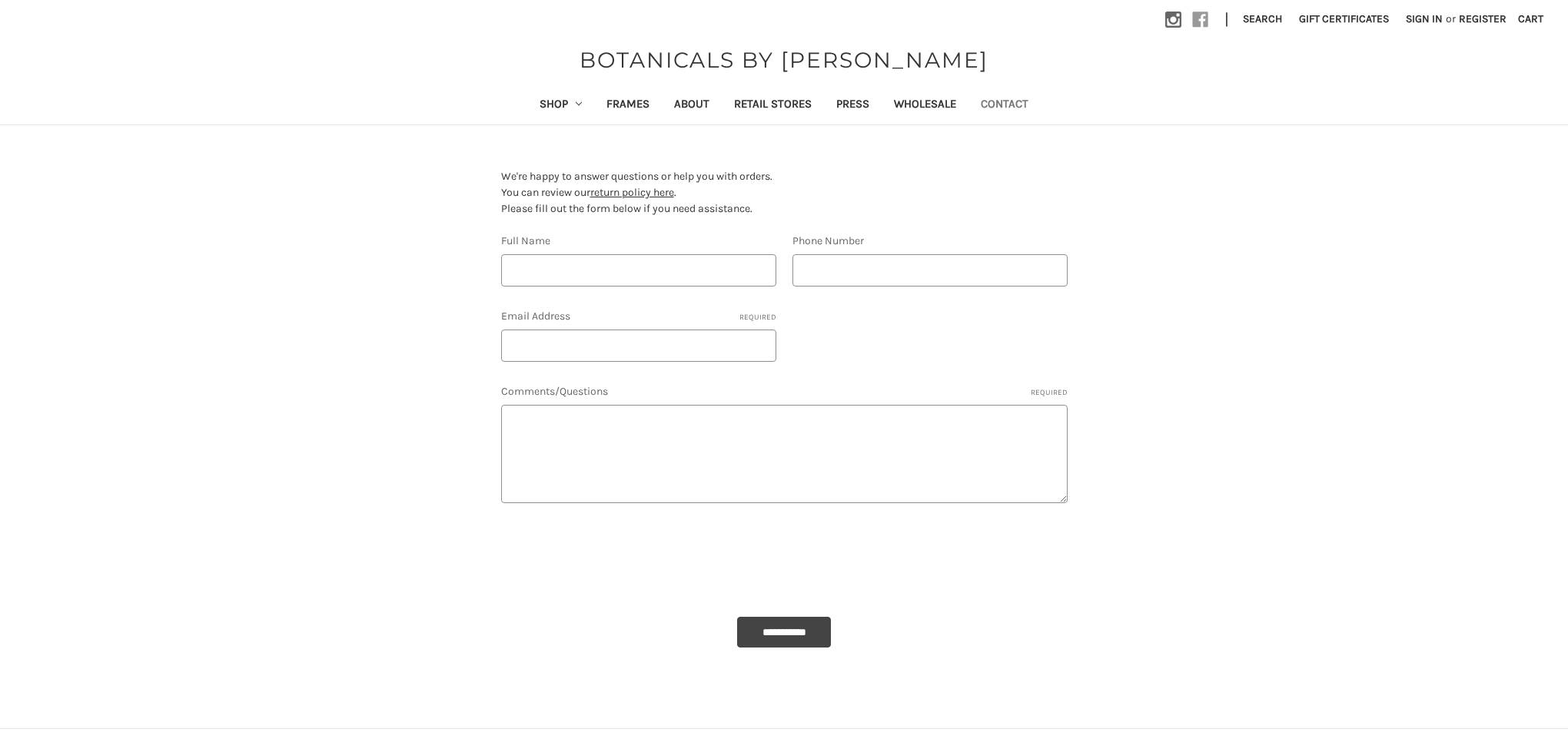
click at [1193, 24] on use at bounding box center [1201, 20] width 15 height 15
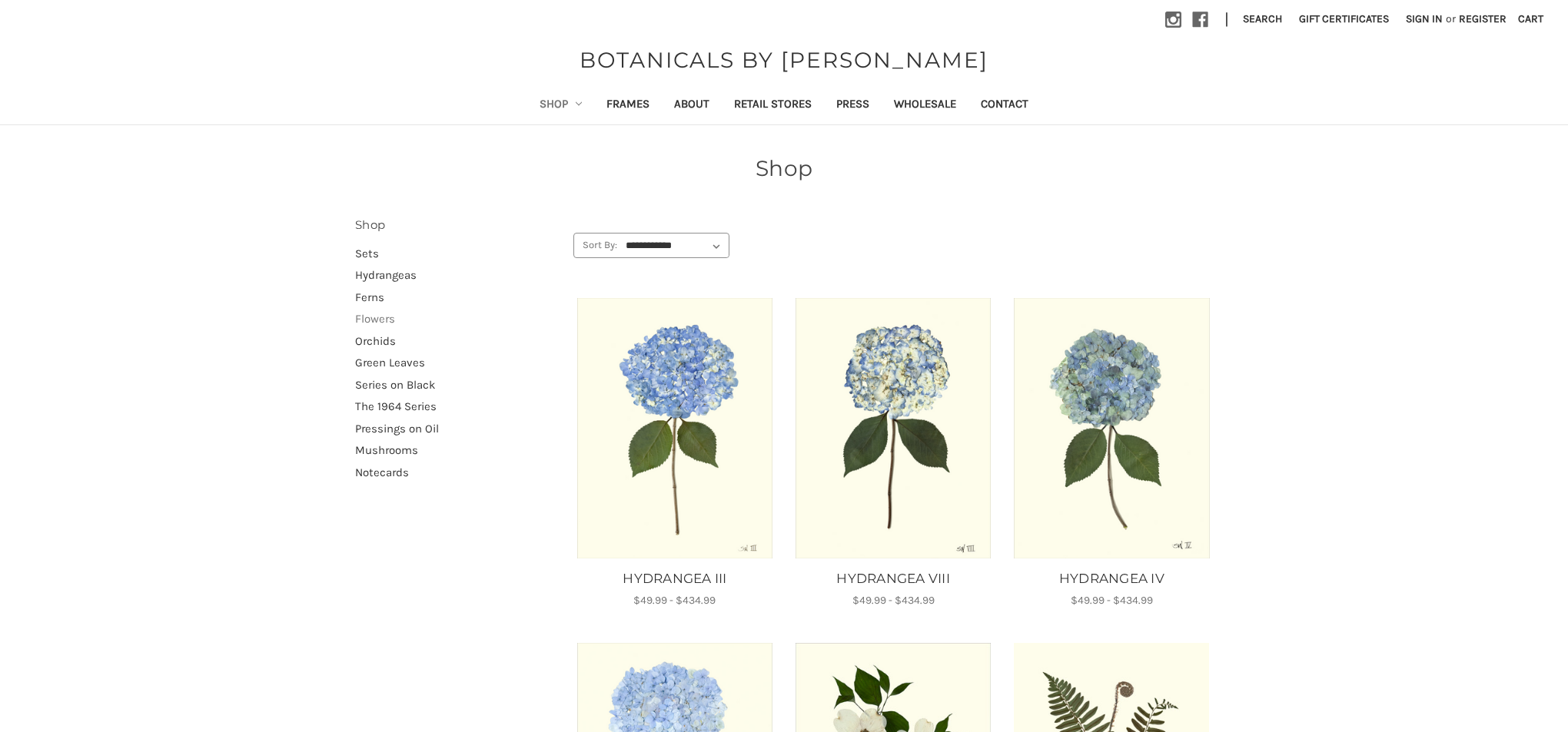
click at [366, 315] on link "Flowers" at bounding box center [456, 319] width 202 height 22
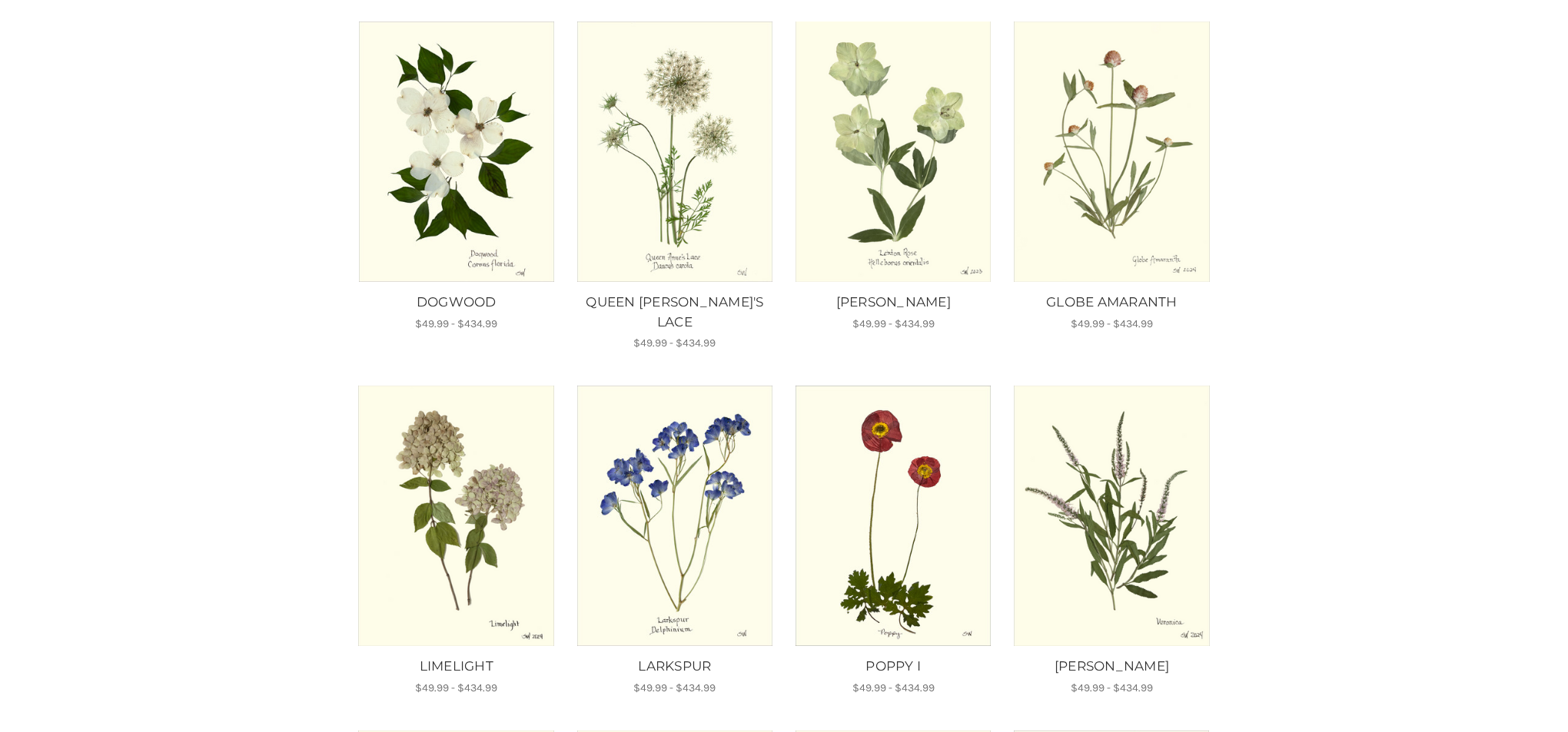
scroll to position [281, 0]
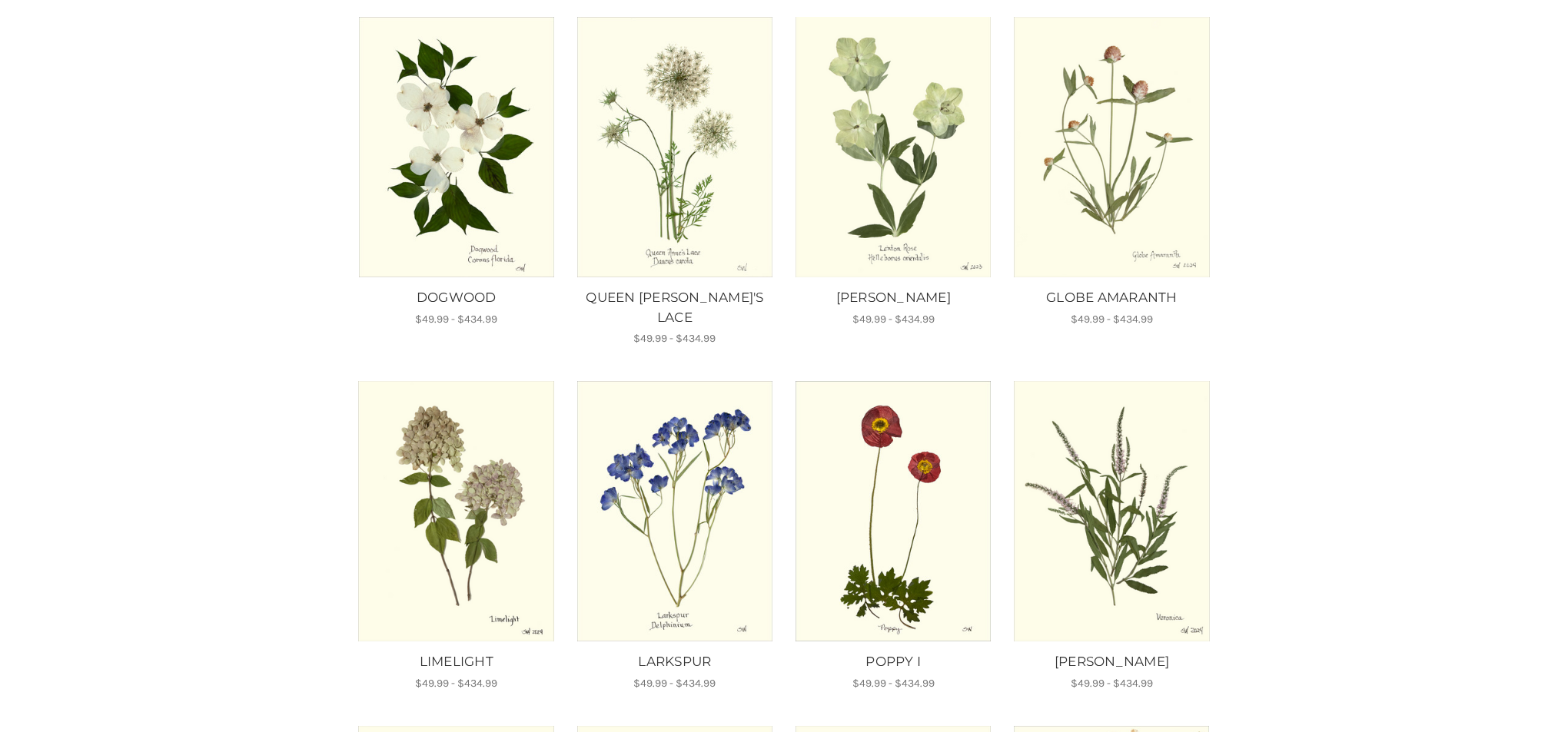
click at [509, 471] on img "LIMELIGHT, Price range from $49.99 to $434.99\a\a" at bounding box center [456, 512] width 197 height 261
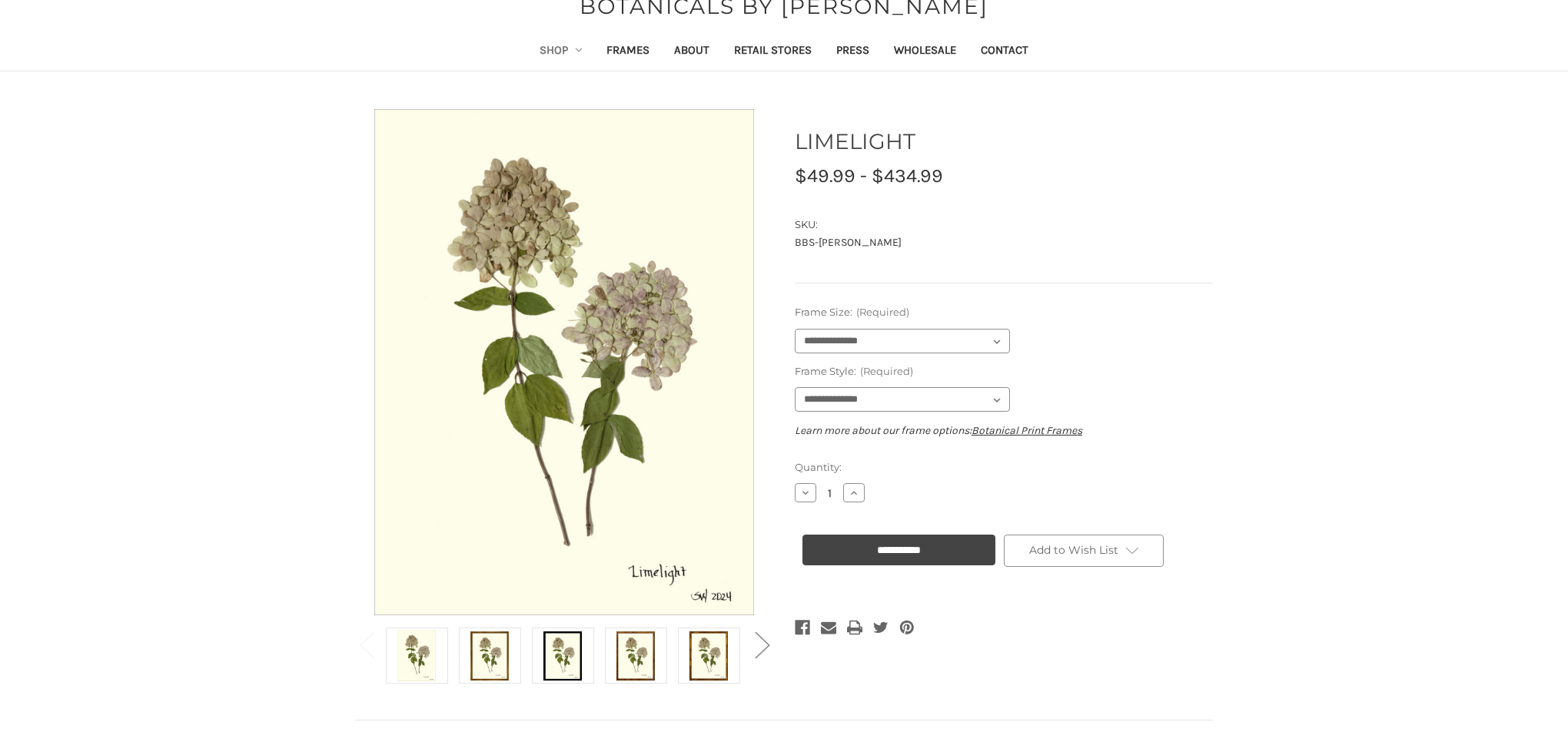
scroll to position [48, 0]
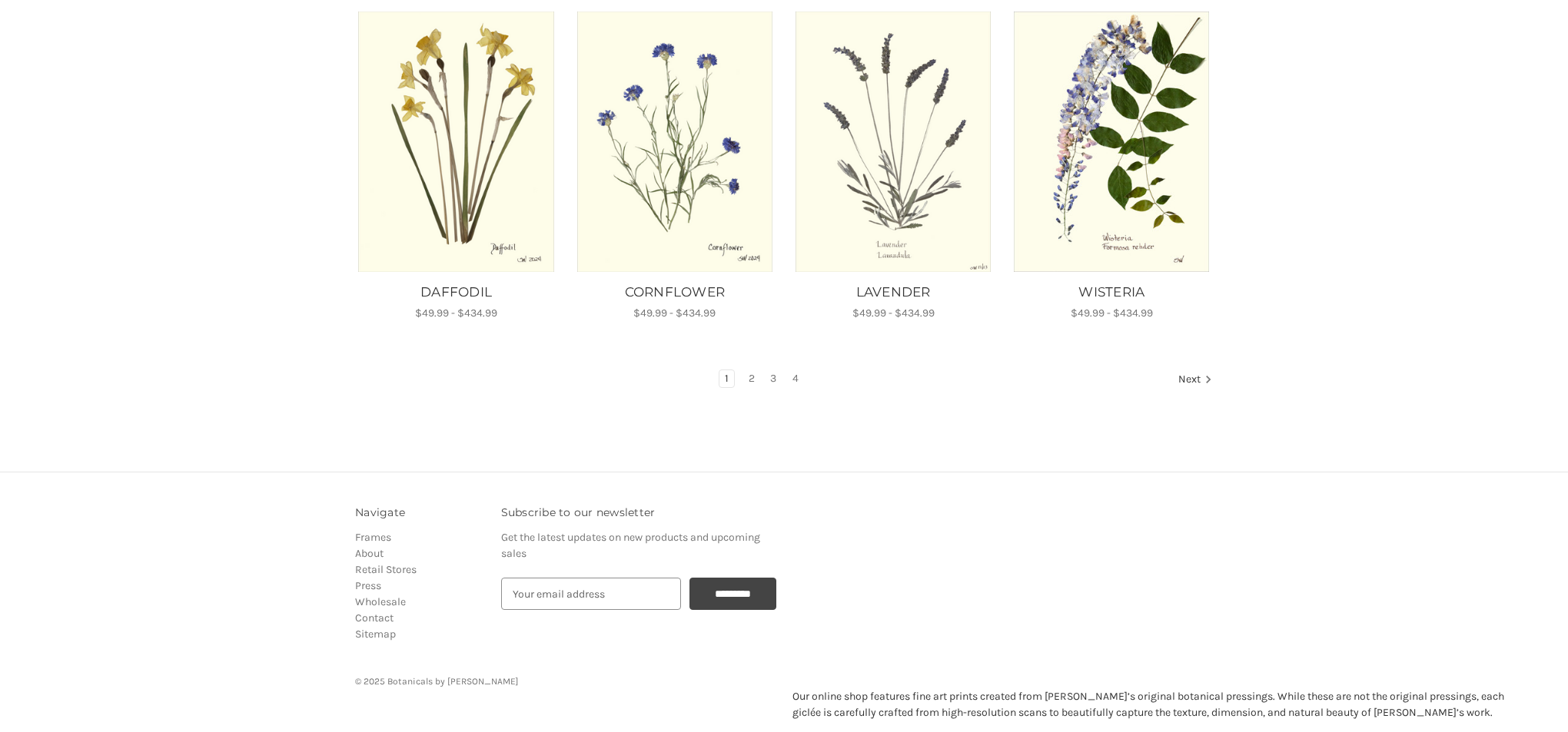
scroll to position [995, 0]
click at [750, 371] on link "2" at bounding box center [752, 380] width 17 height 17
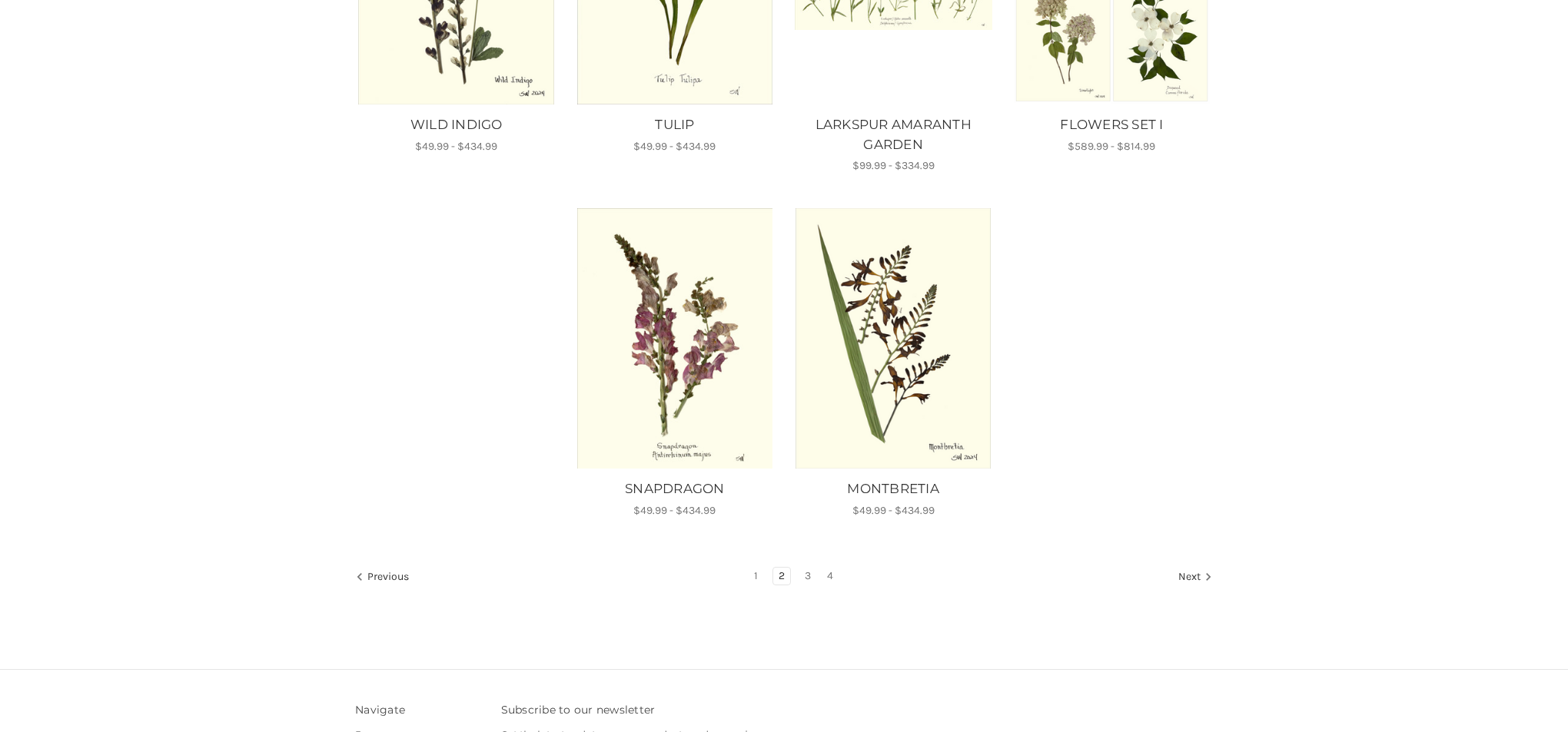
scroll to position [1143, 0]
click at [650, 336] on img "SNAPDRAGON, Price range from $49.99 to $434.99\a\a" at bounding box center [674, 338] width 197 height 261
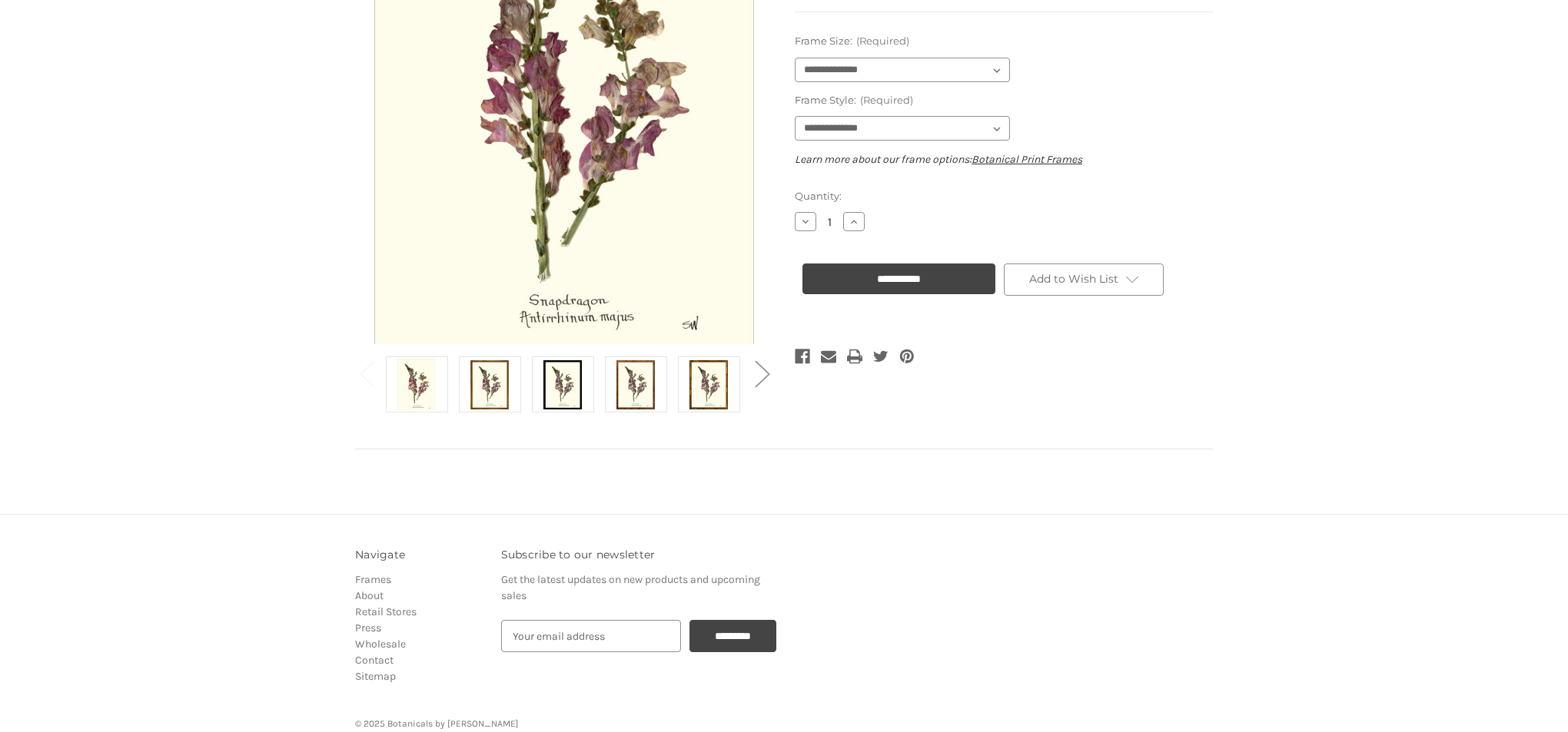
scroll to position [310, 0]
